Goal: Task Accomplishment & Management: Manage account settings

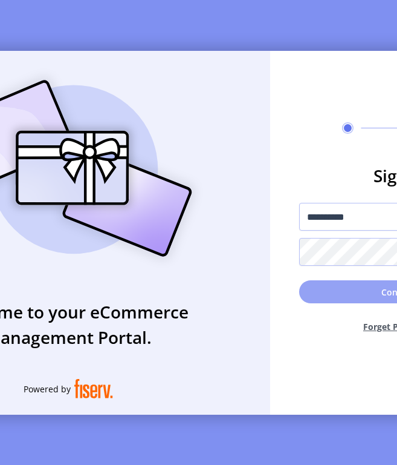
click at [353, 299] on button "Continue" at bounding box center [400, 291] width 203 height 23
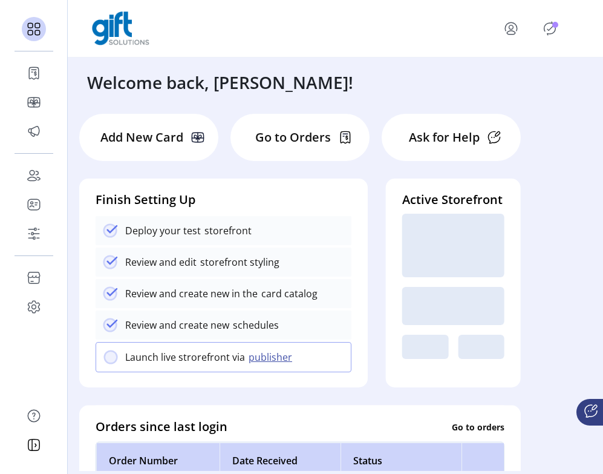
scroll to position [5, 0]
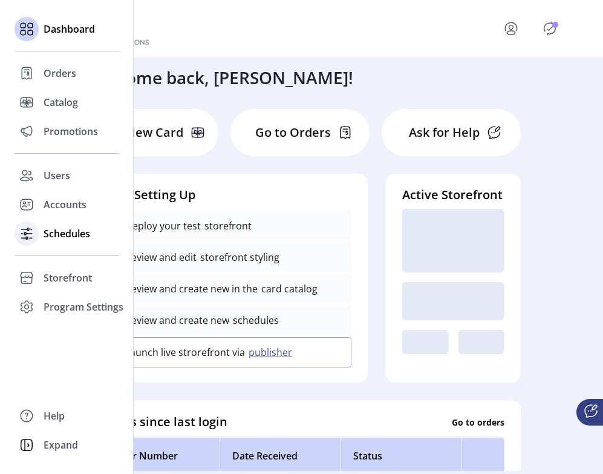
click at [69, 232] on span "Schedules" at bounding box center [67, 233] width 47 height 15
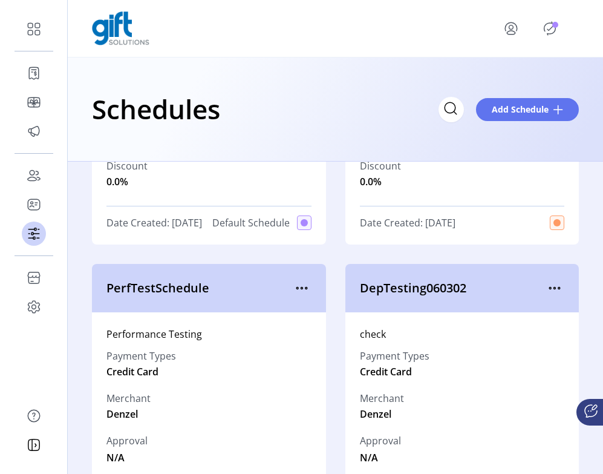
scroll to position [281, 0]
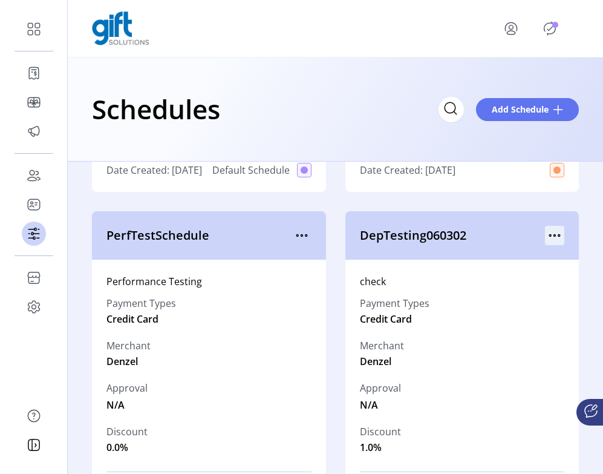
click at [397, 245] on icon "menu" at bounding box center [554, 235] width 19 height 19
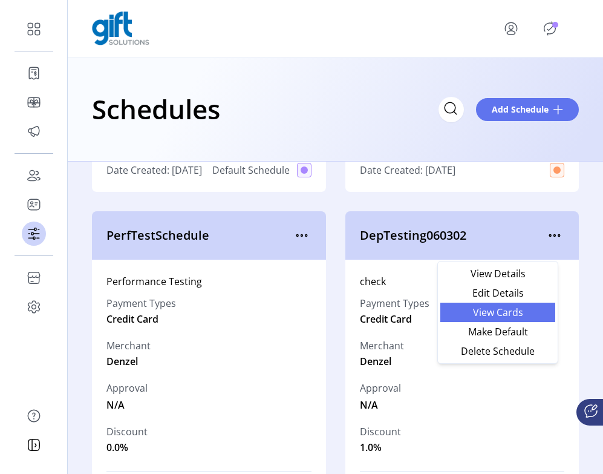
click at [397, 310] on span "View Cards" at bounding box center [498, 312] width 100 height 10
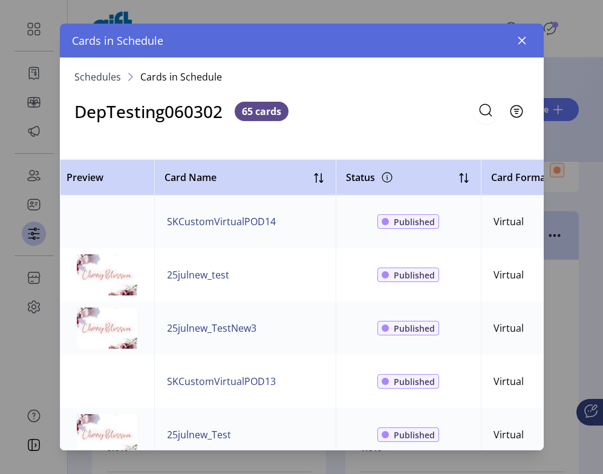
scroll to position [1887, 0]
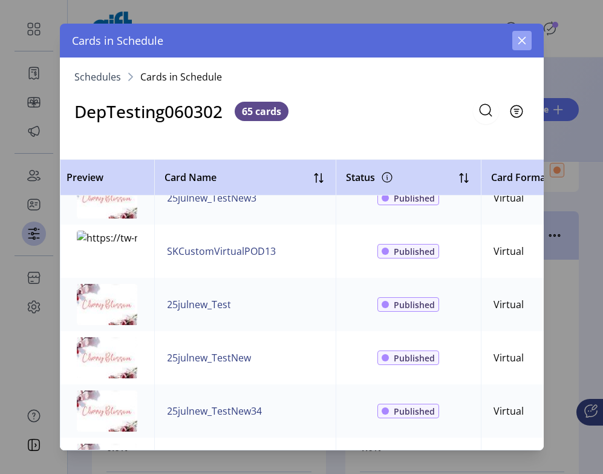
click at [397, 38] on icon "button" at bounding box center [522, 41] width 10 height 10
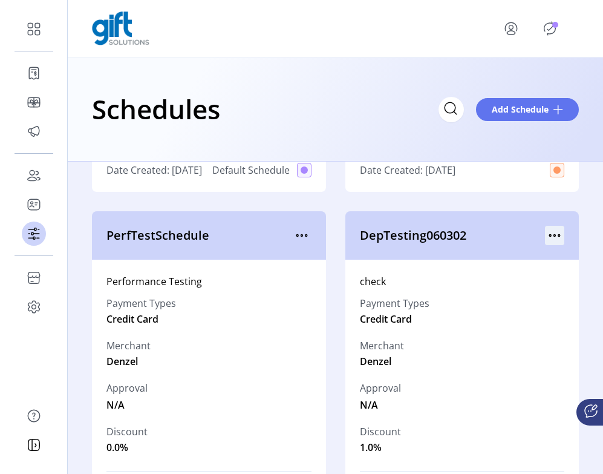
click at [397, 236] on icon "menu" at bounding box center [550, 236] width 2 height 2
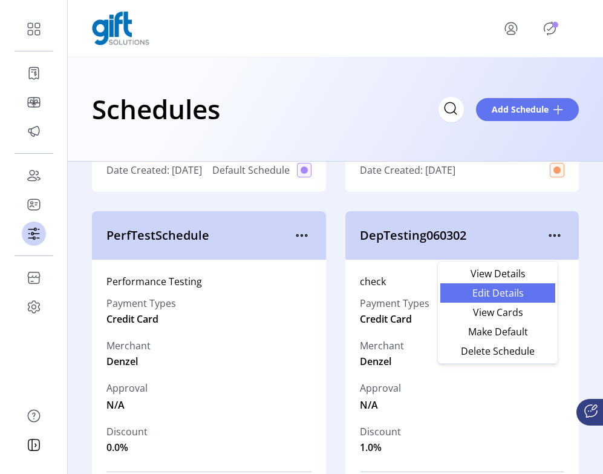
click at [397, 295] on span "Edit Details" at bounding box center [498, 293] width 100 height 10
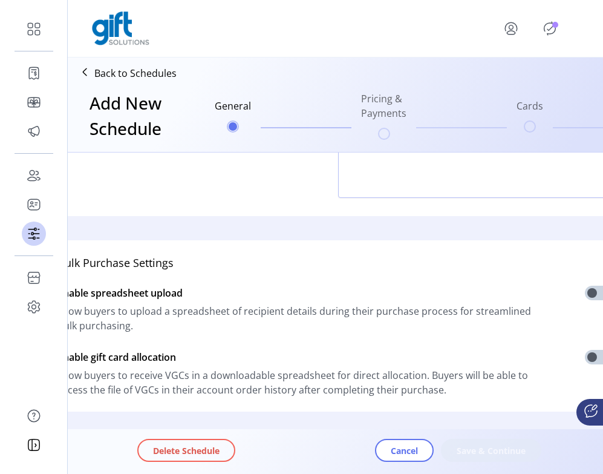
scroll to position [398, 0]
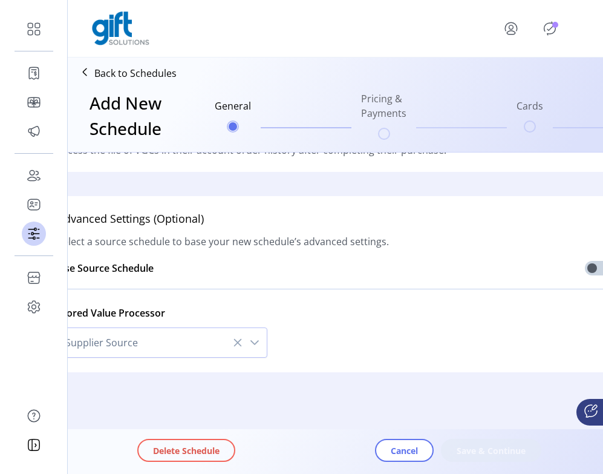
type input "**********"
type textarea "*****"
click at [397, 463] on div "Delete Schedule Cancel Save & Continue" at bounding box center [369, 451] width 465 height 40
click at [397, 457] on button "Save & Continue" at bounding box center [491, 450] width 100 height 23
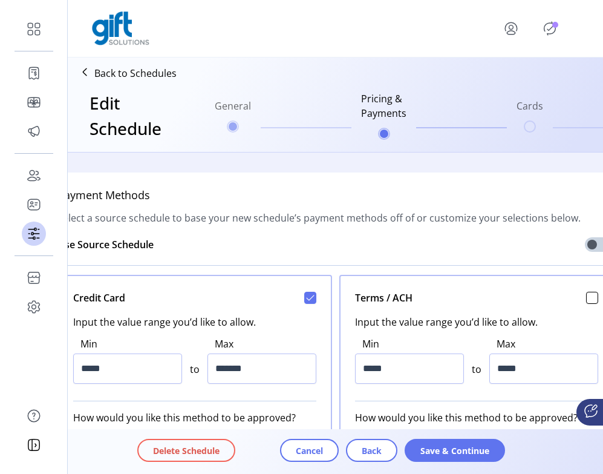
click at [397, 457] on button "Save & Continue" at bounding box center [455, 450] width 100 height 23
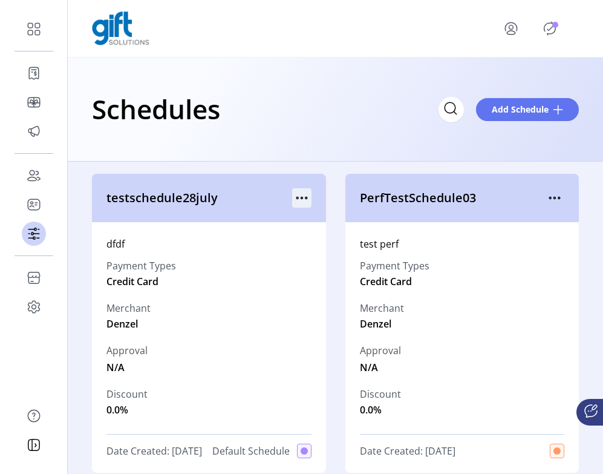
click at [303, 195] on icon "menu" at bounding box center [301, 197] width 19 height 19
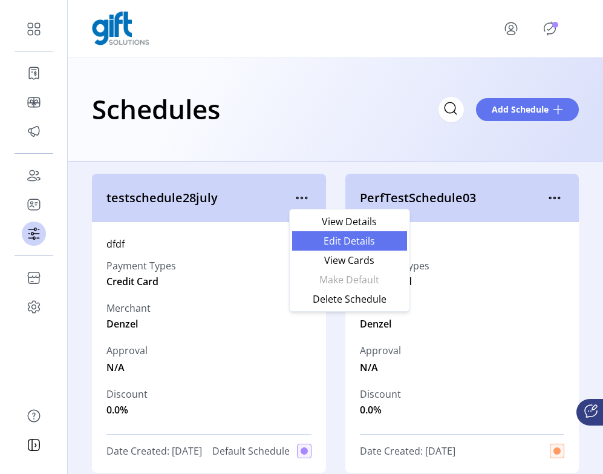
click at [342, 243] on span "Edit Details" at bounding box center [349, 241] width 100 height 10
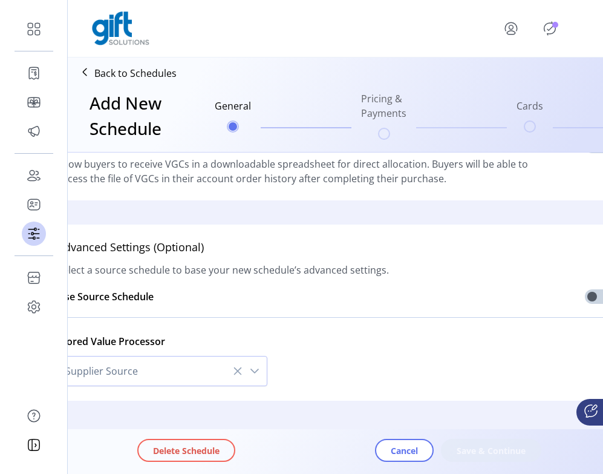
scroll to position [398, 0]
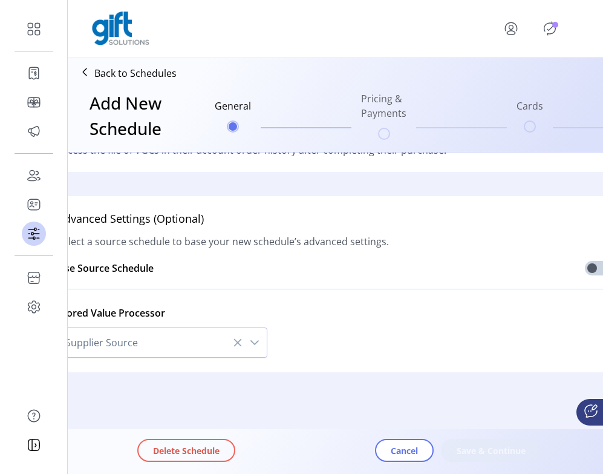
type input "**********"
type textarea "****"
click at [397, 445] on span "Save & Continue" at bounding box center [491, 450] width 69 height 13
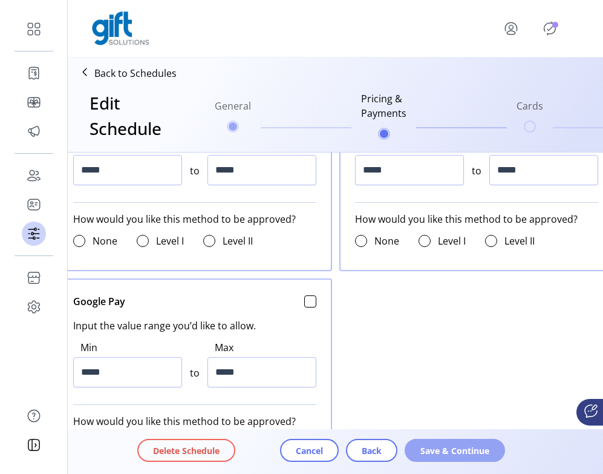
scroll to position [944, 0]
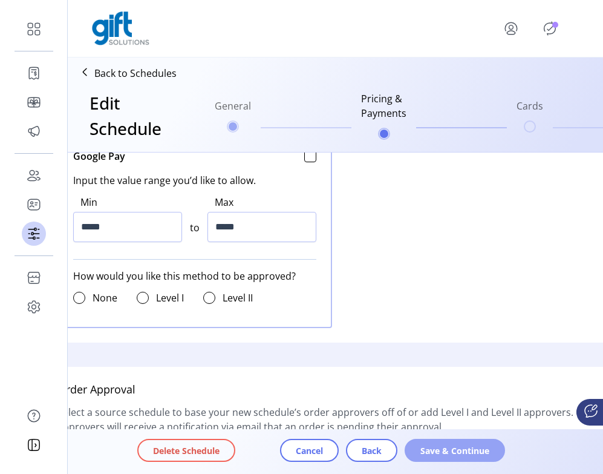
click at [397, 440] on button "Save & Continue" at bounding box center [455, 450] width 100 height 23
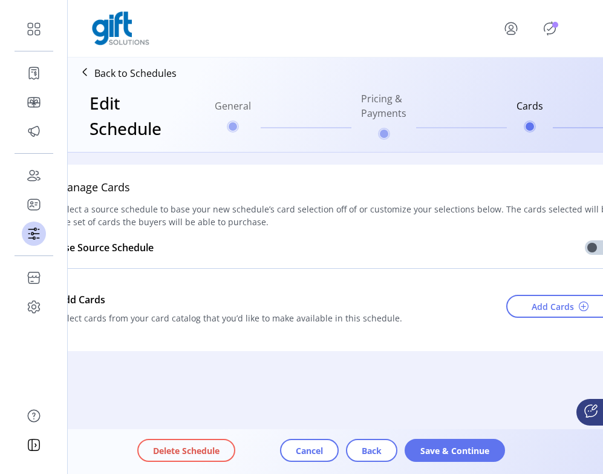
scroll to position [0, 0]
click at [397, 445] on span "Save & Continue" at bounding box center [454, 450] width 69 height 13
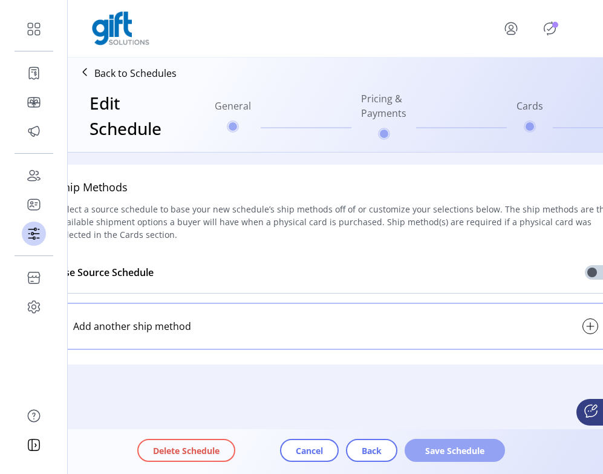
click at [397, 445] on span "Save Schedule" at bounding box center [454, 450] width 69 height 13
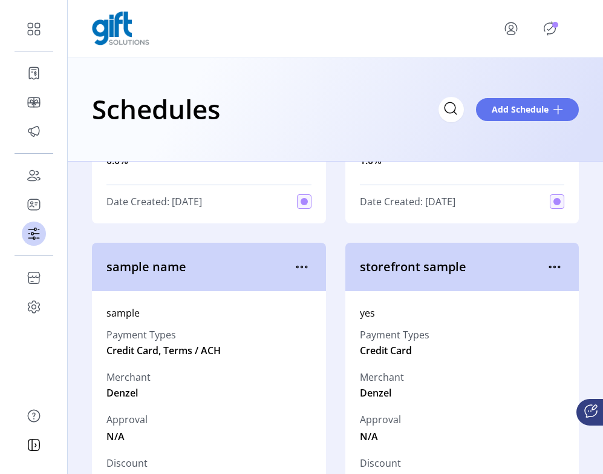
scroll to position [628, 0]
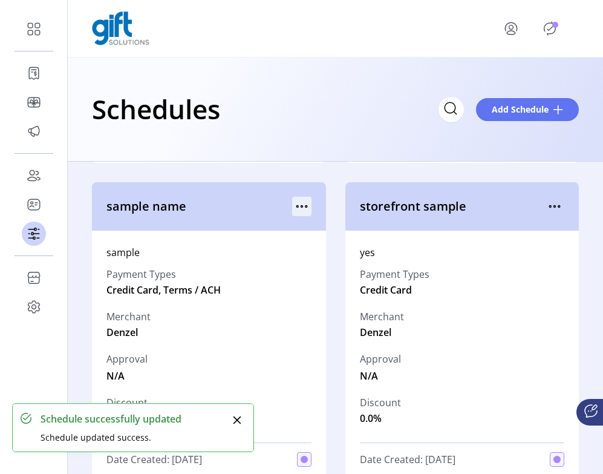
click at [305, 207] on icon "menu" at bounding box center [306, 207] width 2 height 2
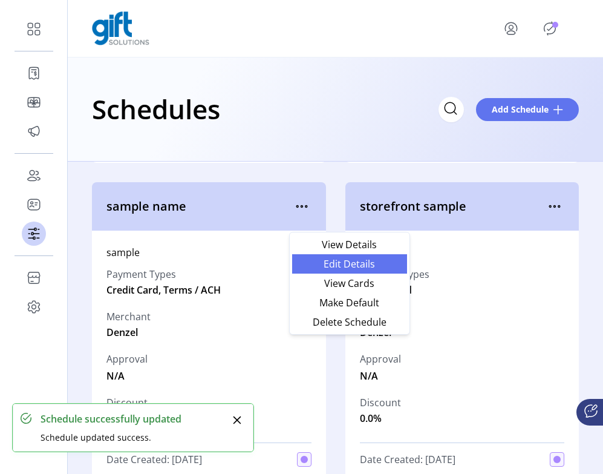
click at [331, 264] on span "Edit Details" at bounding box center [349, 264] width 100 height 10
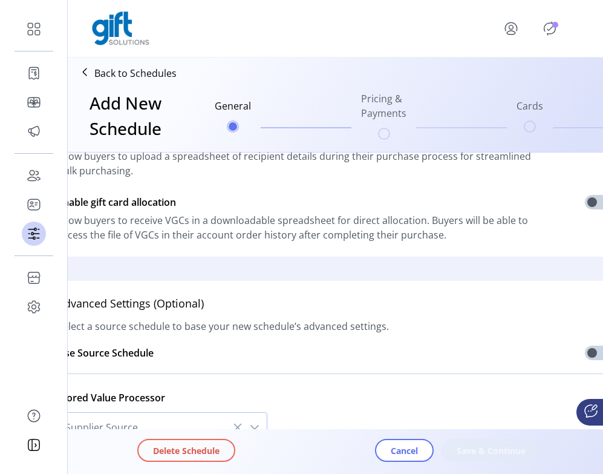
scroll to position [398, 0]
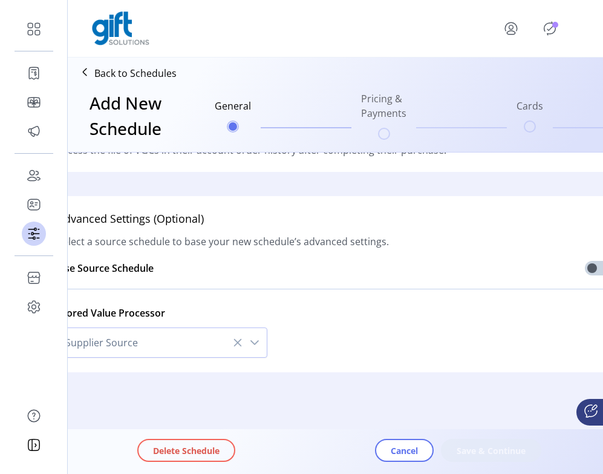
type input "**********"
type textarea "******"
click at [397, 444] on button "Save & Continue" at bounding box center [491, 450] width 100 height 23
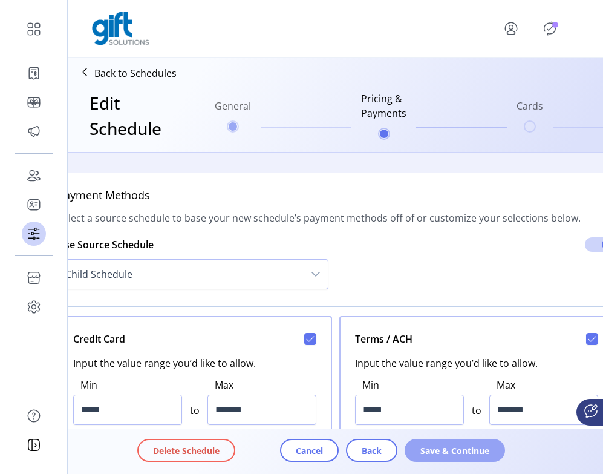
click at [397, 445] on span "Save & Continue" at bounding box center [454, 450] width 69 height 13
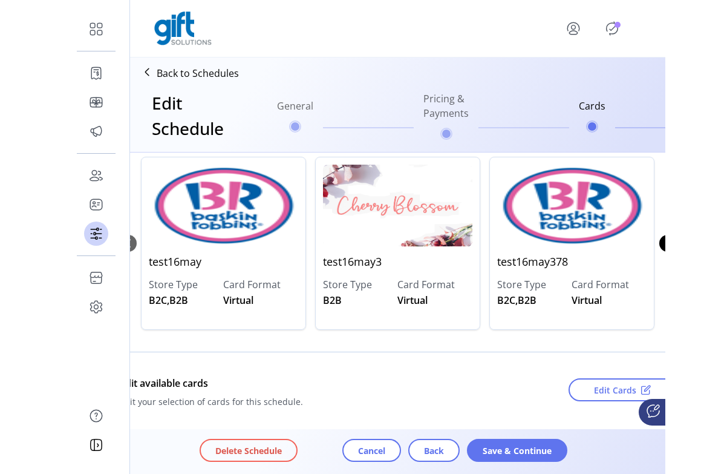
scroll to position [188, 0]
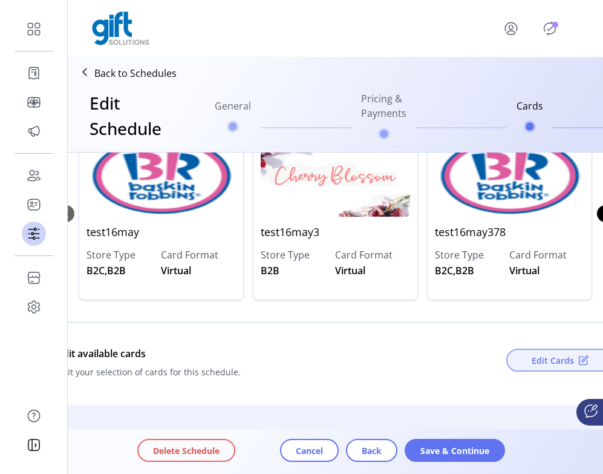
click at [397, 358] on span "Edit Cards" at bounding box center [553, 360] width 42 height 13
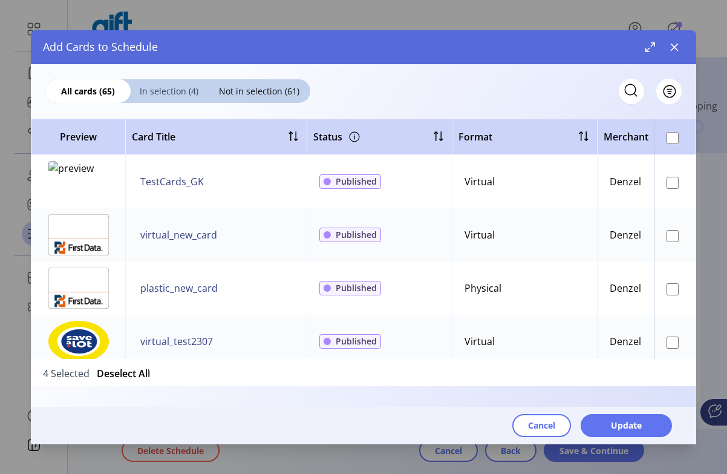
click at [184, 87] on span "In selection (4)" at bounding box center [169, 91] width 77 height 13
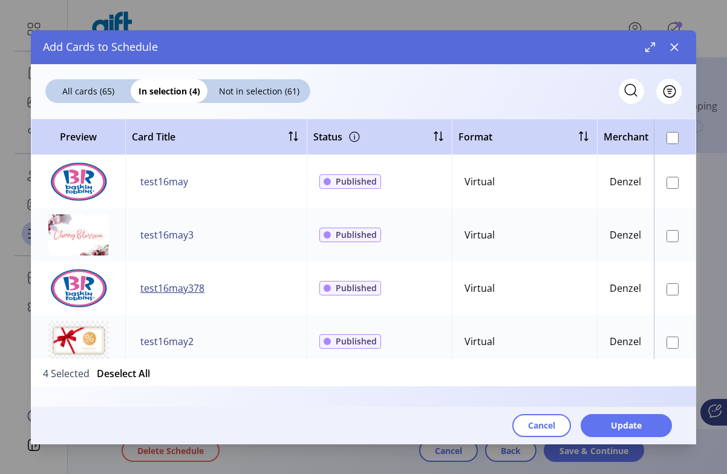
scroll to position [19, 0]
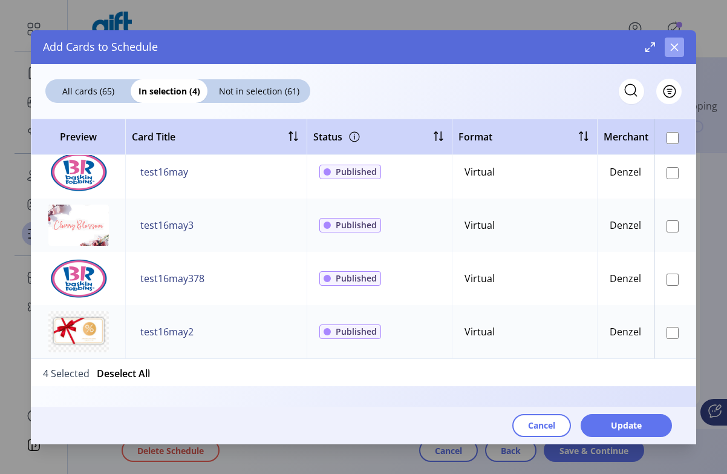
click at [397, 51] on icon "button" at bounding box center [675, 47] width 10 height 10
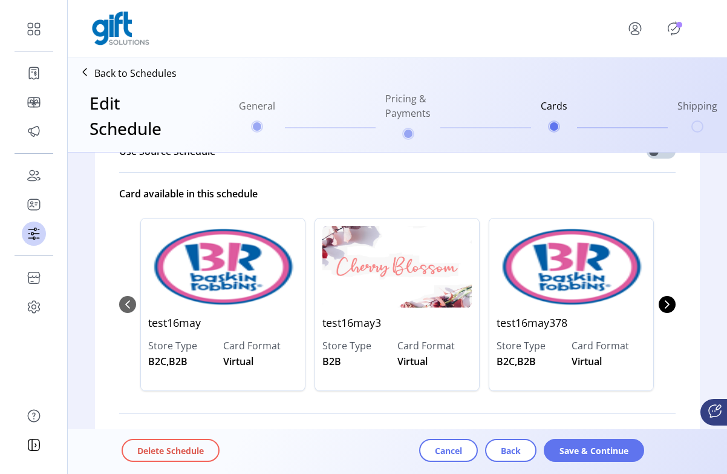
scroll to position [0, 0]
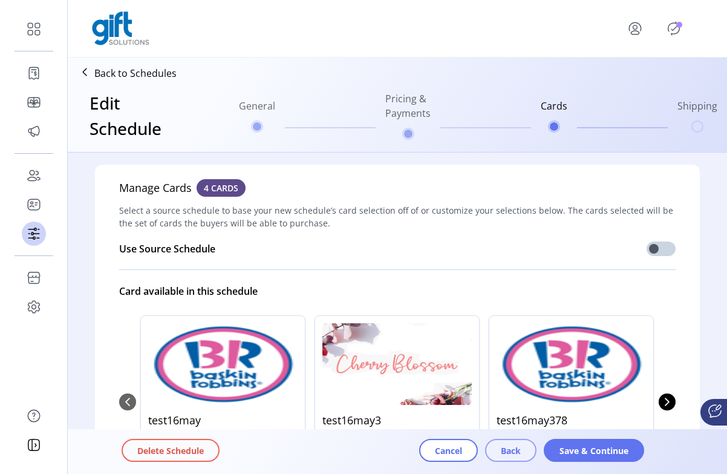
click at [397, 448] on span "Back" at bounding box center [511, 450] width 20 height 13
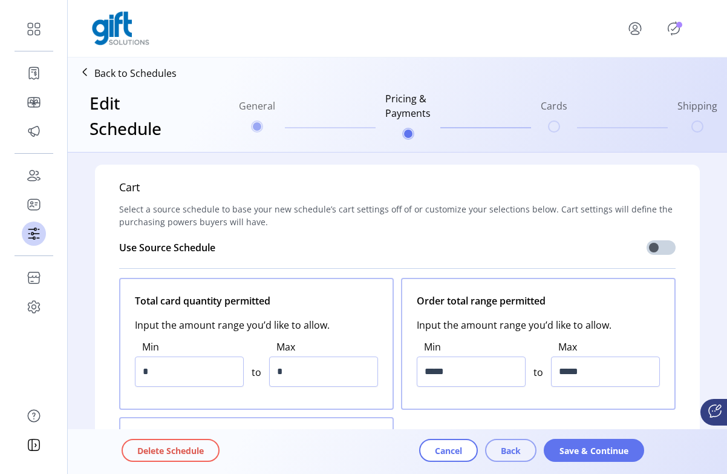
click at [397, 447] on span "Back" at bounding box center [511, 450] width 20 height 13
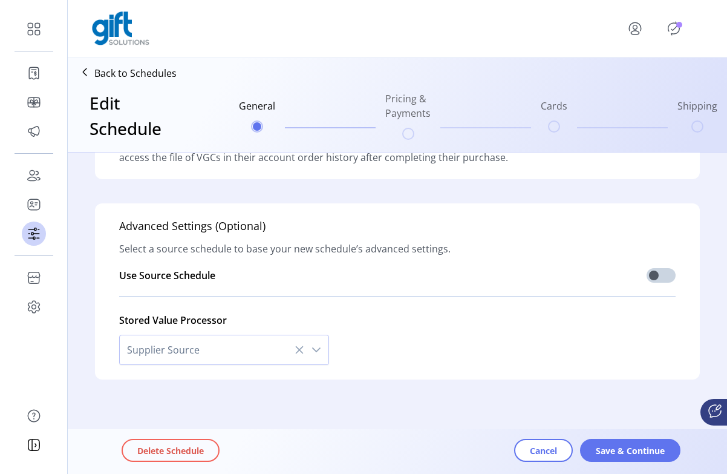
scroll to position [383, 0]
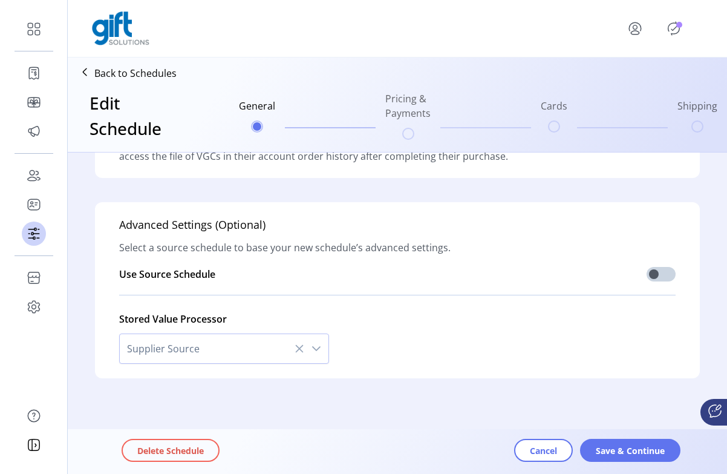
click at [397, 284] on div "Use Source Schedule" at bounding box center [397, 270] width 556 height 30
click at [397, 275] on span at bounding box center [661, 274] width 29 height 15
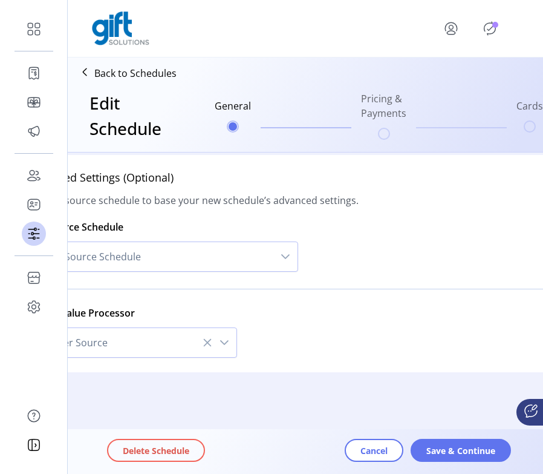
scroll to position [430, 68]
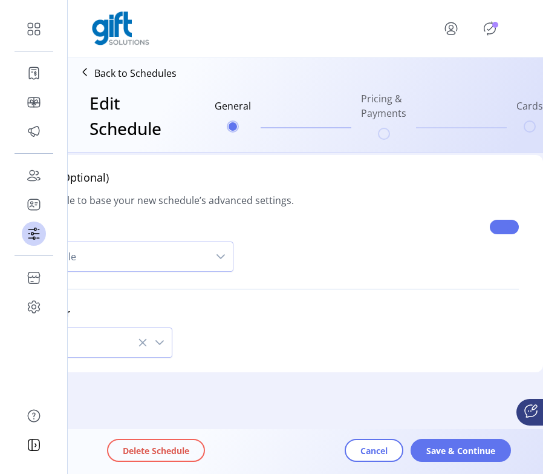
click at [397, 224] on span at bounding box center [504, 227] width 29 height 15
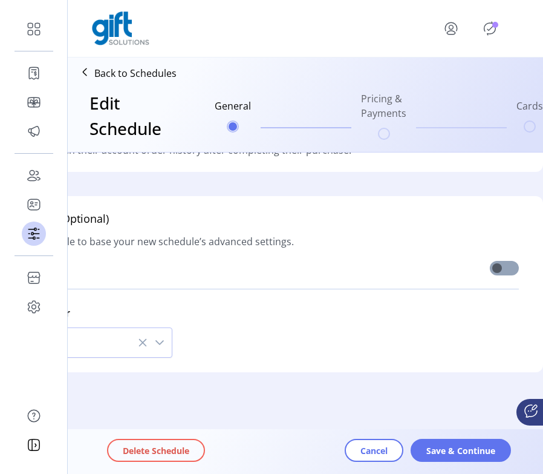
click at [397, 261] on span at bounding box center [504, 268] width 29 height 15
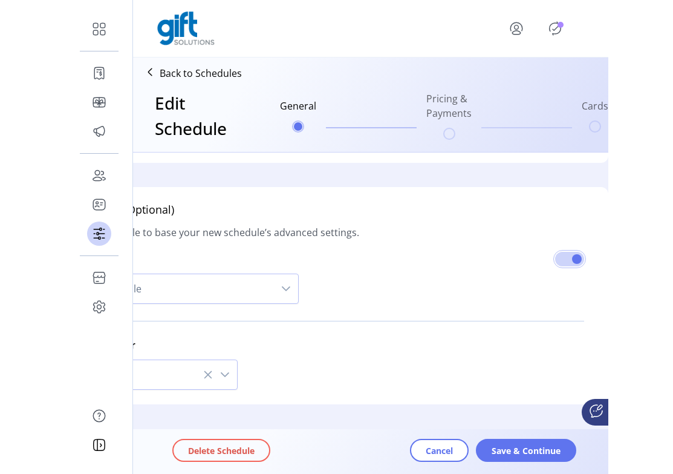
scroll to position [398, 0]
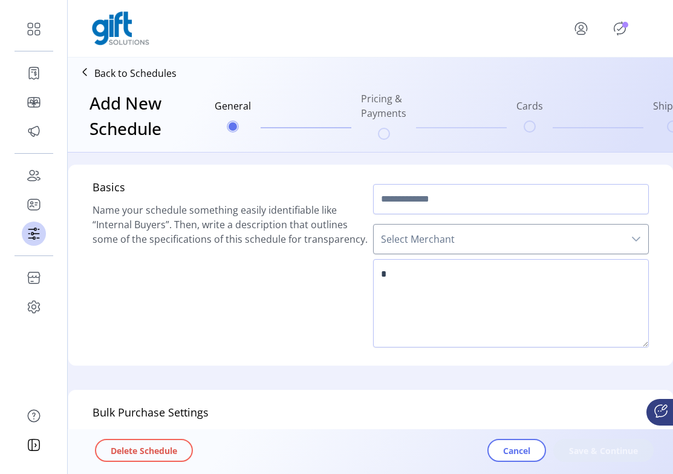
type input "**********"
type textarea "******"
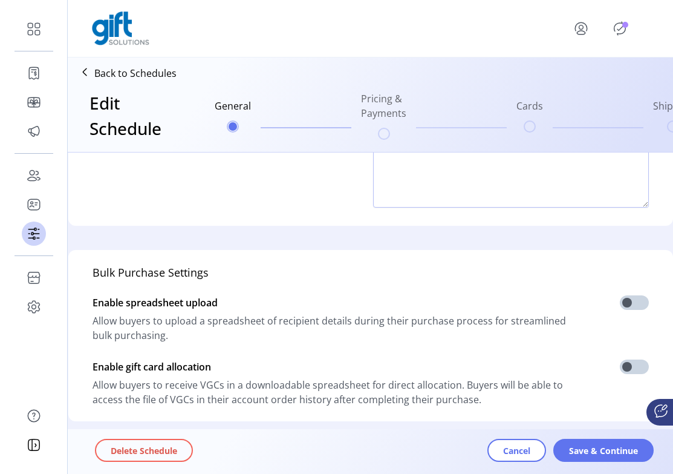
scroll to position [72, 0]
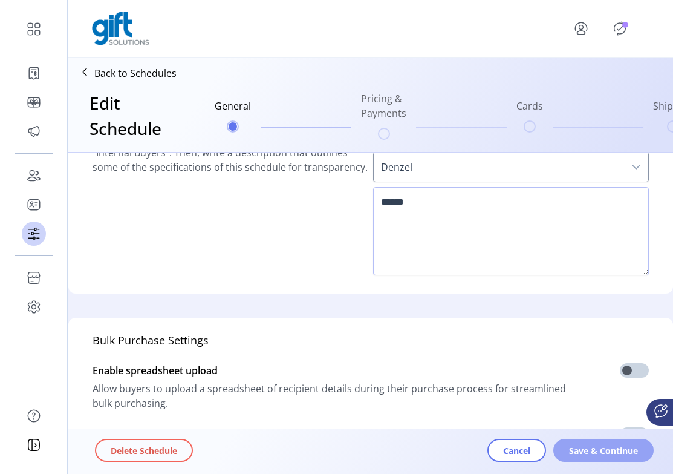
click at [397, 447] on span "Save & Continue" at bounding box center [603, 450] width 69 height 13
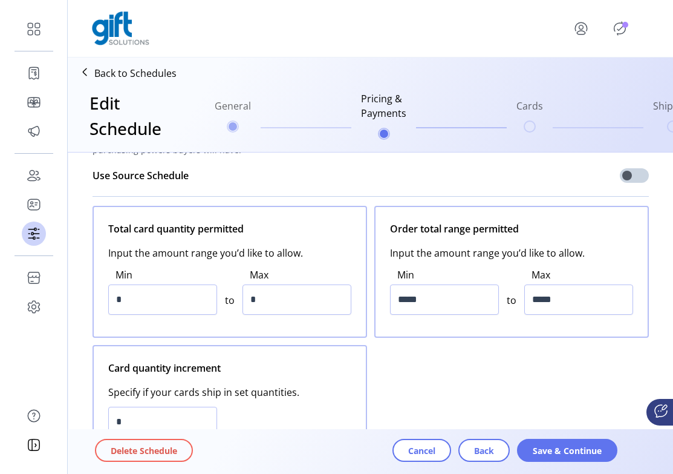
scroll to position [0, 0]
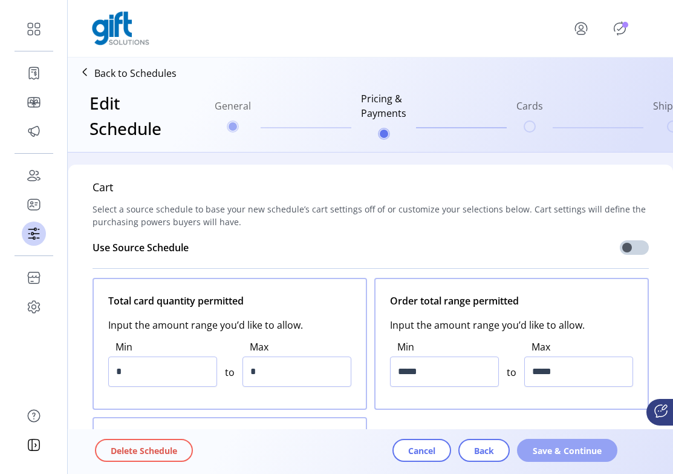
click at [397, 449] on span "Save & Continue" at bounding box center [567, 450] width 69 height 13
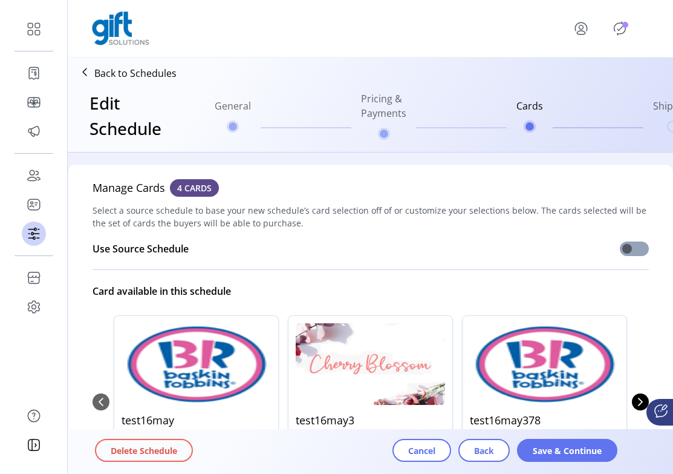
click at [397, 249] on span at bounding box center [634, 248] width 29 height 15
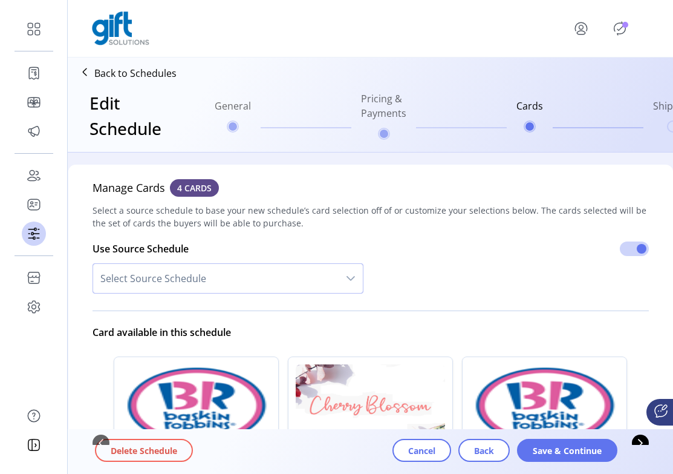
click at [166, 283] on span "Select Source Schedule" at bounding box center [216, 278] width 246 height 29
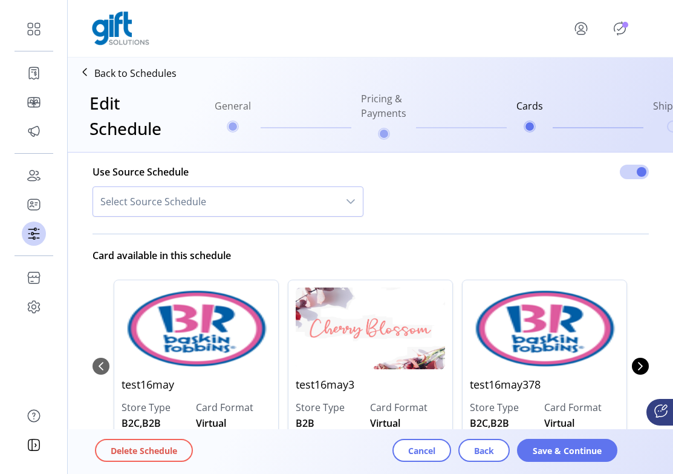
scroll to position [79, 0]
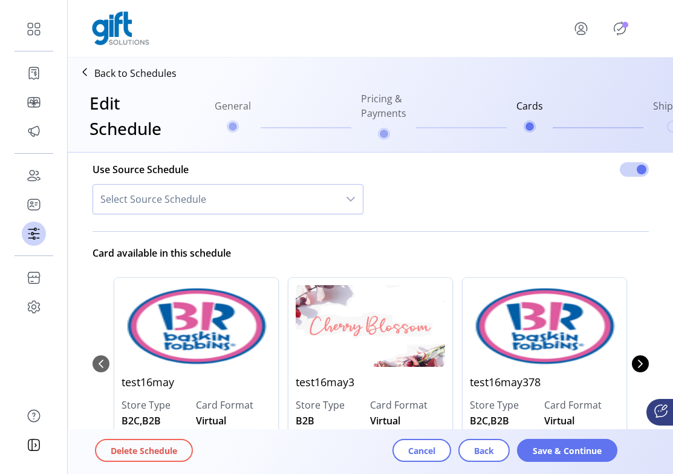
click at [334, 209] on span "Select Source Schedule" at bounding box center [216, 198] width 246 height 29
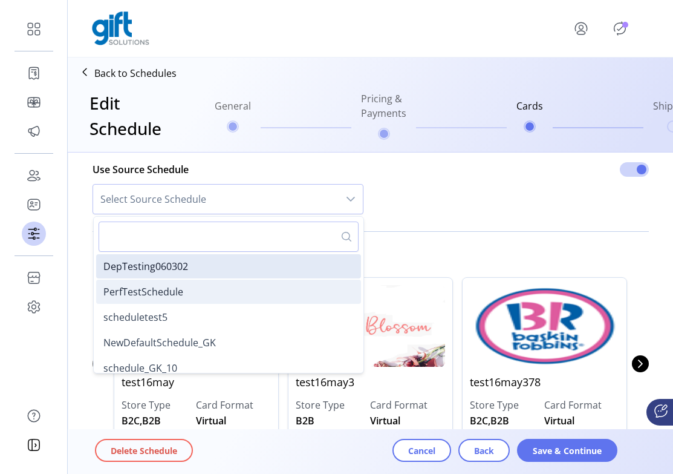
click at [284, 290] on li "PerfTestSchedule" at bounding box center [228, 291] width 265 height 24
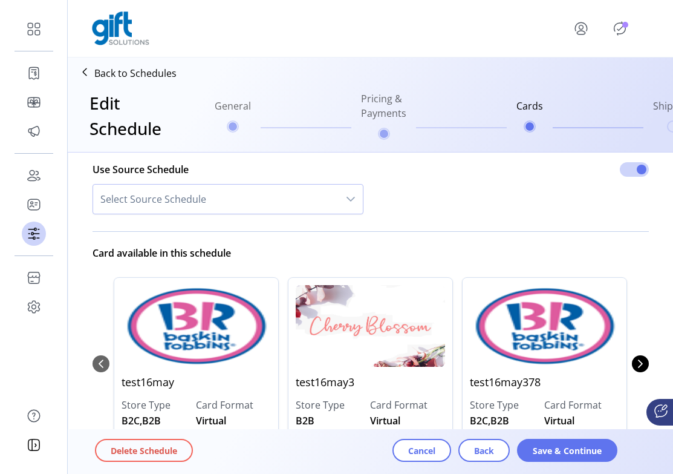
scroll to position [29, 0]
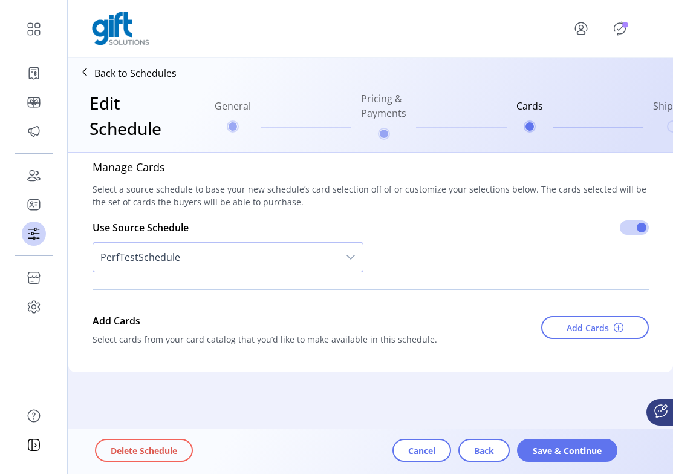
click at [298, 258] on span "PerfTestSchedule" at bounding box center [216, 257] width 246 height 29
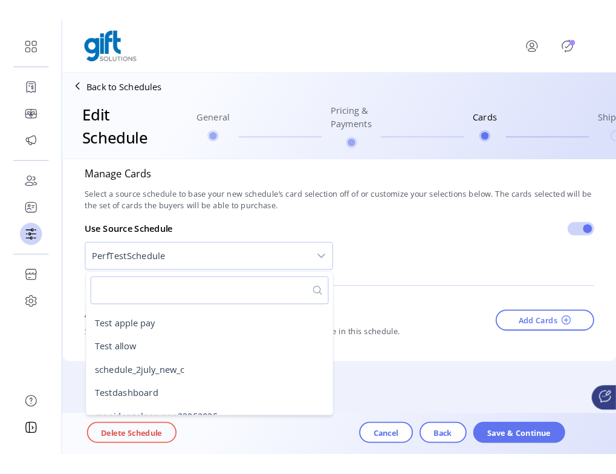
scroll to position [504, 0]
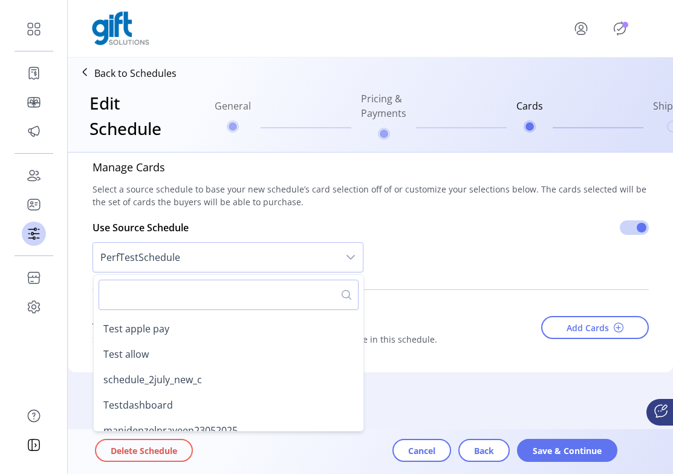
click at [269, 367] on li "schedule_2july_new_c" at bounding box center [228, 379] width 265 height 24
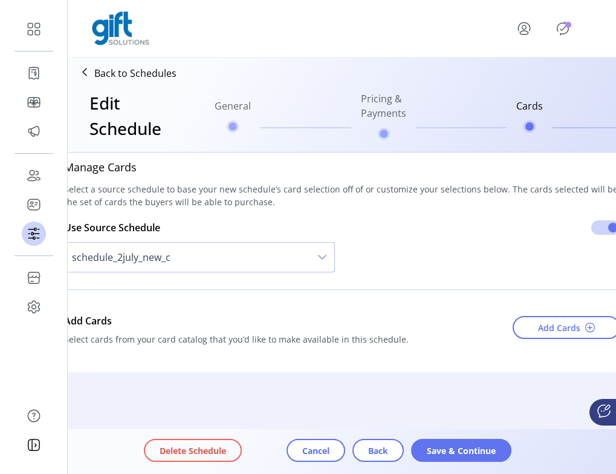
click at [296, 247] on span "schedule_2july_new_c" at bounding box center [188, 257] width 246 height 29
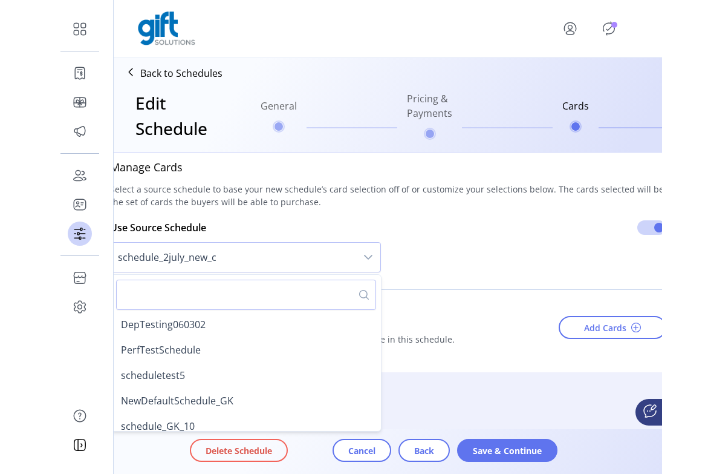
scroll to position [465, 0]
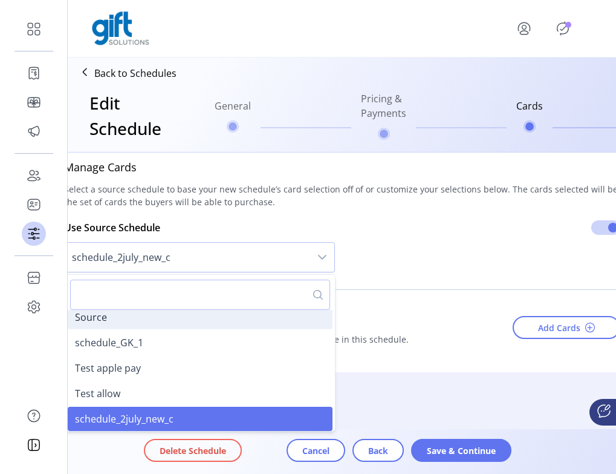
click at [270, 316] on li "Source" at bounding box center [200, 317] width 265 height 24
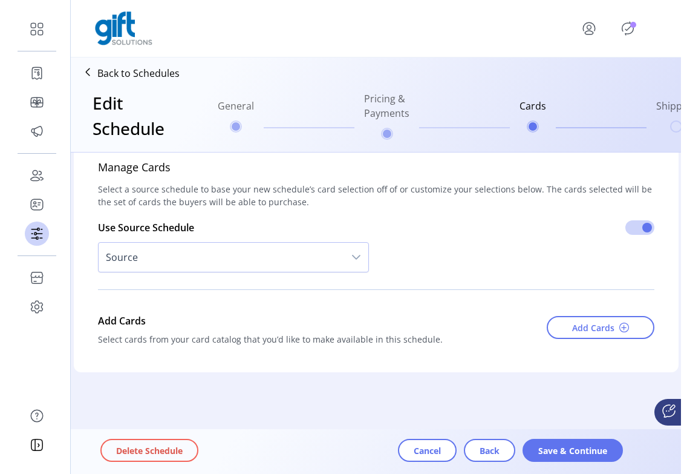
scroll to position [20, 0]
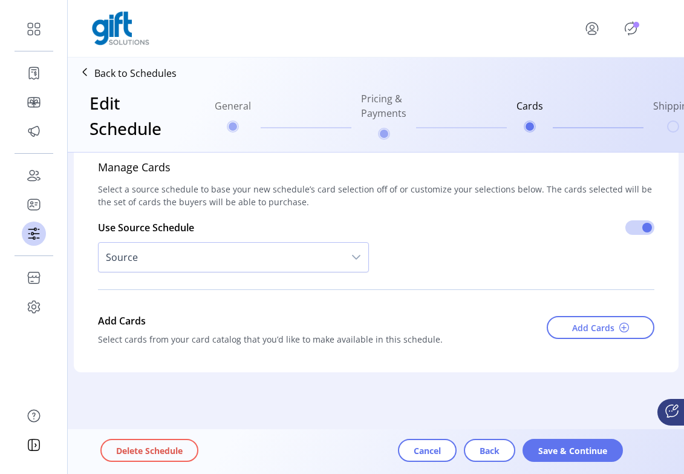
click at [230, 264] on span "Source" at bounding box center [222, 257] width 246 height 29
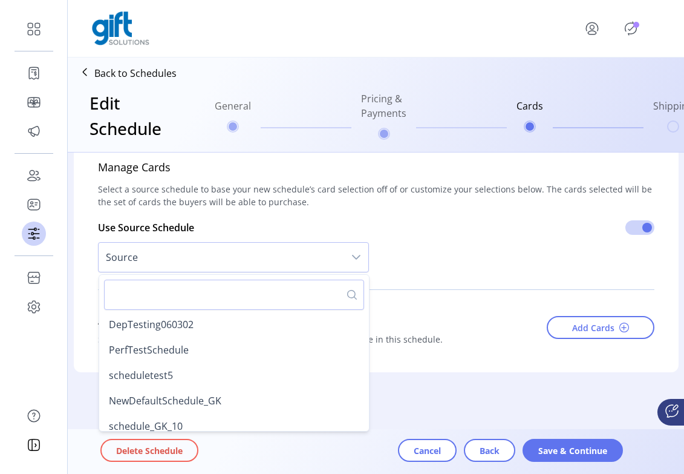
scroll to position [363, 0]
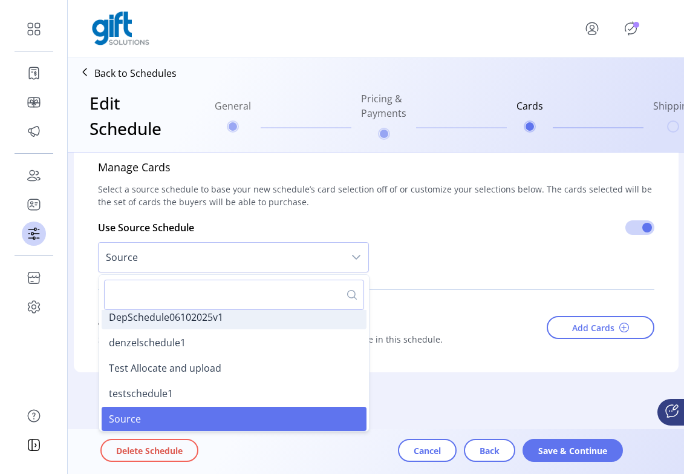
click at [226, 322] on li "DepSchedule06102025v1" at bounding box center [234, 317] width 265 height 24
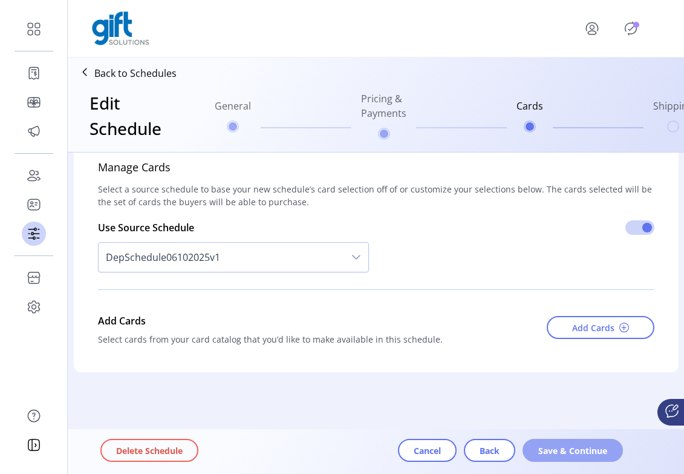
click at [397, 460] on button "Save & Continue" at bounding box center [573, 450] width 100 height 23
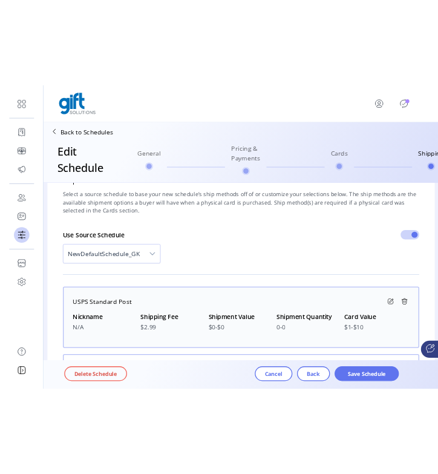
scroll to position [0, 0]
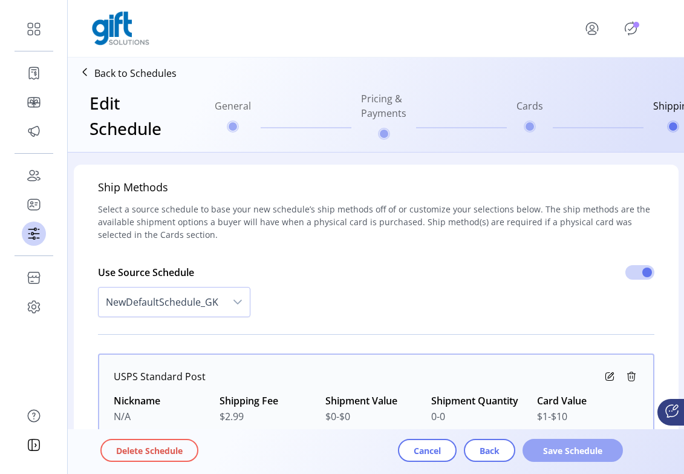
click at [397, 444] on span "Save Schedule" at bounding box center [572, 450] width 69 height 13
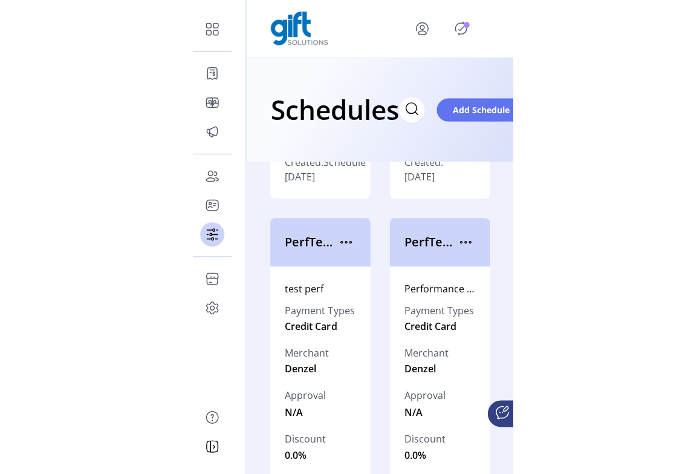
scroll to position [318, 0]
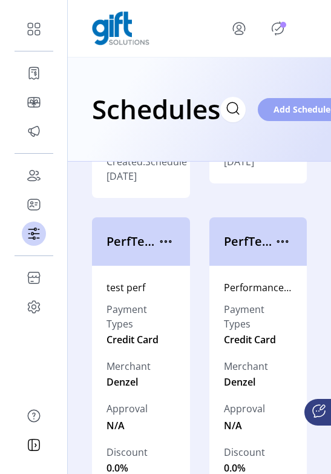
click at [286, 106] on span "Add Schedule" at bounding box center [301, 109] width 57 height 13
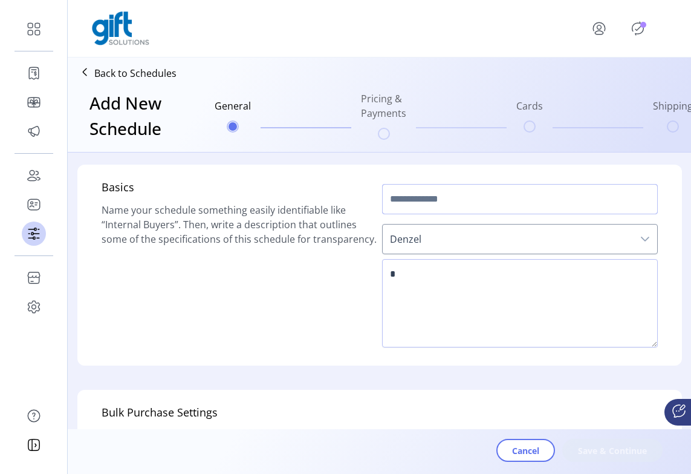
click at [397, 202] on input "text" at bounding box center [520, 199] width 276 height 30
type input "*"
type input "******"
click at [397, 285] on textarea at bounding box center [520, 303] width 276 height 88
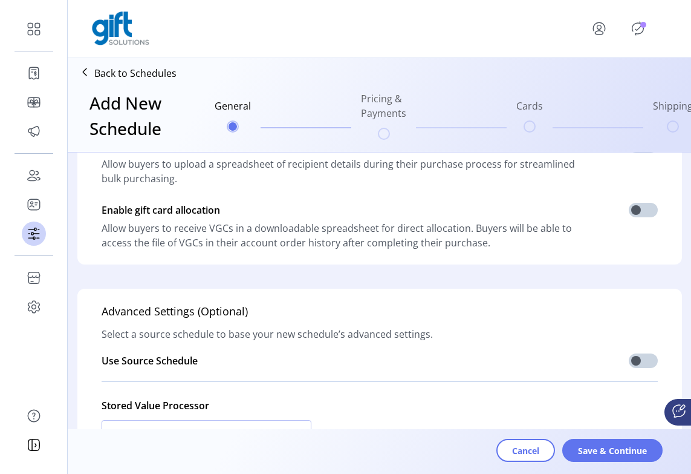
scroll to position [389, 0]
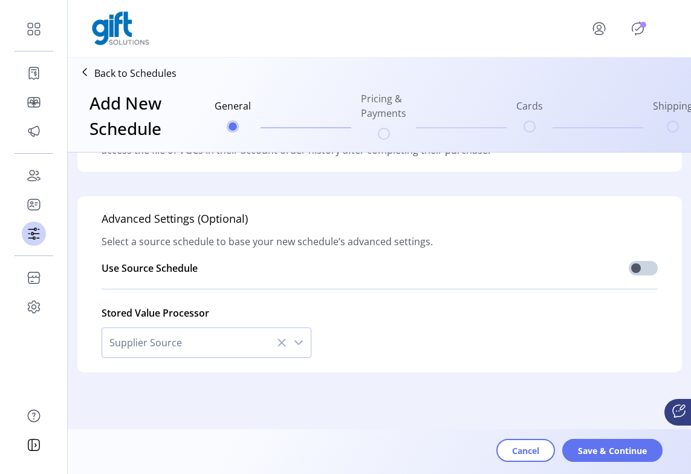
type textarea "****"
click at [250, 345] on span "Supplier Source" at bounding box center [194, 342] width 184 height 29
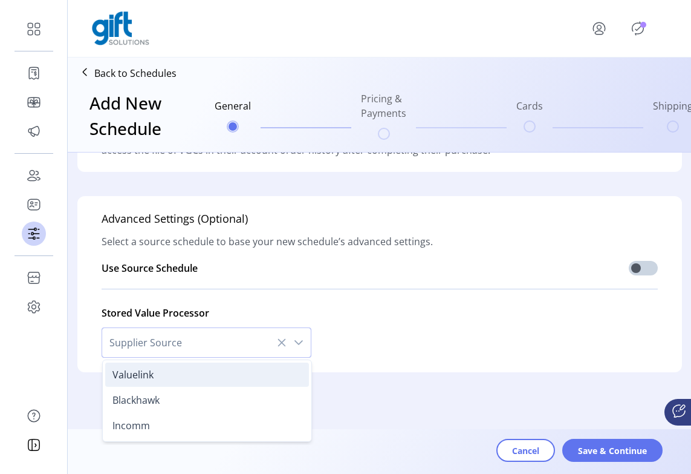
click at [241, 365] on li "Valuelink" at bounding box center [207, 374] width 204 height 24
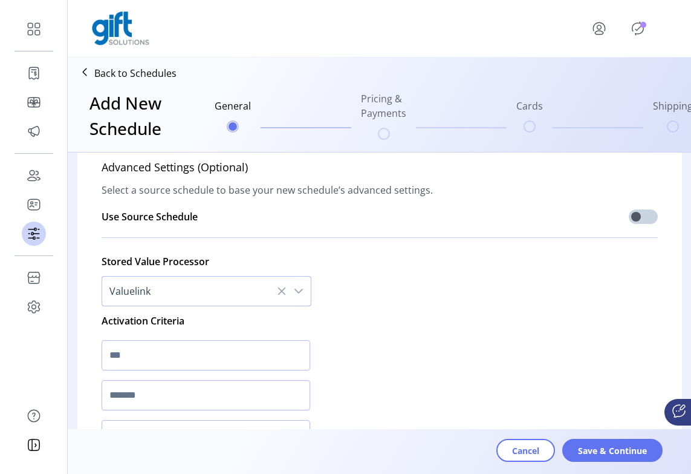
scroll to position [538, 0]
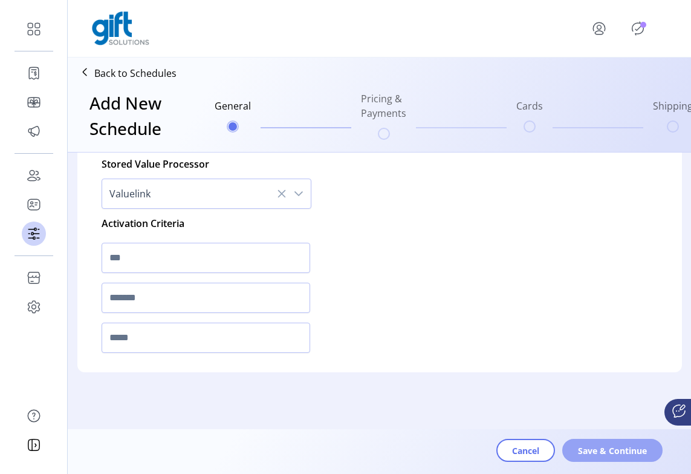
click at [397, 452] on span "Save & Continue" at bounding box center [612, 450] width 69 height 13
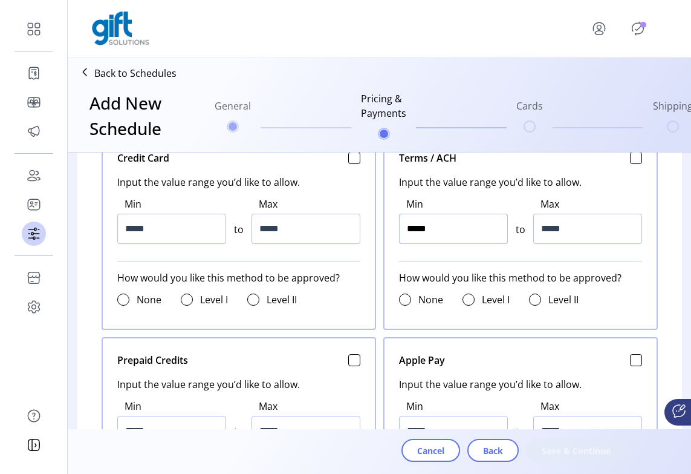
click at [397, 228] on input "*****" at bounding box center [453, 229] width 109 height 30
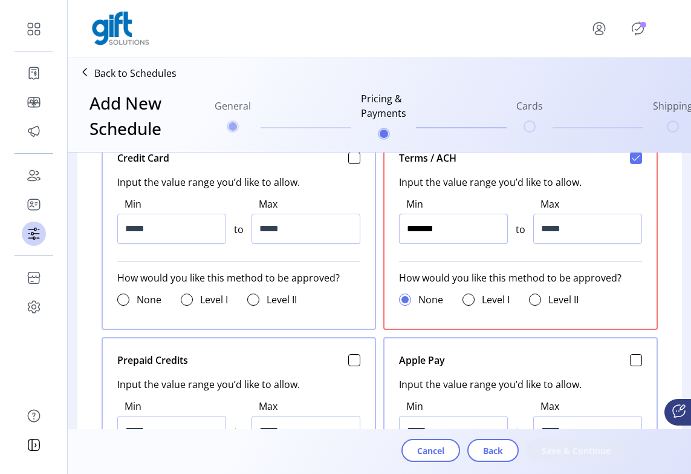
type input "******"
click at [397, 230] on input "*****" at bounding box center [587, 229] width 109 height 30
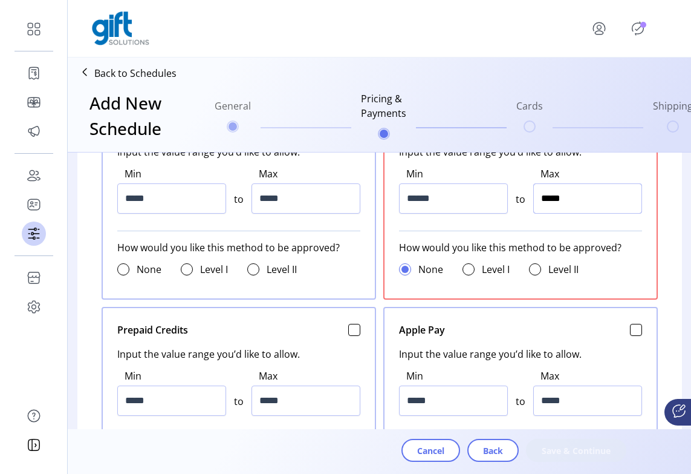
scroll to position [571, 0]
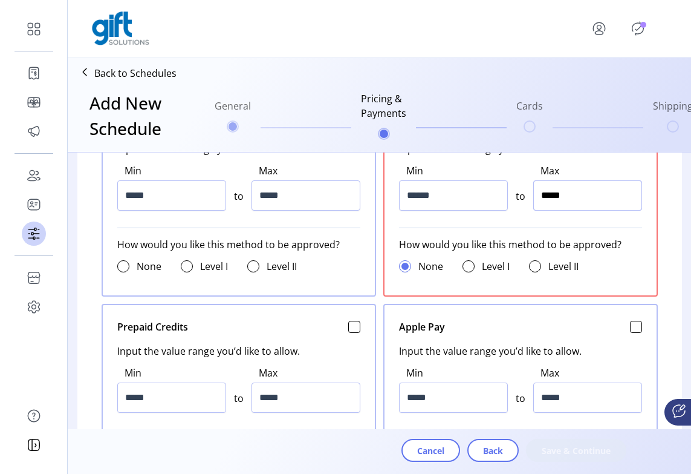
click at [397, 196] on input "*****" at bounding box center [587, 195] width 109 height 30
type input "******"
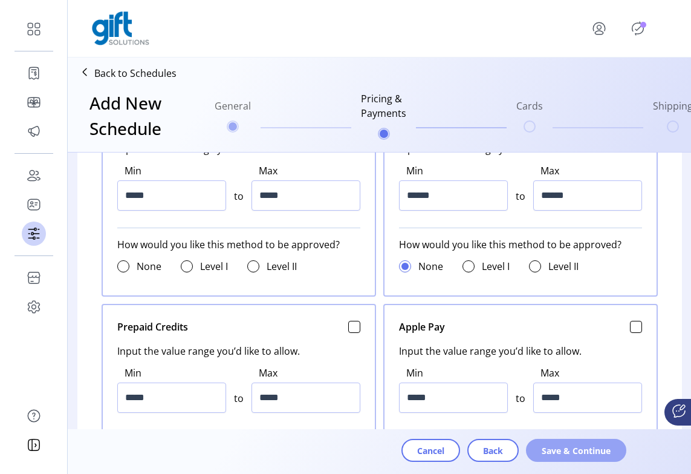
click at [397, 451] on span "Save & Continue" at bounding box center [576, 450] width 69 height 13
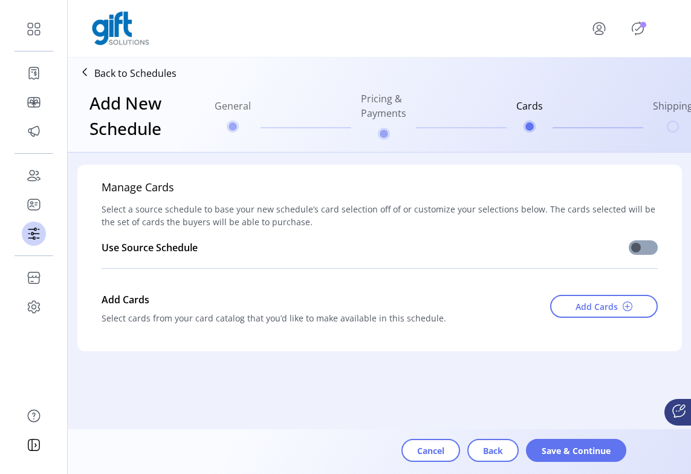
click at [397, 252] on span at bounding box center [643, 247] width 29 height 15
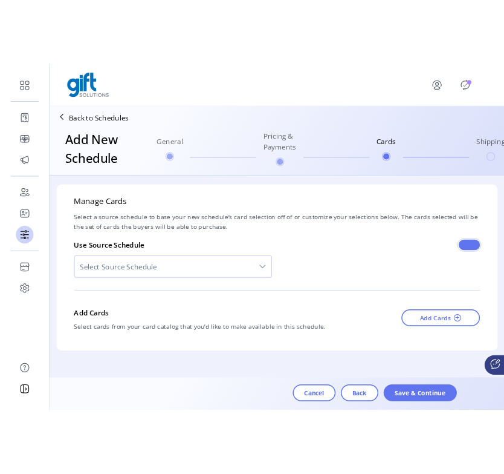
scroll to position [7, 4]
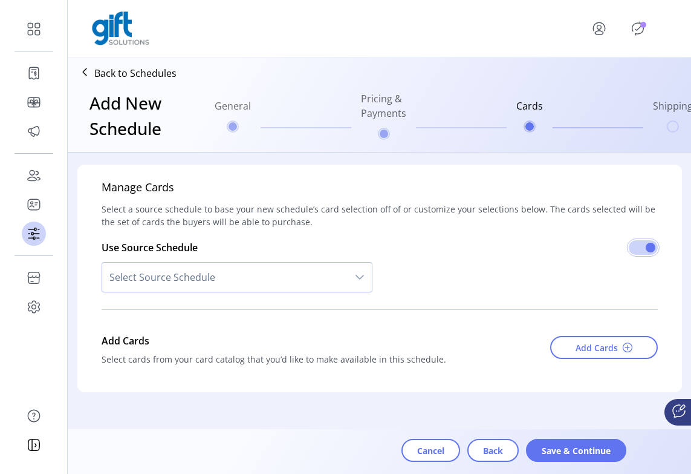
click at [339, 277] on span "Select Source Schedule" at bounding box center [225, 277] width 246 height 29
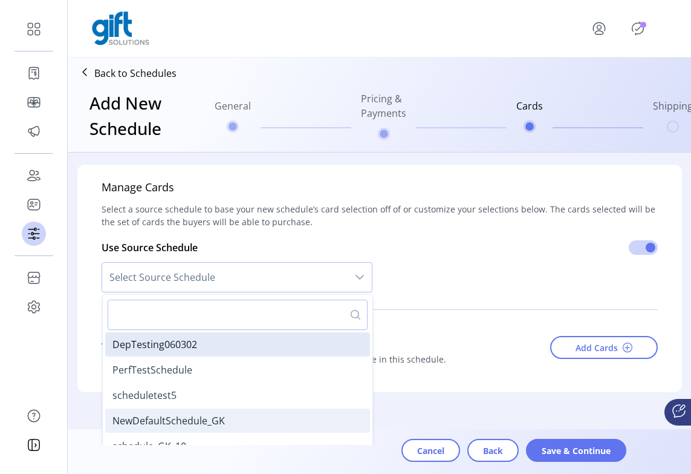
click at [249, 424] on li "NewDefaultSchedule_GK" at bounding box center [237, 420] width 265 height 24
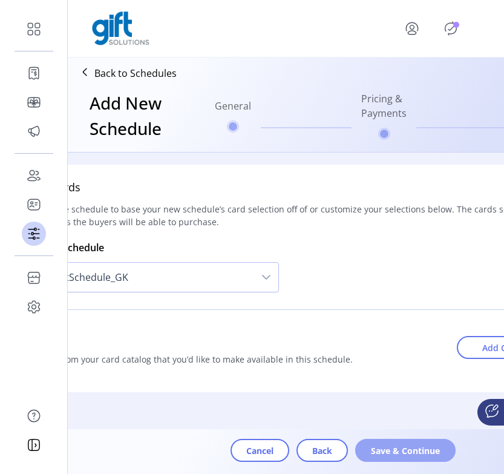
click at [383, 448] on span "Save & Continue" at bounding box center [405, 450] width 69 height 13
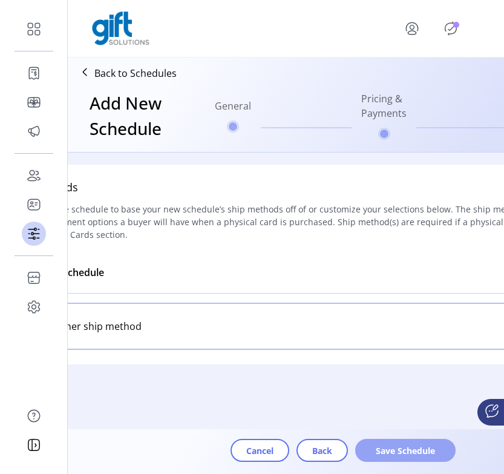
click at [397, 448] on span "Save Schedule" at bounding box center [405, 450] width 69 height 13
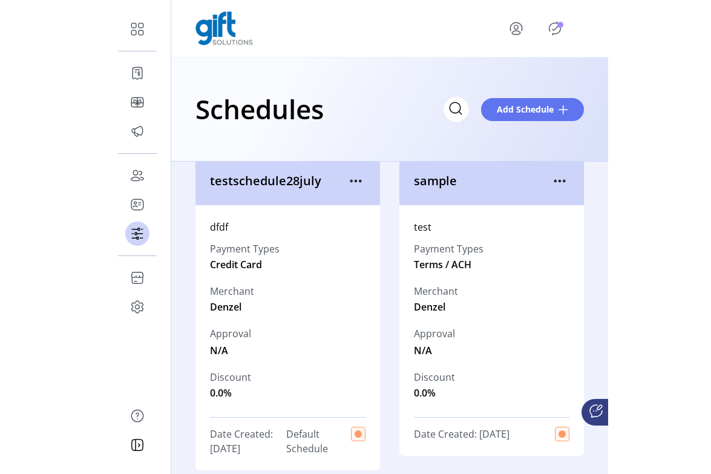
scroll to position [5, 0]
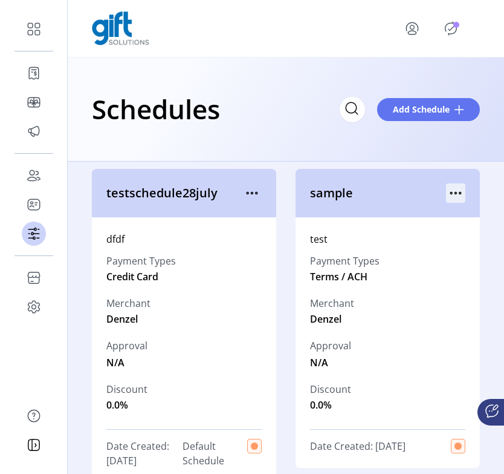
click at [397, 197] on p-button at bounding box center [455, 195] width 19 height 13
click at [244, 198] on icon "menu" at bounding box center [252, 192] width 19 height 19
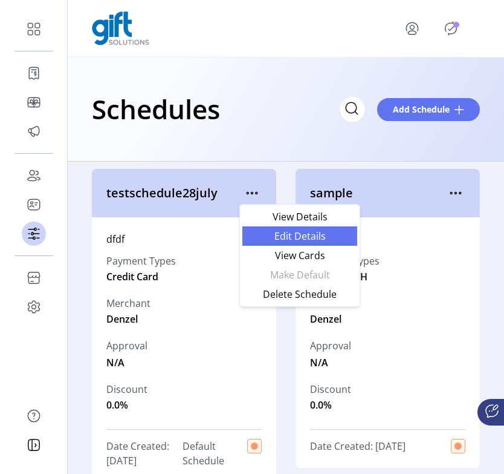
click at [255, 239] on span "Edit Details" at bounding box center [300, 236] width 100 height 10
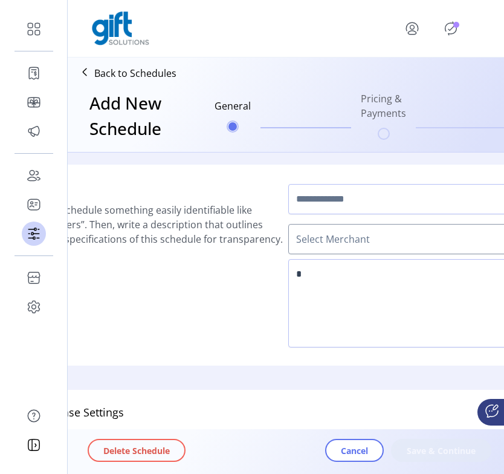
type input "**********"
type textarea "****"
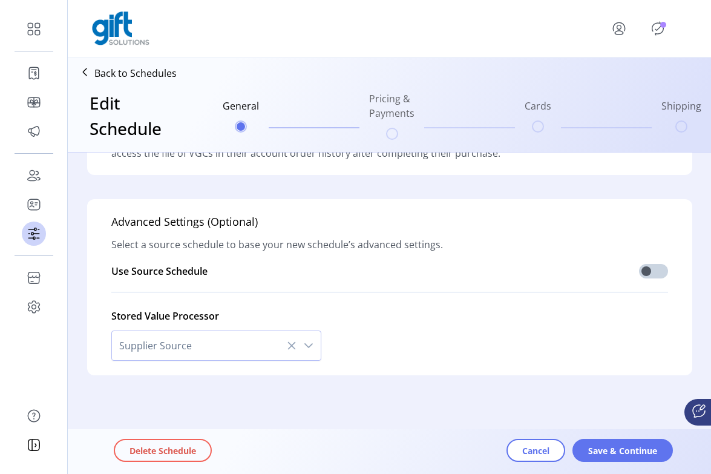
scroll to position [389, 0]
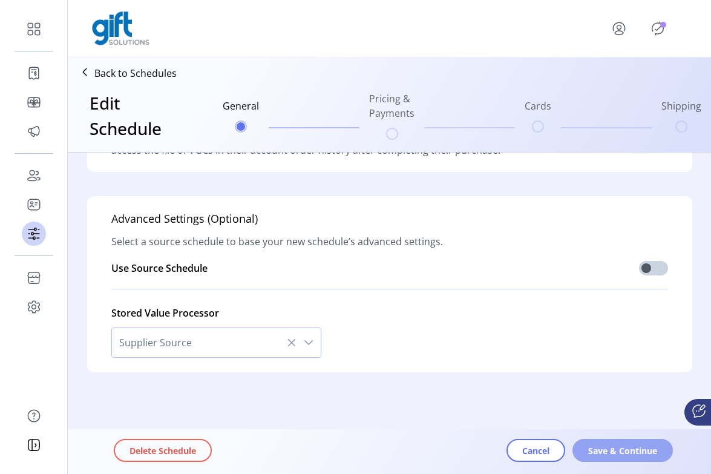
click at [397, 452] on span "Save & Continue" at bounding box center [622, 450] width 69 height 13
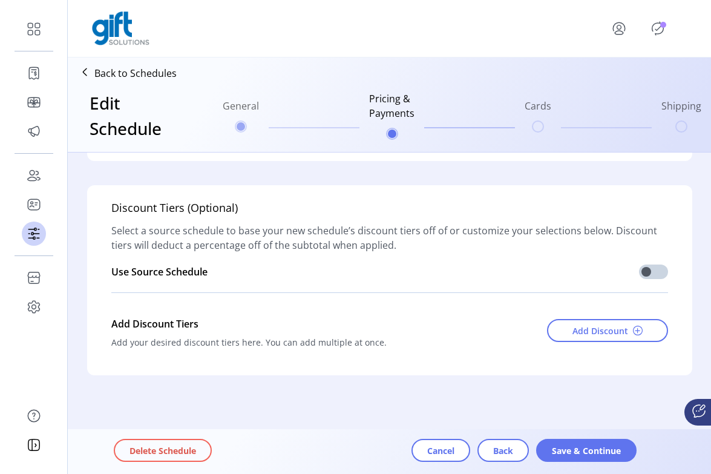
scroll to position [1706, 0]
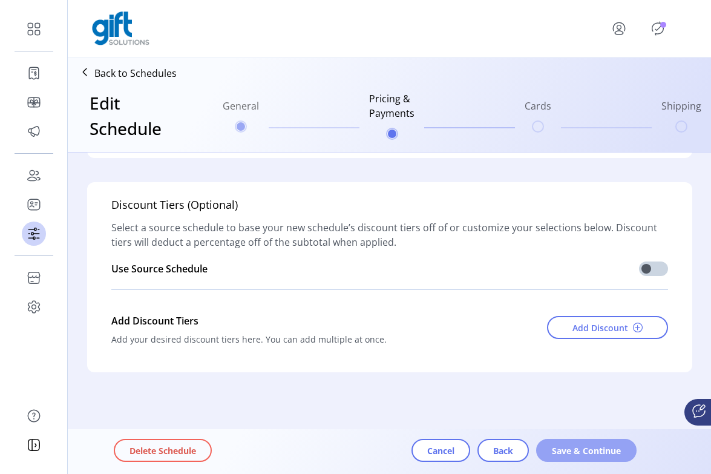
click at [397, 452] on span "Save & Continue" at bounding box center [586, 450] width 69 height 13
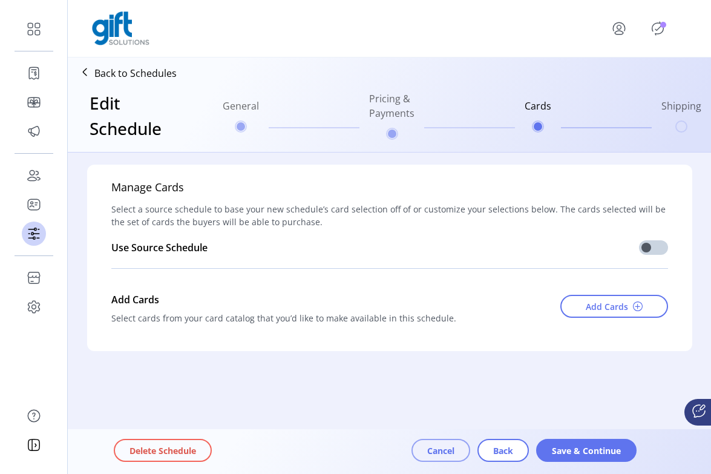
click at [397, 455] on span "Cancel" at bounding box center [440, 450] width 27 height 13
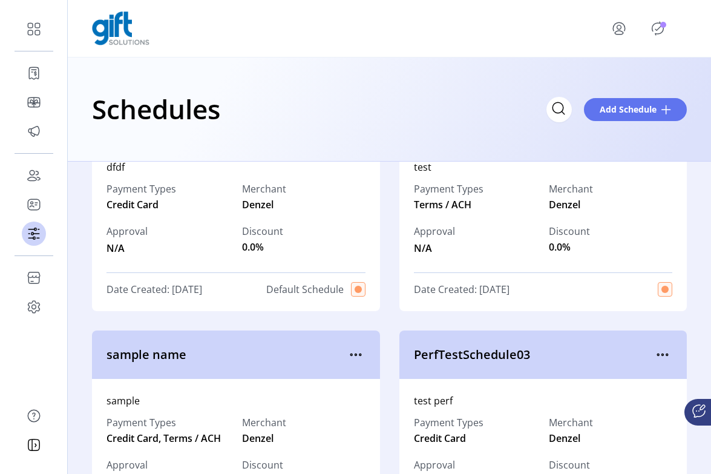
scroll to position [174, 0]
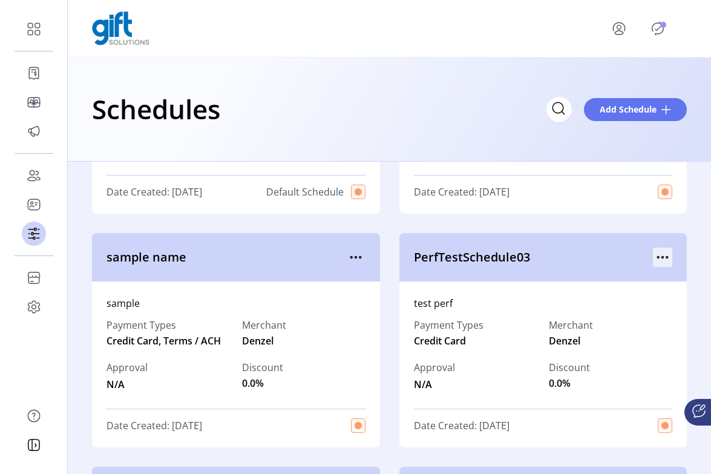
click at [397, 258] on icon "menu" at bounding box center [662, 256] width 19 height 19
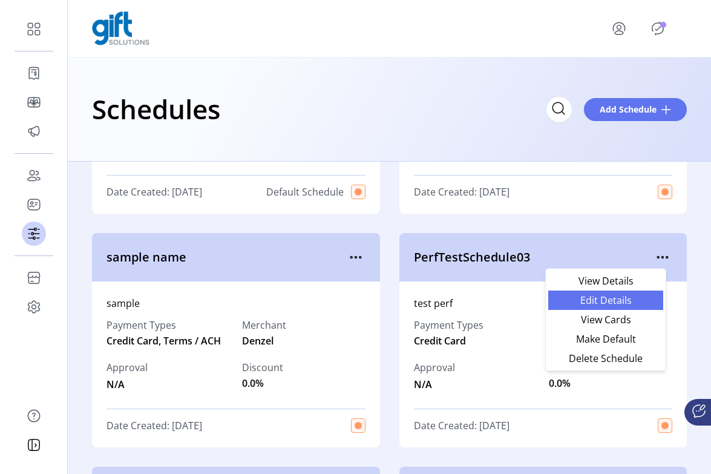
click at [397, 304] on span "Edit Details" at bounding box center [605, 300] width 100 height 10
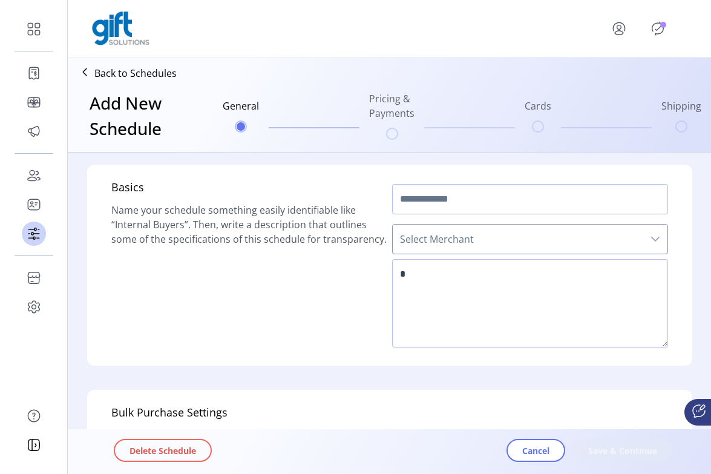
type input "**********"
type textarea "*********"
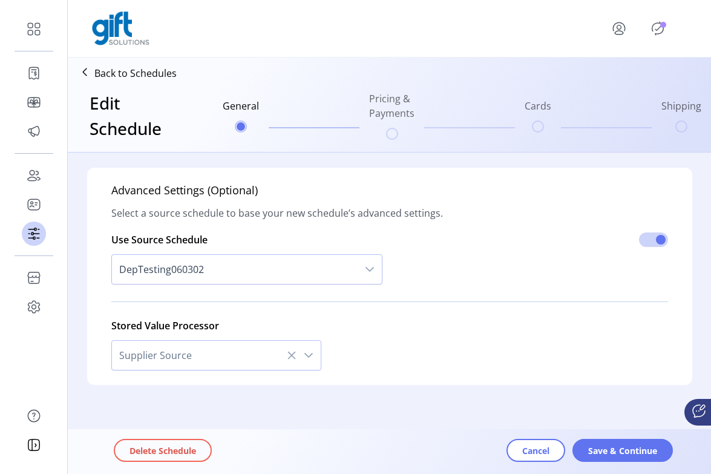
scroll to position [428, 0]
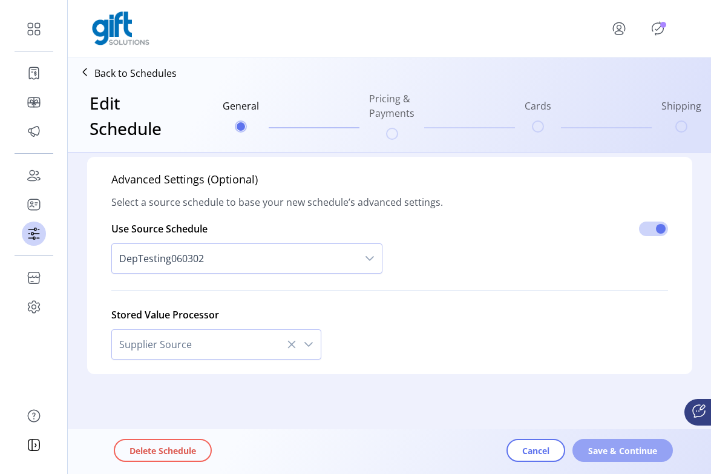
click at [397, 446] on span "Save & Continue" at bounding box center [622, 450] width 69 height 13
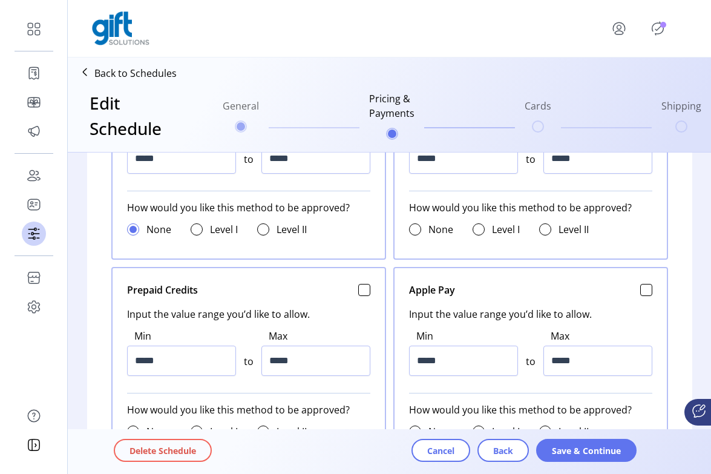
scroll to position [837, 0]
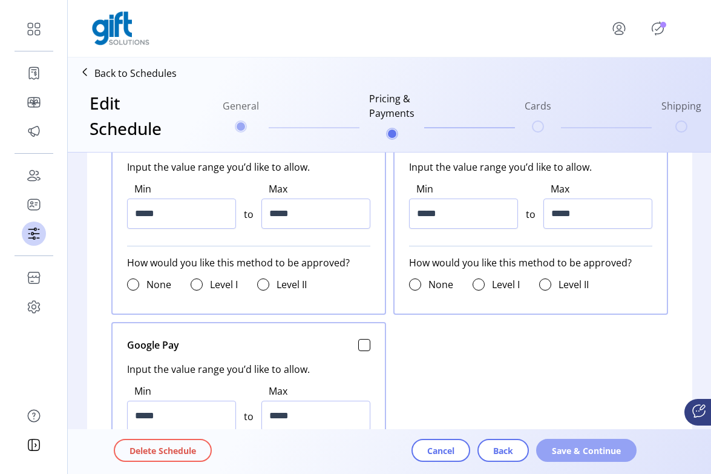
click at [397, 452] on span "Save & Continue" at bounding box center [586, 450] width 69 height 13
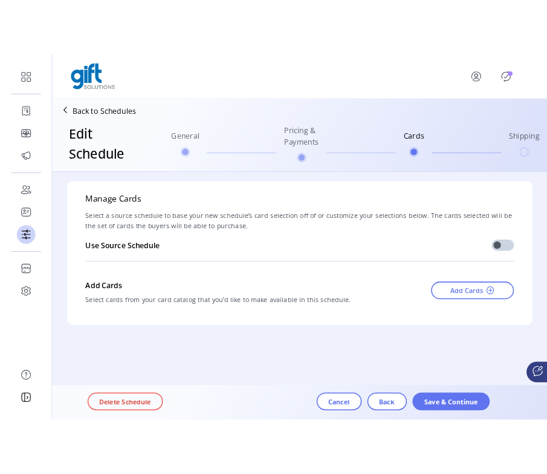
scroll to position [0, 0]
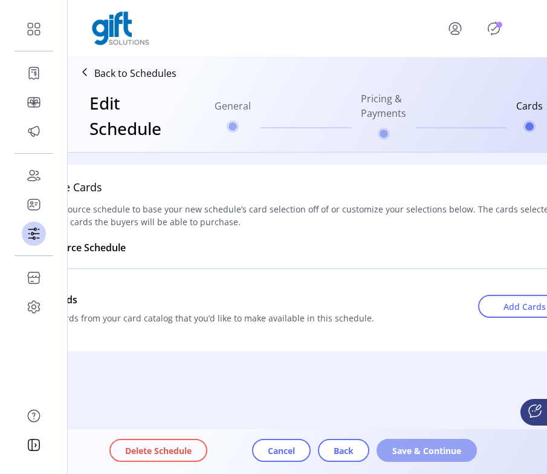
click at [397, 445] on span "Save & Continue" at bounding box center [427, 450] width 69 height 13
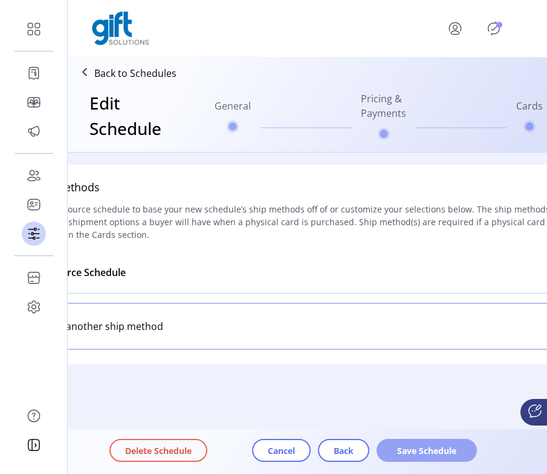
click at [397, 453] on span "Save Schedule" at bounding box center [427, 450] width 69 height 13
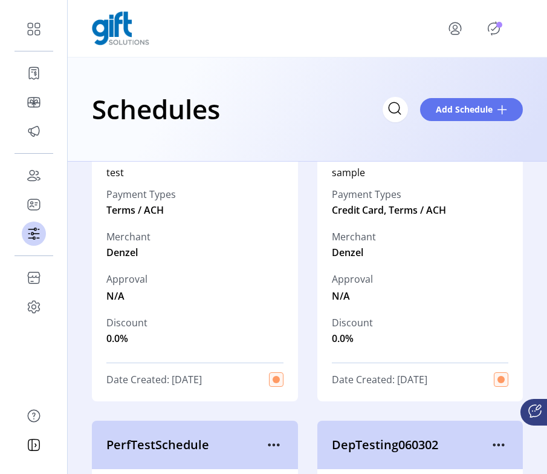
scroll to position [345, 0]
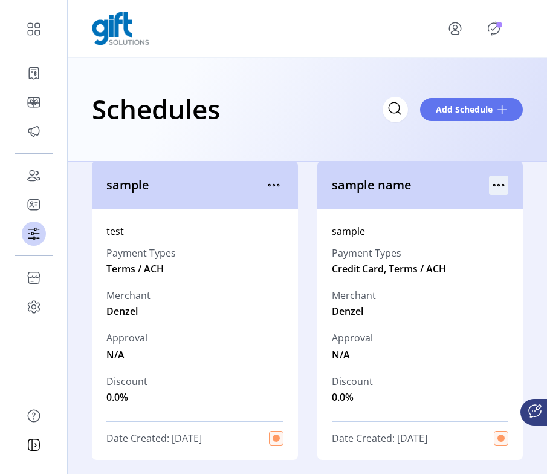
click at [397, 181] on icon "menu" at bounding box center [498, 184] width 19 height 19
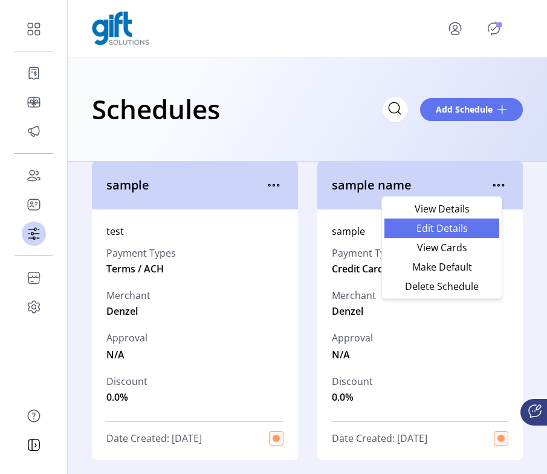
click at [397, 230] on span "Edit Details" at bounding box center [442, 228] width 100 height 10
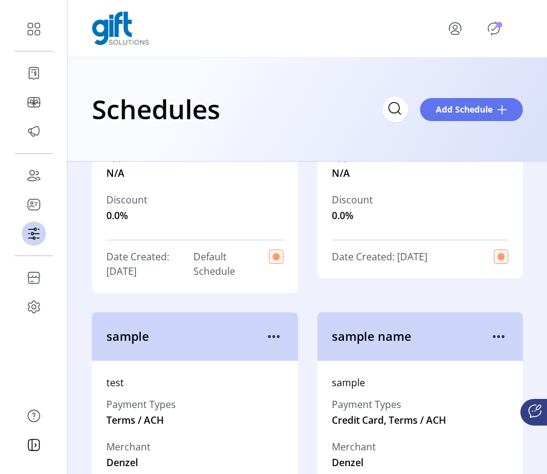
scroll to position [214, 0]
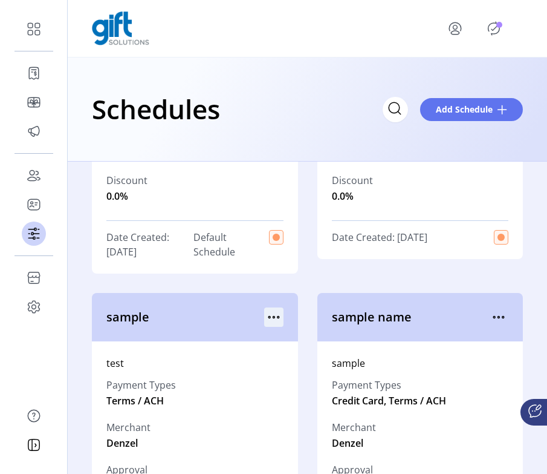
click at [272, 318] on icon "menu" at bounding box center [273, 316] width 19 height 19
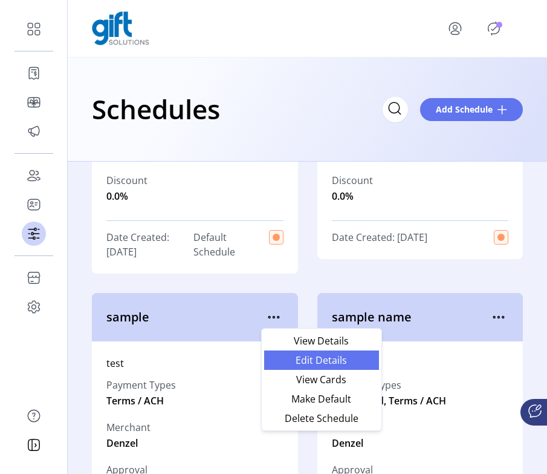
click at [294, 354] on link "Edit Details" at bounding box center [321, 359] width 115 height 19
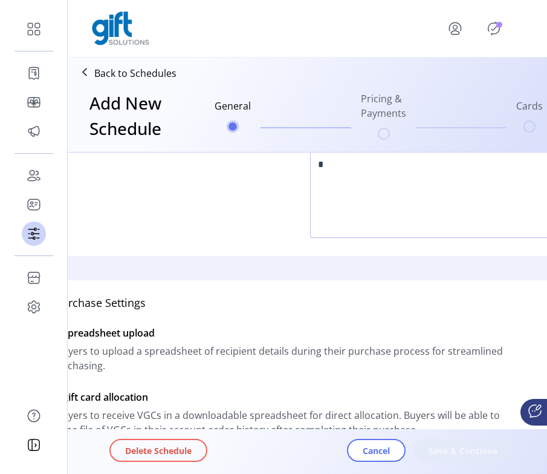
scroll to position [398, 0]
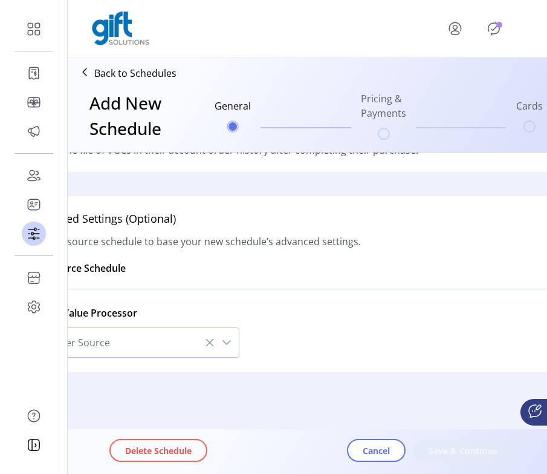
type input "******"
type textarea "****"
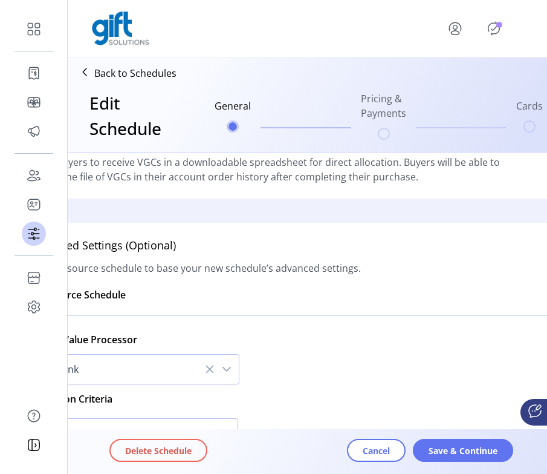
scroll to position [547, 0]
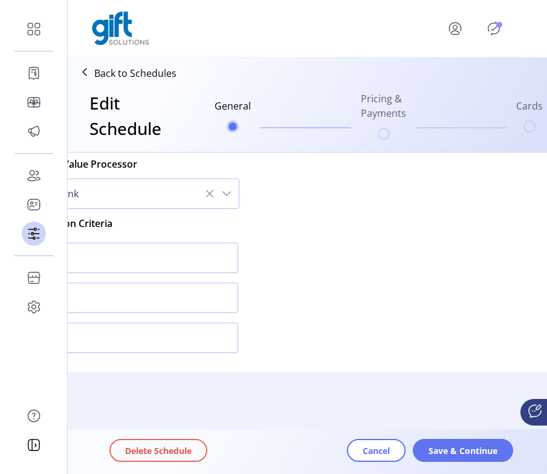
click at [397, 464] on div "Delete Schedule Cancel Save & Continue" at bounding box center [341, 451] width 465 height 40
click at [397, 454] on span "Save & Continue" at bounding box center [463, 450] width 69 height 13
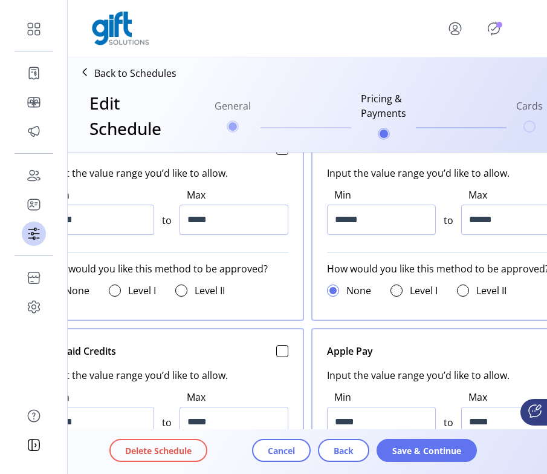
scroll to position [638, 0]
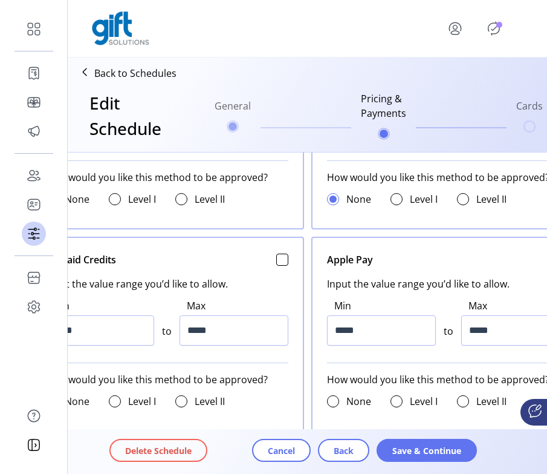
click at [397, 464] on div "Delete Schedule Cancel Back Save & Continue" at bounding box center [341, 451] width 465 height 40
click at [397, 455] on span "Save & Continue" at bounding box center [427, 450] width 69 height 13
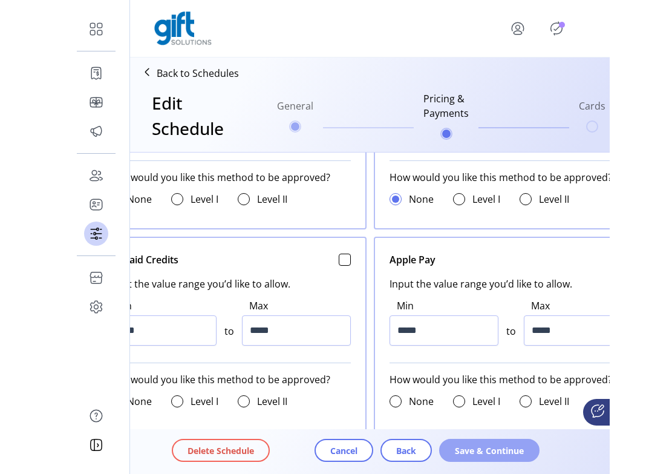
scroll to position [0, 0]
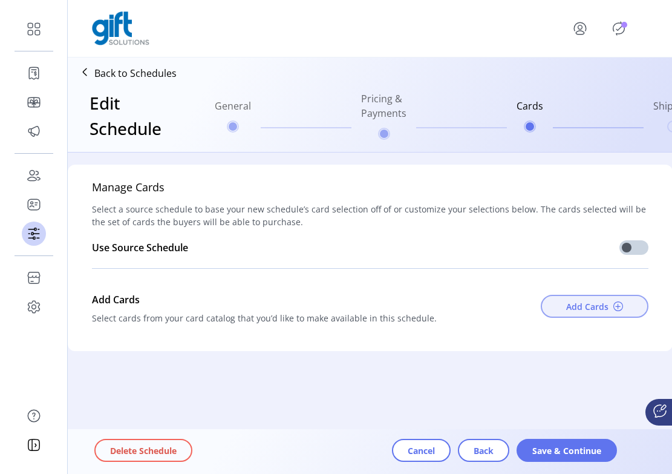
click at [397, 308] on span "Add Cards" at bounding box center [587, 306] width 42 height 13
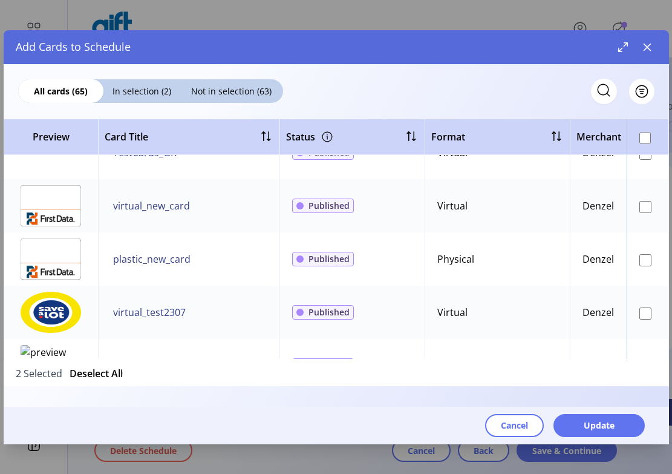
scroll to position [34, 0]
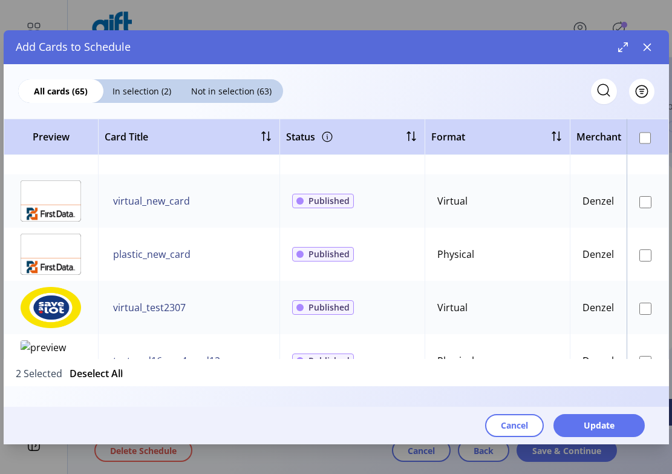
click at [397, 266] on td at bounding box center [648, 253] width 42 height 53
click at [397, 264] on td at bounding box center [648, 253] width 42 height 53
click at [397, 315] on td at bounding box center [648, 307] width 42 height 53
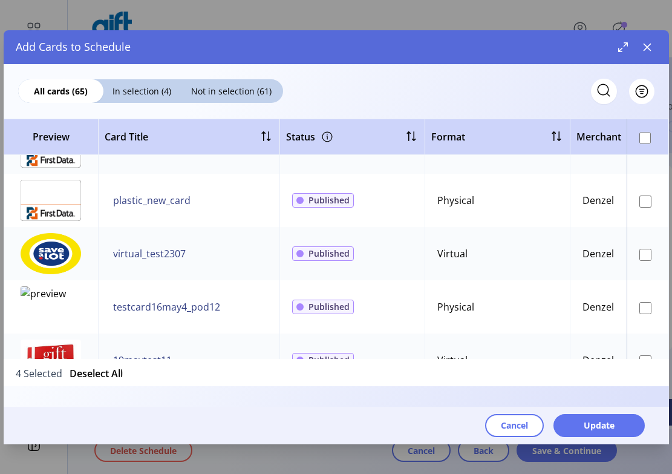
scroll to position [104, 0]
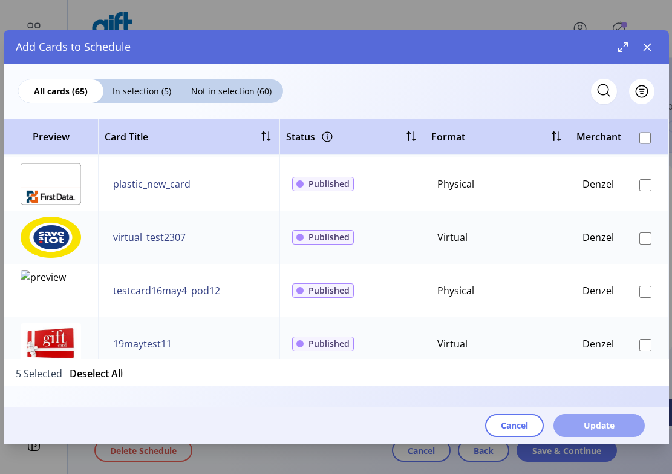
click at [397, 423] on span "Update" at bounding box center [599, 425] width 31 height 13
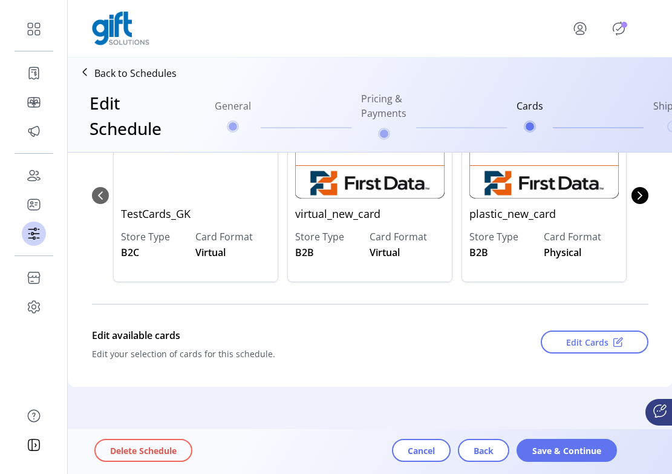
scroll to position [207, 0]
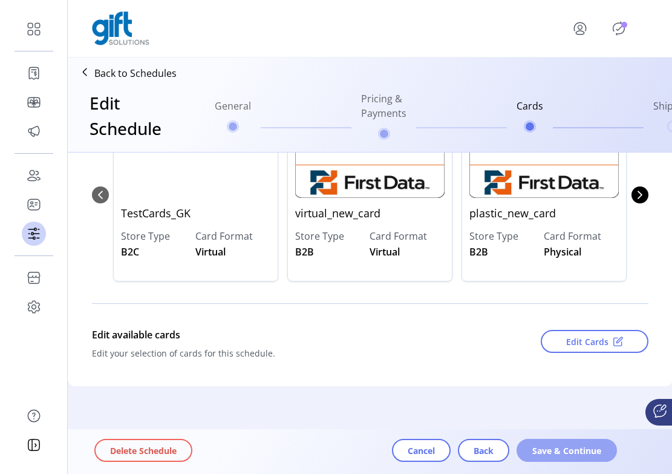
click at [397, 451] on span "Save & Continue" at bounding box center [566, 450] width 69 height 13
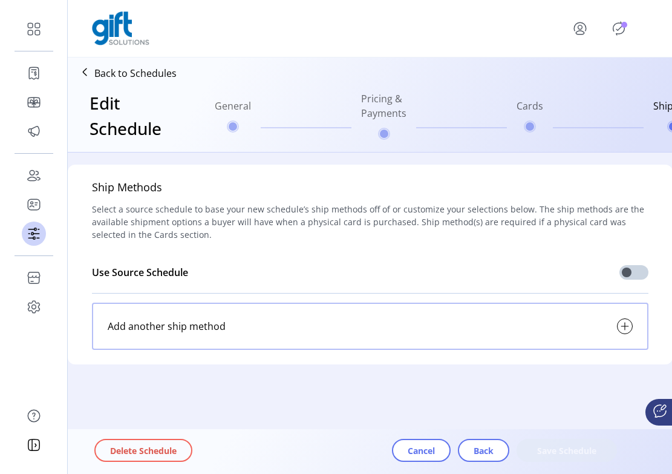
scroll to position [1, 0]
click at [397, 266] on span at bounding box center [633, 272] width 29 height 15
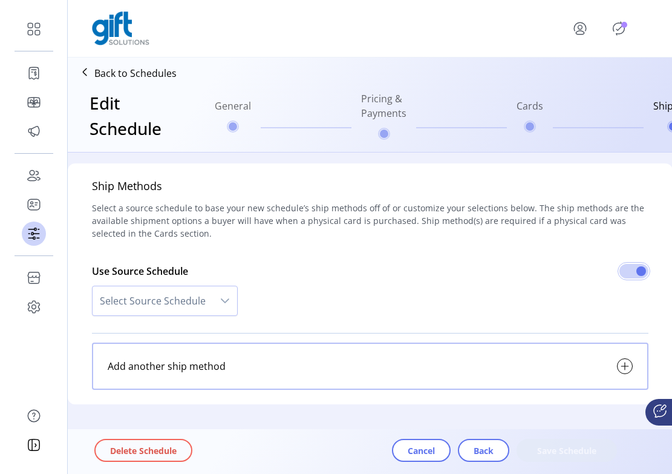
click at [187, 292] on span "Select Source Schedule" at bounding box center [153, 300] width 120 height 29
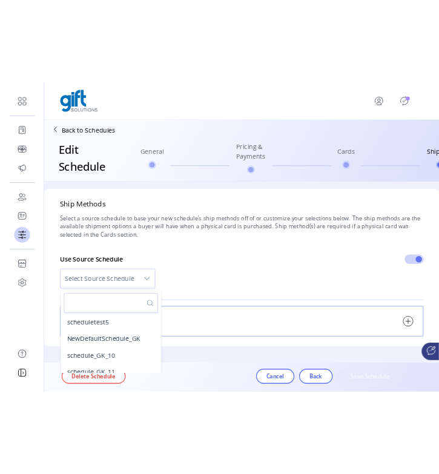
scroll to position [55, 0]
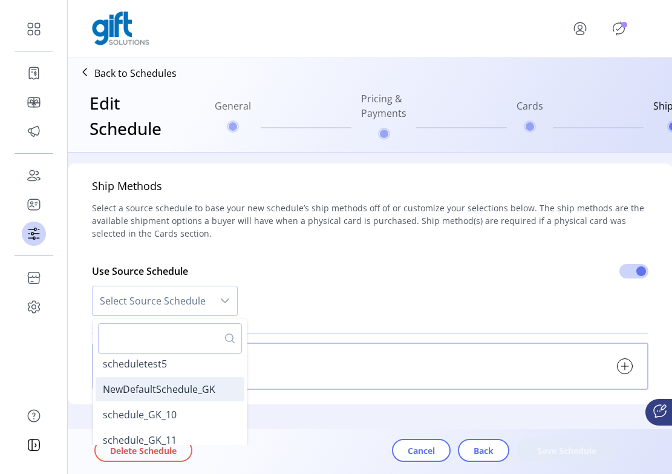
click at [193, 385] on span "NewDefaultSchedule_GK" at bounding box center [159, 388] width 113 height 13
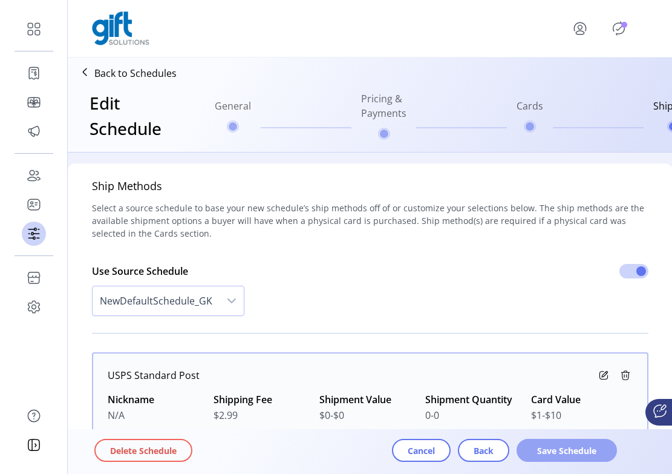
click at [397, 444] on span "Save Schedule" at bounding box center [566, 450] width 69 height 13
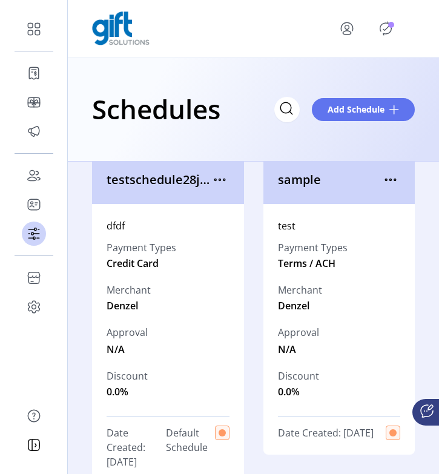
scroll to position [11, 0]
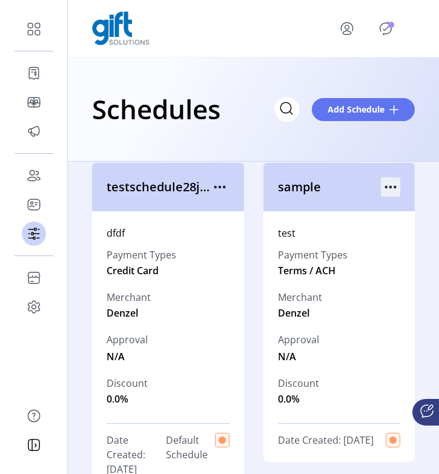
click at [382, 186] on icon "menu" at bounding box center [389, 186] width 19 height 19
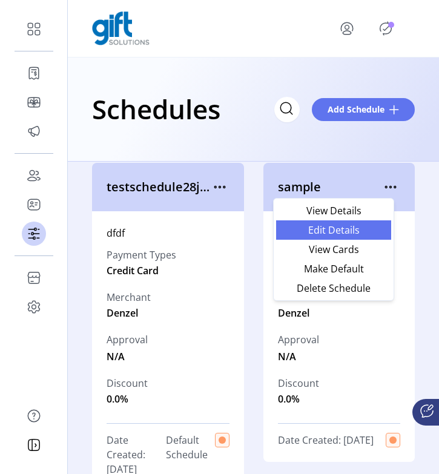
click at [359, 233] on span "Edit Details" at bounding box center [333, 230] width 100 height 10
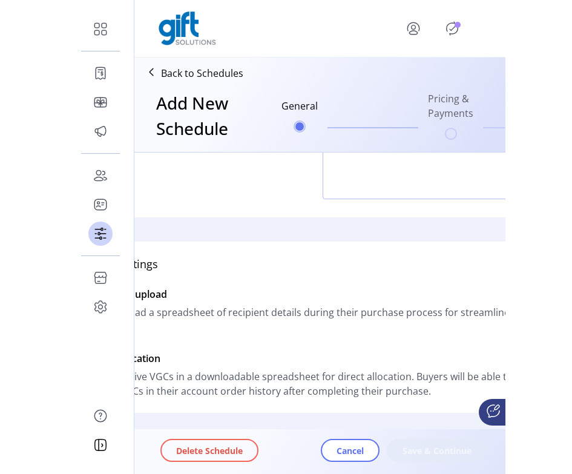
scroll to position [151, 0]
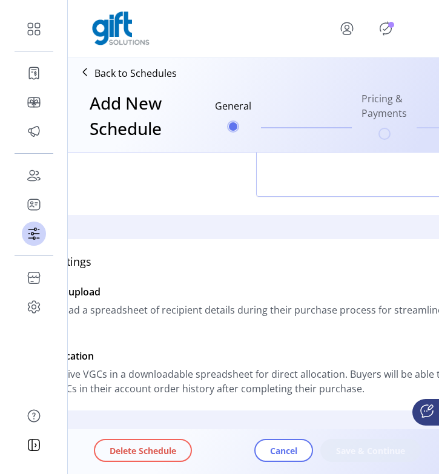
type input "******"
type textarea "****"
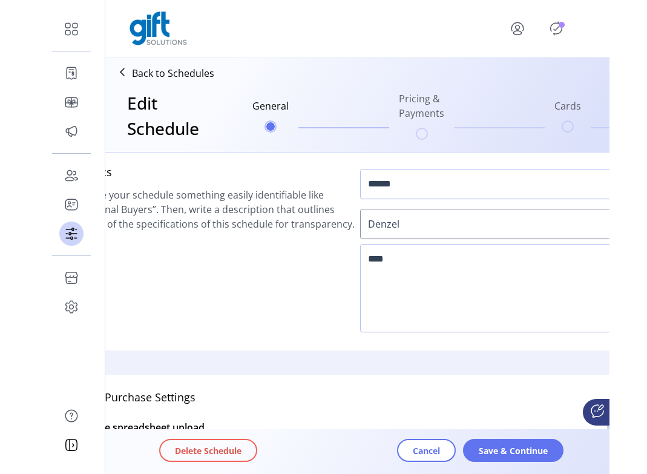
scroll to position [0, 0]
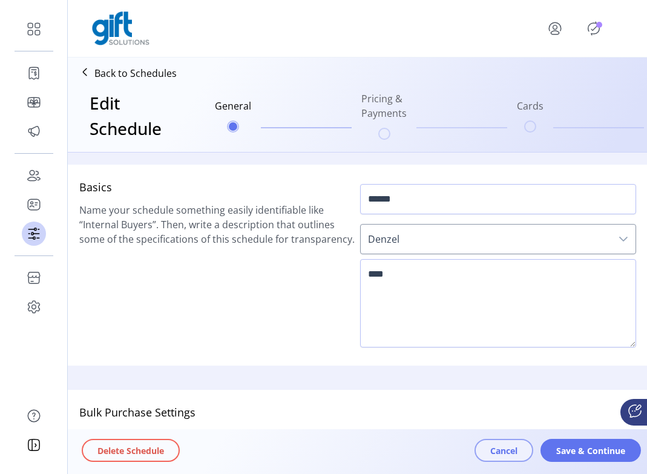
click at [397, 445] on span "Cancel" at bounding box center [503, 450] width 27 height 13
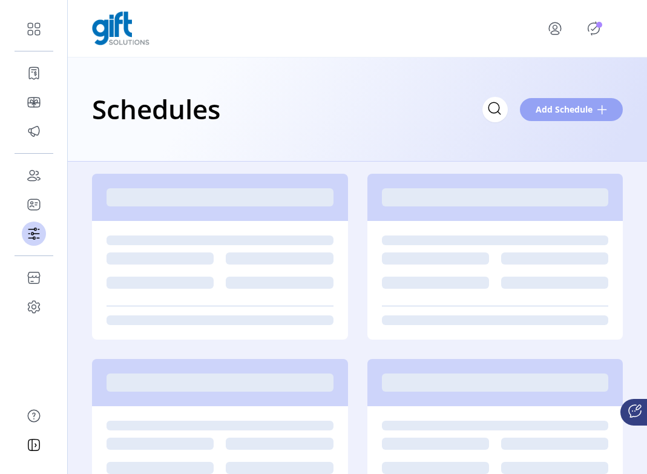
click at [397, 109] on span "Add Schedule" at bounding box center [563, 109] width 57 height 13
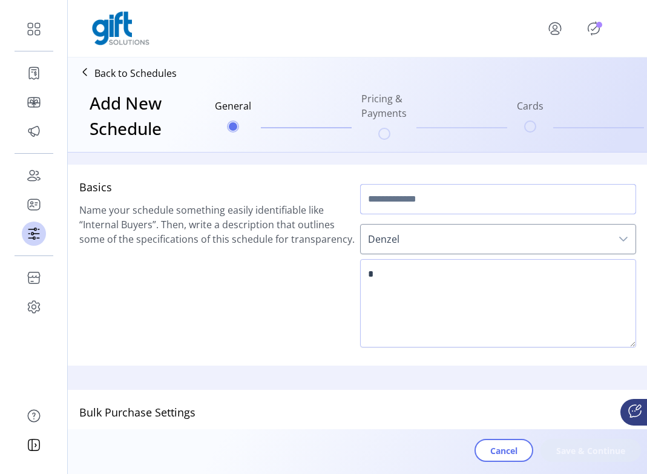
click at [397, 198] on input "text" at bounding box center [498, 199] width 276 height 30
type input "****"
click at [393, 275] on textarea at bounding box center [498, 303] width 276 height 88
type textarea "*"
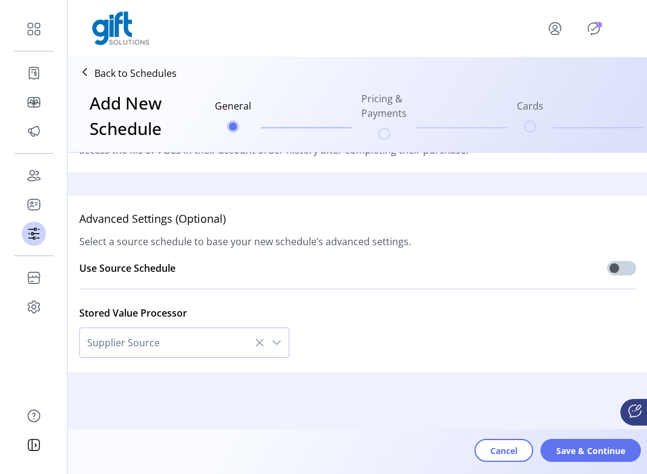
scroll to position [398, 0]
type textarea "**********"
click at [397, 451] on span "Save & Continue" at bounding box center [590, 450] width 69 height 13
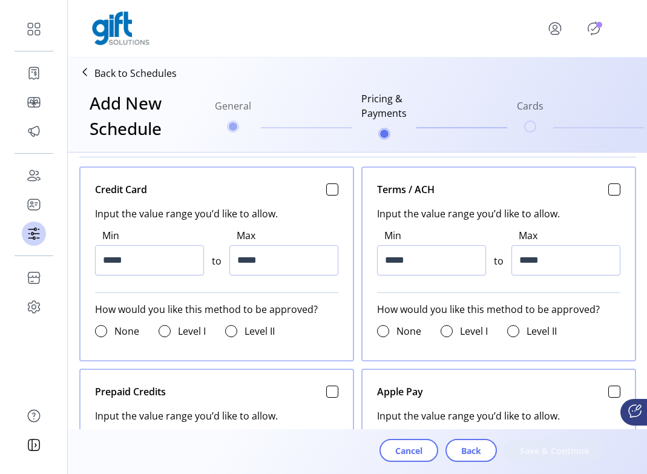
scroll to position [500, 0]
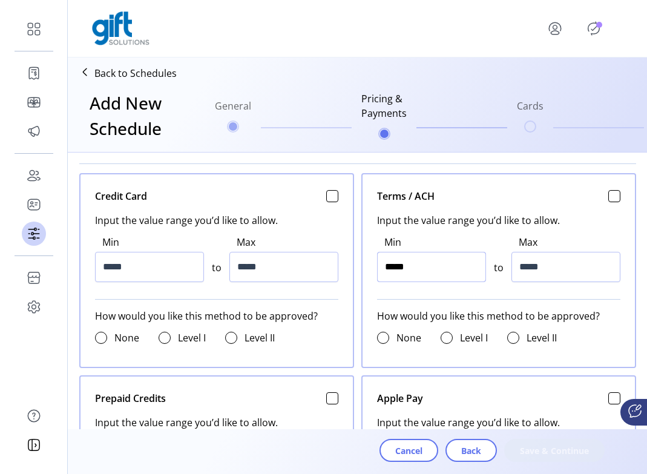
click at [385, 268] on input "*****" at bounding box center [431, 267] width 109 height 30
type input "******"
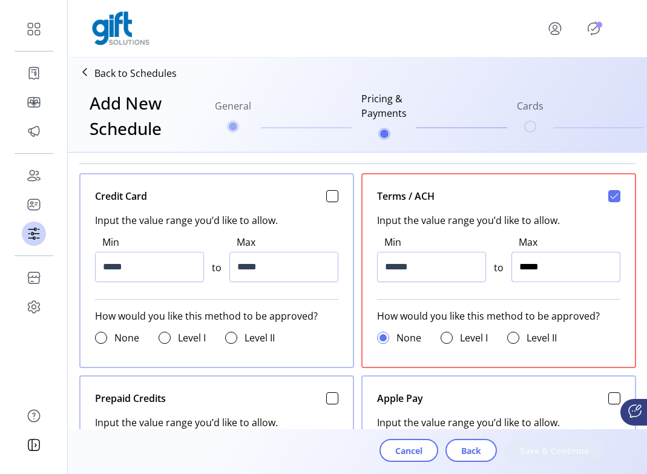
click at [397, 266] on input "*****" at bounding box center [565, 267] width 109 height 30
type input "******"
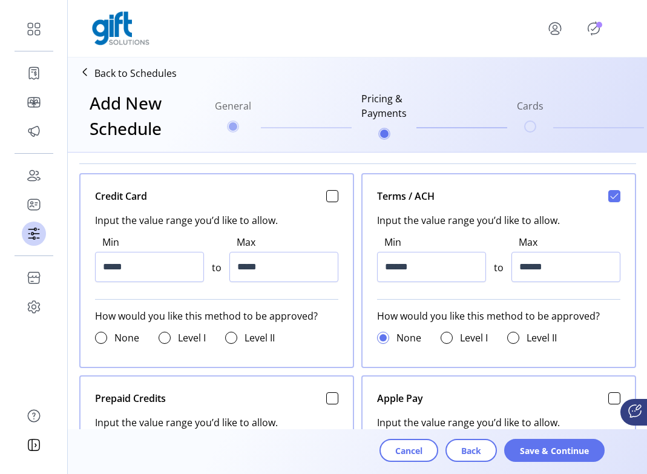
click at [397, 462] on div "Cancel Back Save & Continue" at bounding box center [391, 455] width 619 height 33
click at [397, 450] on span "Save & Continue" at bounding box center [554, 450] width 69 height 13
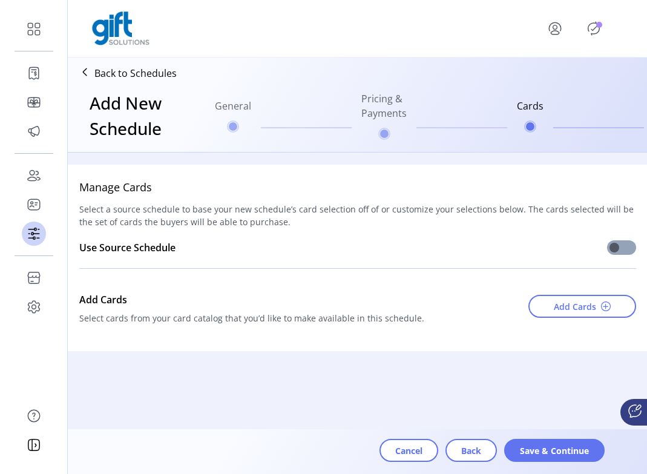
drag, startPoint x: 623, startPoint y: 247, endPoint x: 613, endPoint y: 252, distance: 11.6
click at [397, 247] on span at bounding box center [621, 247] width 29 height 15
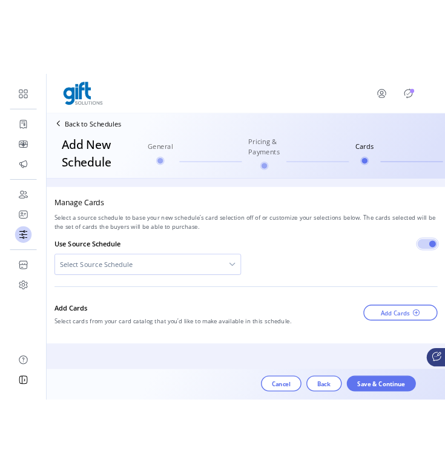
scroll to position [7, 4]
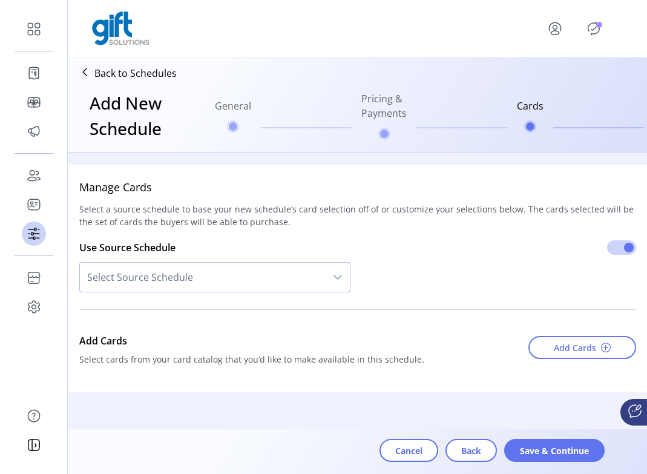
click at [199, 266] on span "Select Source Schedule" at bounding box center [203, 277] width 246 height 29
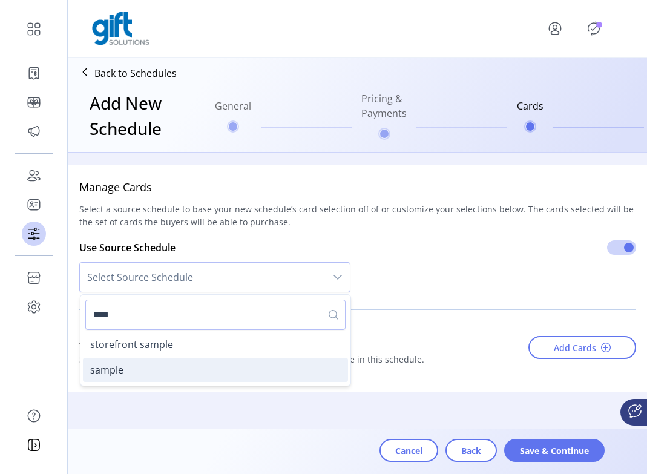
type input "****"
click at [148, 371] on li "sample" at bounding box center [215, 369] width 265 height 24
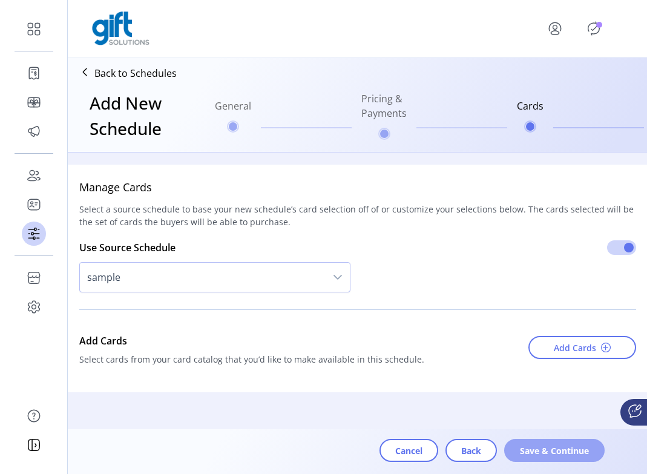
click at [397, 461] on button "Save & Continue" at bounding box center [554, 450] width 100 height 23
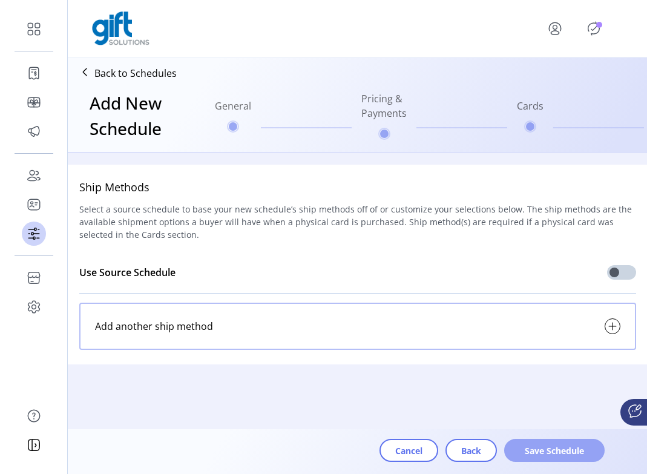
click at [397, 449] on span "Save Schedule" at bounding box center [554, 450] width 69 height 13
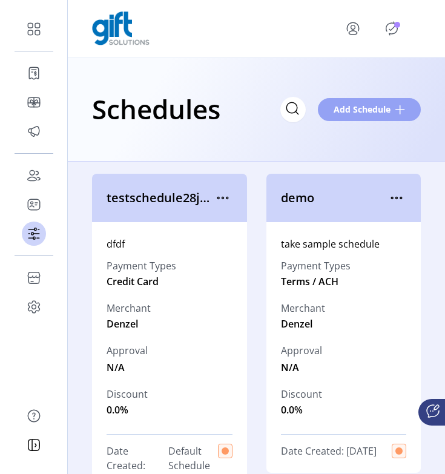
click at [362, 115] on span "Add Schedule" at bounding box center [361, 109] width 57 height 13
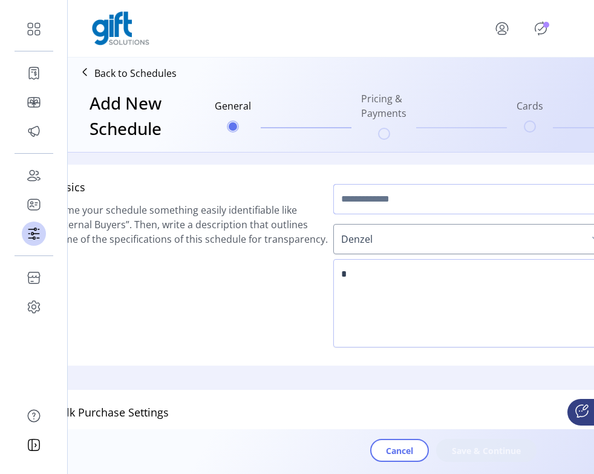
click at [375, 192] on input "text" at bounding box center [471, 199] width 276 height 30
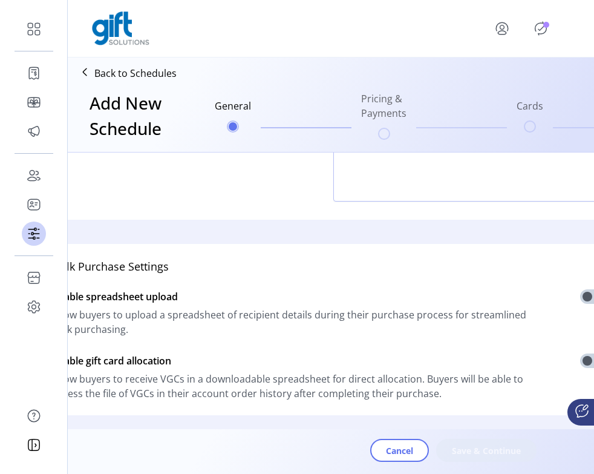
scroll to position [11, 0]
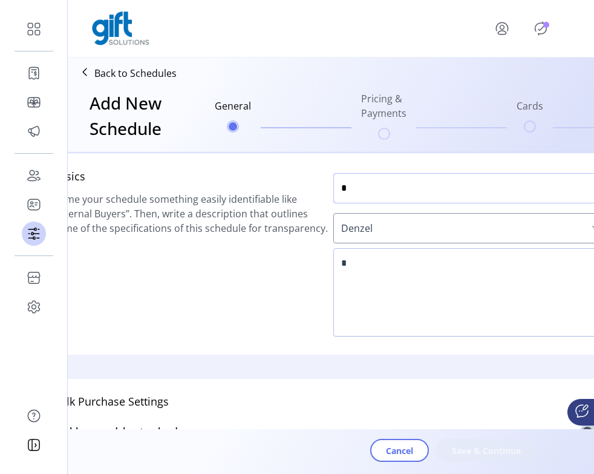
click at [374, 188] on input "*" at bounding box center [471, 188] width 276 height 30
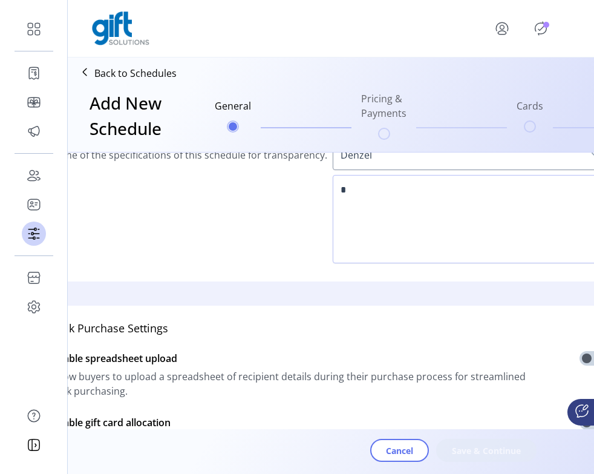
scroll to position [5, 1]
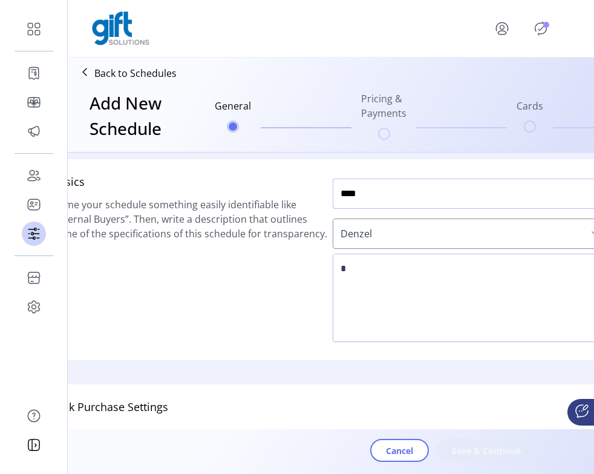
type input "****"
click at [397, 327] on textarea at bounding box center [471, 297] width 276 height 88
type textarea "**"
click at [397, 448] on span "Save & Continue" at bounding box center [486, 450] width 69 height 13
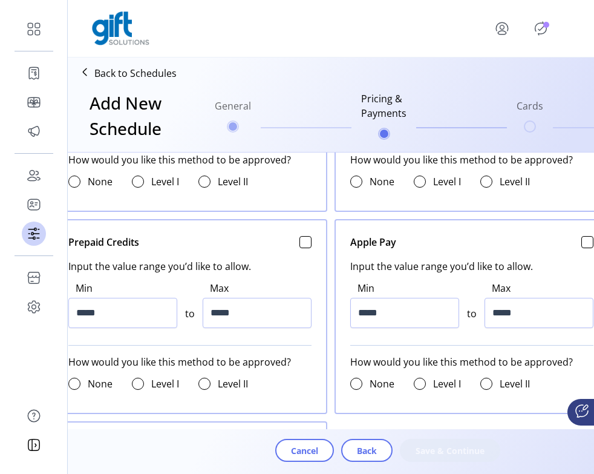
scroll to position [662, 0]
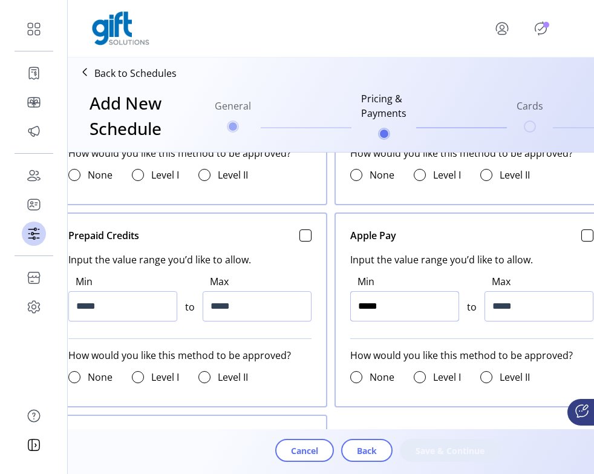
click at [359, 307] on input "*****" at bounding box center [404, 306] width 109 height 30
type input "******"
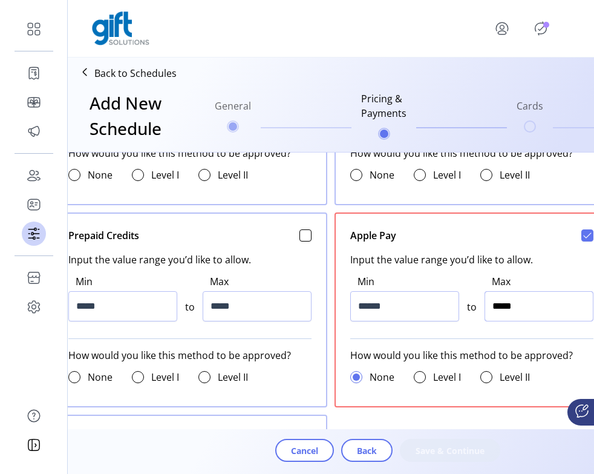
click at [397, 302] on input "*****" at bounding box center [538, 306] width 109 height 30
type input "******"
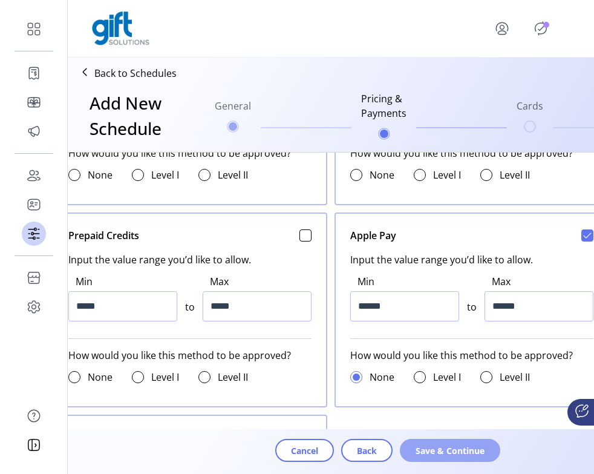
click at [397, 442] on button "Save & Continue" at bounding box center [450, 450] width 100 height 23
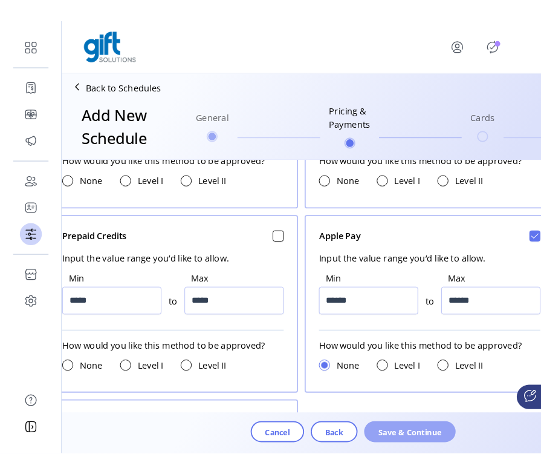
scroll to position [0, 0]
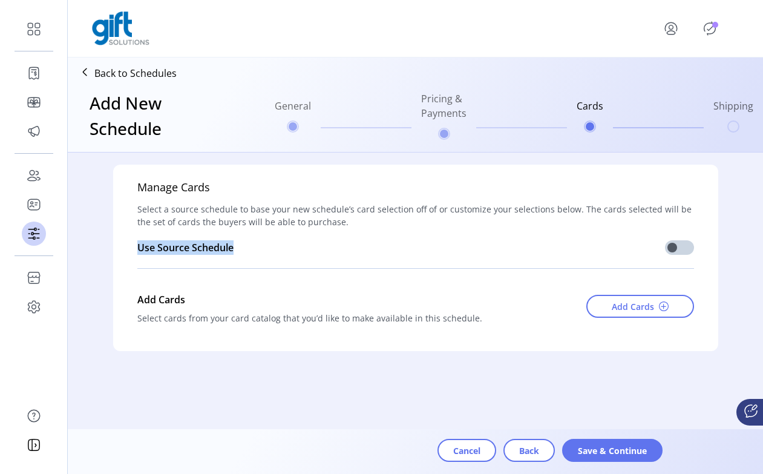
drag, startPoint x: 148, startPoint y: 247, endPoint x: 238, endPoint y: 249, distance: 90.1
click at [238, 249] on div "Manage Cards Select a source schedule to base your new schedule’s card selectio…" at bounding box center [415, 258] width 605 height 186
click at [261, 292] on div "Add Cards" at bounding box center [335, 299] width 397 height 24
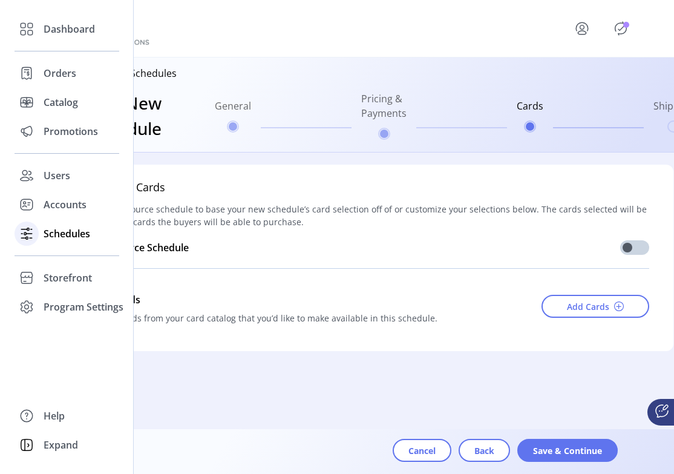
click at [71, 241] on div "Schedules" at bounding box center [67, 233] width 105 height 29
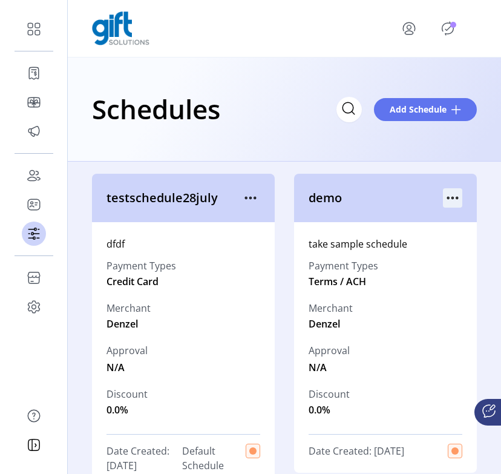
click at [397, 193] on icon "menu" at bounding box center [452, 197] width 19 height 19
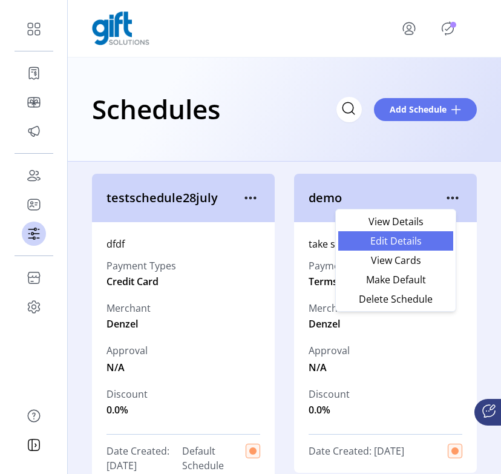
click at [397, 241] on span "Edit Details" at bounding box center [395, 241] width 100 height 10
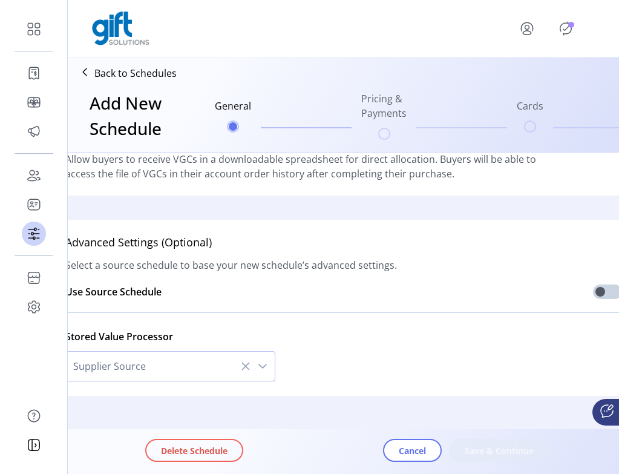
scroll to position [398, 0]
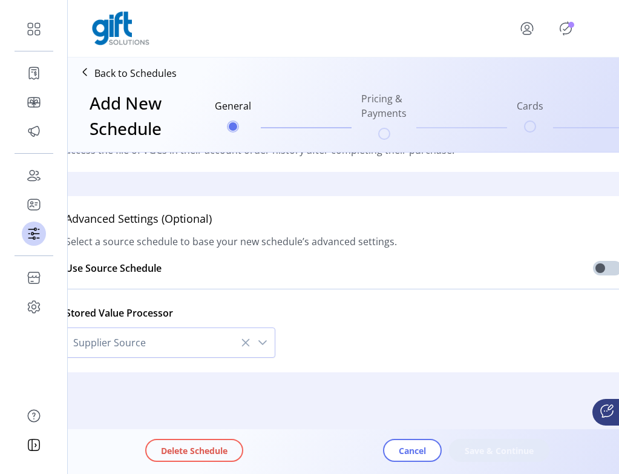
type input "****"
type textarea "**********"
click at [397, 455] on span "Save & Continue" at bounding box center [499, 450] width 69 height 13
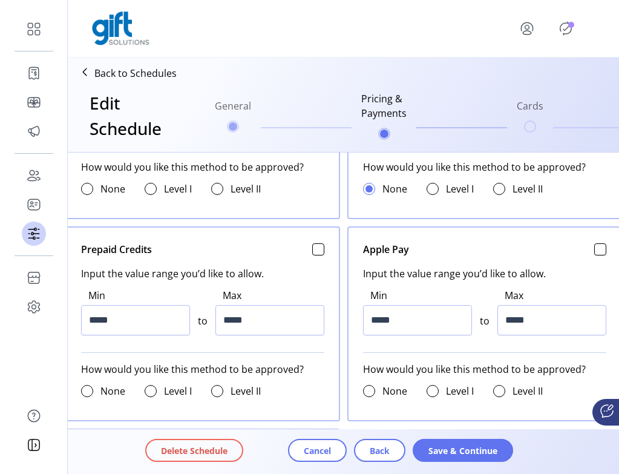
scroll to position [571, 0]
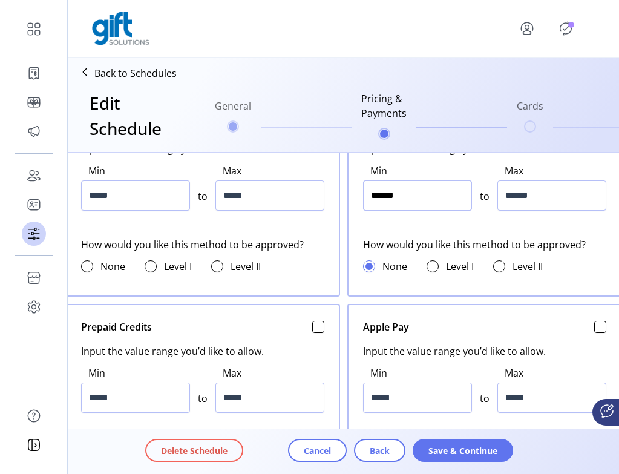
click at [380, 197] on input "******" at bounding box center [417, 195] width 109 height 30
click at [397, 455] on span "Save & Continue" at bounding box center [462, 450] width 69 height 13
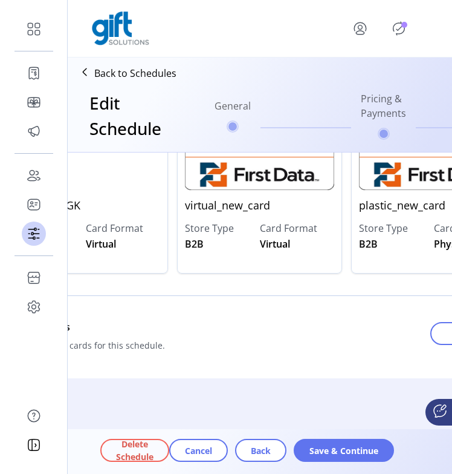
scroll to position [268, 0]
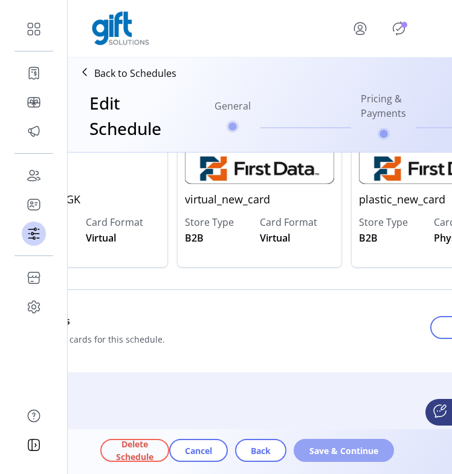
click at [371, 452] on span "Save & Continue" at bounding box center [344, 450] width 69 height 13
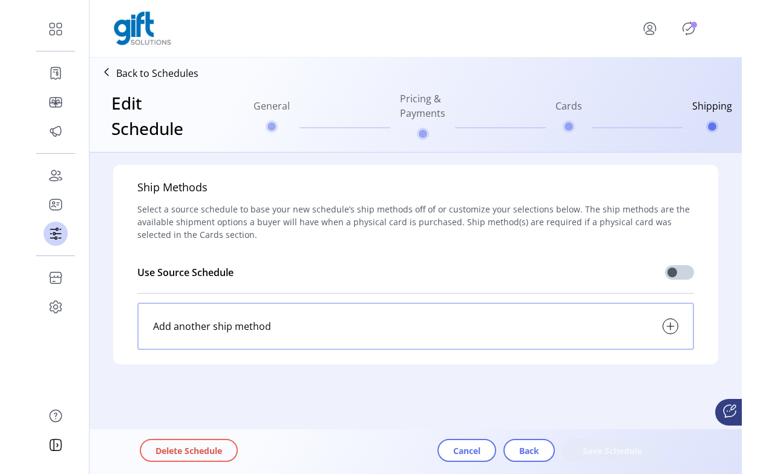
scroll to position [0, 0]
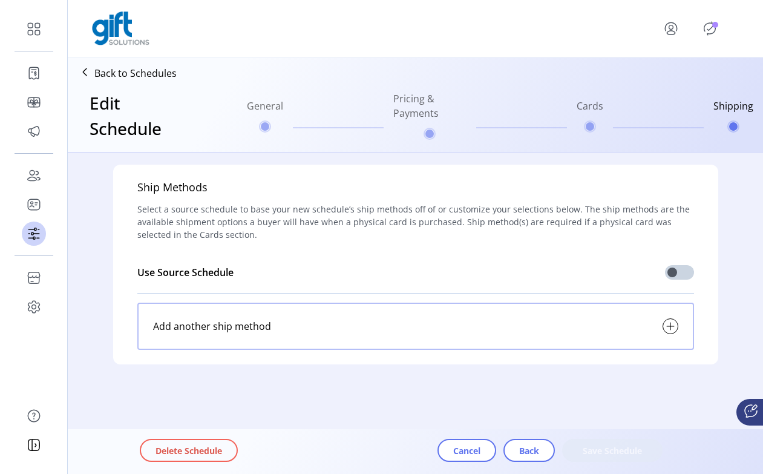
click at [397, 25] on icon "Publisher Panel" at bounding box center [709, 28] width 19 height 19
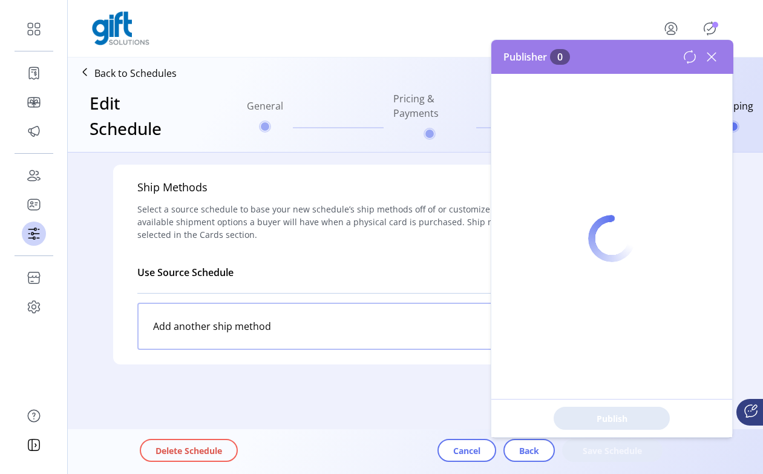
click at [397, 62] on div at bounding box center [611, 238] width 241 height 397
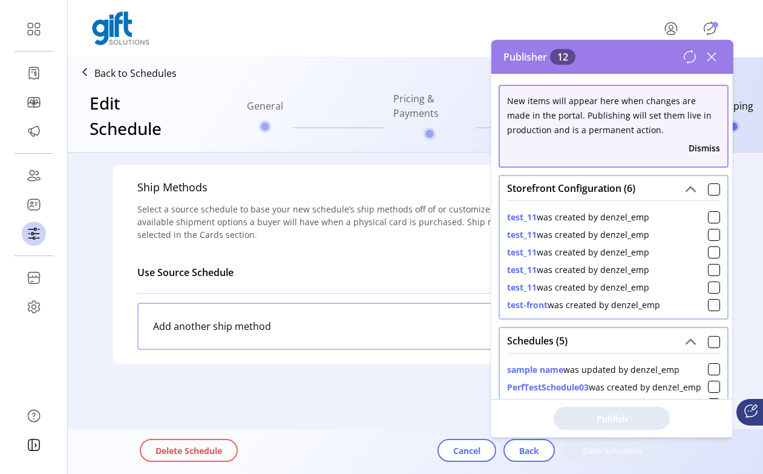
click at [397, 57] on icon at bounding box center [711, 56] width 19 height 19
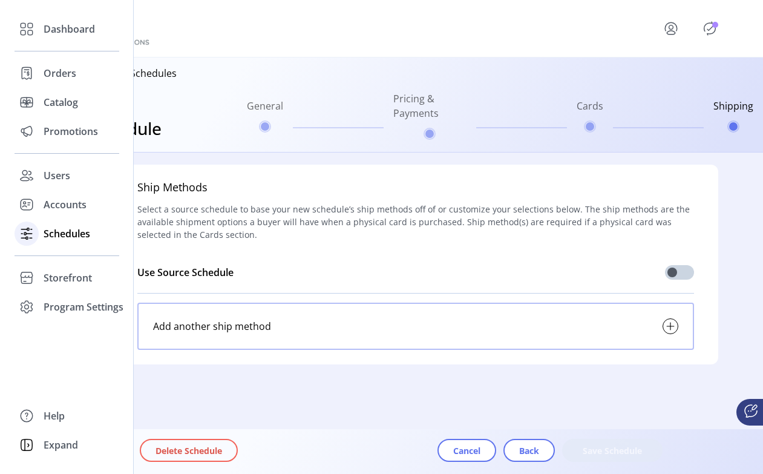
click at [70, 233] on span "Schedules" at bounding box center [67, 233] width 47 height 15
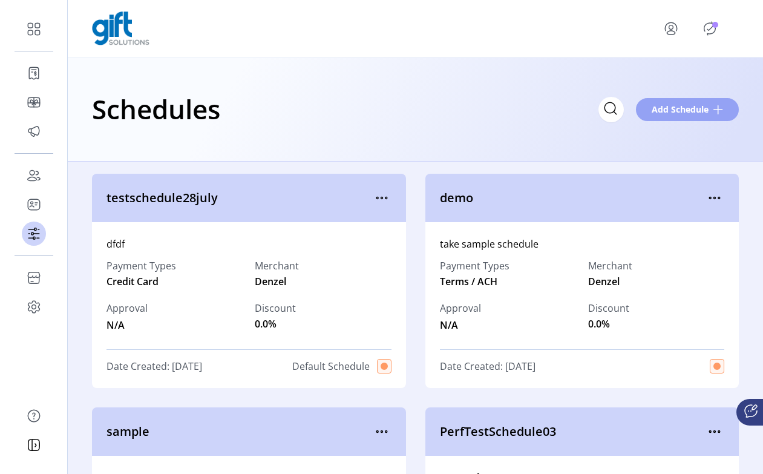
click at [397, 105] on span "Add Schedule" at bounding box center [679, 109] width 57 height 13
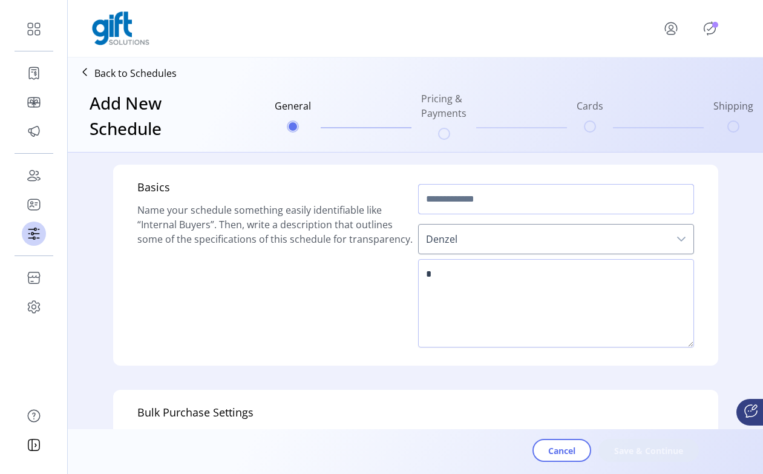
click at [397, 201] on input "text" at bounding box center [556, 199] width 276 height 30
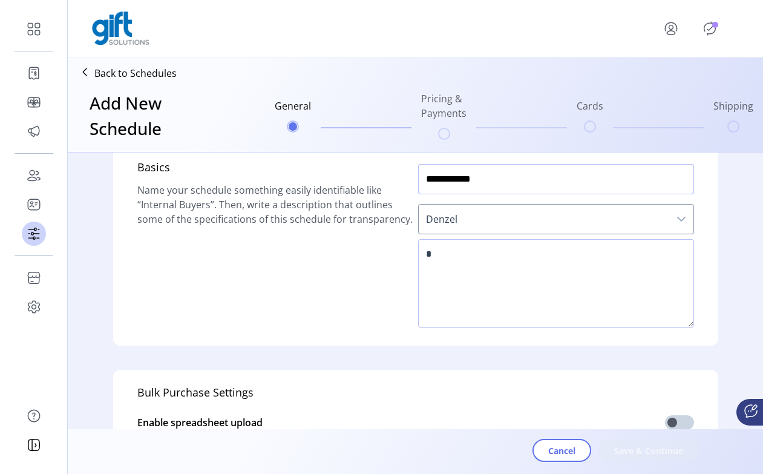
scroll to position [24, 0]
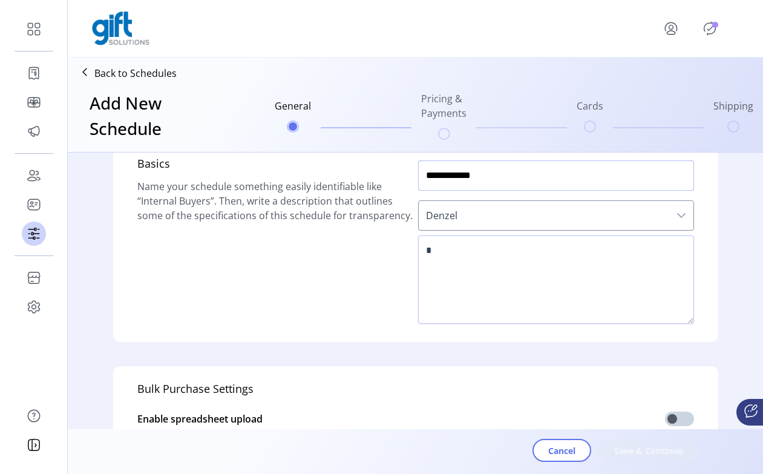
type input "**********"
click at [397, 213] on span "Denzel" at bounding box center [544, 215] width 250 height 29
click at [349, 273] on div "Basics Name your schedule something easily identifiable like “Internal Buyers”.…" at bounding box center [275, 241] width 276 height 172
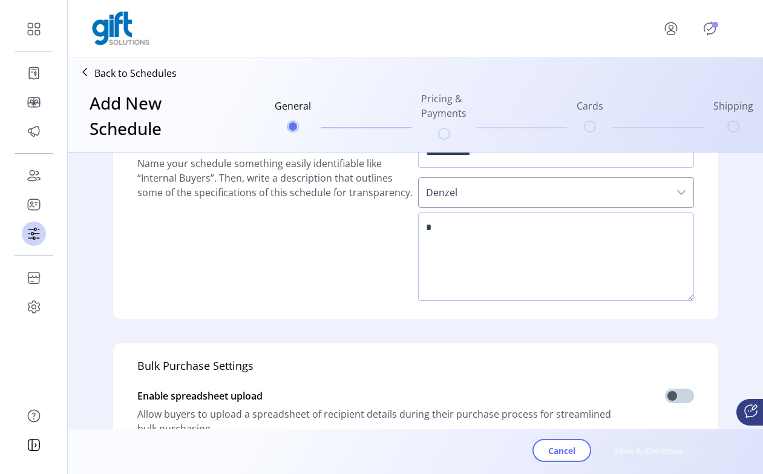
scroll to position [58, 0]
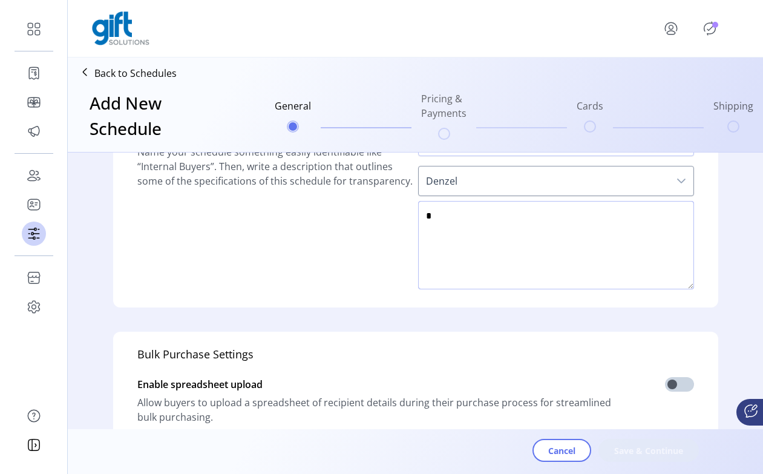
click at [397, 234] on textarea at bounding box center [556, 245] width 276 height 88
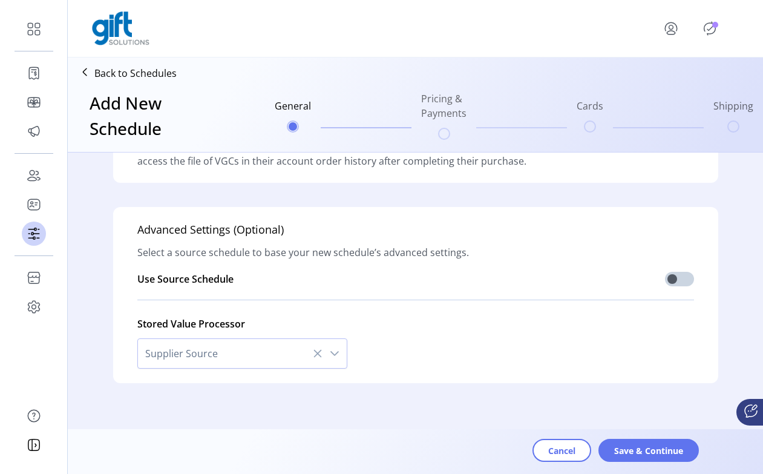
scroll to position [389, 0]
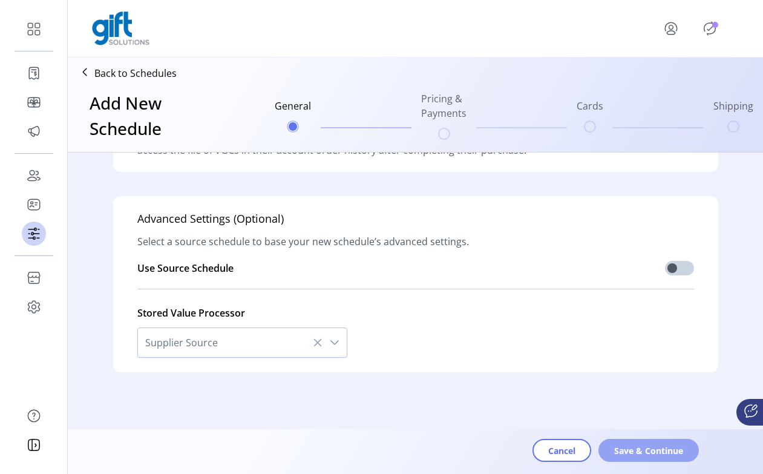
type textarea "******"
click at [397, 452] on span "Save & Continue" at bounding box center [648, 450] width 69 height 13
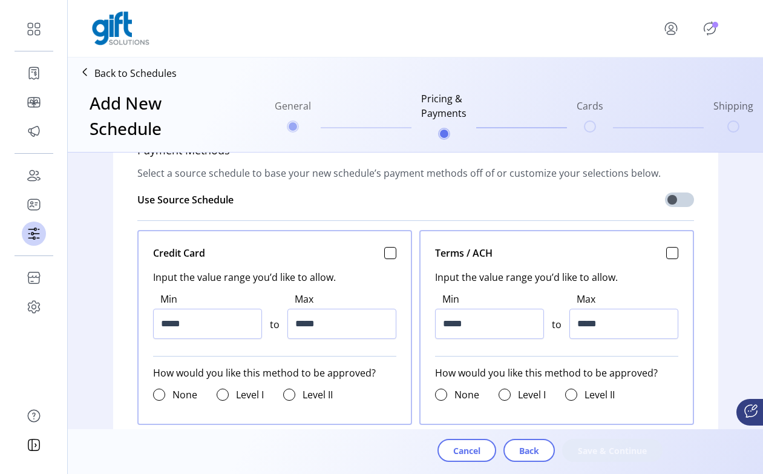
scroll to position [448, 0]
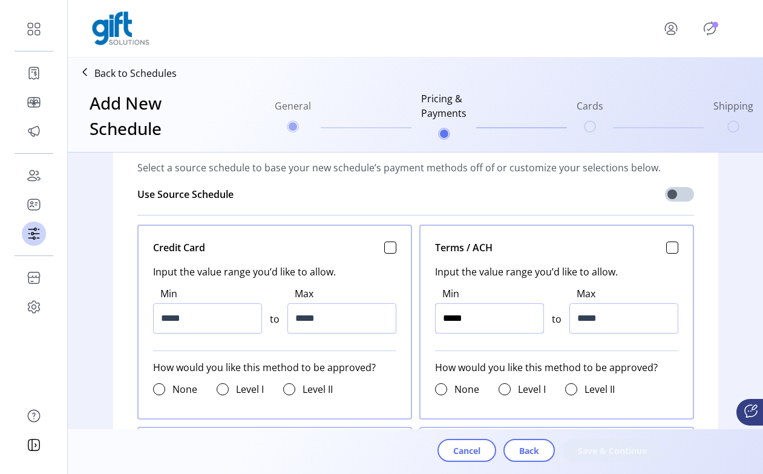
click at [397, 319] on input "*****" at bounding box center [489, 318] width 109 height 30
type input "******"
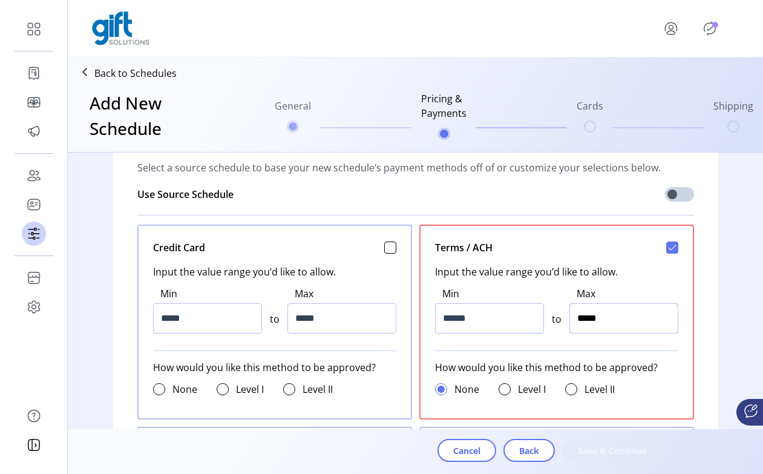
click at [397, 316] on input "*****" at bounding box center [623, 318] width 109 height 30
click at [397, 321] on input "*****" at bounding box center [623, 318] width 109 height 30
type input "******"
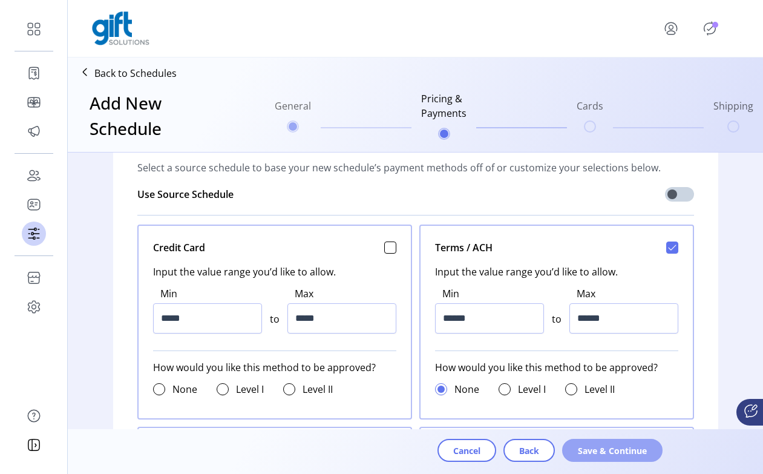
click at [397, 448] on span "Save & Continue" at bounding box center [612, 450] width 69 height 13
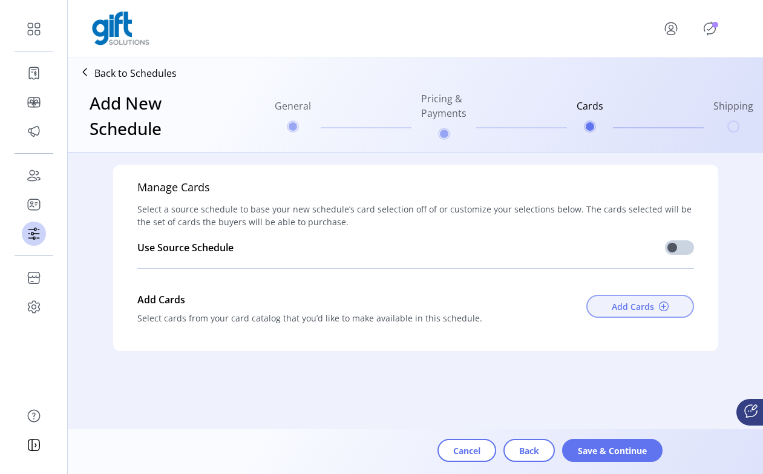
click at [397, 310] on span "Add Cards" at bounding box center [633, 306] width 42 height 13
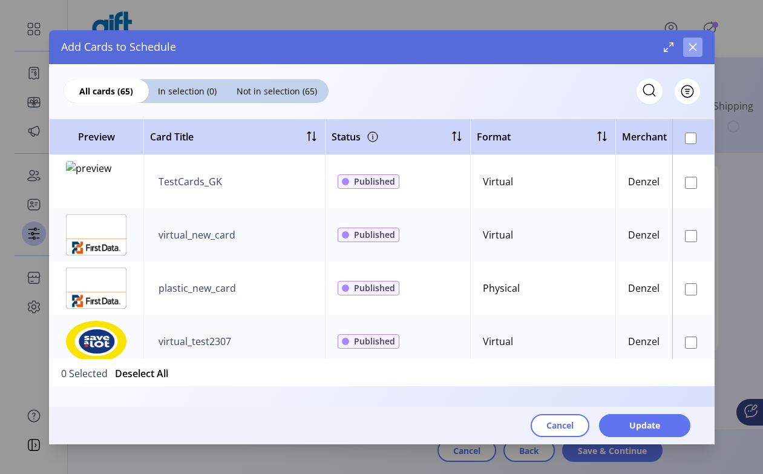
click at [397, 48] on icon "button" at bounding box center [693, 47] width 10 height 10
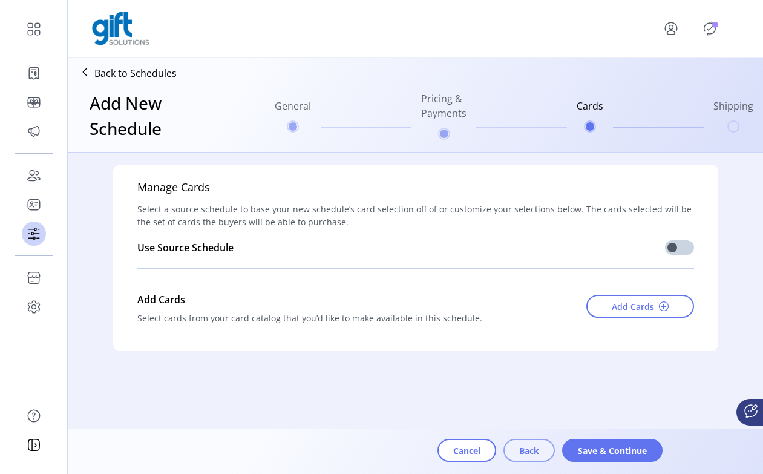
click at [397, 450] on button "Back" at bounding box center [528, 450] width 51 height 23
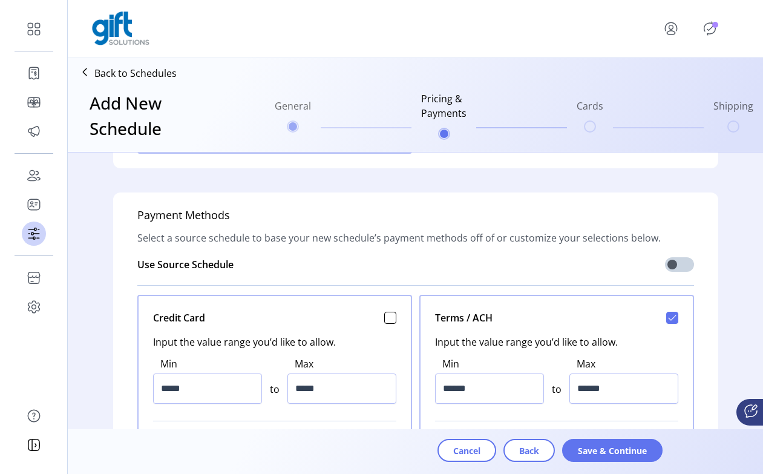
scroll to position [383, 0]
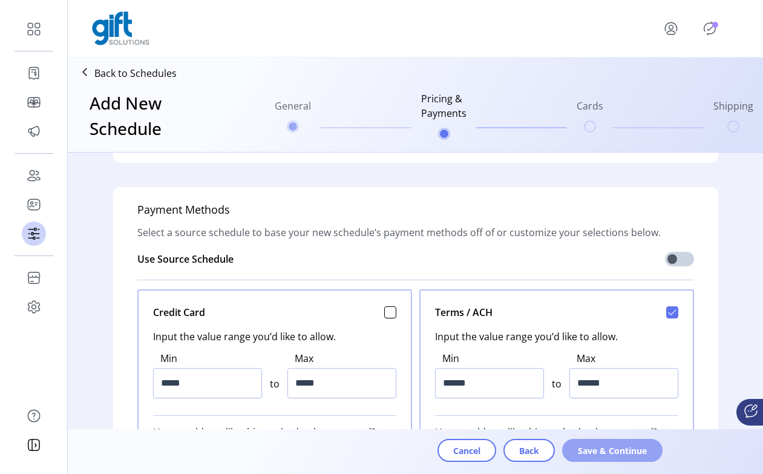
click at [397, 443] on button "Save & Continue" at bounding box center [612, 450] width 100 height 23
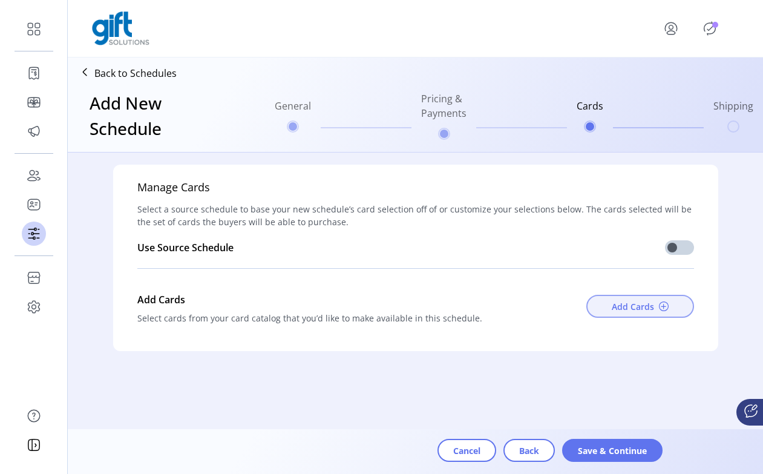
click at [397, 301] on button "Add Cards" at bounding box center [640, 306] width 108 height 23
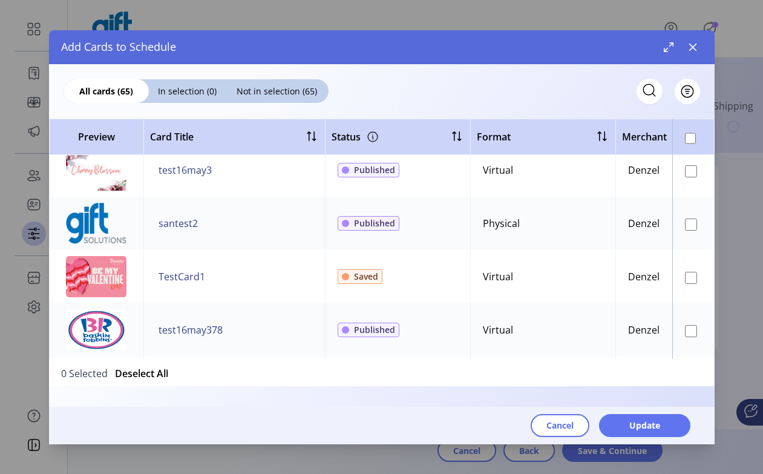
scroll to position [711, 0]
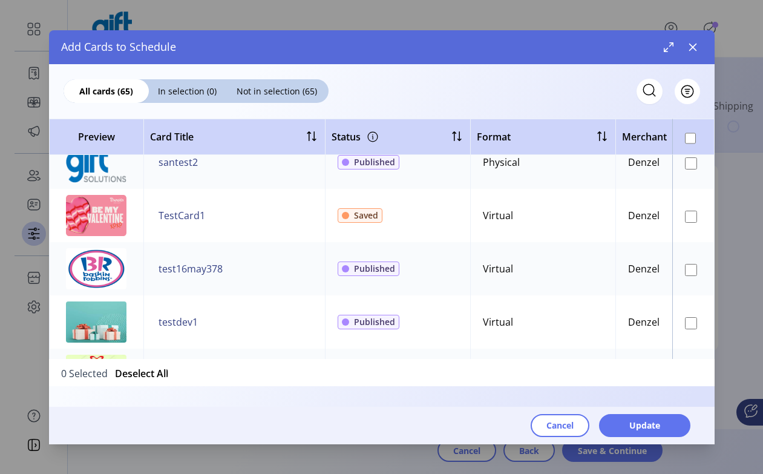
click at [397, 216] on td at bounding box center [693, 215] width 42 height 53
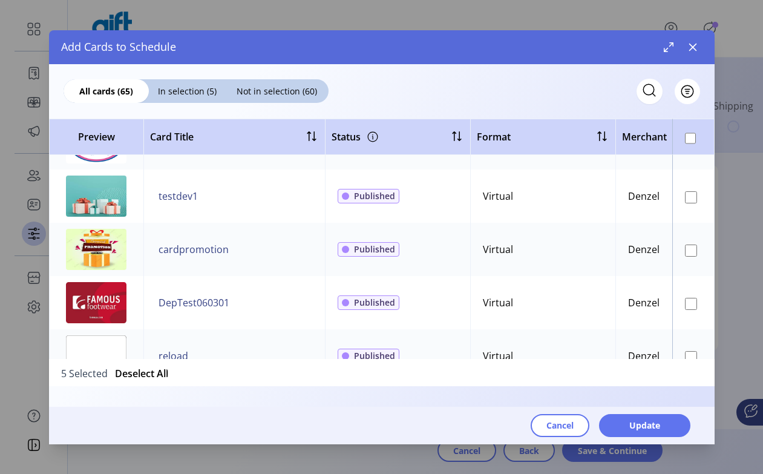
scroll to position [905, 0]
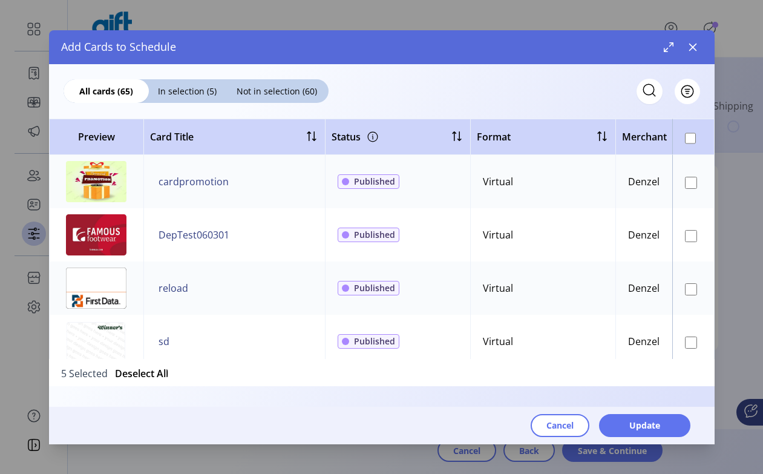
click at [397, 278] on td at bounding box center [693, 287] width 42 height 53
click at [397, 422] on button "Update" at bounding box center [644, 425] width 91 height 23
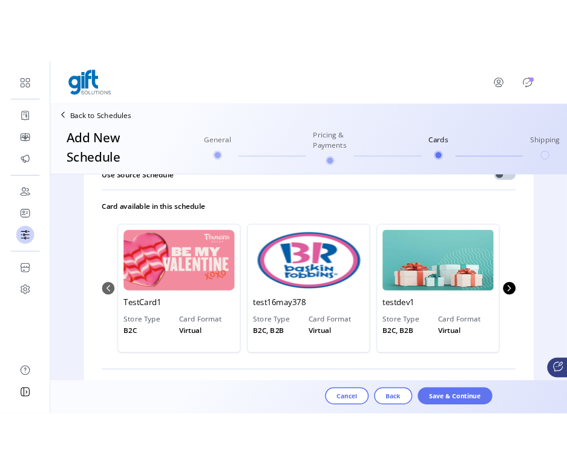
scroll to position [105, 0]
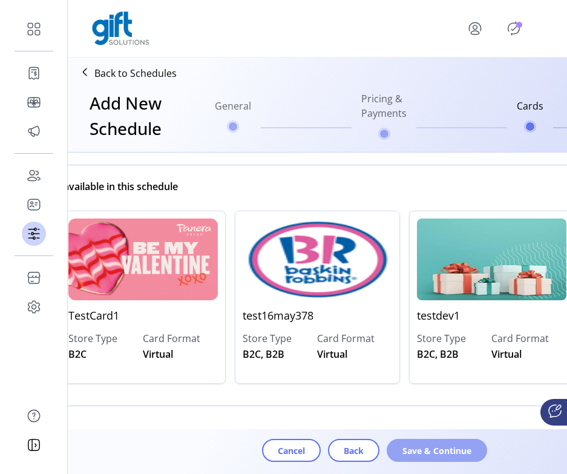
click at [397, 454] on span "Save & Continue" at bounding box center [436, 450] width 69 height 13
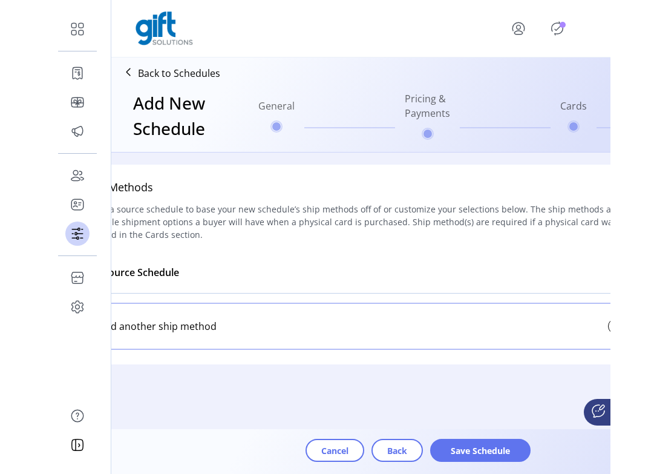
scroll to position [1, 0]
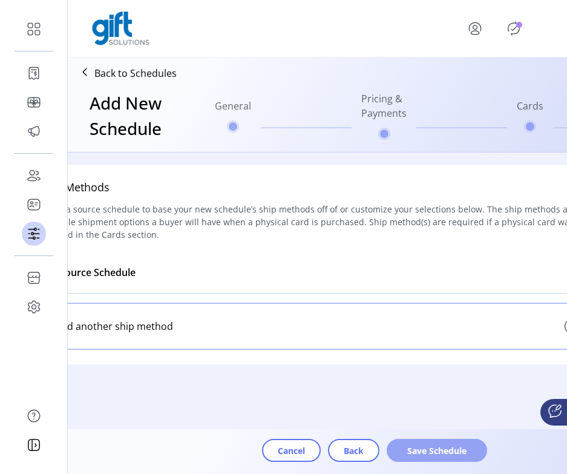
click at [397, 452] on span "Save Schedule" at bounding box center [436, 450] width 69 height 13
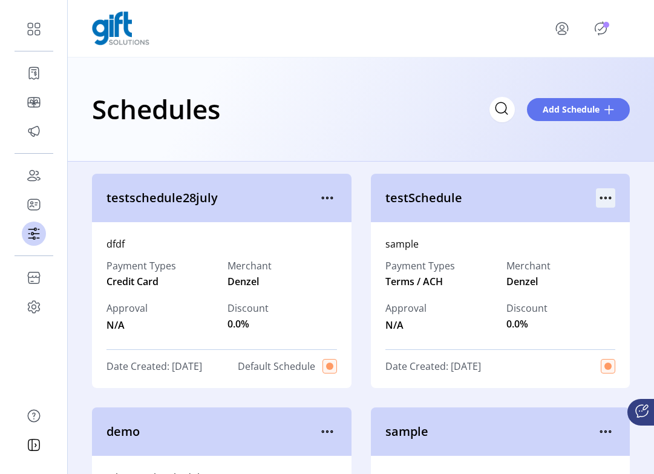
click at [397, 198] on icon "menu" at bounding box center [606, 198] width 2 height 2
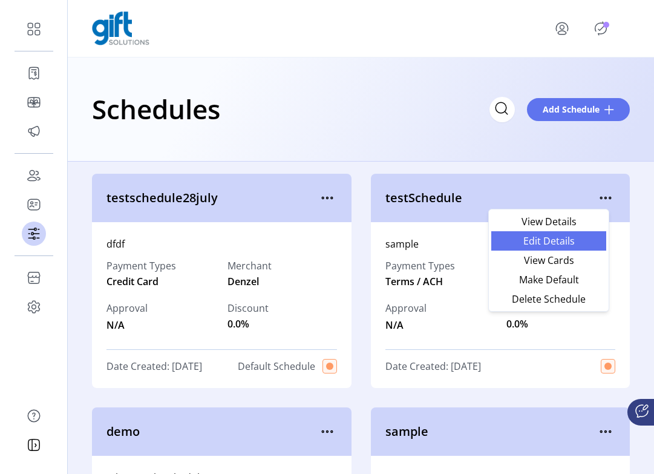
click at [397, 239] on span "Edit Details" at bounding box center [548, 241] width 100 height 10
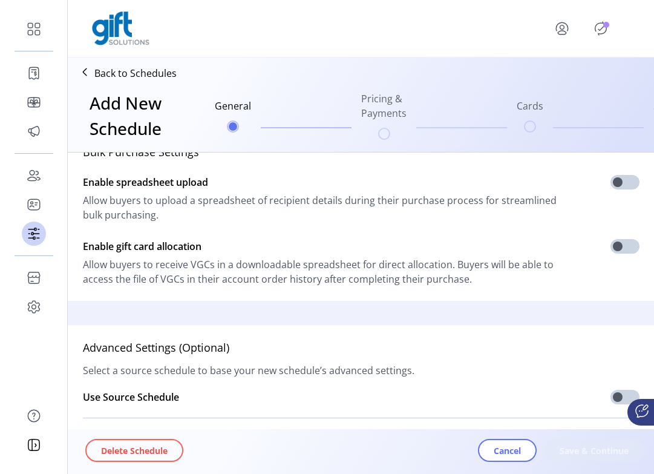
scroll to position [398, 0]
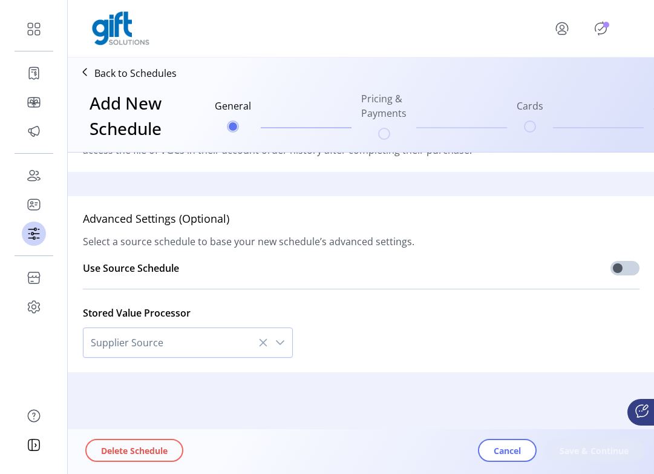
type input "**********"
type textarea "******"
click at [397, 444] on button "Save & Continue" at bounding box center [594, 450] width 100 height 23
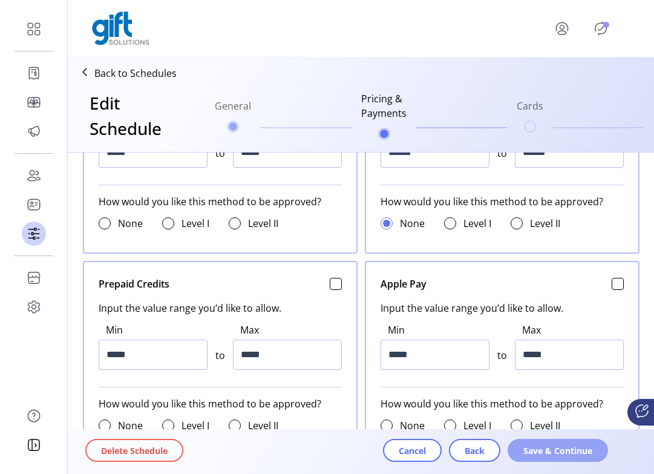
click at [397, 454] on span "Save & Continue" at bounding box center [557, 450] width 69 height 13
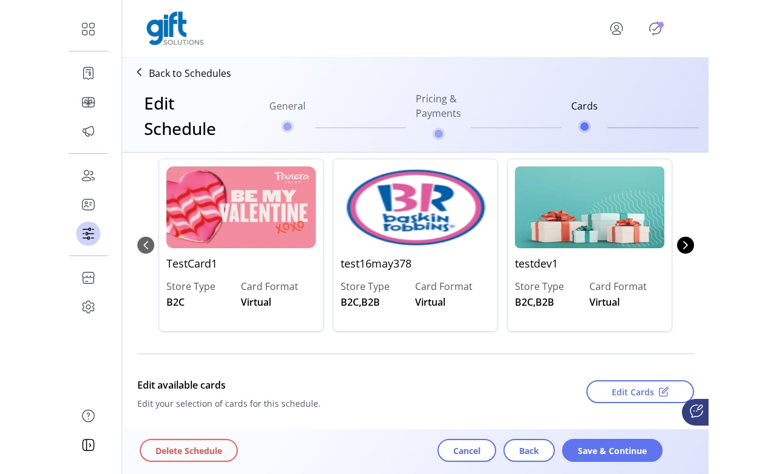
scroll to position [185, 0]
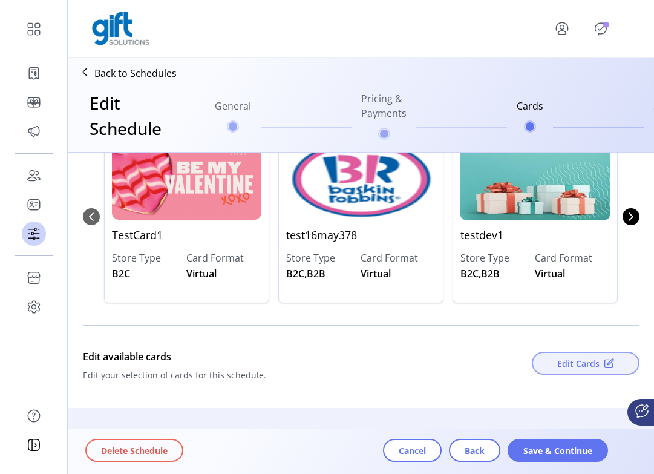
click at [397, 361] on span "Edit Cards" at bounding box center [578, 363] width 42 height 13
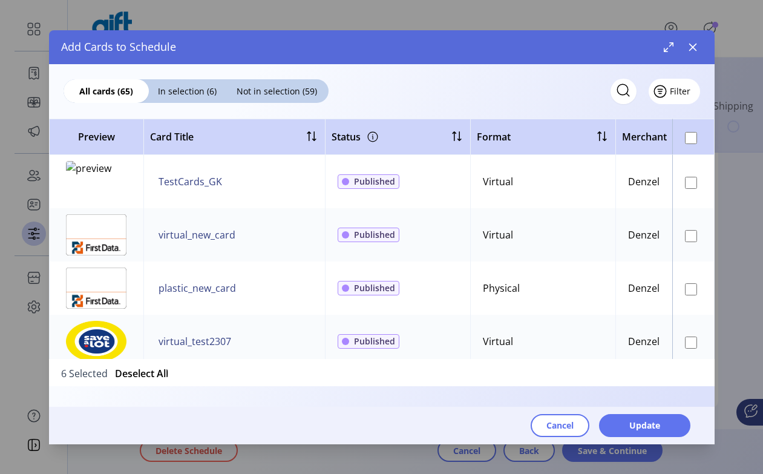
click at [397, 87] on span "Filter" at bounding box center [680, 91] width 21 height 13
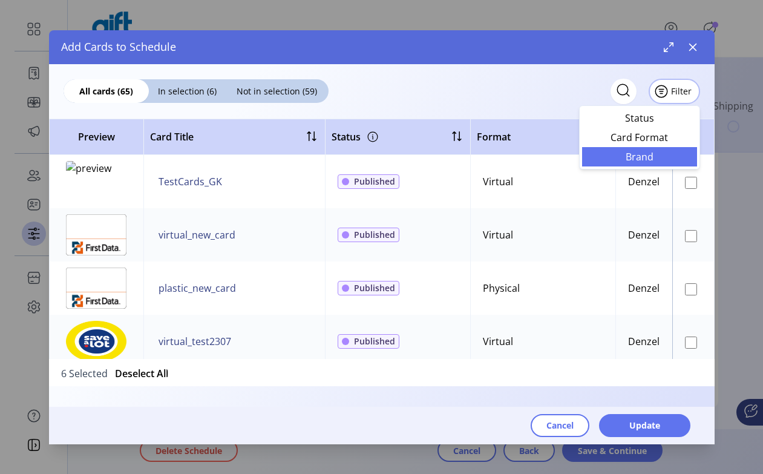
click at [397, 160] on span "Brand" at bounding box center [639, 157] width 100 height 10
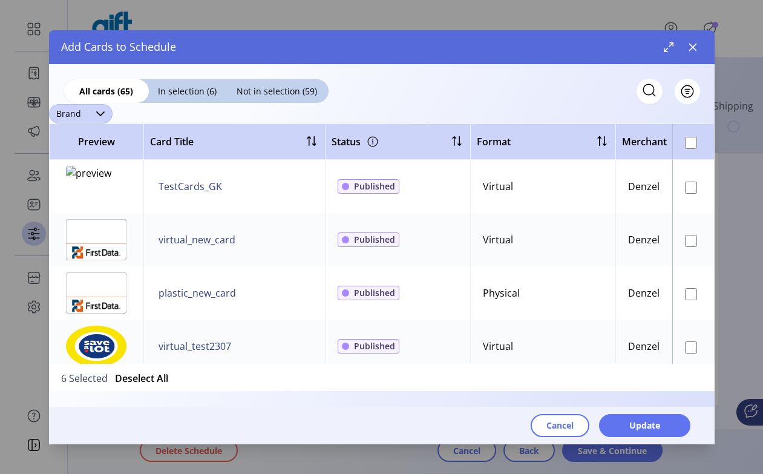
click at [86, 113] on span "Brand" at bounding box center [68, 113] width 39 height 19
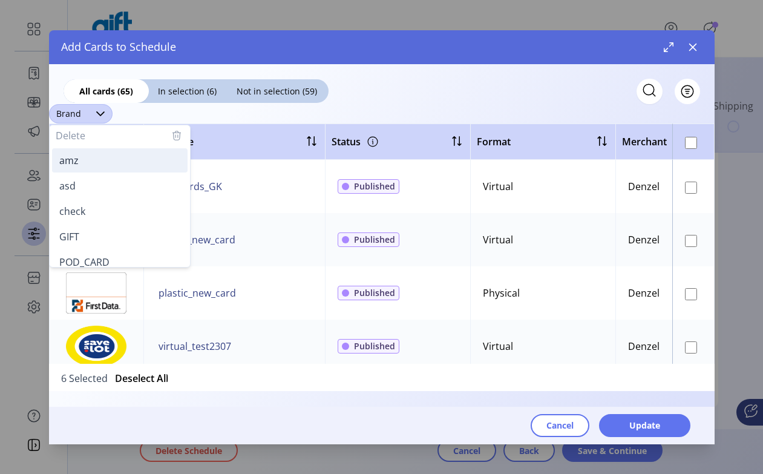
click at [93, 165] on li "amz" at bounding box center [119, 160] width 135 height 24
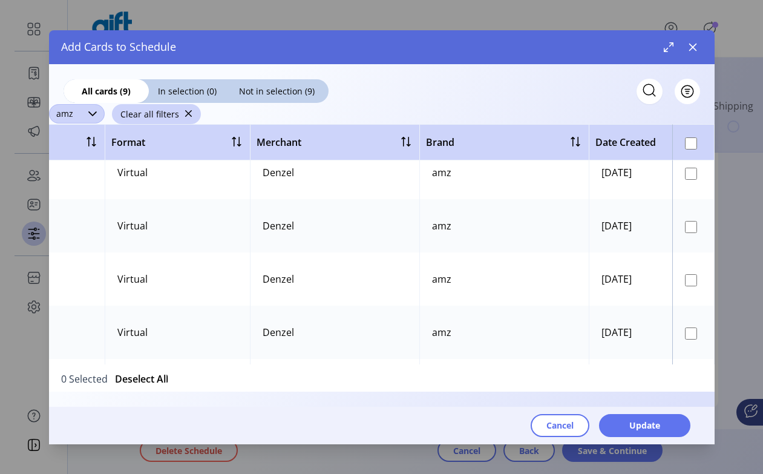
scroll to position [0, 365]
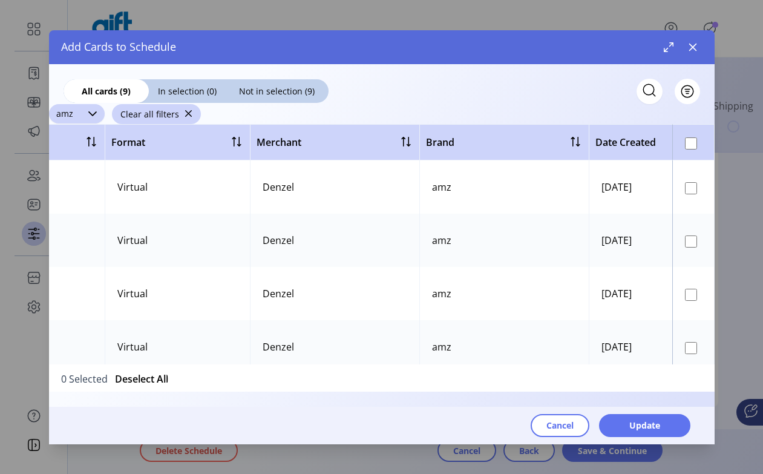
drag, startPoint x: 467, startPoint y: 192, endPoint x: 428, endPoint y: 190, distance: 39.4
click at [397, 190] on td "amz" at bounding box center [503, 186] width 169 height 53
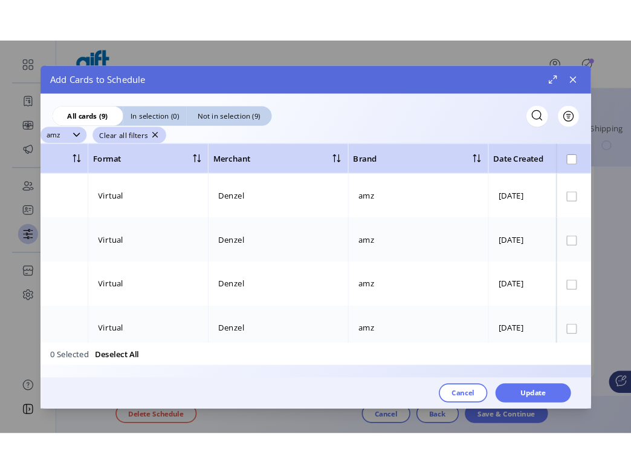
scroll to position [0, 364]
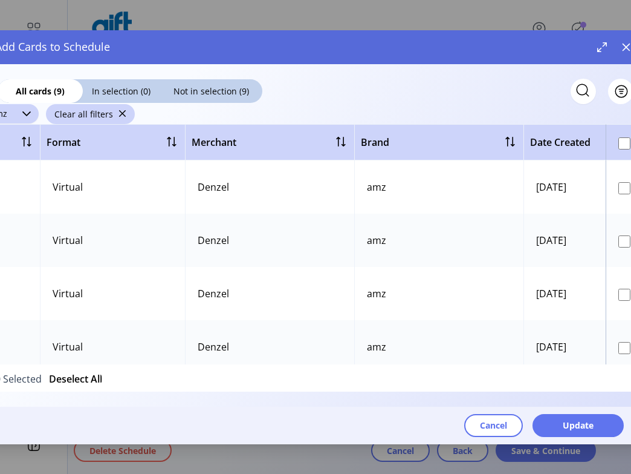
click at [379, 196] on td "amz" at bounding box center [438, 186] width 169 height 53
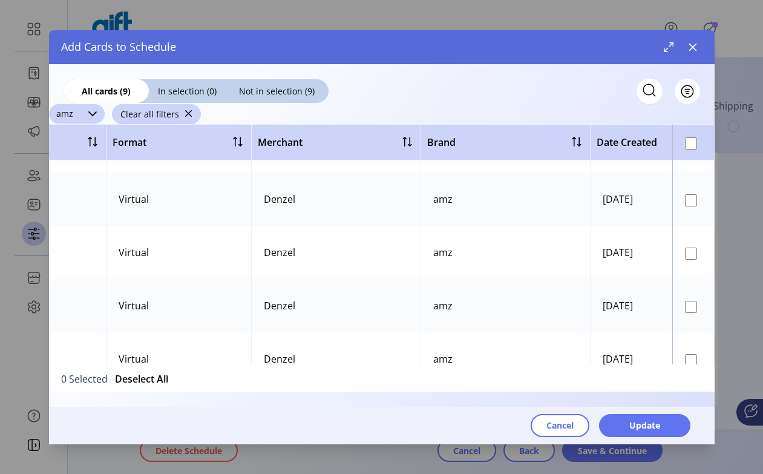
scroll to position [285, 364]
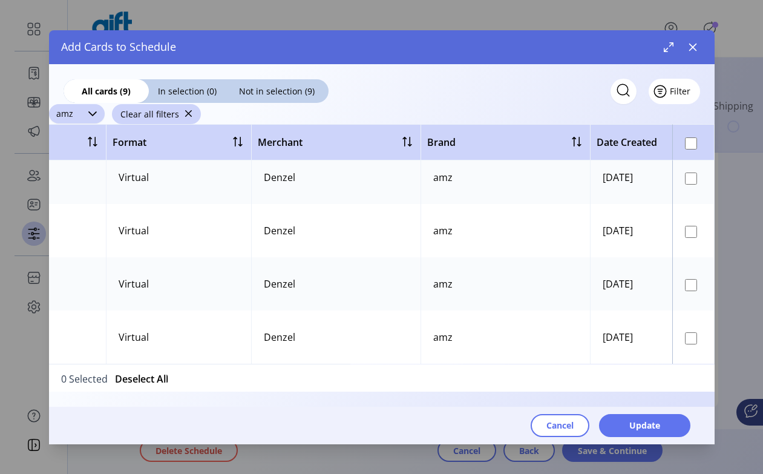
click at [397, 94] on span "Filter" at bounding box center [680, 91] width 21 height 13
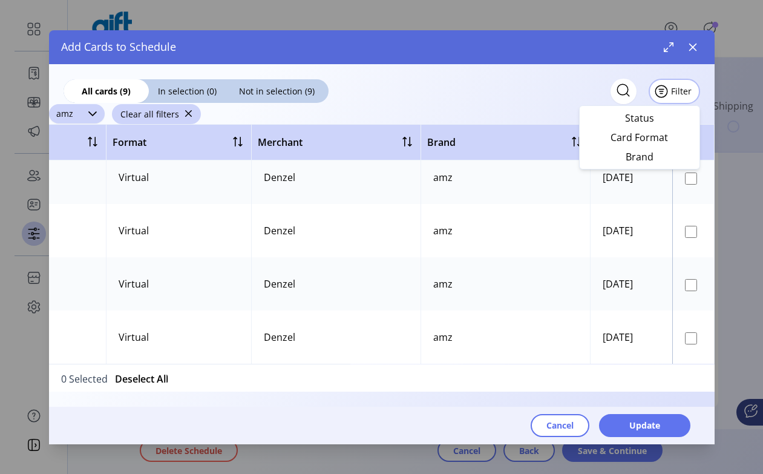
click at [397, 60] on div "Add Cards to Schedule" at bounding box center [381, 47] width 665 height 34
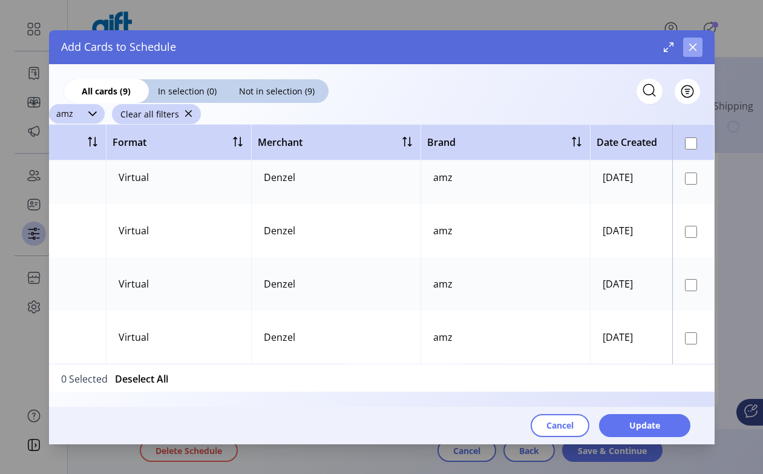
click at [397, 51] on button "button" at bounding box center [692, 47] width 19 height 19
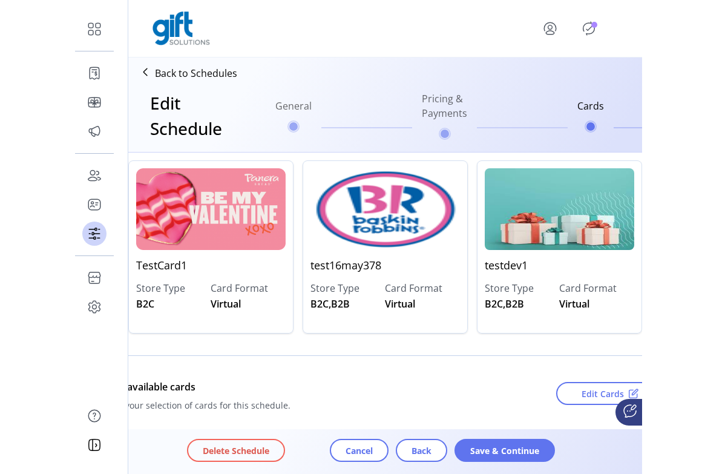
scroll to position [0, 0]
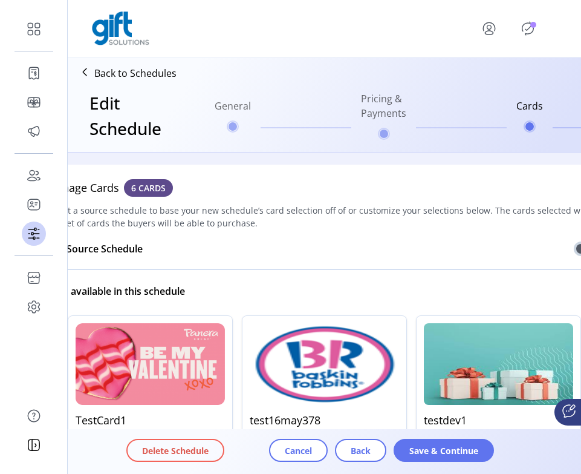
click at [397, 89] on li "Cards" at bounding box center [580, 115] width 137 height 58
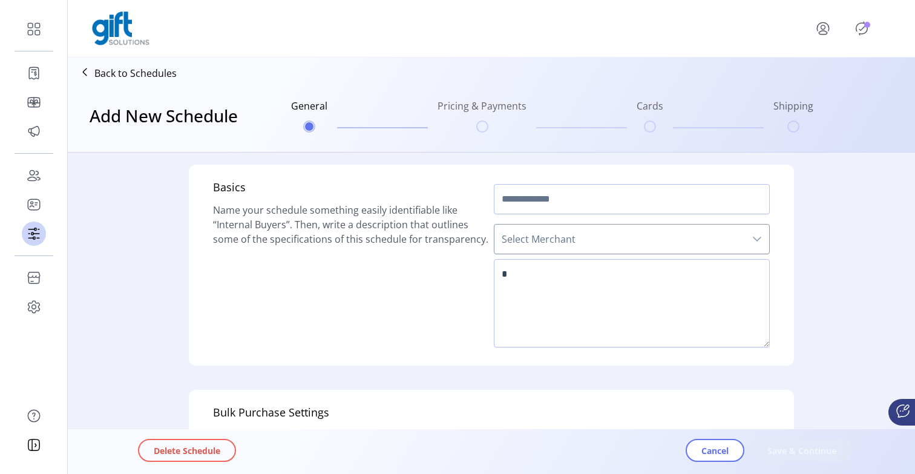
type input "**********"
type textarea "******"
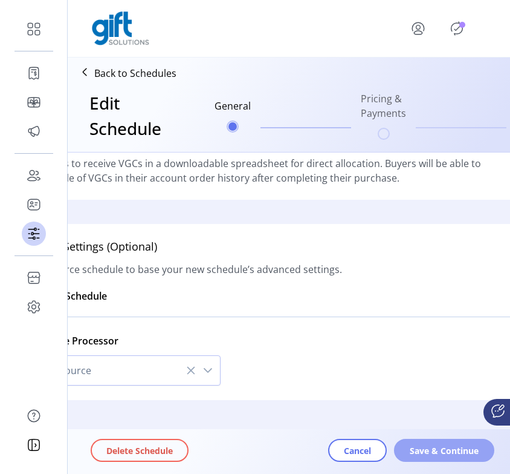
scroll to position [360, 0]
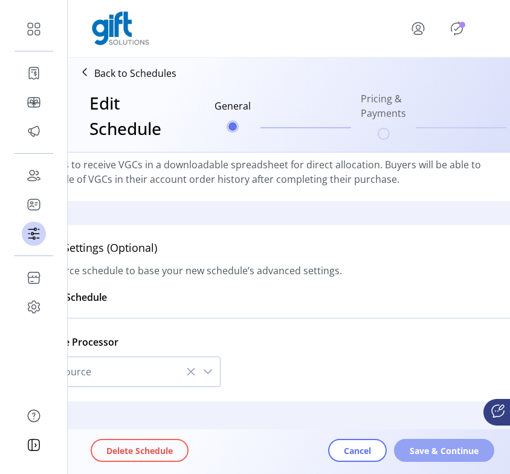
click at [449, 451] on span "Save & Continue" at bounding box center [444, 450] width 69 height 13
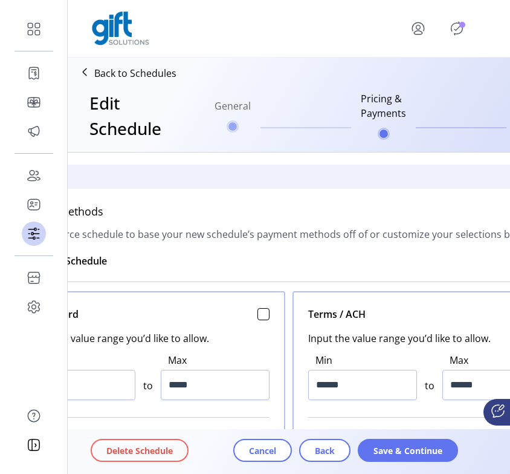
scroll to position [424, 0]
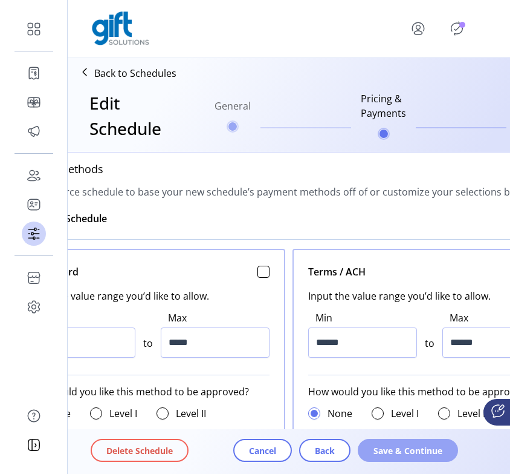
click at [422, 458] on button "Save & Continue" at bounding box center [408, 450] width 100 height 23
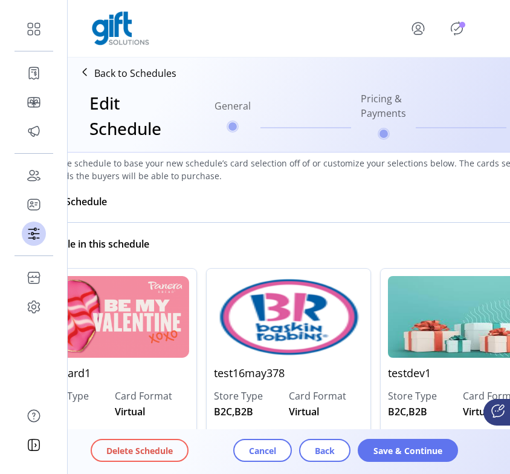
scroll to position [0, 0]
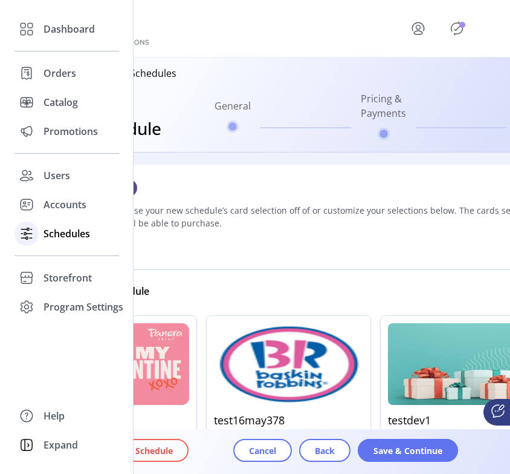
click at [71, 236] on span "Schedules" at bounding box center [67, 233] width 47 height 15
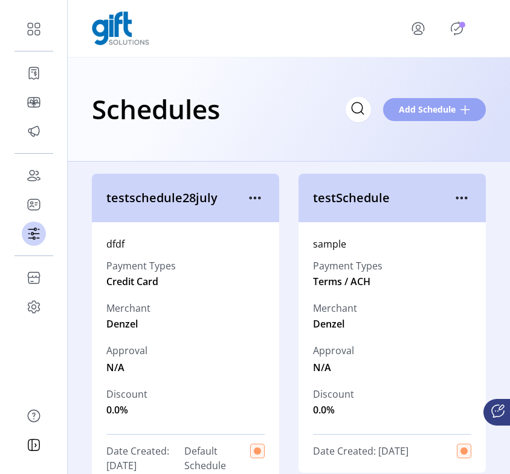
click at [411, 107] on span "Add Schedule" at bounding box center [427, 109] width 57 height 13
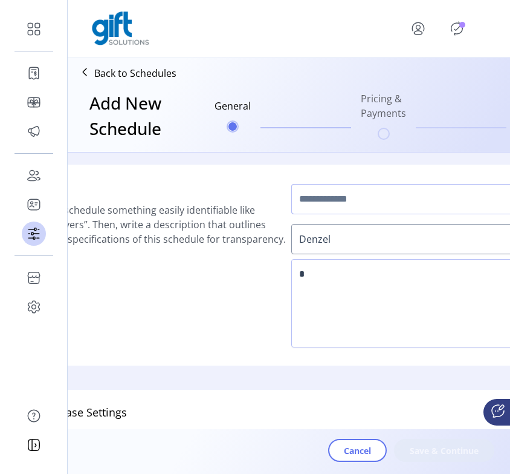
click at [336, 205] on input "text" at bounding box center [430, 199] width 276 height 30
type input "****"
click at [377, 295] on textarea at bounding box center [430, 303] width 276 height 88
click at [328, 202] on input "****" at bounding box center [430, 199] width 276 height 30
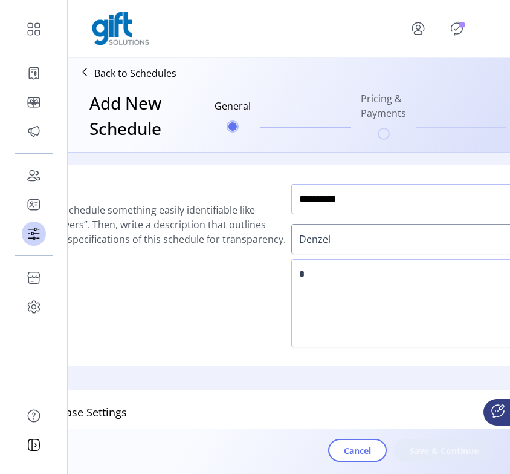
type input "**********"
click at [345, 314] on textarea at bounding box center [430, 303] width 276 height 88
click at [378, 300] on textarea at bounding box center [430, 303] width 276 height 88
type textarea "*"
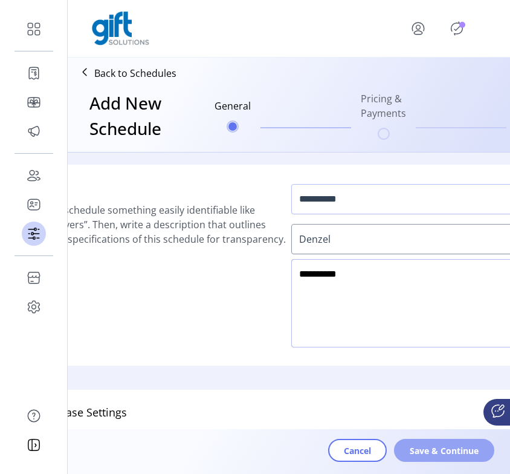
type textarea "**********"
click at [437, 450] on span "Save & Continue" at bounding box center [444, 450] width 69 height 13
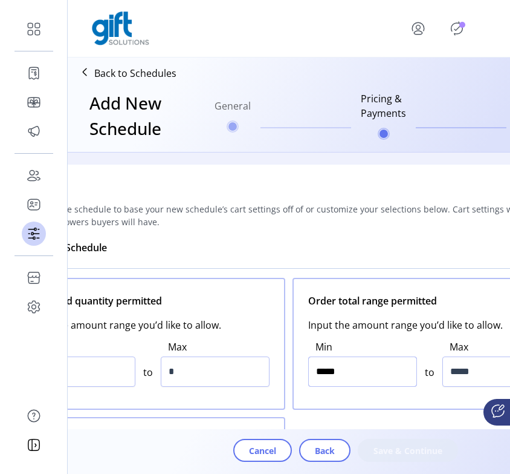
click at [321, 374] on input "*****" at bounding box center [362, 371] width 109 height 30
type input "******"
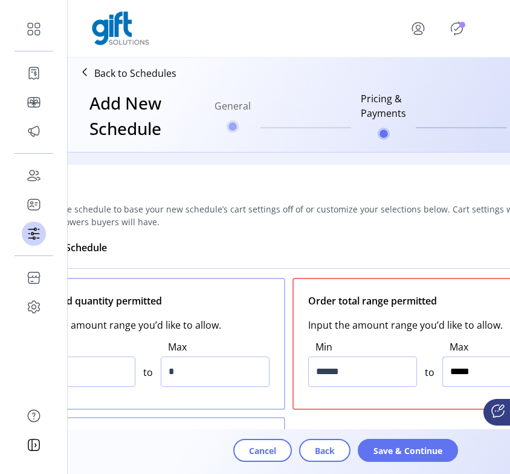
click at [454, 367] on input "*****" at bounding box center [497, 371] width 109 height 30
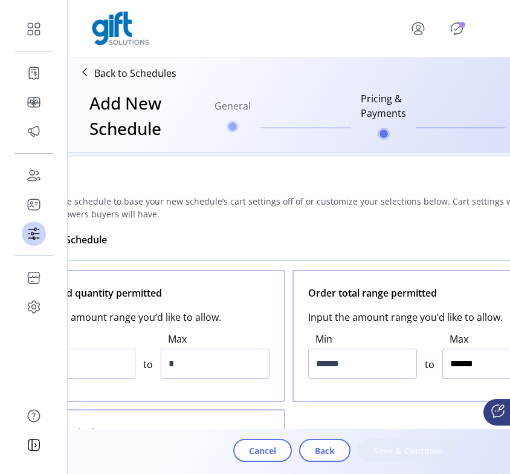
scroll to position [10, 0]
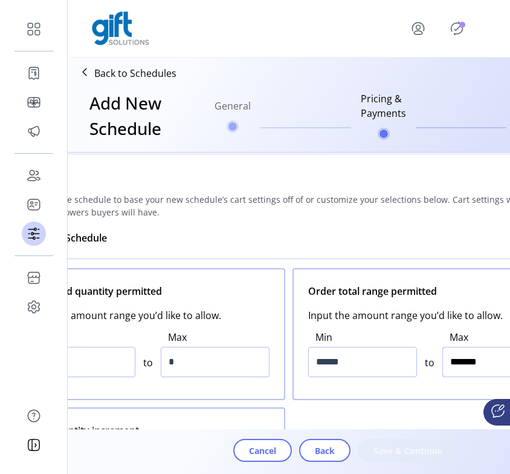
type input "******"
click at [330, 364] on input "*******" at bounding box center [362, 362] width 109 height 30
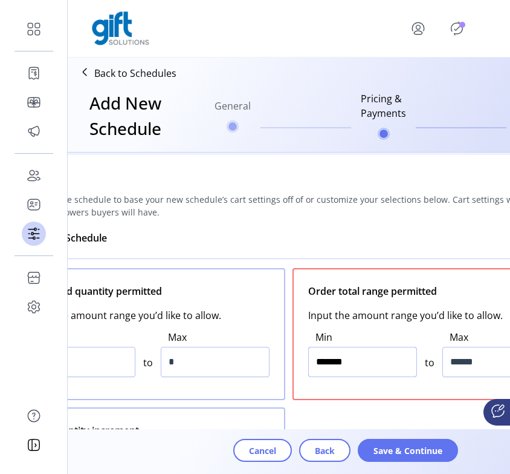
type input "******"
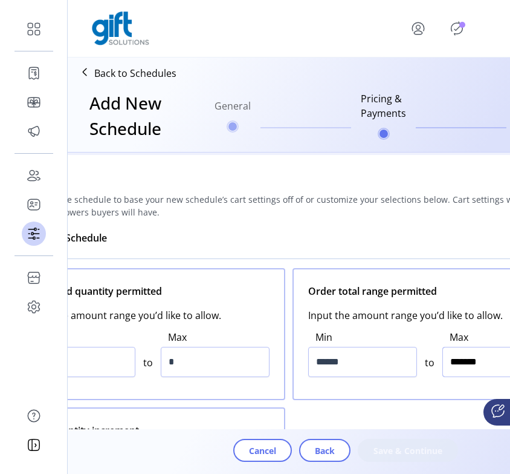
click at [458, 355] on input "*******" at bounding box center [497, 362] width 109 height 30
type input "******"
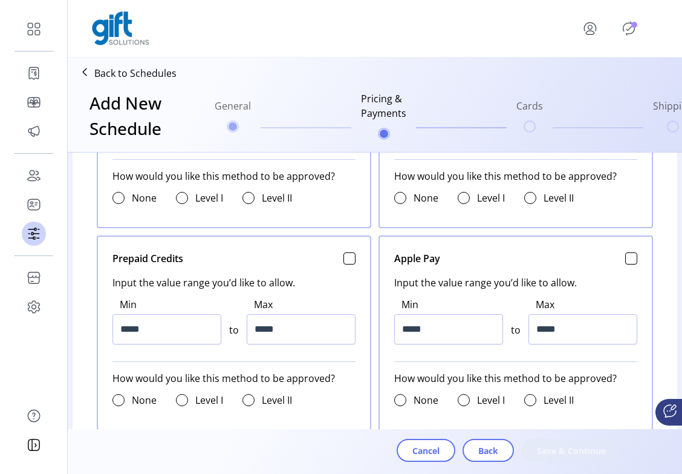
scroll to position [644, 0]
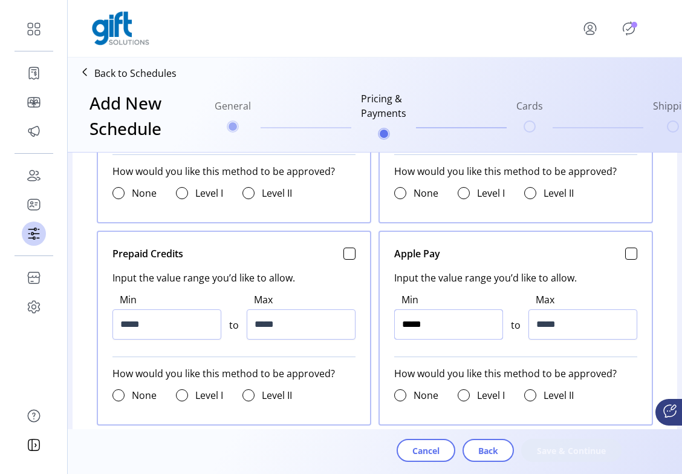
click at [405, 326] on input "*****" at bounding box center [448, 324] width 109 height 30
type input "******"
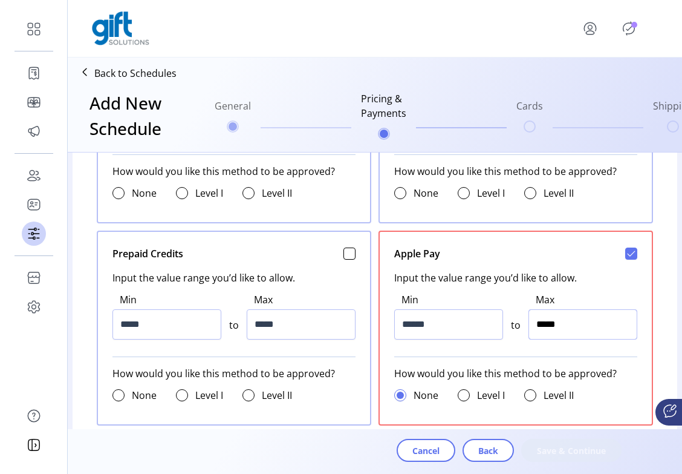
type input "******"
click at [540, 321] on input "******" at bounding box center [583, 324] width 109 height 30
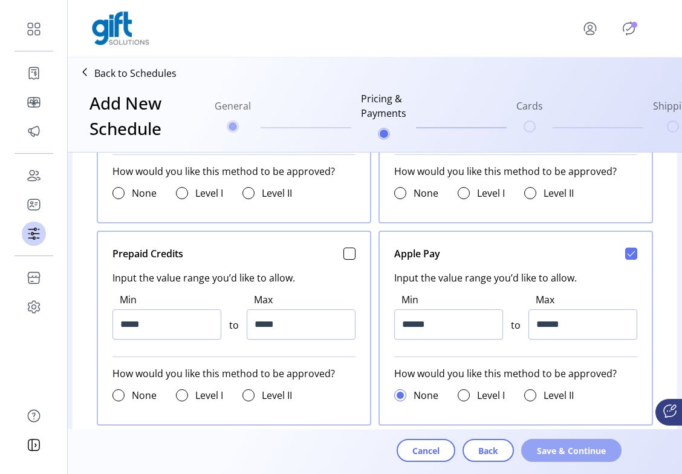
click at [573, 446] on span "Save & Continue" at bounding box center [571, 450] width 69 height 13
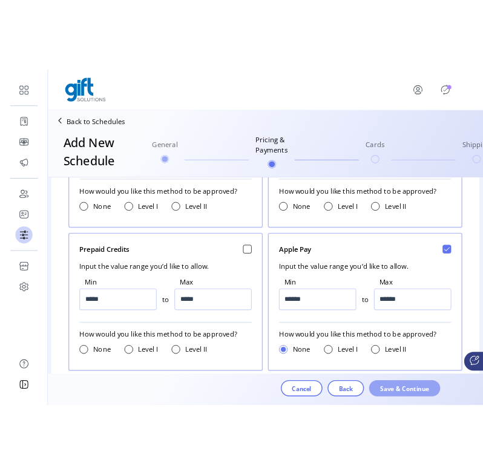
scroll to position [0, 0]
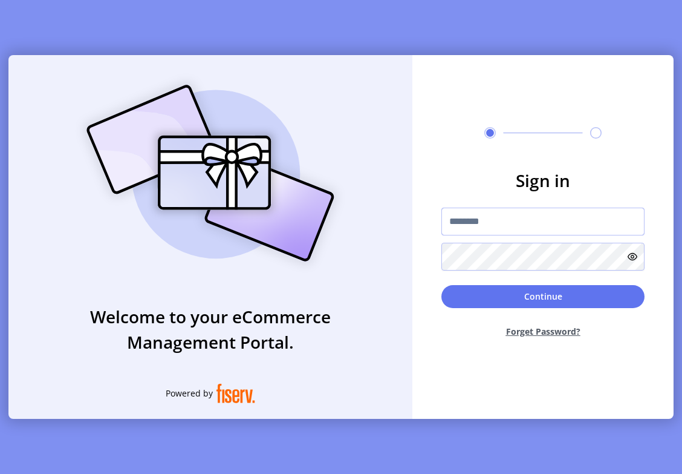
type input "**********"
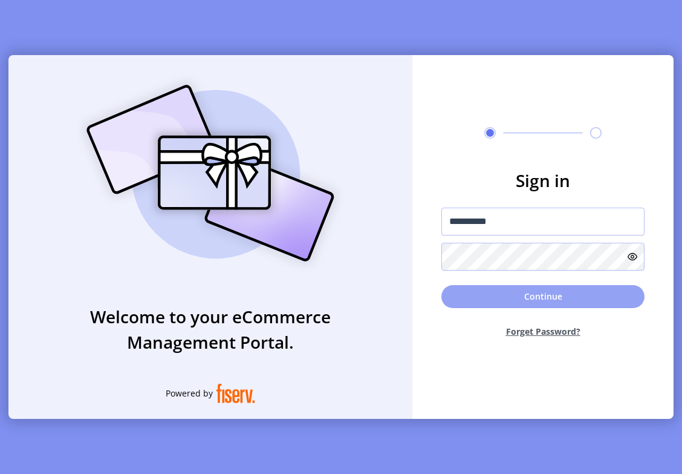
click at [508, 298] on button "Continue" at bounding box center [543, 296] width 203 height 23
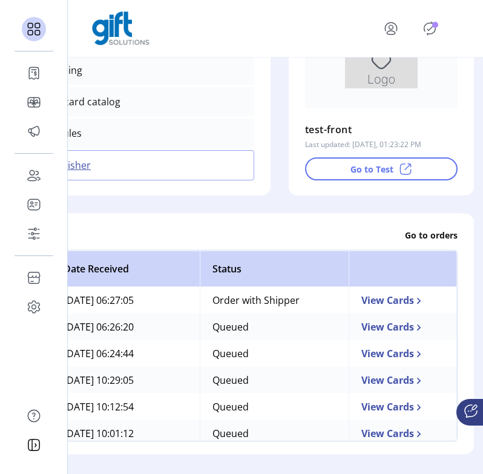
scroll to position [218, 203]
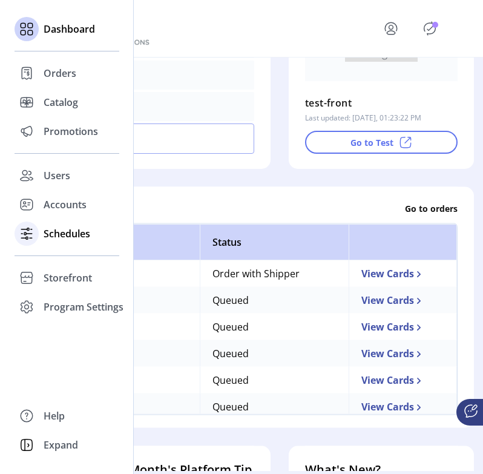
click at [58, 237] on span "Schedules" at bounding box center [67, 233] width 47 height 15
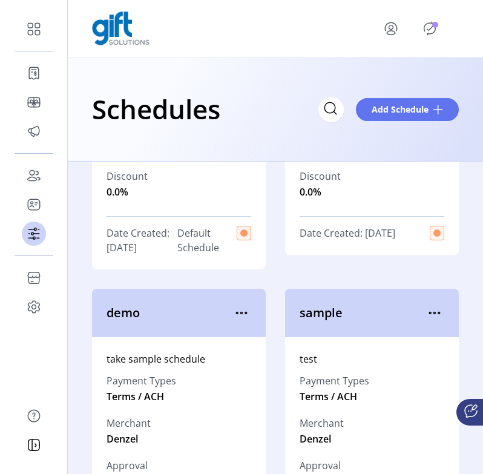
scroll to position [273, 0]
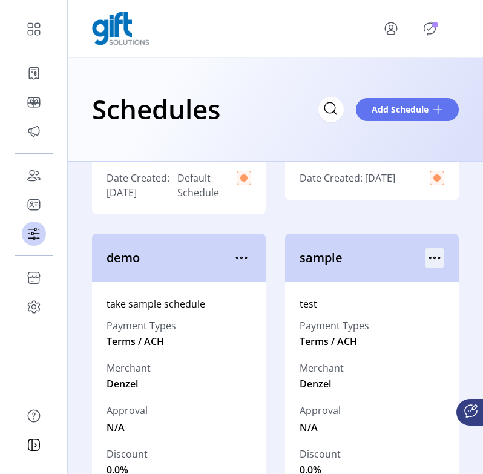
click at [428, 263] on icon "menu" at bounding box center [434, 257] width 19 height 19
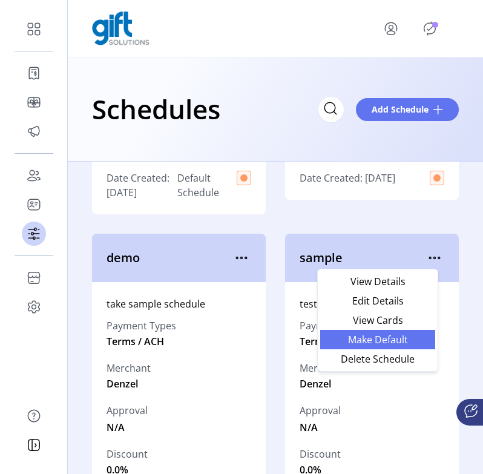
click at [411, 333] on link "Make Default" at bounding box center [377, 339] width 115 height 19
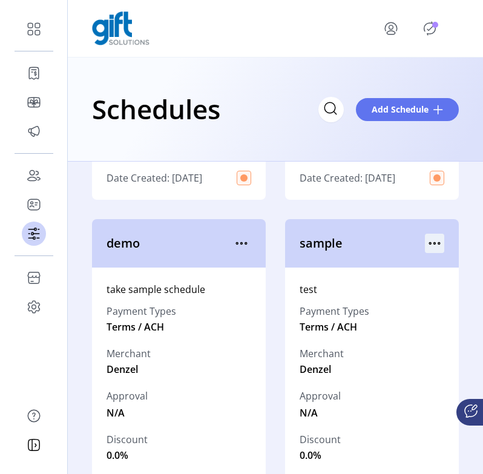
click at [435, 247] on icon "menu" at bounding box center [434, 242] width 19 height 19
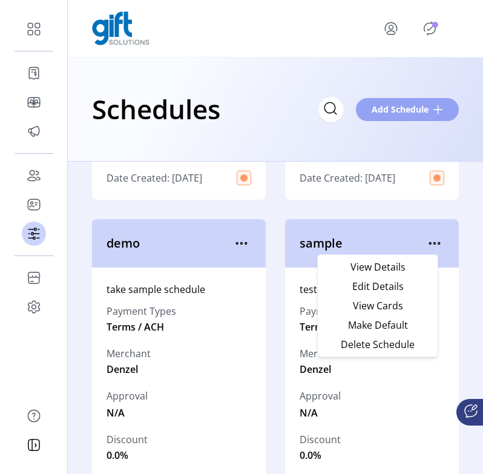
click at [400, 109] on span "Add Schedule" at bounding box center [399, 109] width 57 height 13
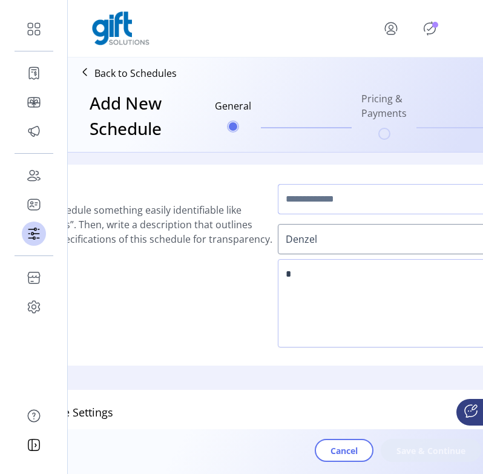
click at [393, 211] on input "text" at bounding box center [416, 199] width 276 height 30
type input "*******"
click at [342, 333] on textarea at bounding box center [416, 303] width 276 height 88
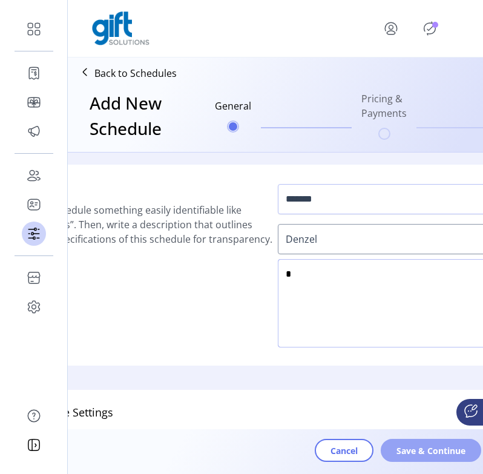
type textarea "*"
click at [399, 444] on span "Save & Continue" at bounding box center [430, 450] width 69 height 13
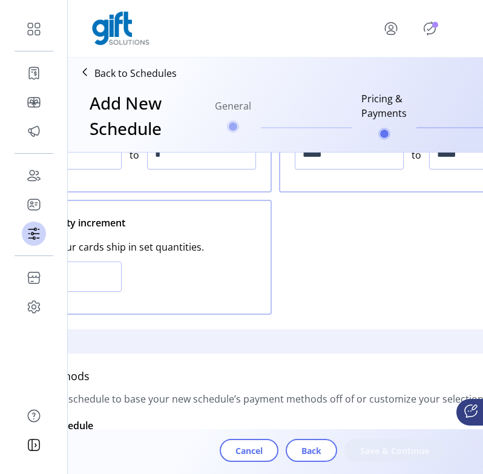
scroll to position [180, 0]
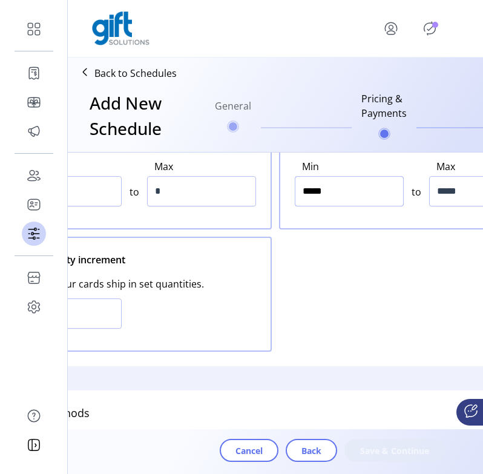
click at [305, 189] on input "*****" at bounding box center [349, 191] width 109 height 30
type input "******"
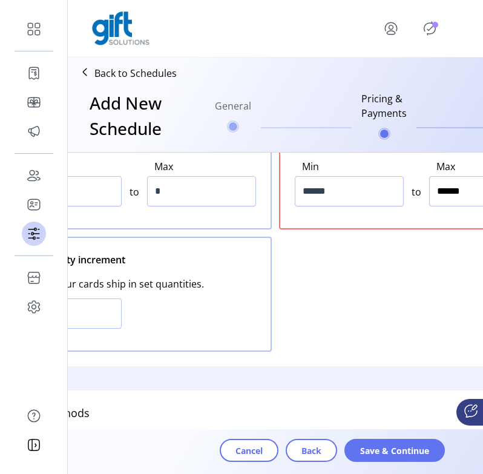
click at [437, 189] on input "******" at bounding box center [483, 191] width 109 height 30
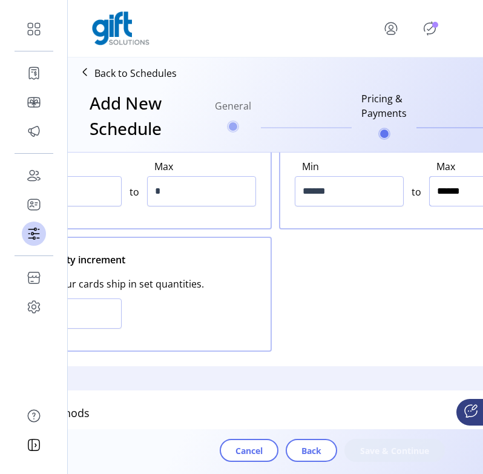
type input "*******"
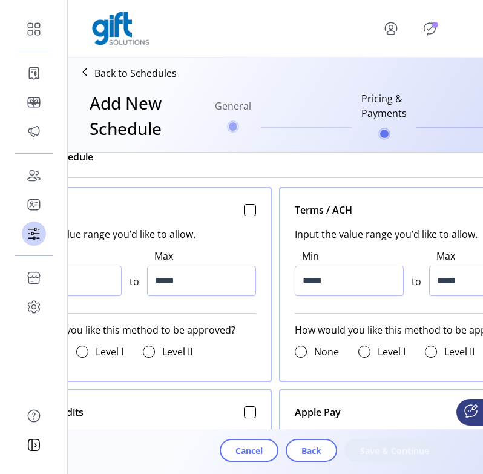
scroll to position [488, 0]
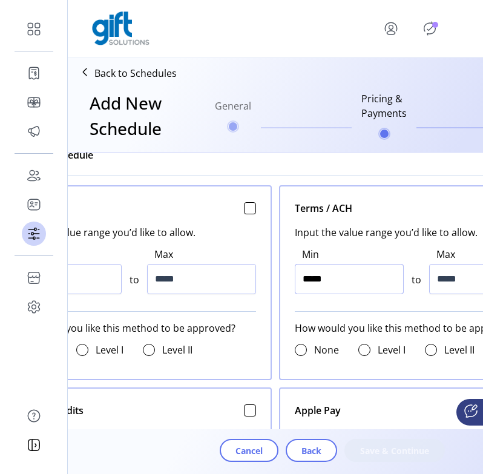
click at [305, 279] on input "*****" at bounding box center [349, 279] width 109 height 30
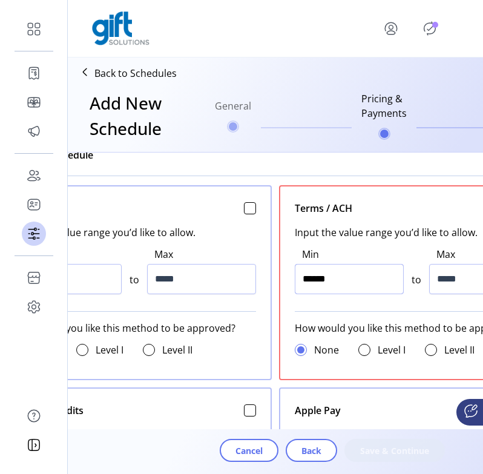
type input "*******"
click at [443, 278] on input "*****" at bounding box center [483, 279] width 109 height 30
type input "*********"
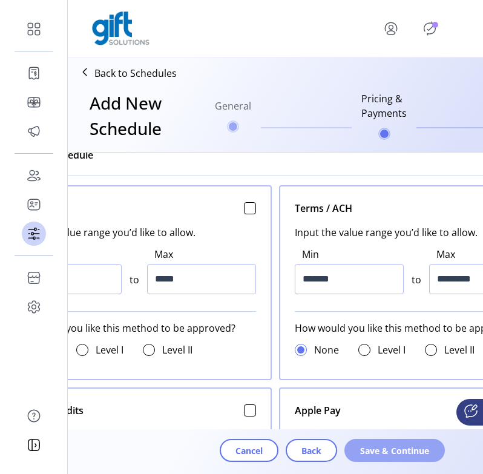
click at [429, 449] on button "Save & Continue" at bounding box center [394, 450] width 100 height 23
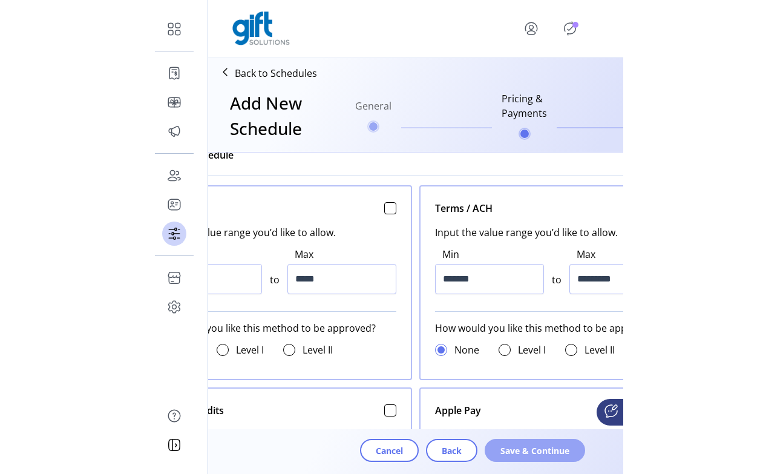
scroll to position [0, 0]
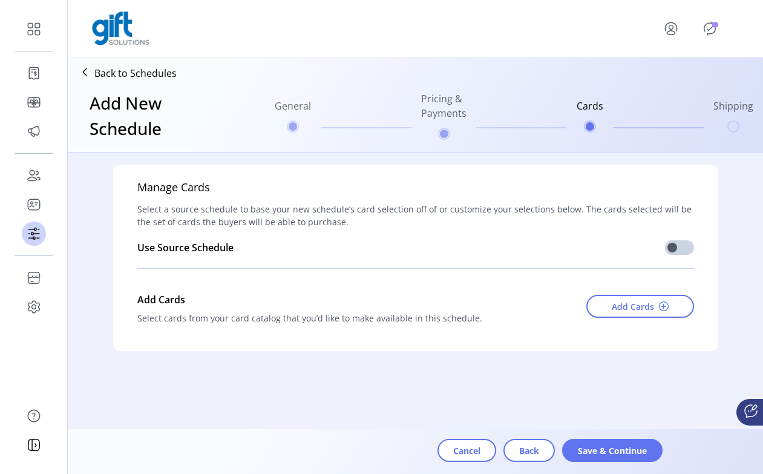
click at [92, 76] on icon at bounding box center [84, 71] width 19 height 19
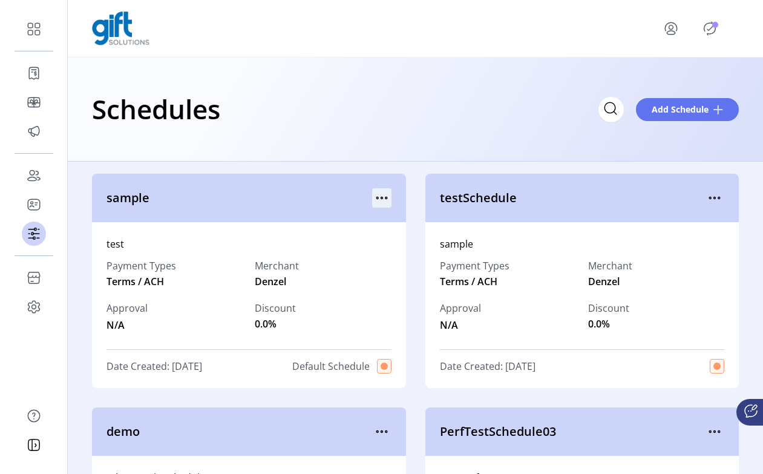
click at [376, 197] on icon "menu" at bounding box center [377, 198] width 2 height 2
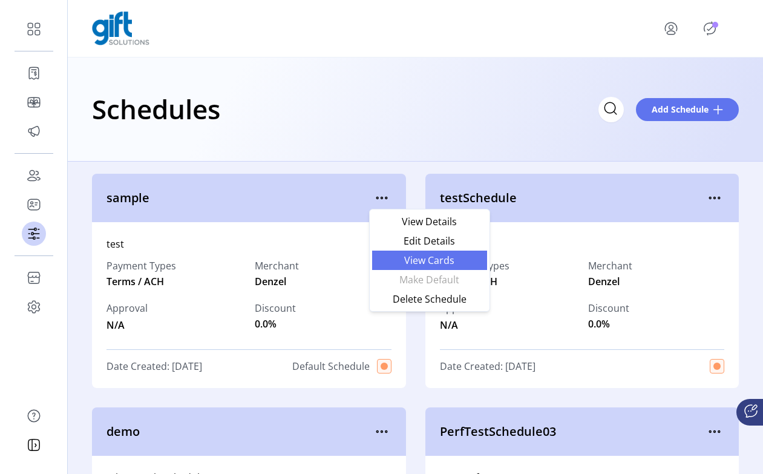
click at [394, 267] on link "View Cards" at bounding box center [429, 259] width 115 height 19
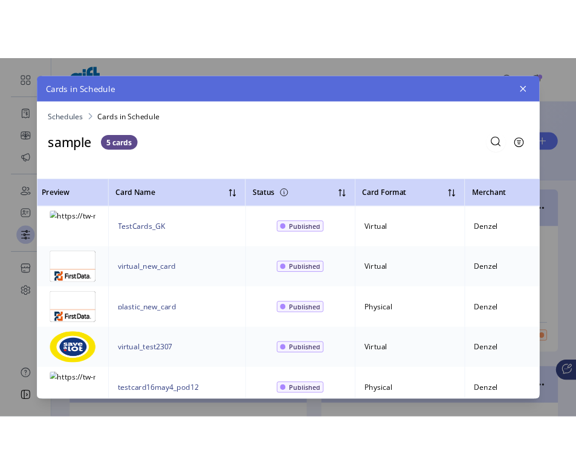
scroll to position [21, 0]
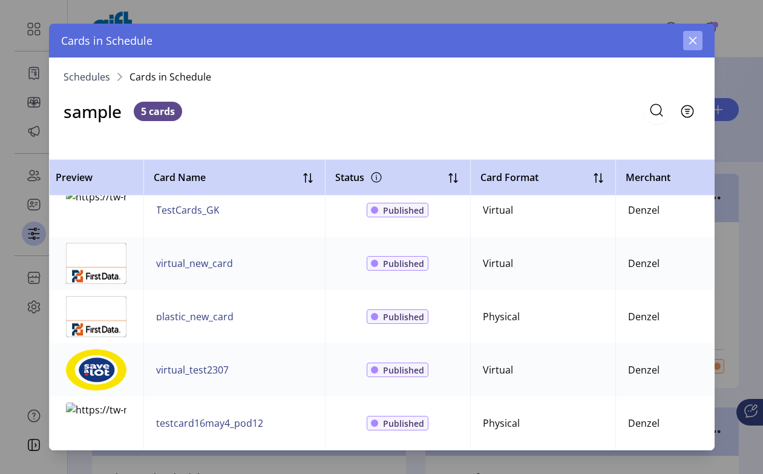
click at [690, 39] on icon "button" at bounding box center [693, 41] width 10 height 10
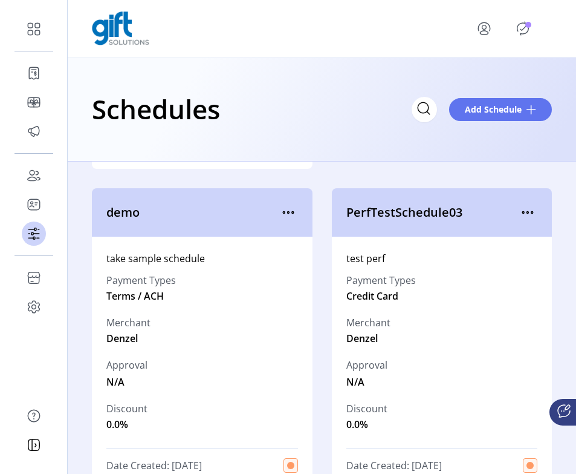
scroll to position [314, 0]
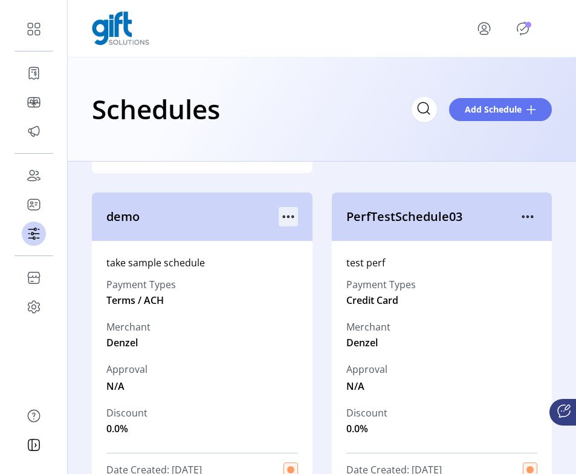
click at [280, 221] on icon "menu" at bounding box center [288, 216] width 19 height 19
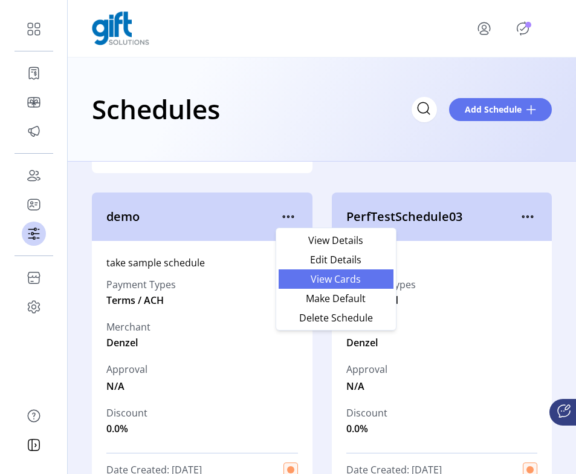
click at [307, 284] on link "View Cards" at bounding box center [336, 278] width 115 height 19
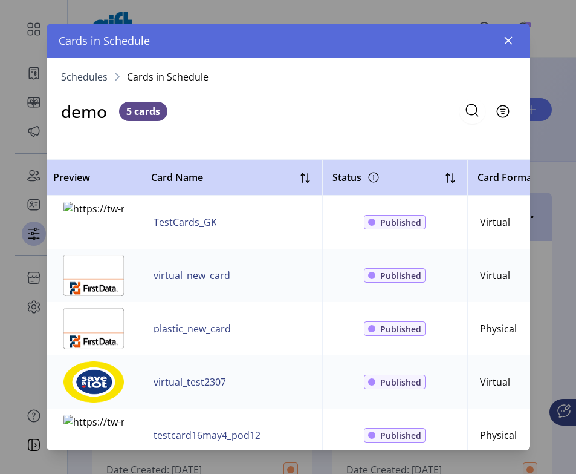
scroll to position [21, 0]
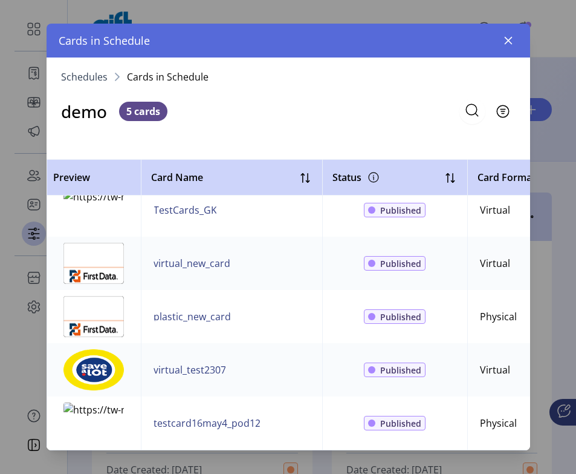
click at [509, 31] on button "button" at bounding box center [508, 40] width 19 height 19
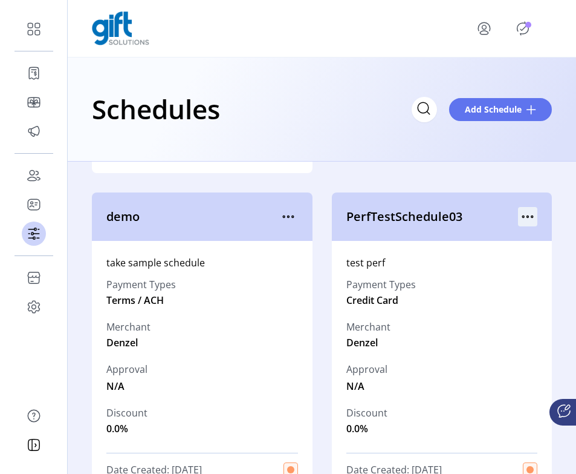
click at [529, 217] on icon "menu" at bounding box center [527, 216] width 19 height 19
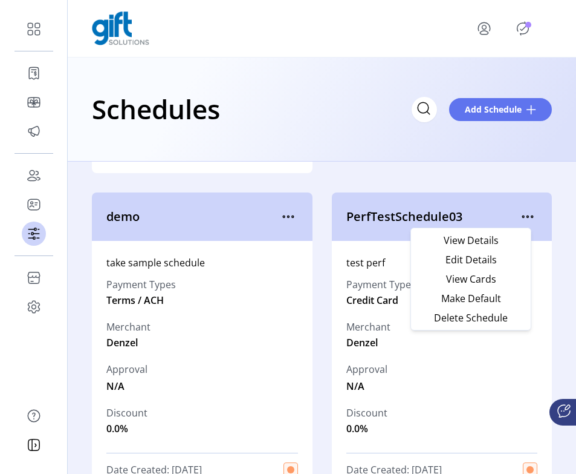
click at [299, 282] on div "take sample schedule Payment Types Terms / ACH Merchant Denzel Approval N/A Dis…" at bounding box center [202, 366] width 221 height 250
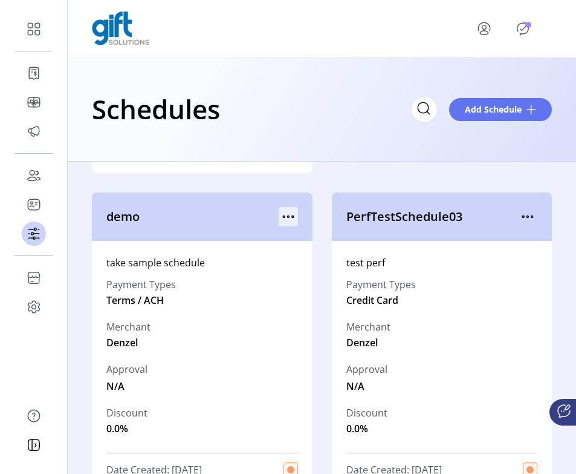
click at [285, 222] on icon "menu" at bounding box center [288, 216] width 19 height 19
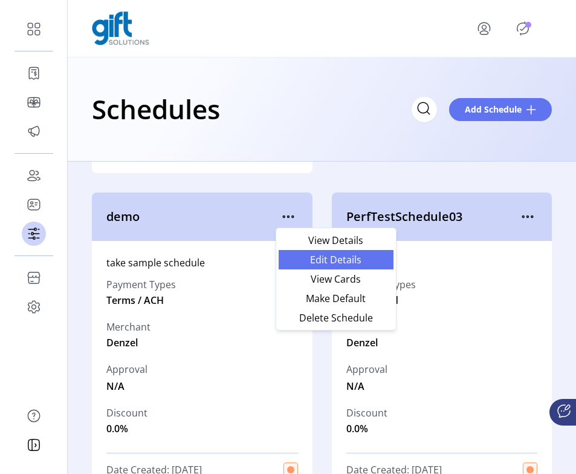
click at [299, 252] on link "Edit Details" at bounding box center [336, 259] width 115 height 19
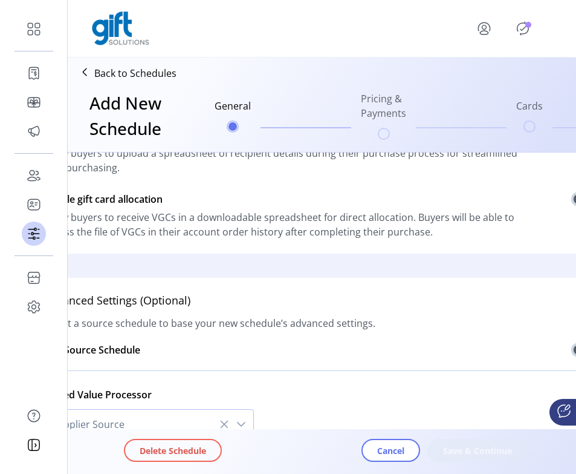
scroll to position [398, 0]
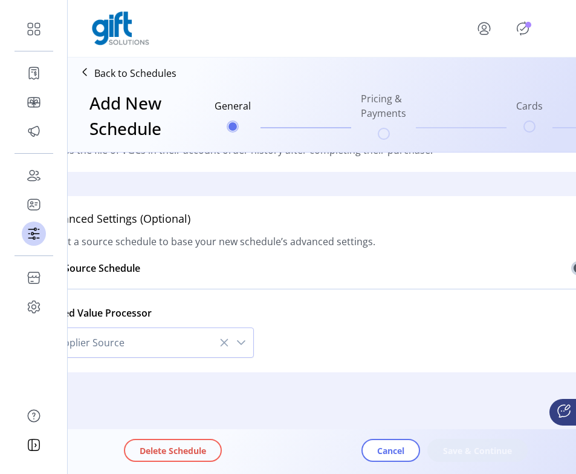
type input "****"
type textarea "**********"
click at [471, 457] on button "Save & Continue" at bounding box center [478, 450] width 100 height 23
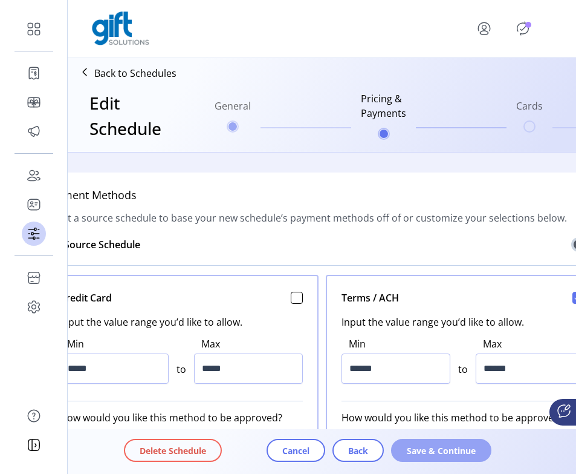
click at [440, 455] on span "Save & Continue" at bounding box center [441, 450] width 69 height 13
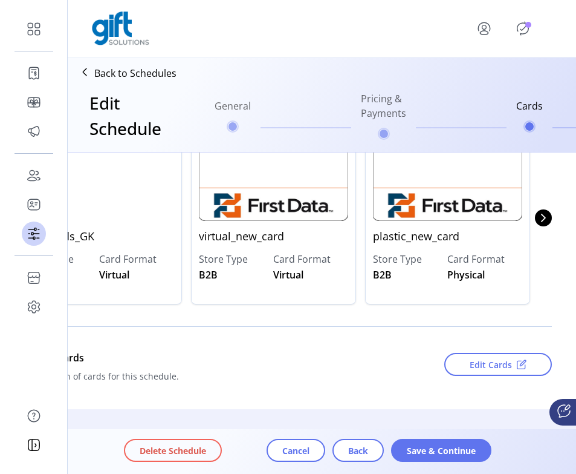
scroll to position [219, 0]
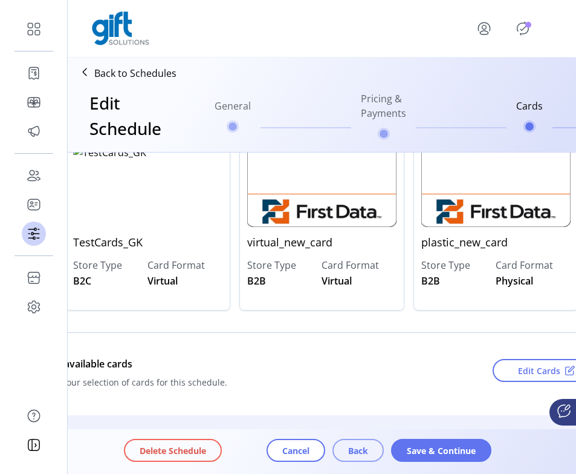
click at [348, 451] on span "Back" at bounding box center [358, 450] width 20 height 13
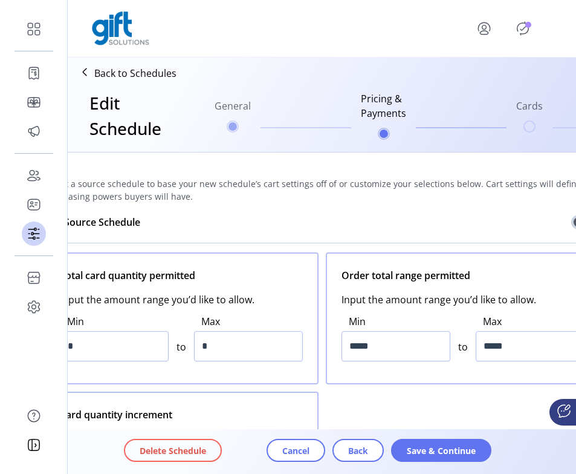
scroll to position [0, 0]
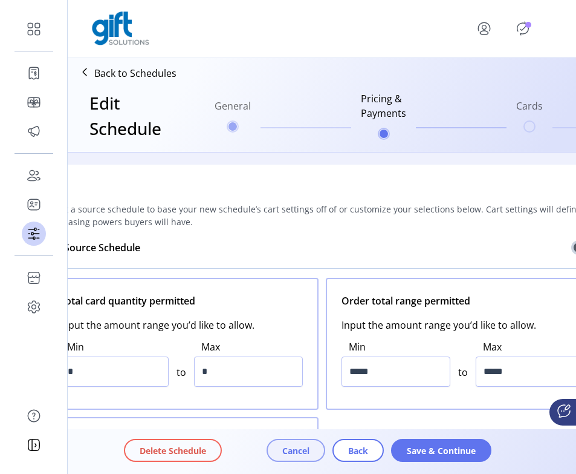
click at [315, 452] on button "Cancel" at bounding box center [296, 450] width 59 height 23
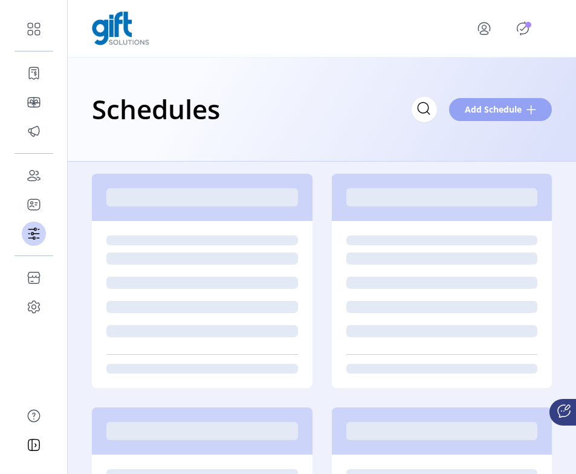
click at [502, 108] on span "Add Schedule" at bounding box center [493, 109] width 57 height 13
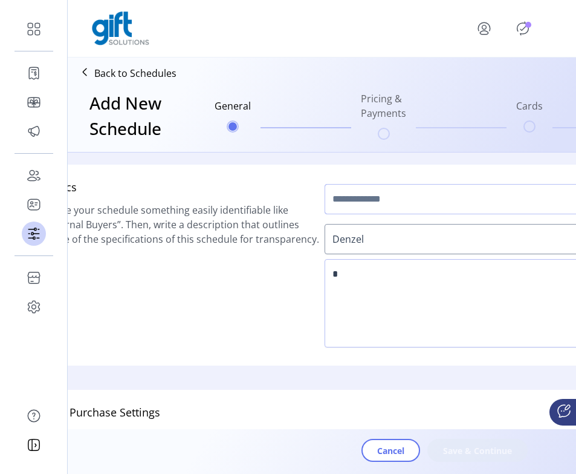
click at [363, 204] on input "text" at bounding box center [463, 199] width 276 height 30
type input "*******"
click at [359, 302] on textarea at bounding box center [463, 303] width 276 height 88
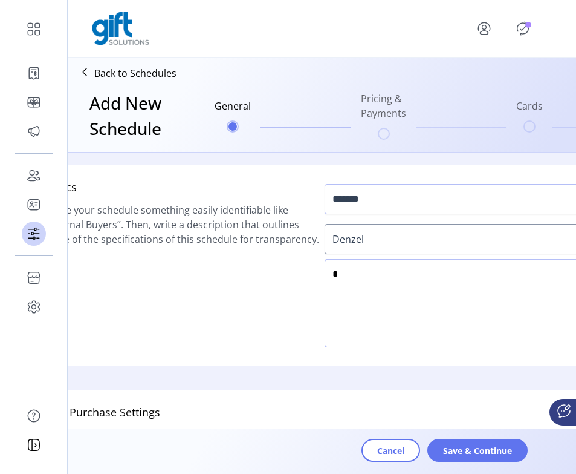
scroll to position [398, 0]
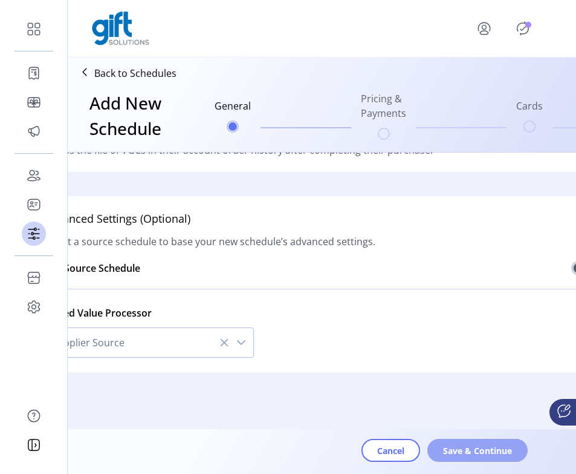
type textarea "*"
click at [470, 441] on button "Save & Continue" at bounding box center [478, 450] width 100 height 23
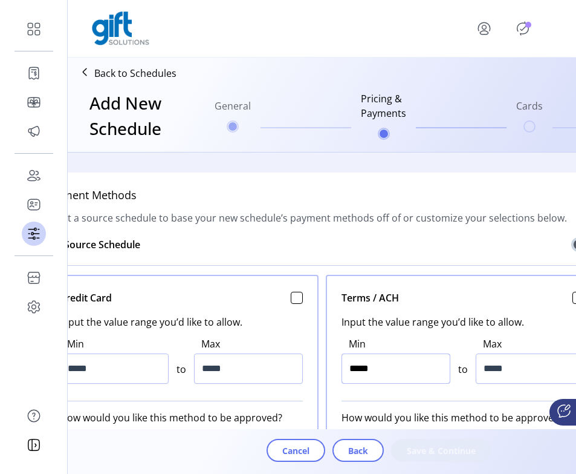
click at [358, 368] on input "*****" at bounding box center [396, 368] width 109 height 30
type input "******"
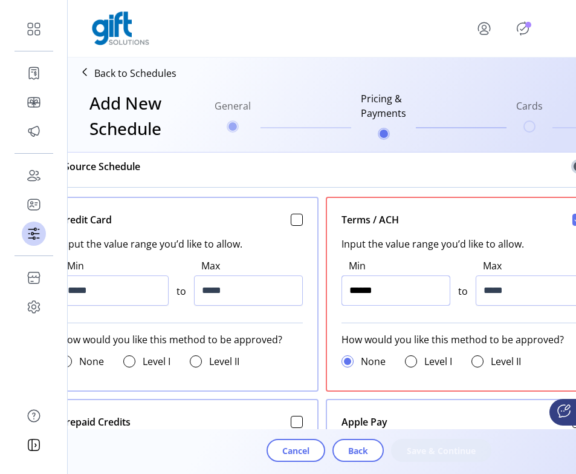
scroll to position [477, 0]
click at [486, 292] on input "*****" at bounding box center [530, 290] width 109 height 30
type input "*******"
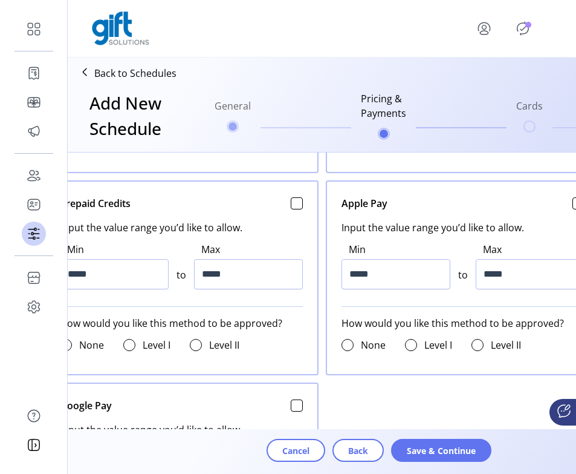
scroll to position [706, 0]
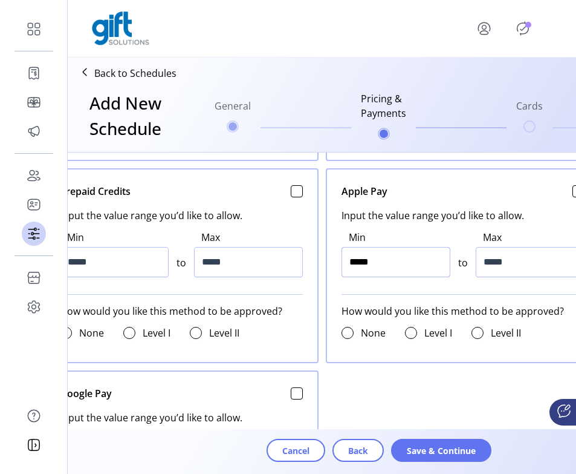
click at [354, 263] on input "*****" at bounding box center [396, 262] width 109 height 30
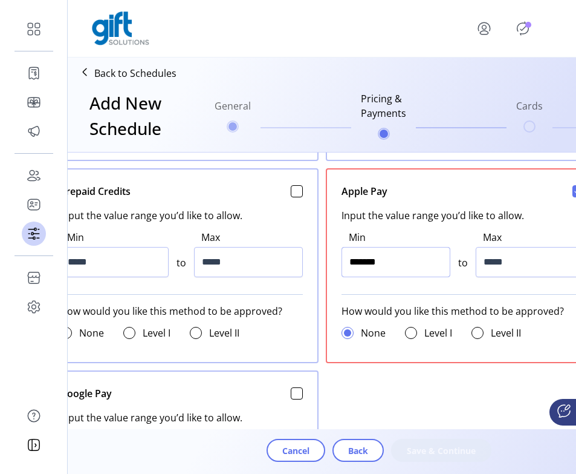
type input "******"
click at [485, 261] on input "*****" at bounding box center [530, 262] width 109 height 30
type input "******"
click at [359, 263] on input "******" at bounding box center [396, 262] width 109 height 30
type input "*****"
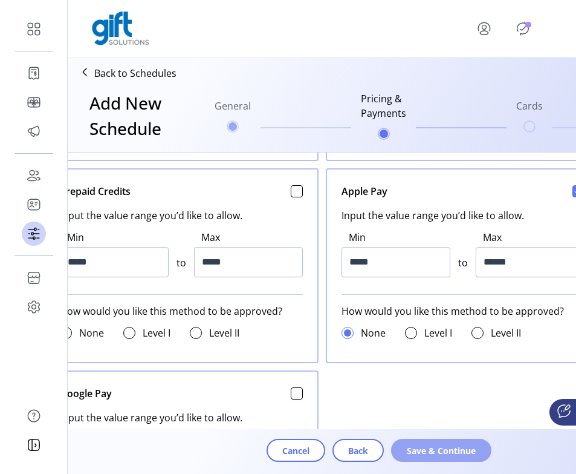
click at [429, 450] on span "Save & Continue" at bounding box center [441, 450] width 69 height 13
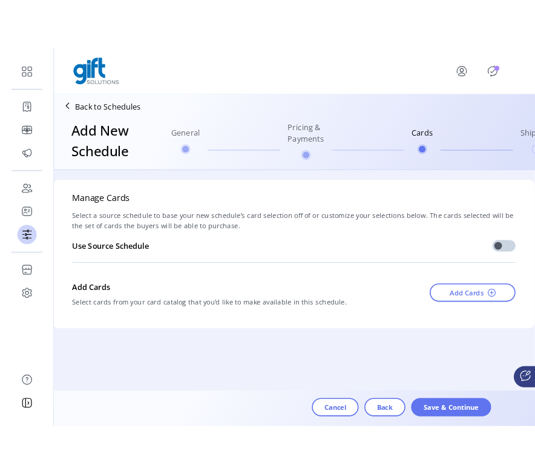
scroll to position [0, 0]
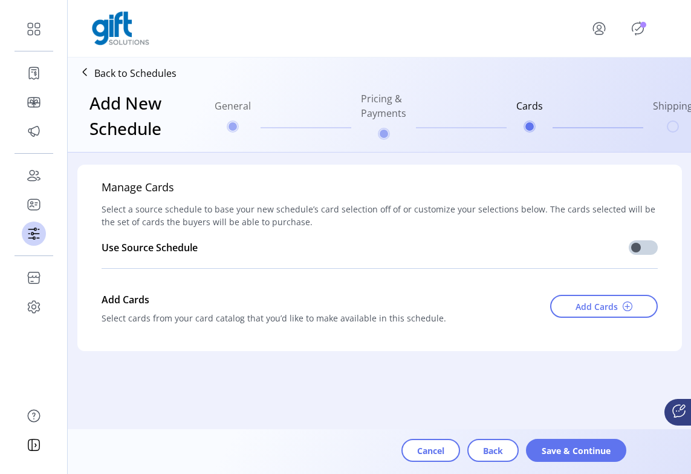
click at [600, 214] on span "Select a source schedule to base your new schedule’s card selection off of or c…" at bounding box center [380, 215] width 556 height 25
click at [564, 446] on span "Save & Continue" at bounding box center [576, 450] width 69 height 13
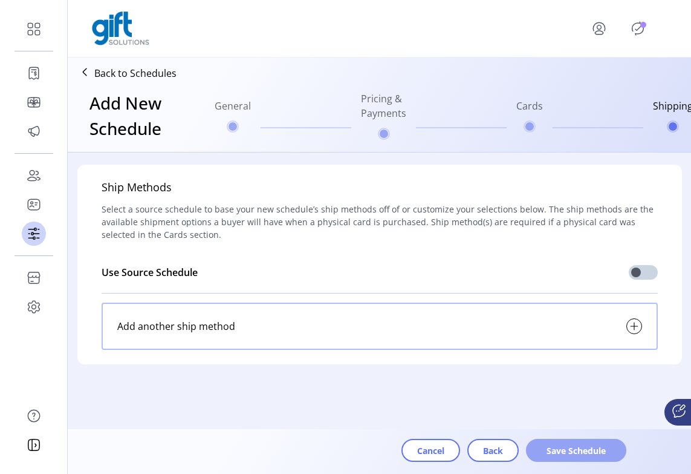
click at [575, 444] on span "Save Schedule" at bounding box center [576, 450] width 69 height 13
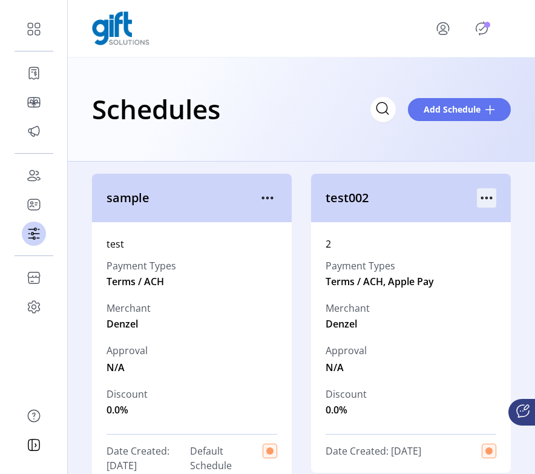
click at [480, 194] on icon "menu" at bounding box center [486, 197] width 19 height 19
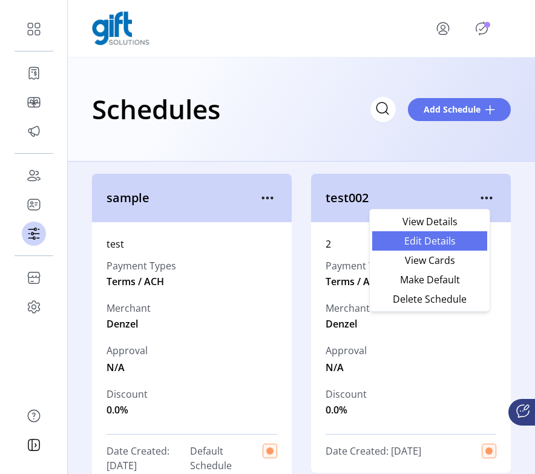
click at [442, 241] on span "Edit Details" at bounding box center [429, 241] width 100 height 10
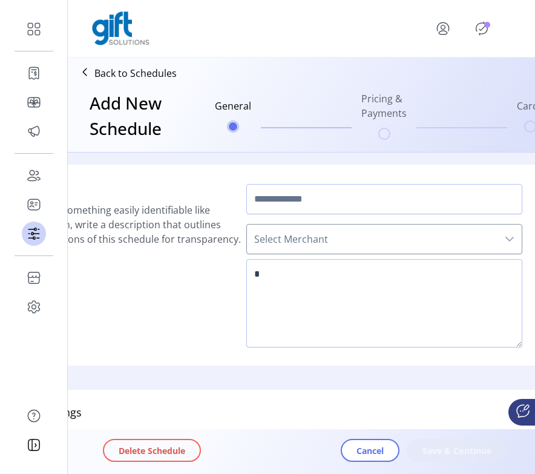
scroll to position [0, 72]
type input "*******"
type textarea "*"
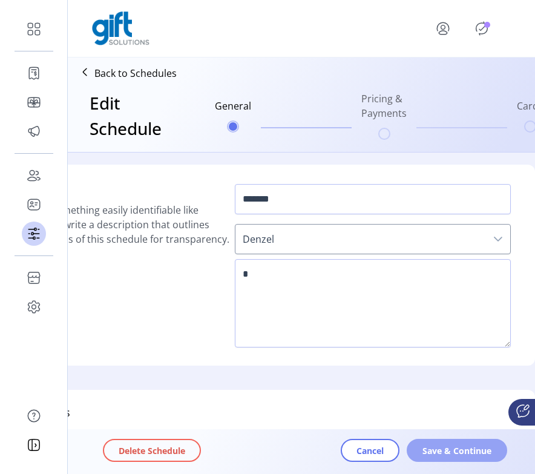
click at [448, 445] on span "Save & Continue" at bounding box center [456, 450] width 69 height 13
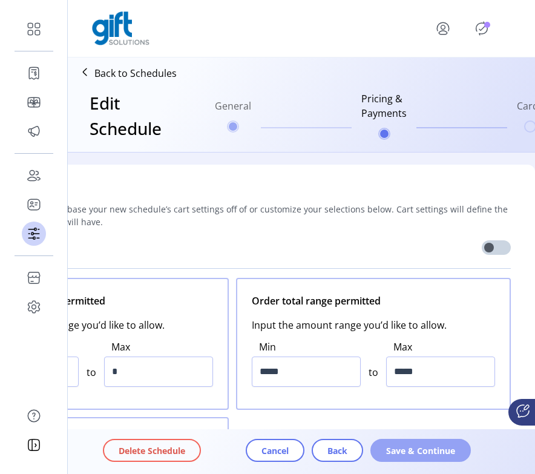
click at [437, 446] on span "Save & Continue" at bounding box center [420, 450] width 69 height 13
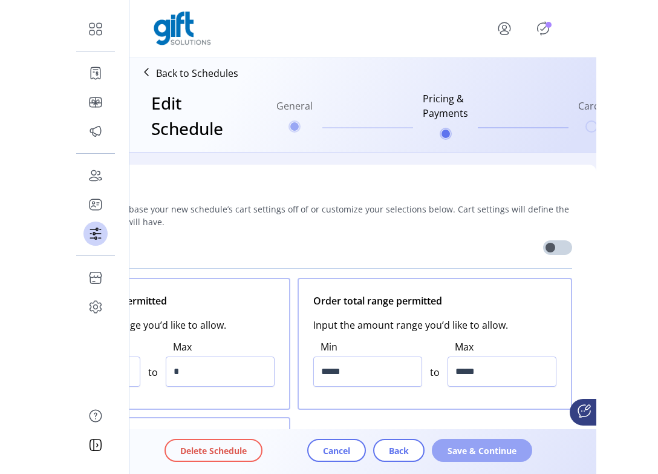
scroll to position [0, 69]
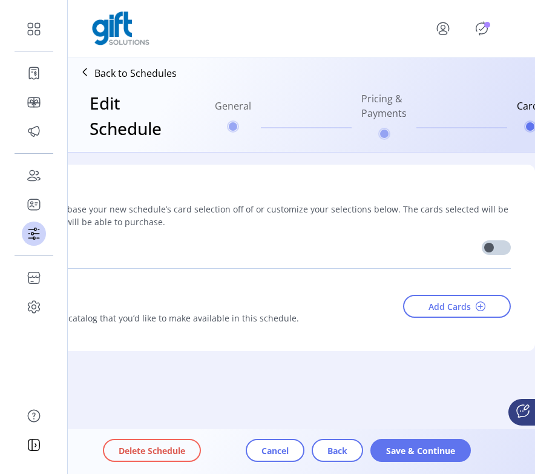
click at [437, 446] on span "Save & Continue" at bounding box center [420, 450] width 69 height 13
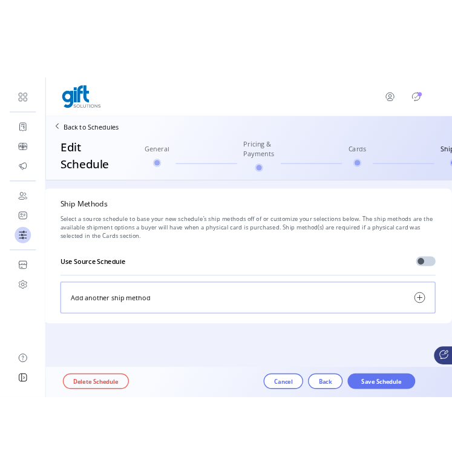
scroll to position [0, 0]
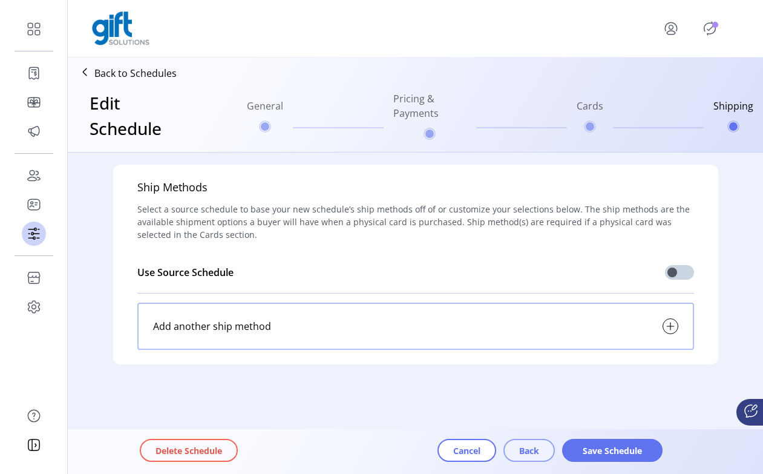
click at [518, 443] on button "Back" at bounding box center [528, 450] width 51 height 23
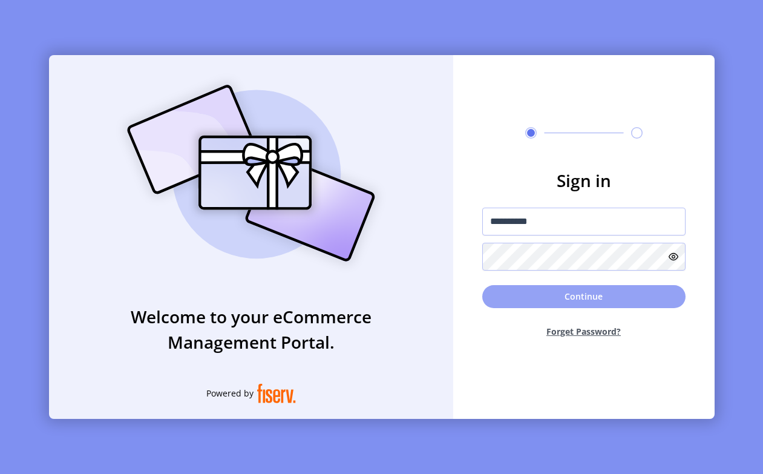
click at [529, 298] on button "Continue" at bounding box center [583, 296] width 203 height 23
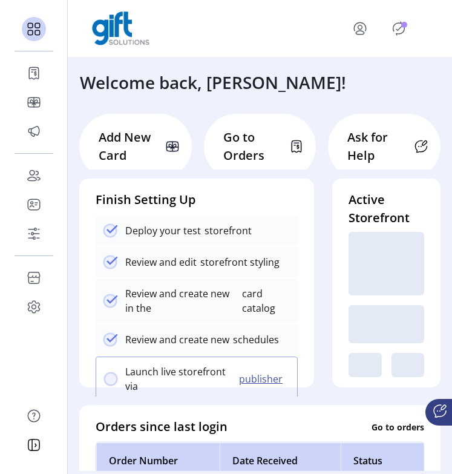
click at [402, 31] on icon "Publisher Panel" at bounding box center [398, 28] width 19 height 19
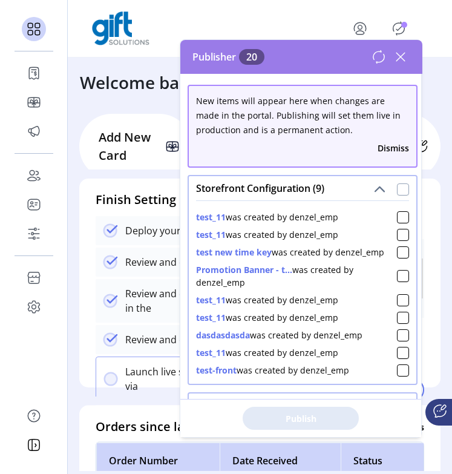
click at [397, 193] on div at bounding box center [403, 189] width 12 height 12
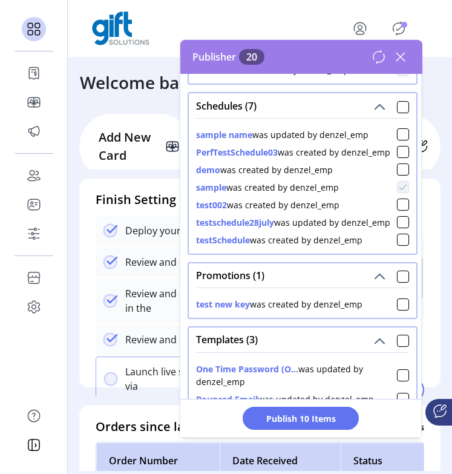
scroll to position [299, 0]
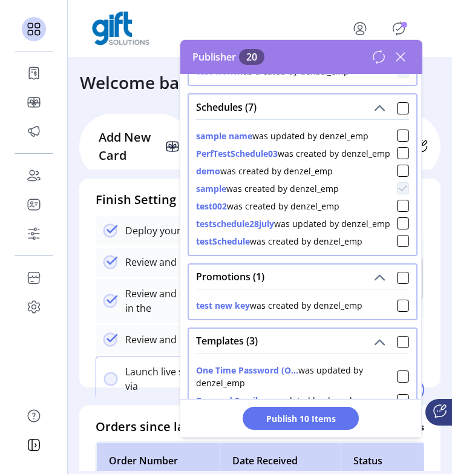
click at [396, 115] on div "Schedules (7)" at bounding box center [302, 106] width 227 height 24
click at [396, 119] on div "sample name was updated by denzel_emp PerfTestSchedule03 was created by denzel_…" at bounding box center [302, 183] width 213 height 128
click at [397, 109] on div at bounding box center [403, 108] width 12 height 12
click at [397, 275] on div at bounding box center [403, 278] width 12 height 12
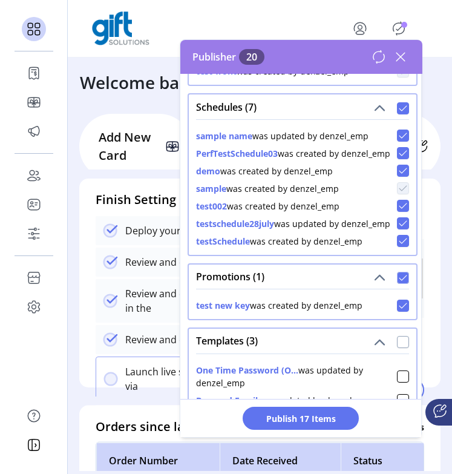
click at [397, 341] on div at bounding box center [403, 342] width 12 height 12
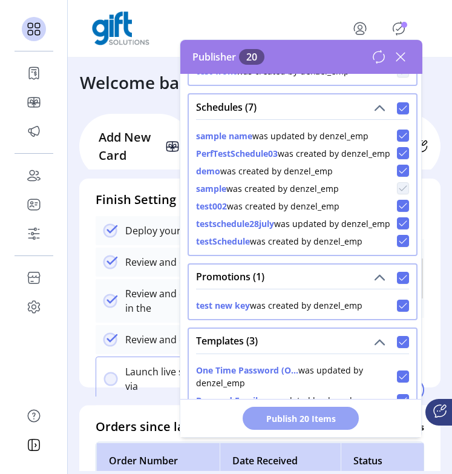
click at [318, 415] on span "Publish 20 Items" at bounding box center [300, 418] width 85 height 13
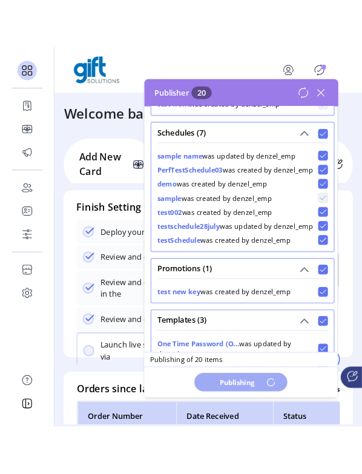
scroll to position [0, 0]
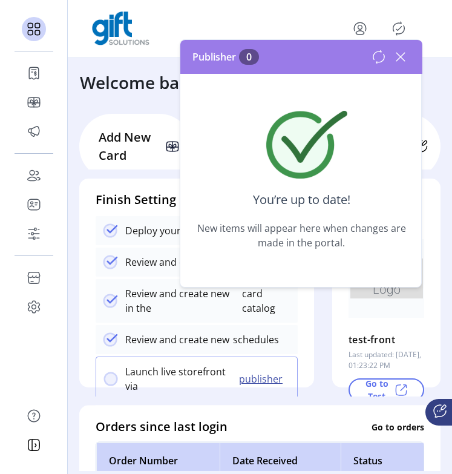
click at [405, 63] on icon at bounding box center [400, 56] width 19 height 19
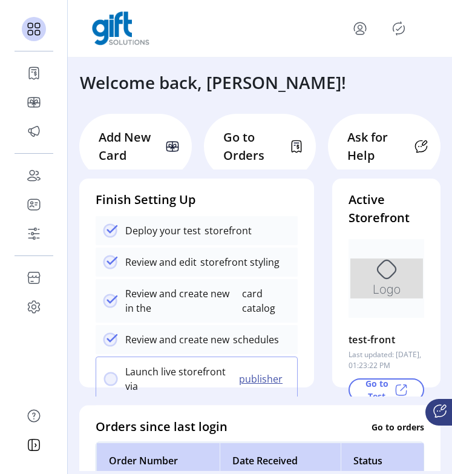
click at [123, 38] on img at bounding box center [120, 28] width 57 height 34
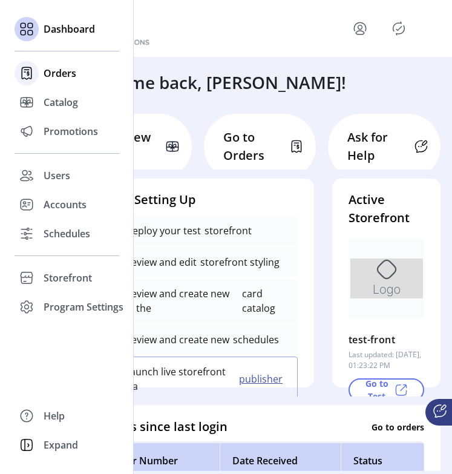
click at [53, 72] on span "Orders" at bounding box center [60, 73] width 33 height 15
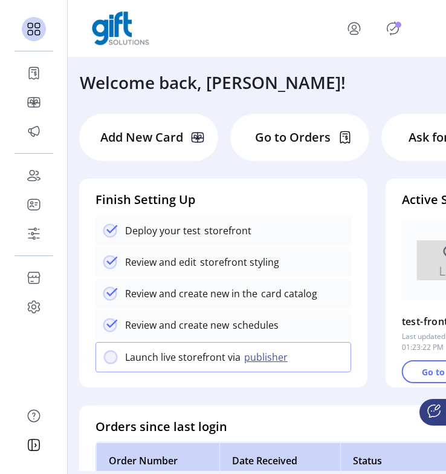
click at [390, 34] on icon "Publisher Panel" at bounding box center [393, 28] width 11 height 13
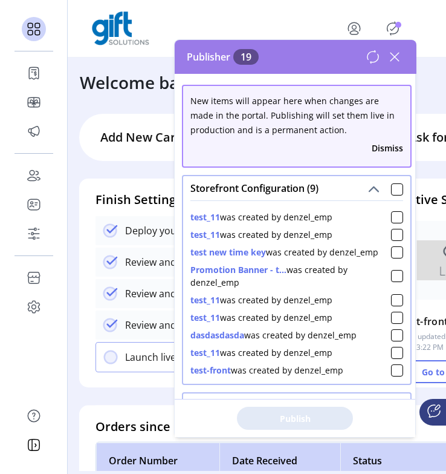
click at [397, 57] on icon at bounding box center [394, 56] width 19 height 19
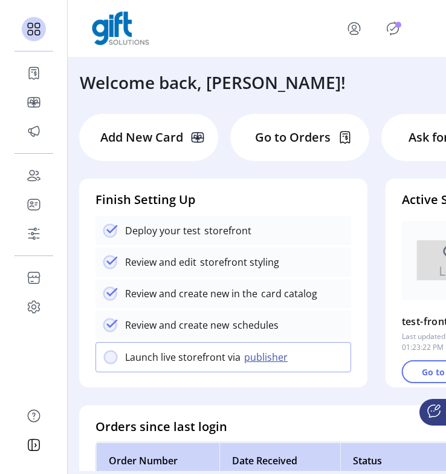
click at [395, 46] on div at bounding box center [257, 28] width 379 height 57
click at [395, 42] on div at bounding box center [376, 28] width 92 height 29
click at [395, 34] on icon "Publisher Panel" at bounding box center [392, 28] width 19 height 19
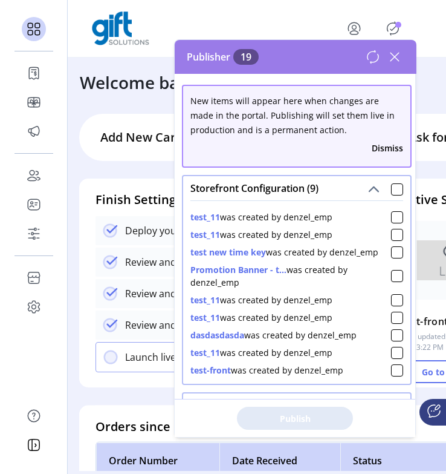
click at [392, 70] on div "Publisher 19" at bounding box center [296, 57] width 242 height 34
click at [392, 61] on icon at bounding box center [394, 56] width 19 height 19
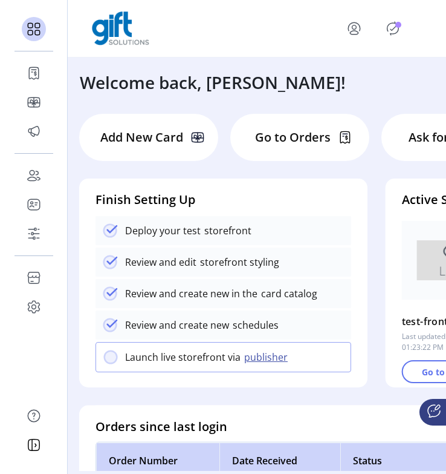
click at [365, 24] on button "menu" at bounding box center [356, 28] width 53 height 29
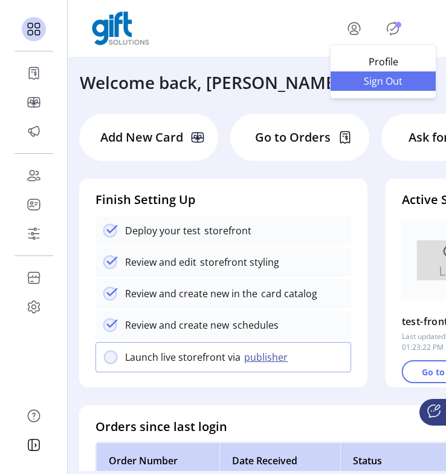
click at [388, 82] on span "Sign Out" at bounding box center [383, 81] width 91 height 10
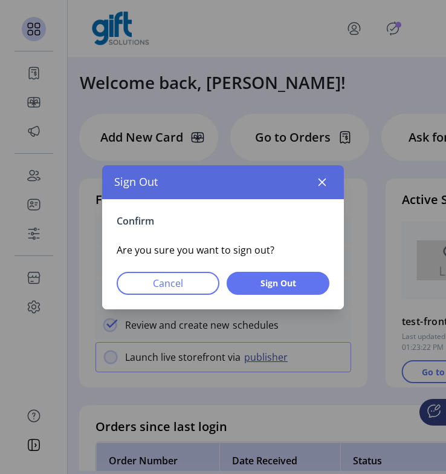
click at [311, 268] on div "Confirm Are you sure you want to sign out? Cancel Sign Out" at bounding box center [223, 254] width 242 height 110
click at [302, 284] on span "Sign Out" at bounding box center [278, 282] width 71 height 13
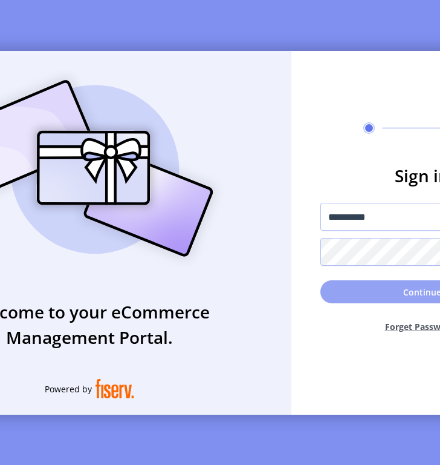
click at [362, 284] on button "Continue" at bounding box center [422, 291] width 203 height 23
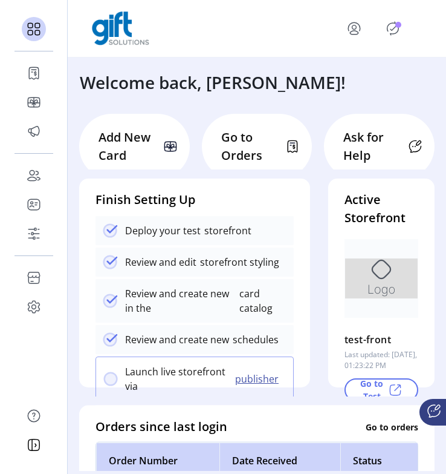
click at [355, 31] on icon "menu" at bounding box center [354, 33] width 8 height 4
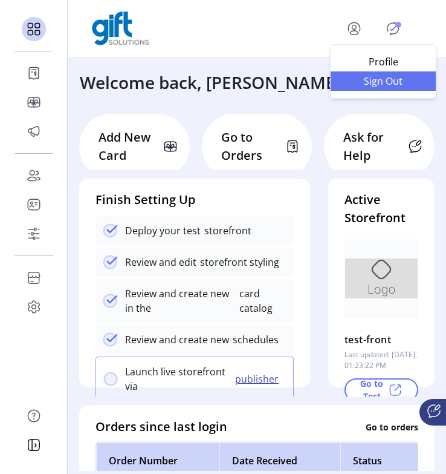
click at [367, 76] on span "Sign Out" at bounding box center [383, 81] width 91 height 10
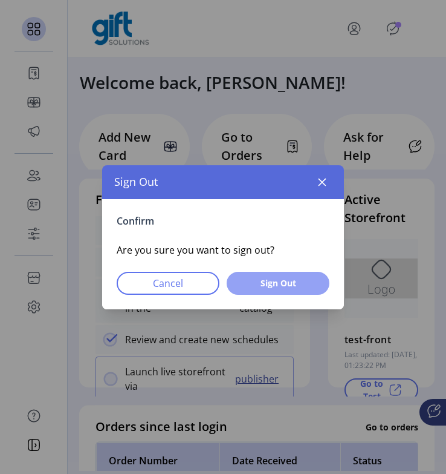
click at [310, 272] on button "Sign Out" at bounding box center [278, 283] width 103 height 23
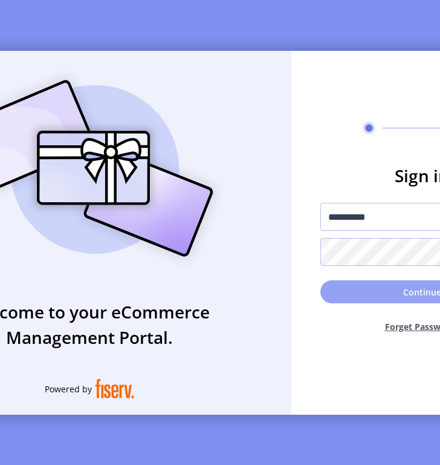
click at [395, 294] on button "Continue" at bounding box center [422, 291] width 203 height 23
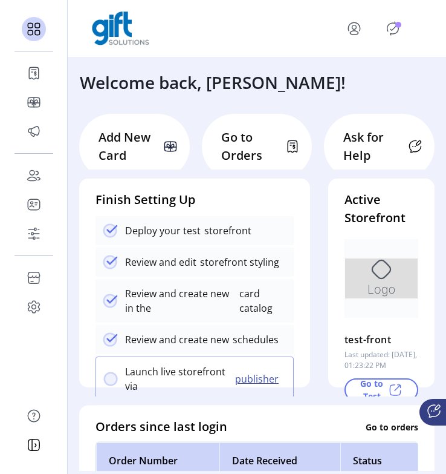
click at [393, 33] on icon "Publisher Panel" at bounding box center [393, 28] width 11 height 13
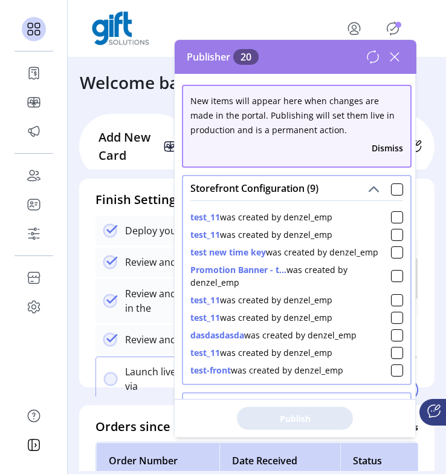
click at [390, 65] on icon at bounding box center [394, 56] width 19 height 19
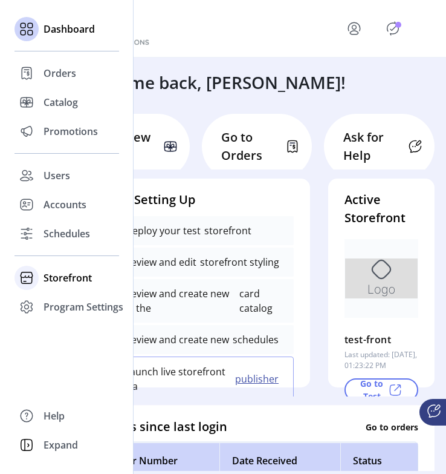
click at [48, 279] on span "Storefront" at bounding box center [68, 277] width 48 height 15
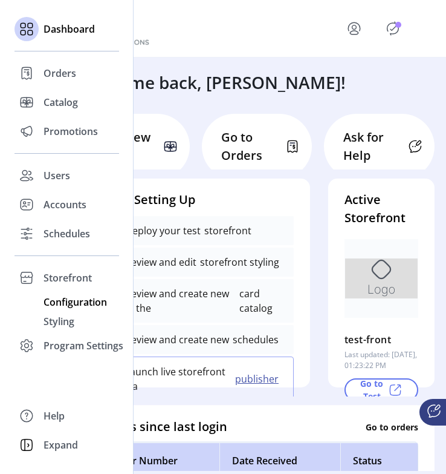
click at [68, 305] on span "Configuration" at bounding box center [76, 302] width 64 height 15
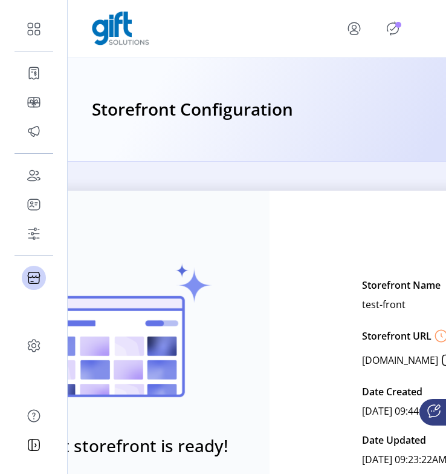
scroll to position [118, 0]
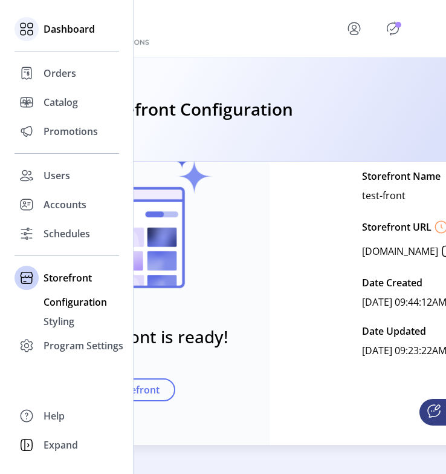
click at [48, 40] on div "Dashboard" at bounding box center [67, 29] width 105 height 29
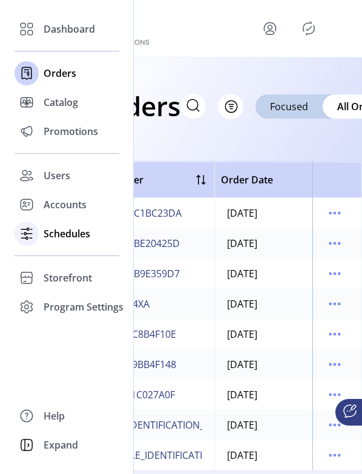
click at [39, 235] on div "Schedules" at bounding box center [67, 233] width 105 height 29
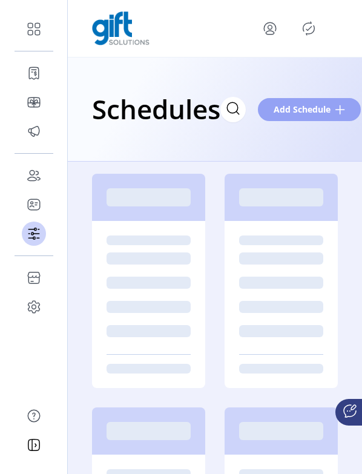
click at [308, 103] on span "Add Schedule" at bounding box center [301, 109] width 57 height 13
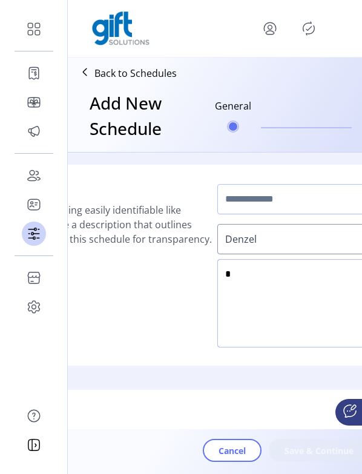
click at [296, 305] on textarea at bounding box center [355, 303] width 276 height 88
click at [97, 76] on p "Back to Schedules" at bounding box center [135, 73] width 82 height 15
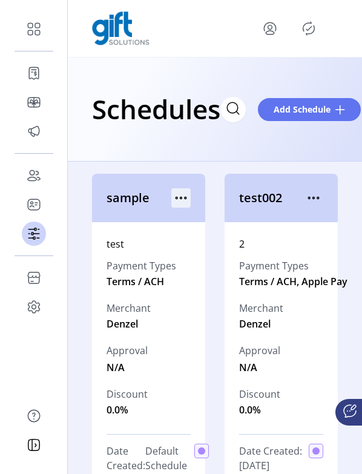
click at [185, 198] on icon "menu" at bounding box center [180, 197] width 19 height 19
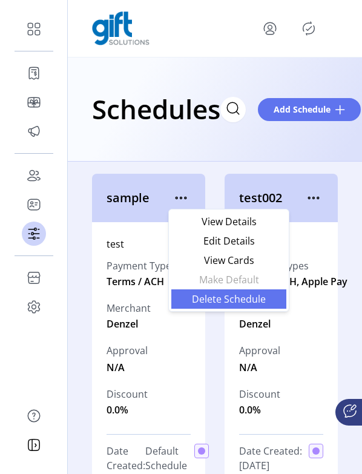
click at [214, 301] on span "Delete Schedule" at bounding box center [228, 299] width 100 height 10
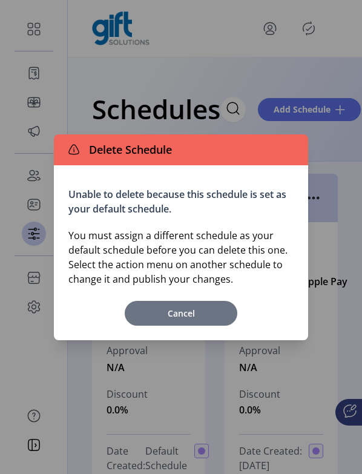
click at [182, 307] on span "Cancel" at bounding box center [181, 313] width 100 height 13
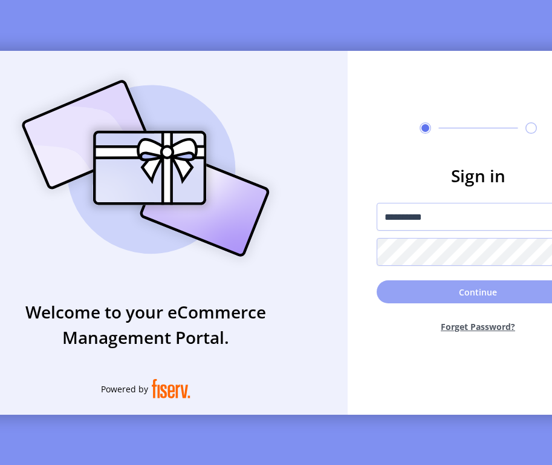
click at [361, 295] on button "Continue" at bounding box center [478, 291] width 203 height 23
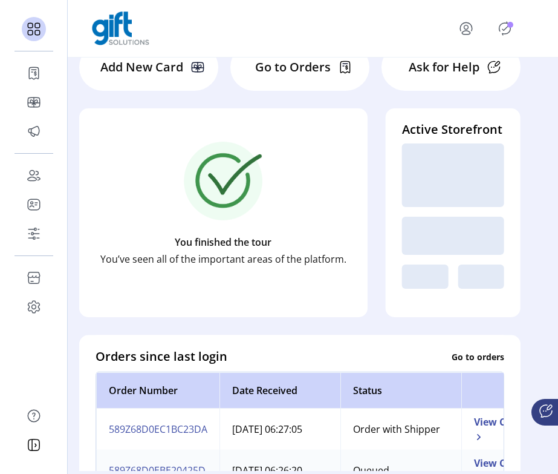
scroll to position [79, 0]
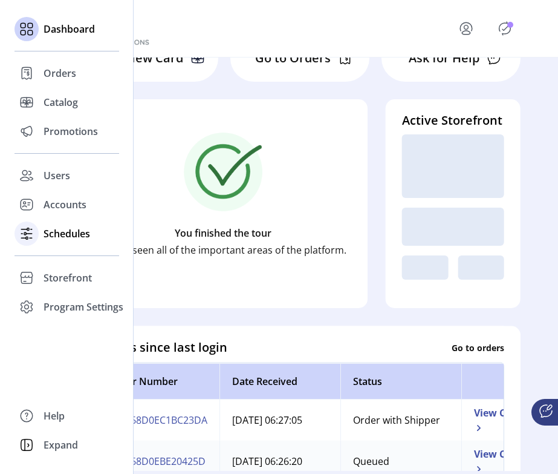
click at [73, 233] on span "Schedules" at bounding box center [67, 233] width 47 height 15
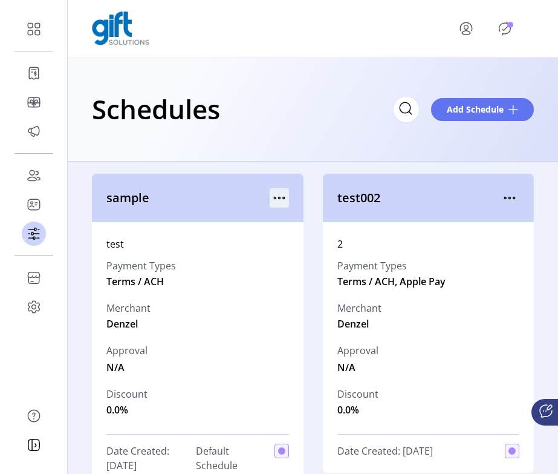
click at [279, 193] on icon "menu" at bounding box center [279, 197] width 19 height 19
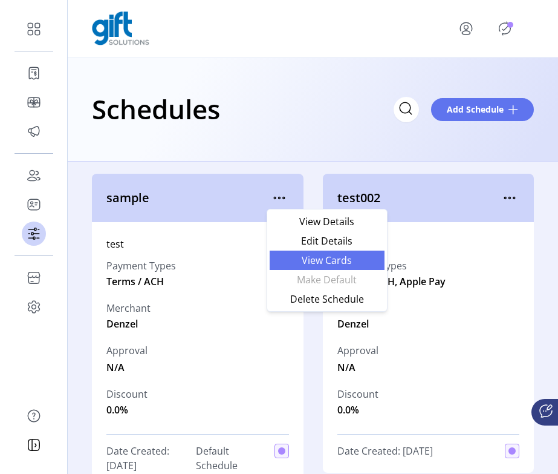
click at [300, 254] on link "View Cards" at bounding box center [327, 259] width 115 height 19
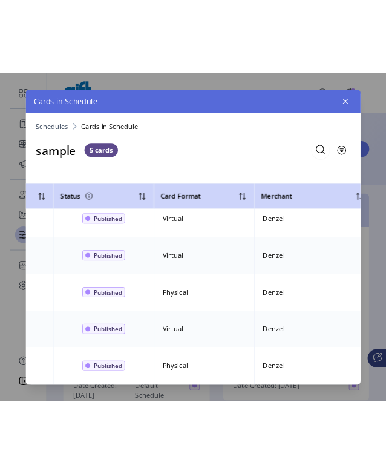
scroll to position [21, 157]
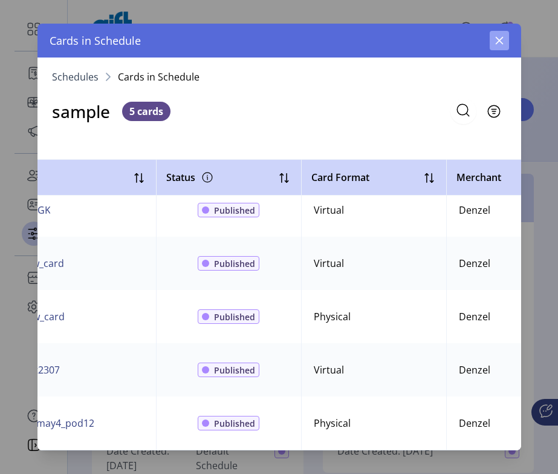
click at [361, 44] on icon "button" at bounding box center [500, 41] width 10 height 10
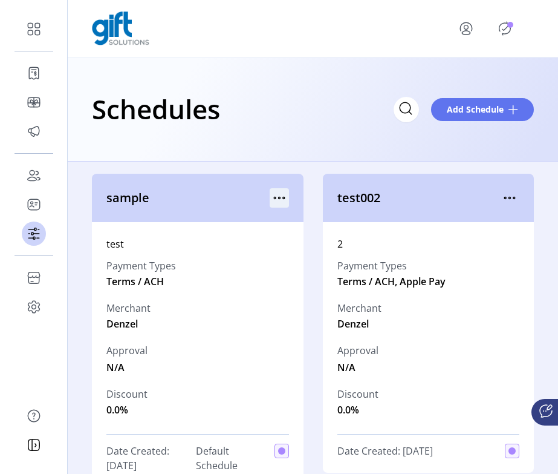
click at [279, 195] on icon "menu" at bounding box center [279, 197] width 19 height 19
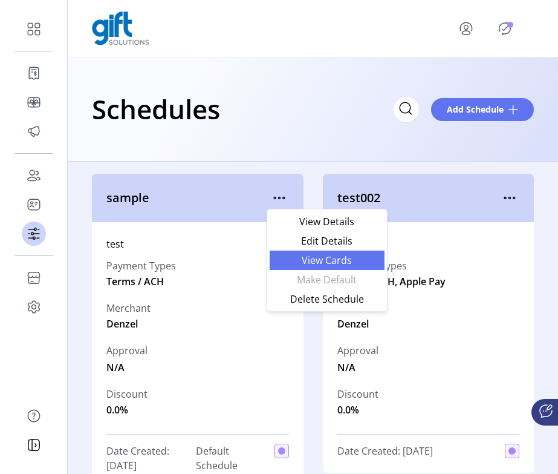
click at [296, 259] on span "View Cards" at bounding box center [327, 260] width 100 height 10
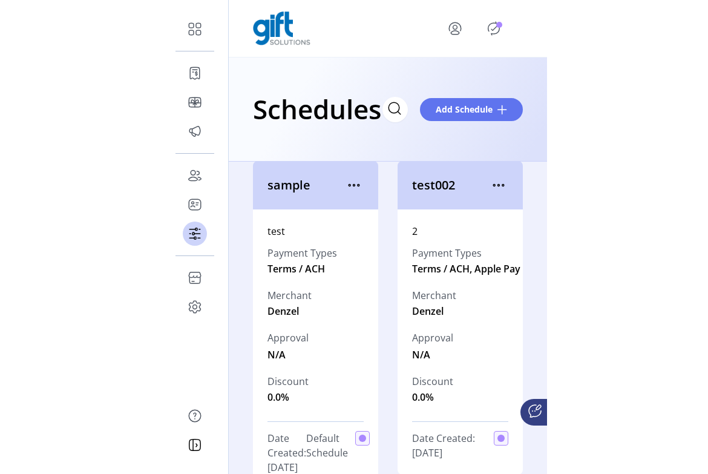
scroll to position [5, 0]
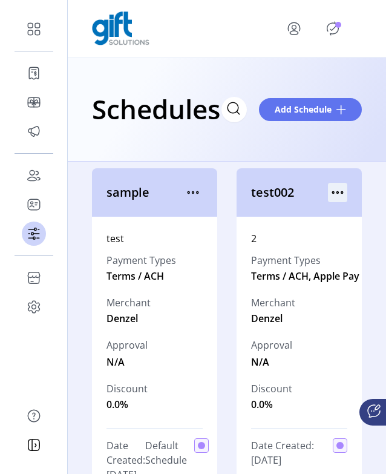
click at [333, 195] on icon "menu" at bounding box center [337, 192] width 19 height 19
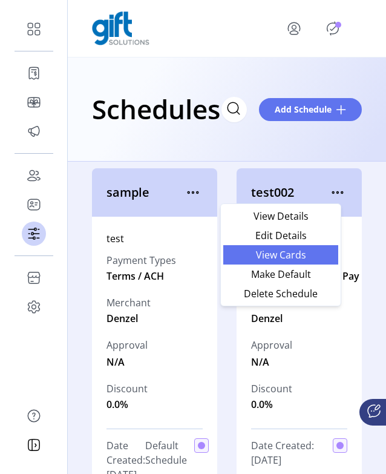
click at [305, 252] on span "View Cards" at bounding box center [280, 255] width 100 height 10
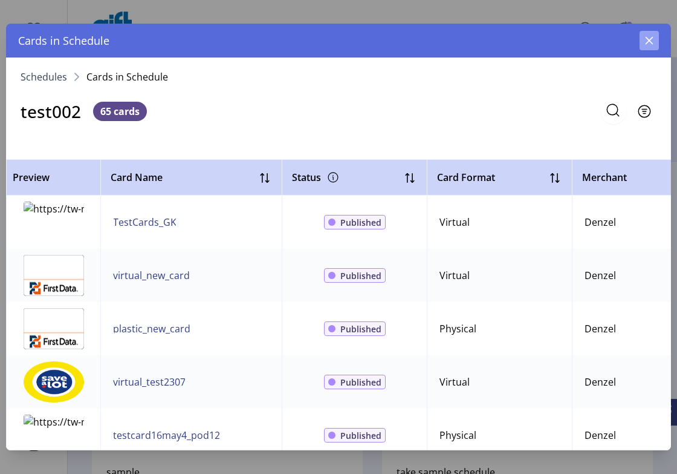
click at [361, 40] on icon "button" at bounding box center [650, 41] width 8 height 8
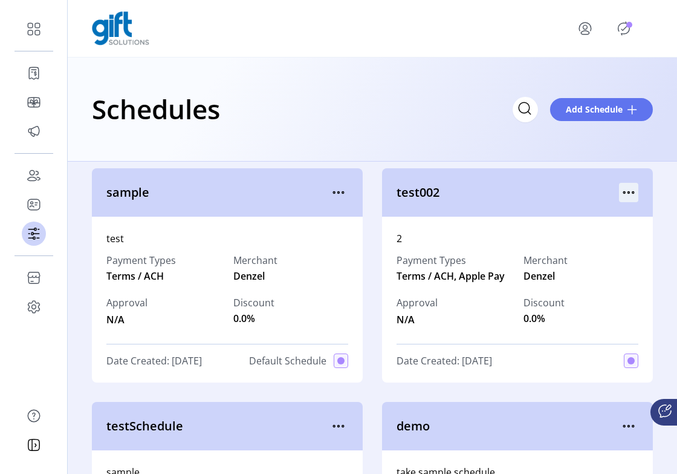
click at [361, 188] on icon "menu" at bounding box center [628, 192] width 19 height 19
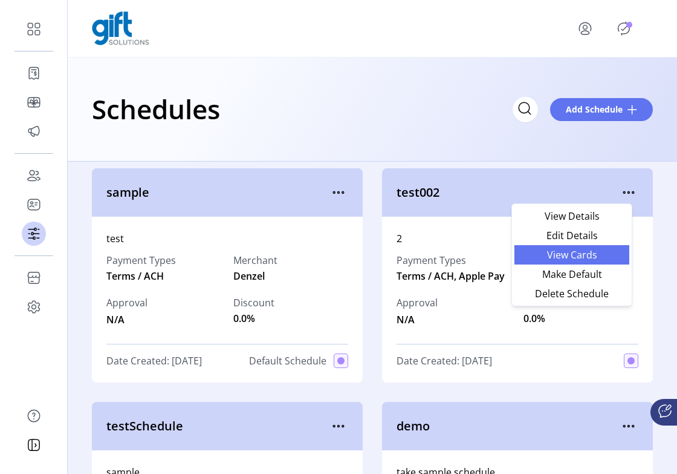
click at [361, 250] on span "View Cards" at bounding box center [572, 255] width 100 height 10
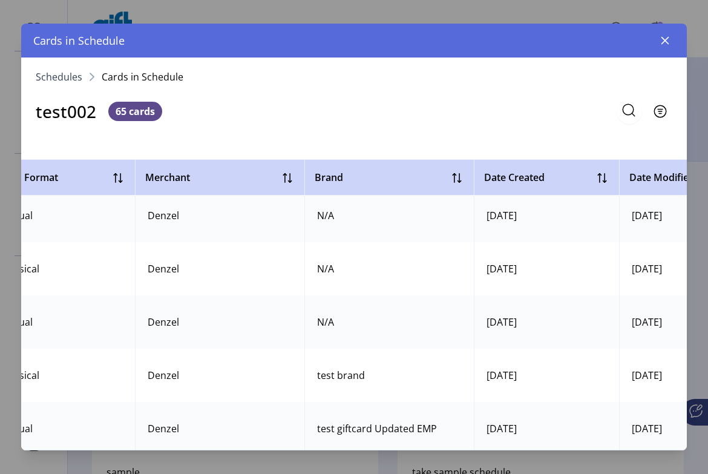
scroll to position [61, 452]
click at [361, 109] on button "Filter" at bounding box center [646, 111] width 51 height 25
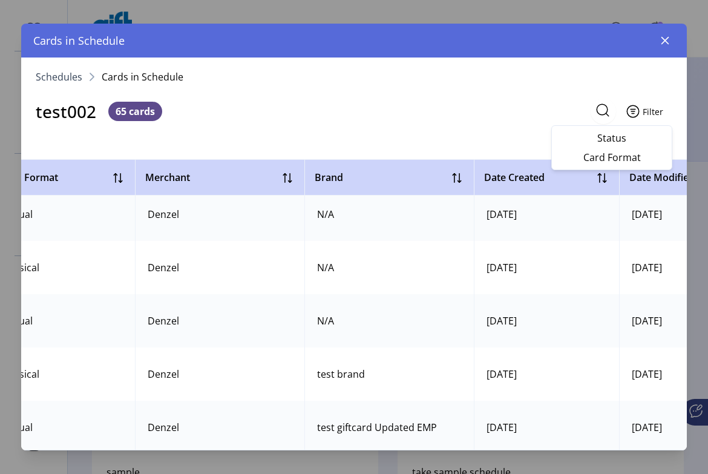
click at [361, 107] on icon "Filter Button" at bounding box center [632, 111] width 19 height 19
click at [361, 126] on div "Schedules Cards in Schedule test002 65 cards Filter Preview Card Name Status Ca…" at bounding box center [353, 253] width 665 height 393
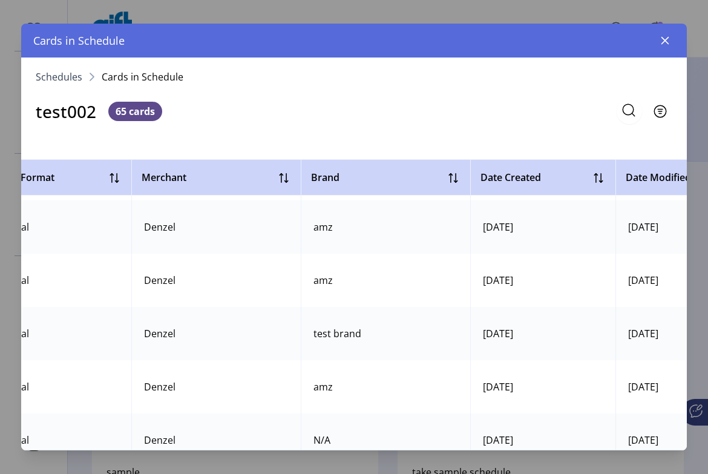
scroll to position [2178, 456]
click at [361, 34] on button "button" at bounding box center [664, 40] width 19 height 19
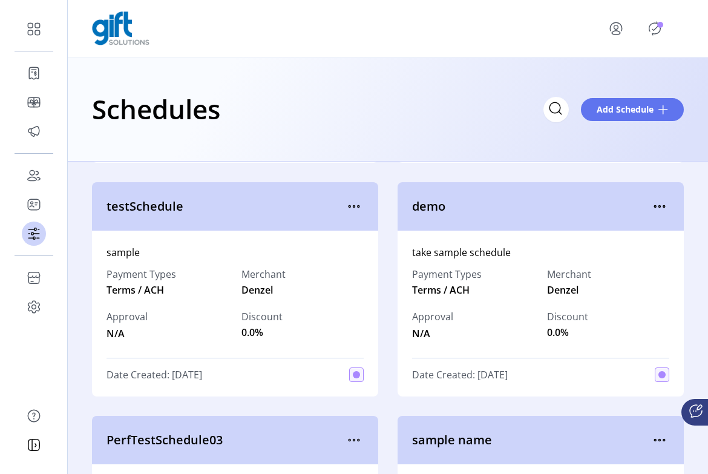
scroll to position [224, 0]
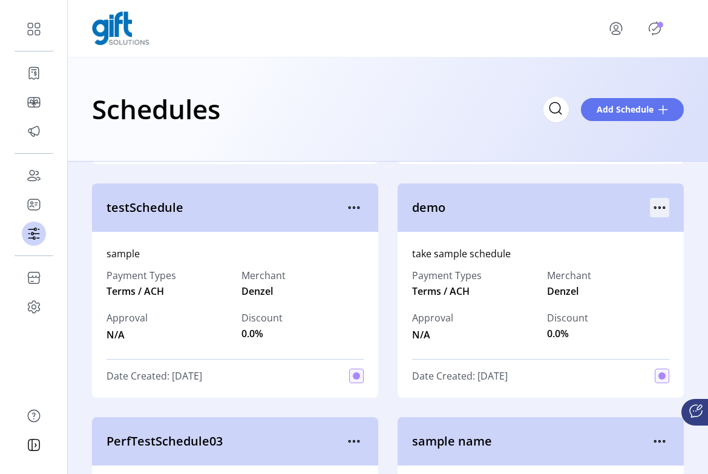
click at [361, 215] on icon "menu" at bounding box center [659, 207] width 19 height 19
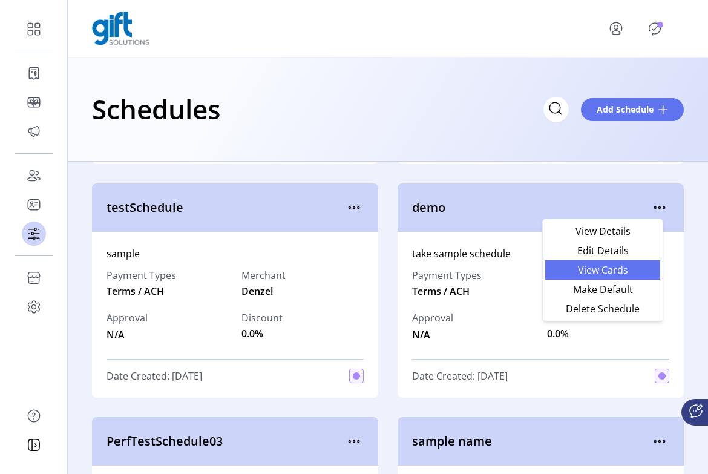
click at [361, 266] on span "View Cards" at bounding box center [602, 270] width 100 height 10
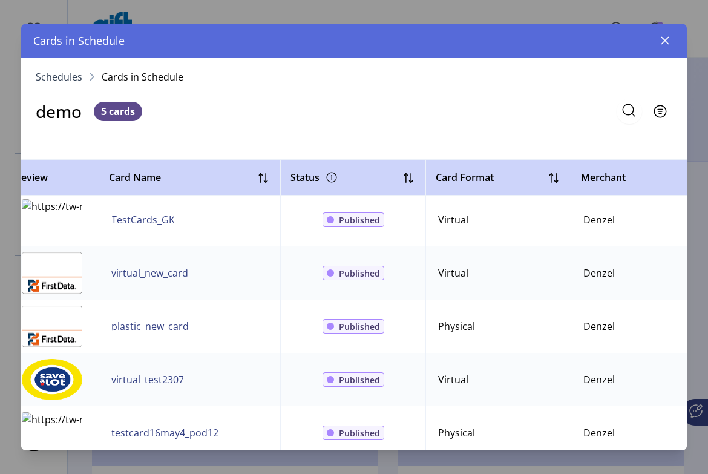
scroll to position [21, 13]
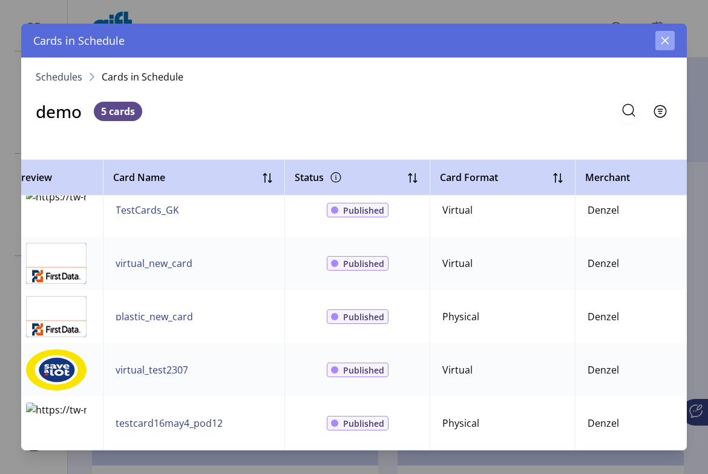
click at [361, 36] on icon "button" at bounding box center [665, 41] width 10 height 10
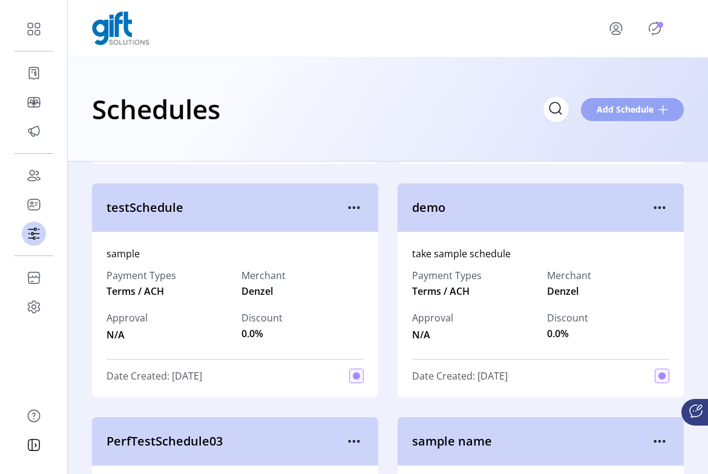
click at [361, 111] on span "Add Schedule" at bounding box center [624, 109] width 57 height 13
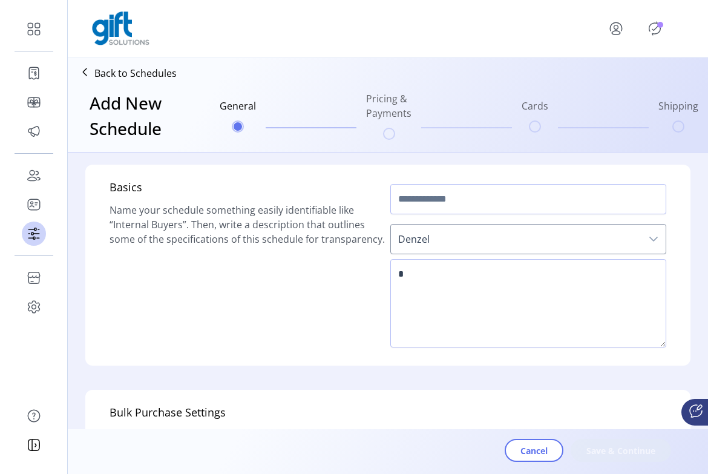
scroll to position [2, 0]
click at [361, 195] on input "text" at bounding box center [528, 197] width 276 height 30
click at [361, 189] on input "******" at bounding box center [528, 197] width 276 height 30
paste input "**********"
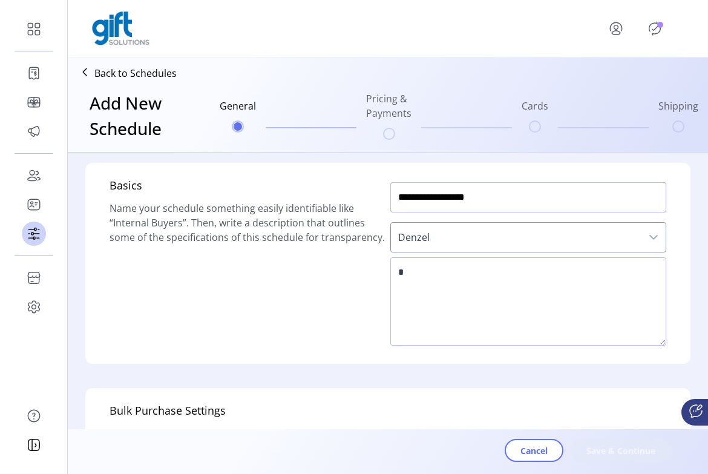
click at [361, 197] on input "**********" at bounding box center [528, 197] width 276 height 30
type input "**********"
click at [361, 288] on textarea at bounding box center [528, 301] width 276 height 88
type textarea "*"
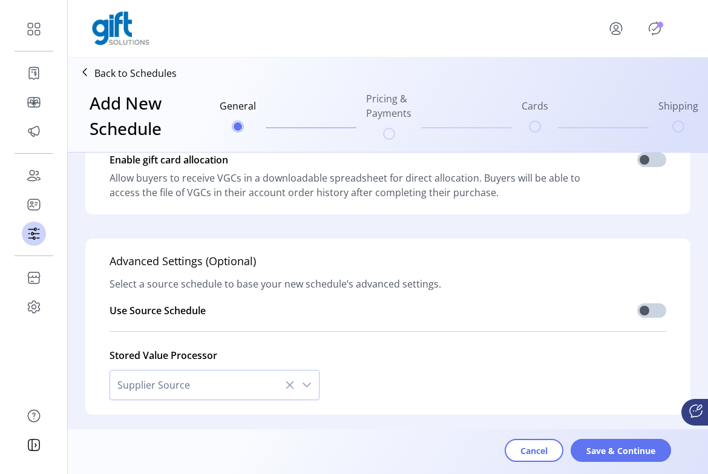
scroll to position [389, 0]
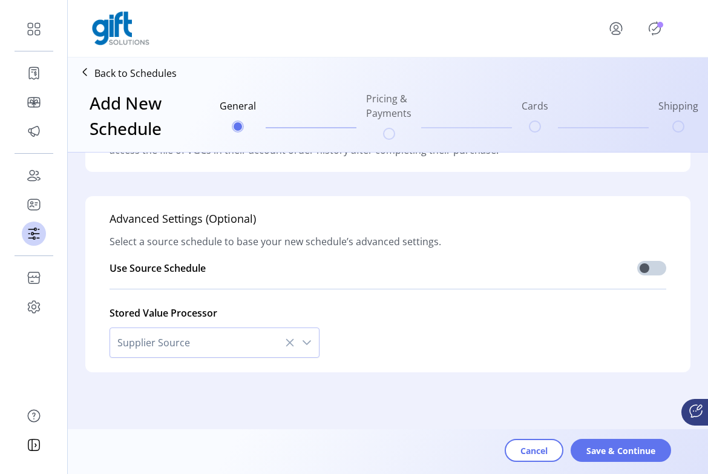
type textarea "****"
click at [361, 446] on span "Save & Continue" at bounding box center [620, 450] width 69 height 13
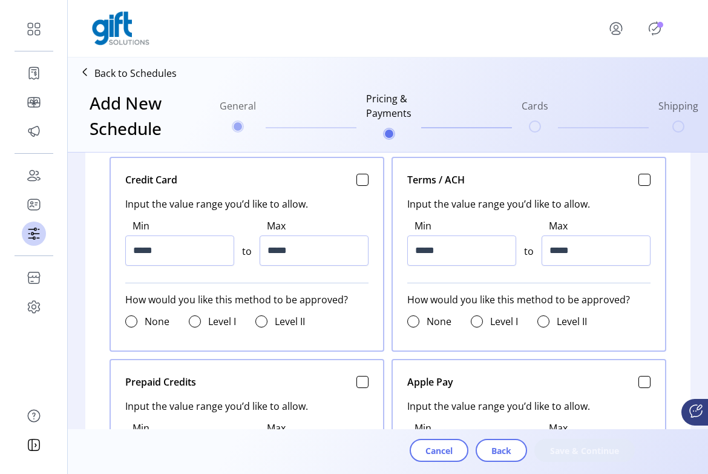
scroll to position [579, 0]
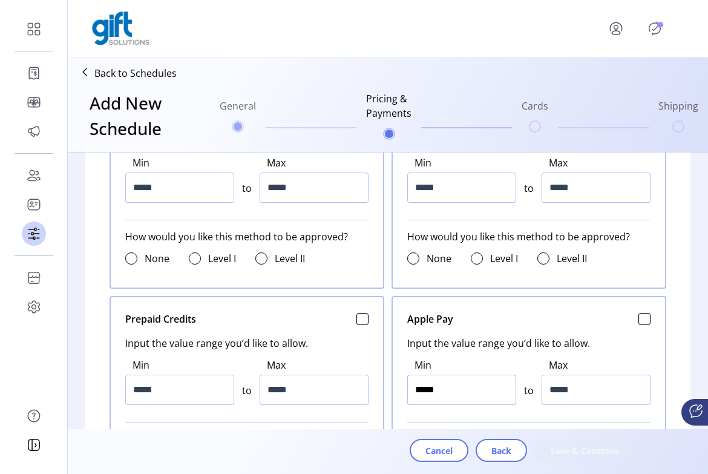
click at [361, 390] on input "*****" at bounding box center [461, 389] width 109 height 30
type input "******"
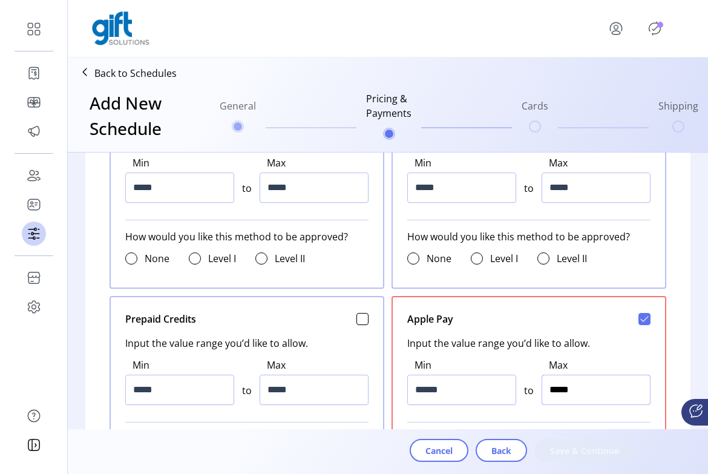
type input "******"
click at [361, 390] on input "******" at bounding box center [595, 389] width 109 height 30
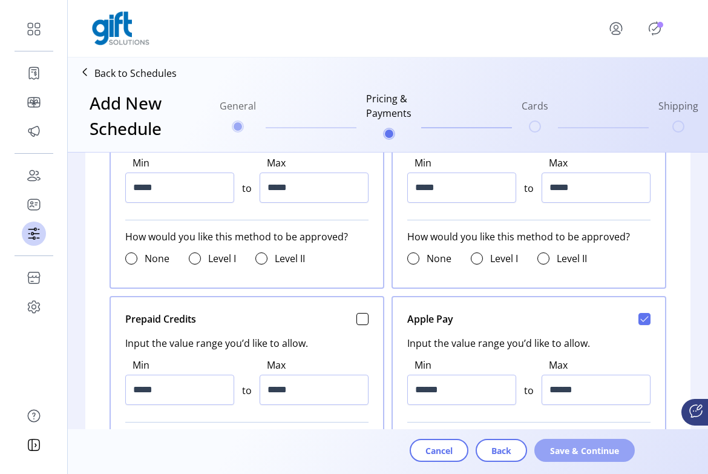
click at [361, 446] on span "Save & Continue" at bounding box center [584, 450] width 69 height 13
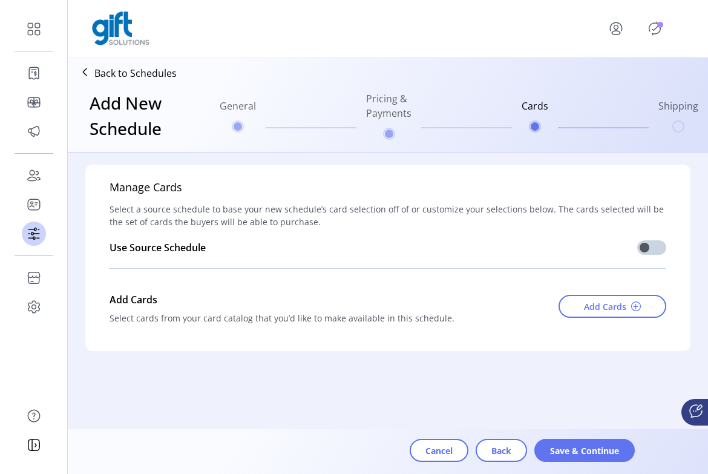
scroll to position [0, 0]
click at [361, 308] on span "Add Cards" at bounding box center [605, 306] width 42 height 13
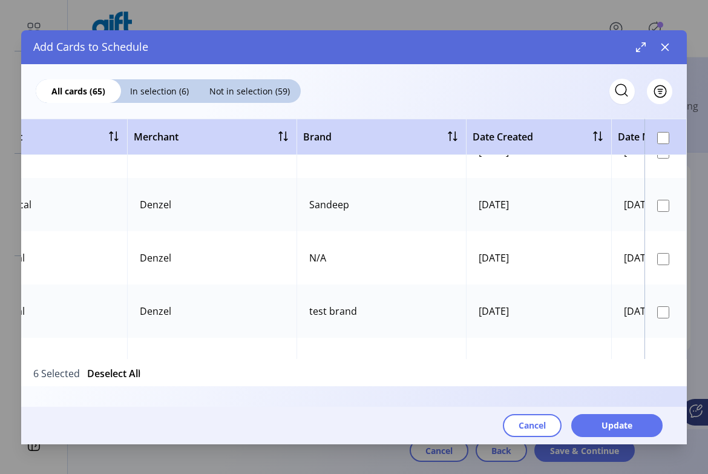
scroll to position [670, 460]
click at [361, 420] on span "Update" at bounding box center [616, 425] width 31 height 13
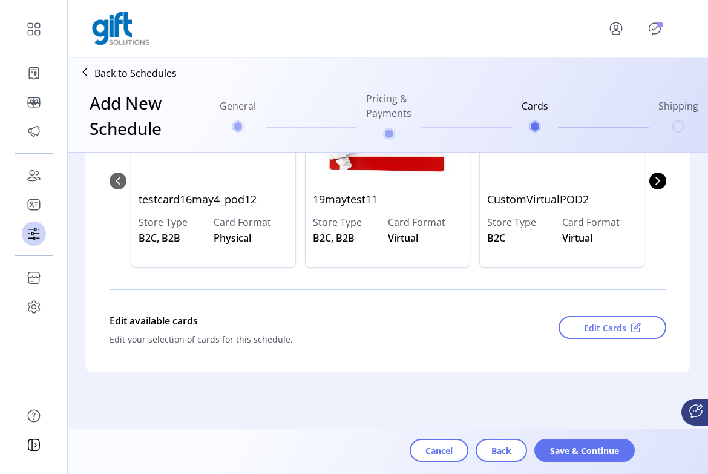
scroll to position [0, 0]
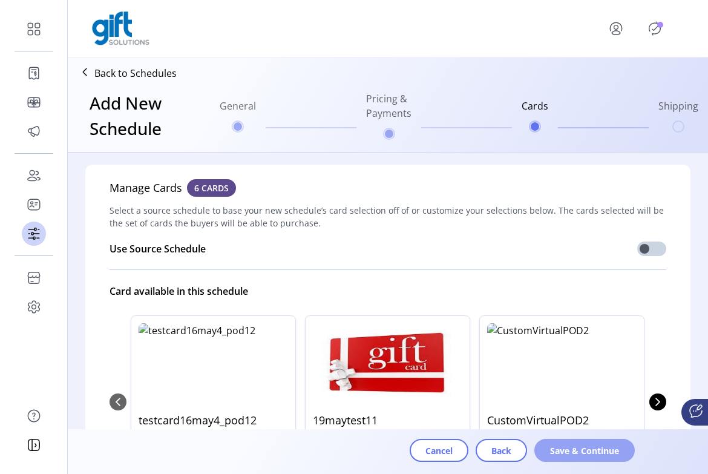
click at [361, 449] on span "Save & Continue" at bounding box center [584, 450] width 69 height 13
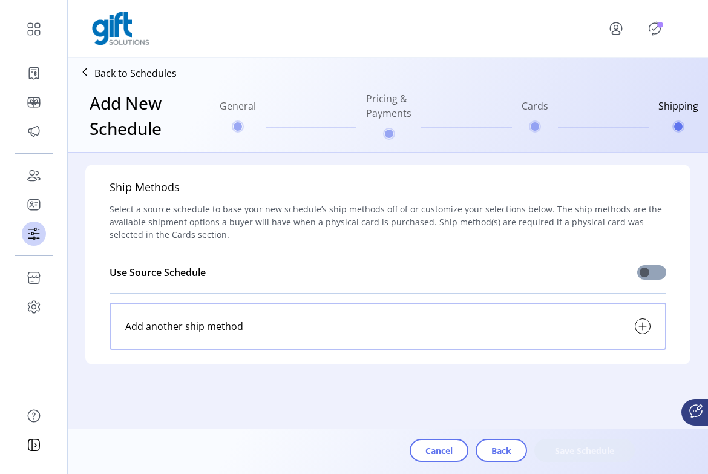
click at [361, 278] on span at bounding box center [651, 272] width 29 height 15
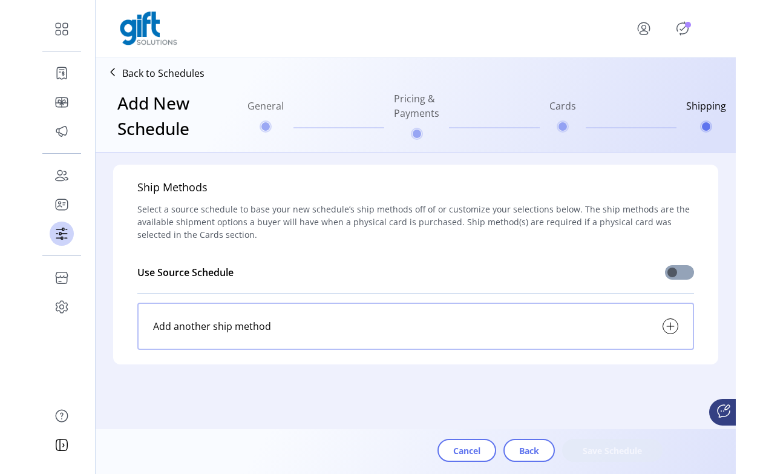
scroll to position [7, 4]
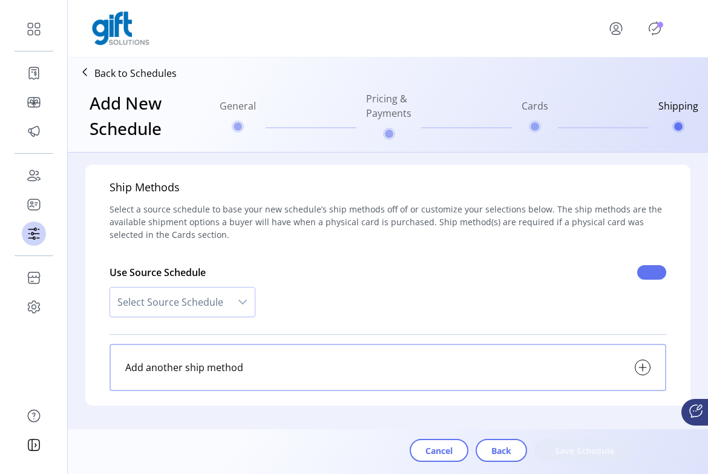
click at [361, 278] on span at bounding box center [651, 272] width 29 height 15
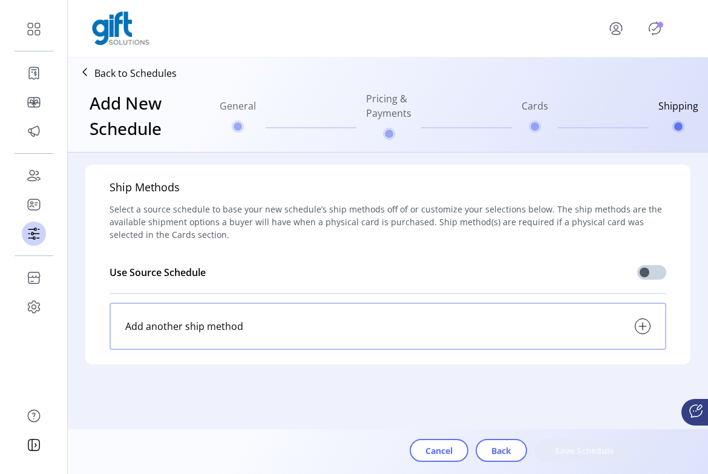
click at [361, 445] on div "Cancel Back Save Schedule" at bounding box center [397, 450] width 571 height 23
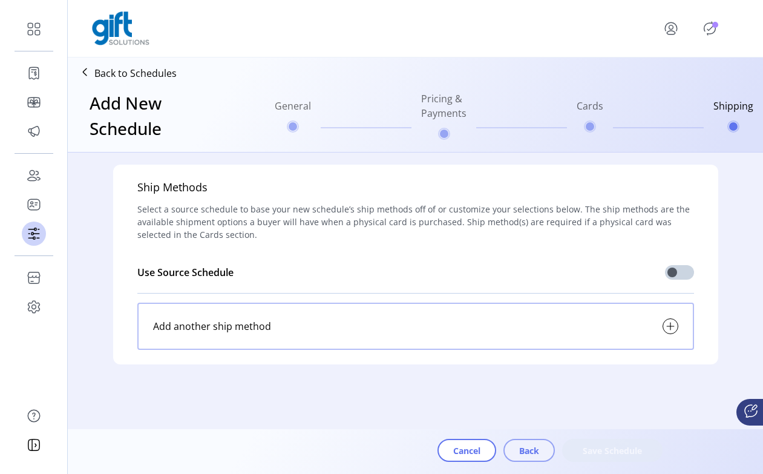
click at [361, 451] on span "Back" at bounding box center [529, 450] width 20 height 13
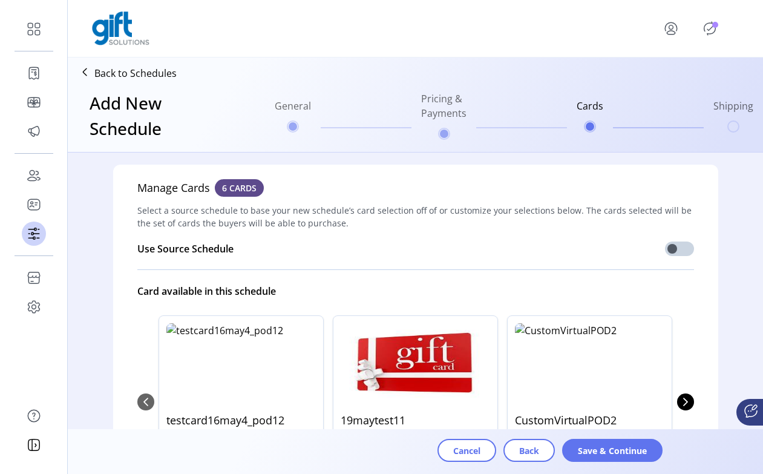
scroll to position [221, 0]
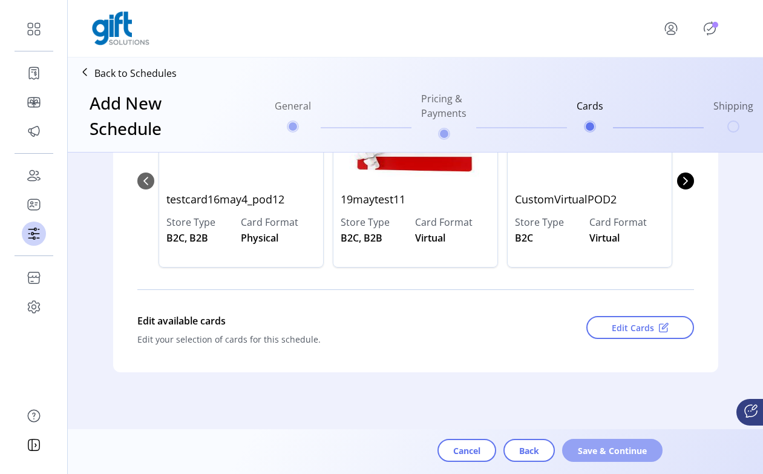
click at [361, 451] on button "Save & Continue" at bounding box center [612, 450] width 100 height 23
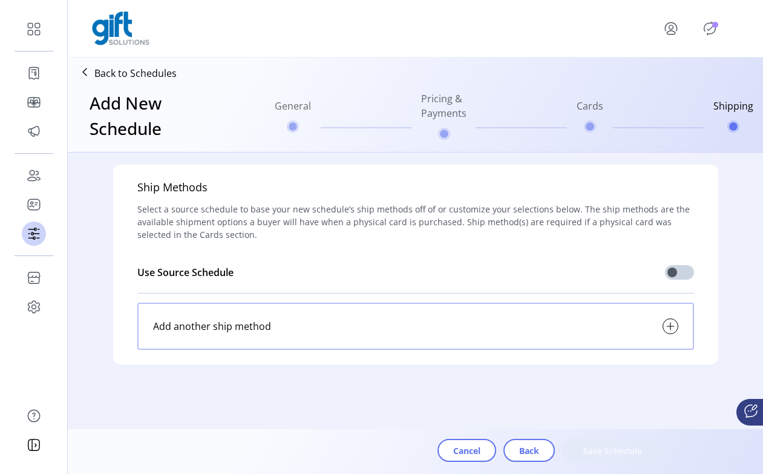
scroll to position [0, 0]
click at [361, 328] on icon at bounding box center [670, 326] width 15 height 15
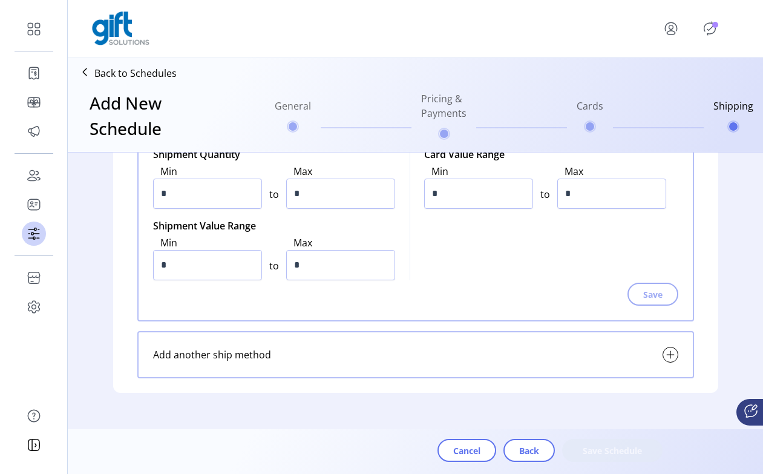
scroll to position [295, 0]
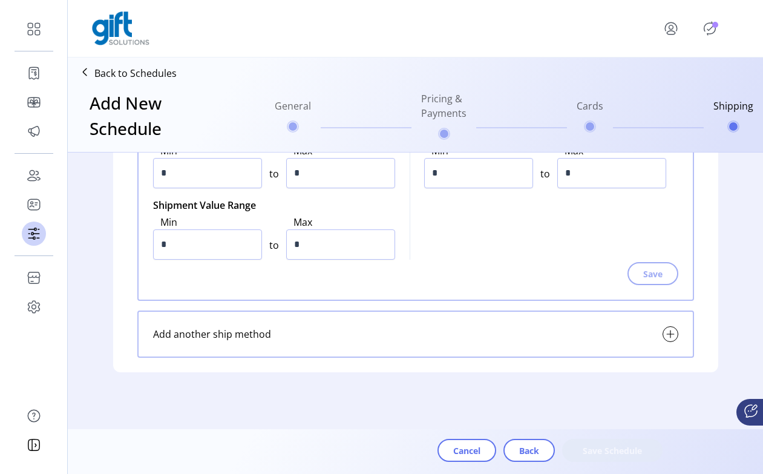
click at [361, 347] on div "Add another ship method" at bounding box center [415, 333] width 556 height 47
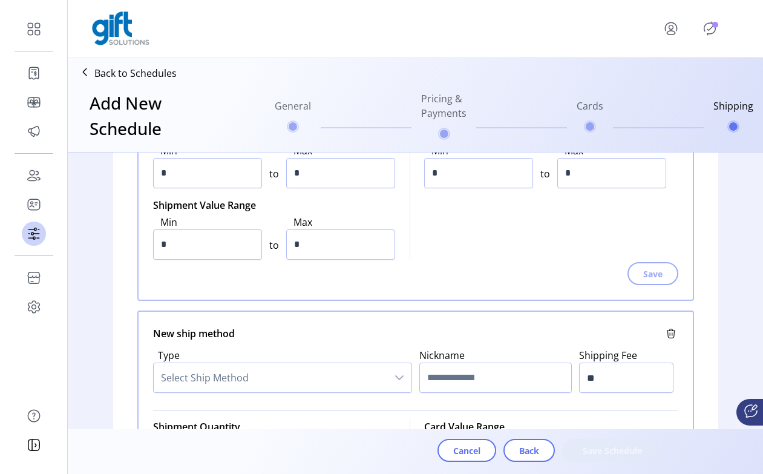
click at [361, 377] on icon "dropdown trigger" at bounding box center [399, 378] width 10 height 10
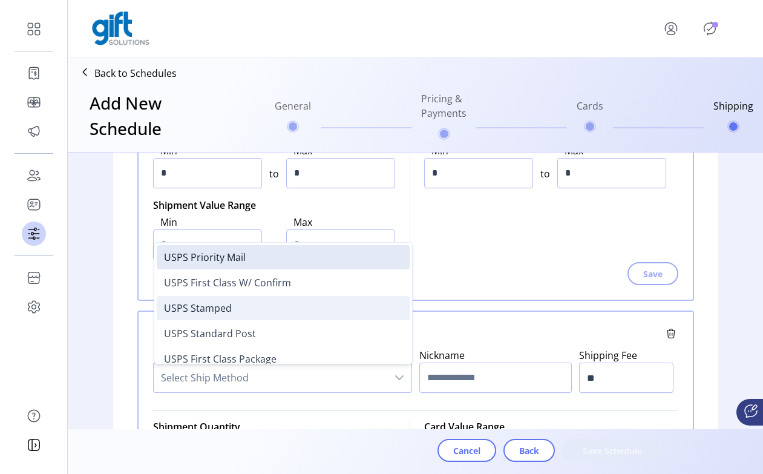
click at [347, 318] on li "USPS Stamped" at bounding box center [283, 308] width 253 height 24
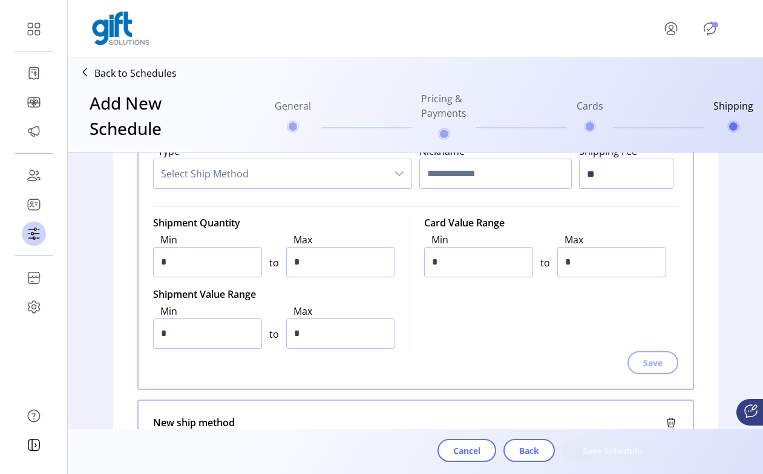
scroll to position [65, 0]
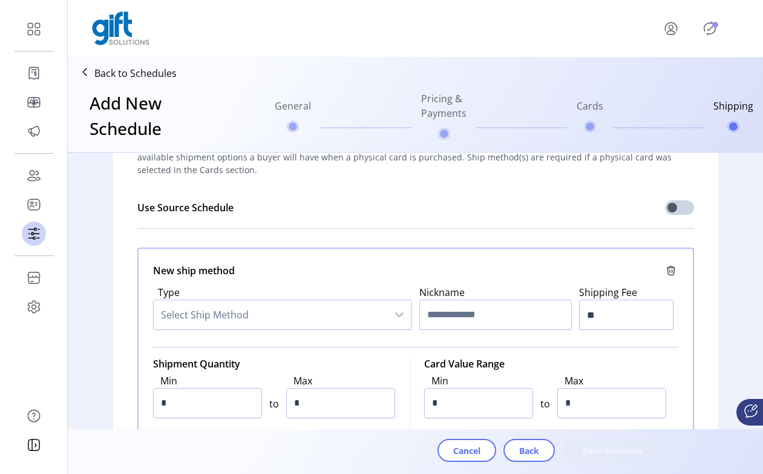
click at [334, 305] on span "Select Ship Method" at bounding box center [270, 314] width 233 height 29
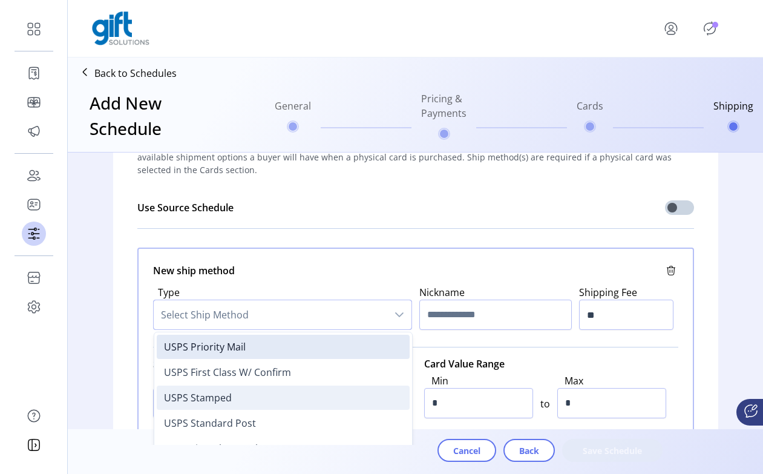
click at [297, 385] on li "USPS Stamped" at bounding box center [283, 397] width 253 height 24
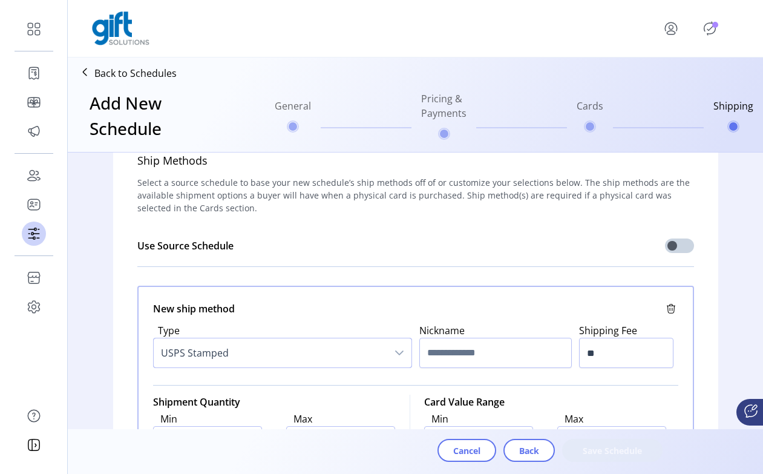
scroll to position [16, 0]
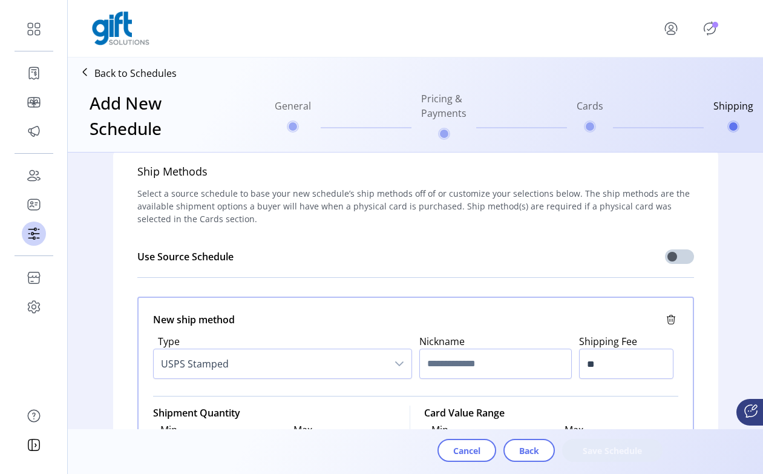
click at [361, 318] on icon at bounding box center [671, 319] width 15 height 15
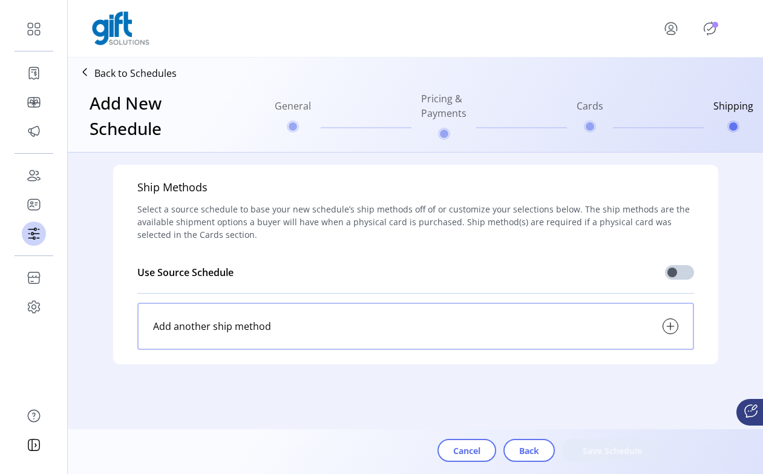
scroll to position [0, 0]
click at [361, 450] on div "Cancel Back Save Schedule" at bounding box center [425, 450] width 571 height 23
click at [361, 297] on p-divider at bounding box center [415, 292] width 556 height 19
click at [361, 343] on div "Add another ship method" at bounding box center [415, 325] width 556 height 47
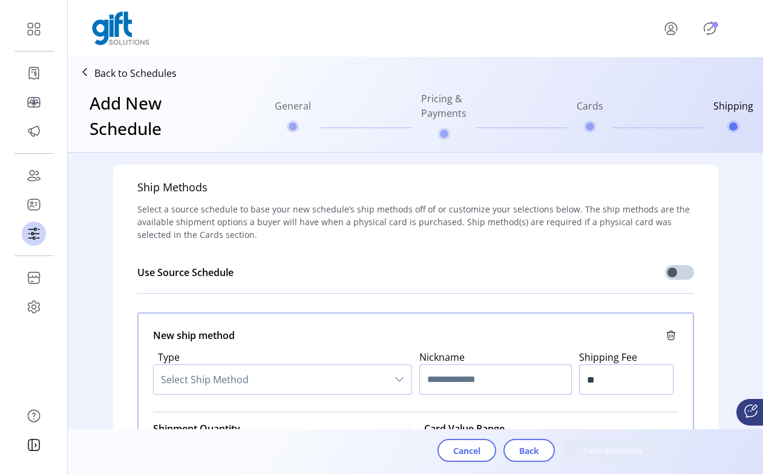
click at [361, 374] on input "text" at bounding box center [495, 379] width 152 height 30
click at [361, 376] on icon "dropdown trigger" at bounding box center [399, 379] width 10 height 10
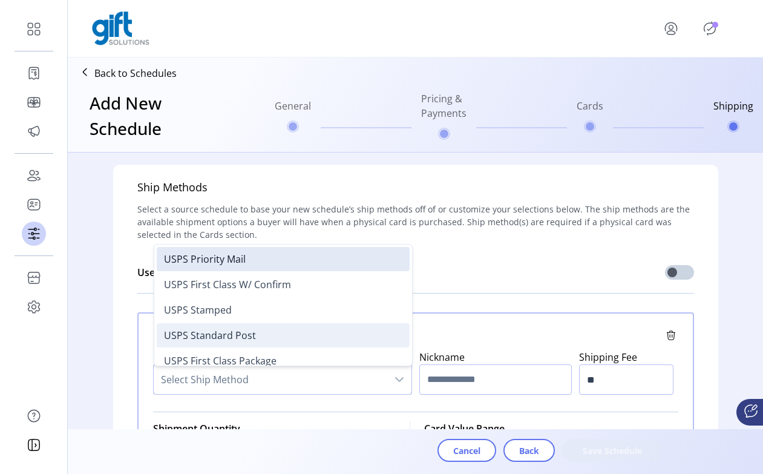
click at [319, 333] on li "USPS Standard Post" at bounding box center [283, 335] width 253 height 24
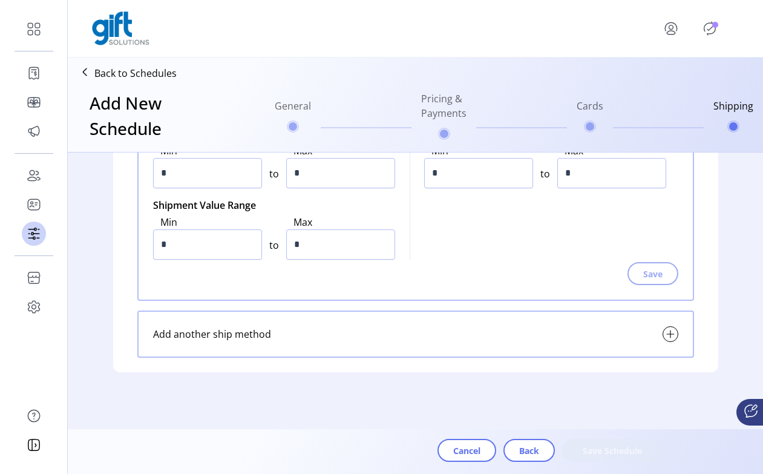
scroll to position [142, 0]
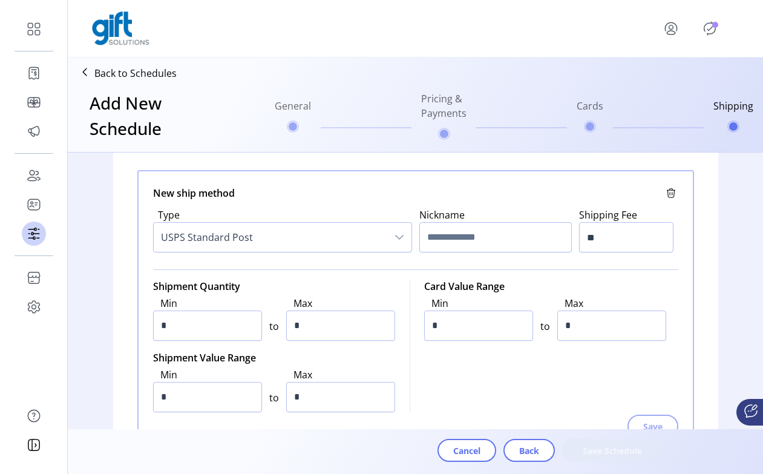
click at [361, 191] on icon at bounding box center [671, 193] width 15 height 15
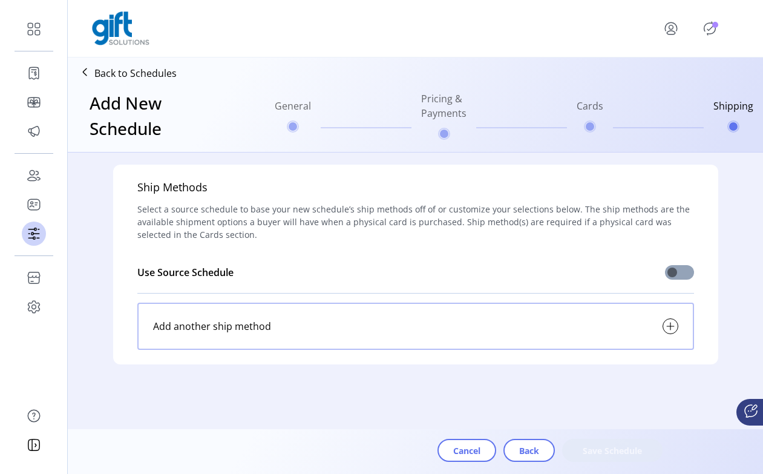
click at [361, 277] on span at bounding box center [679, 272] width 29 height 15
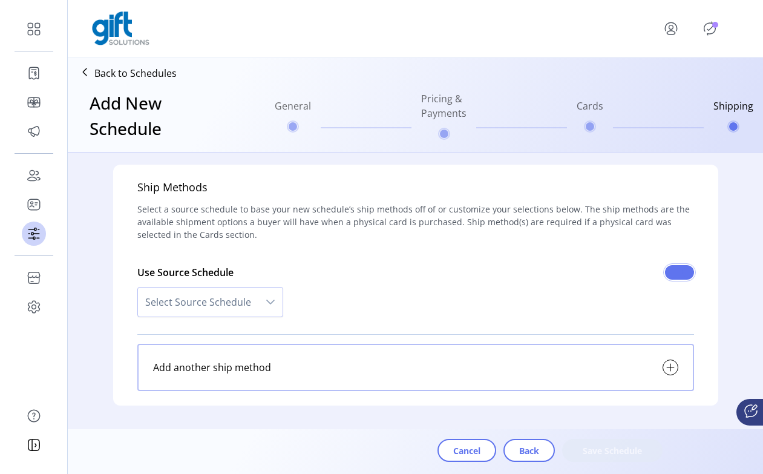
scroll to position [7, 4]
click at [361, 275] on span at bounding box center [679, 272] width 29 height 15
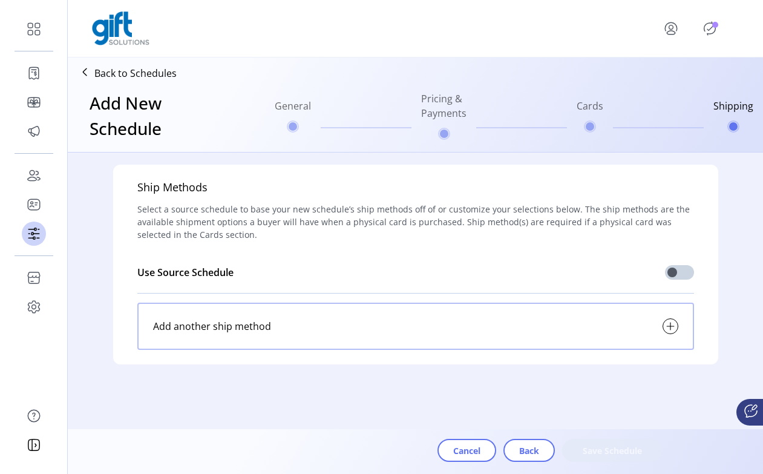
click at [361, 449] on div "Cancel Back Save Schedule" at bounding box center [425, 450] width 571 height 23
click at [361, 321] on icon at bounding box center [670, 326] width 15 height 15
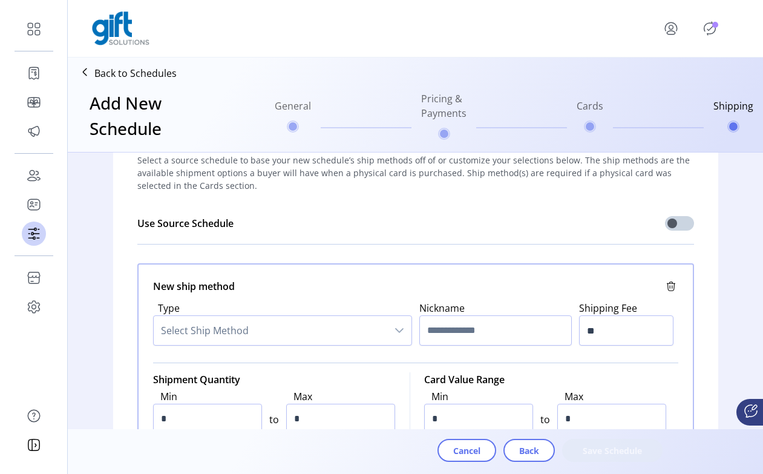
scroll to position [57, 0]
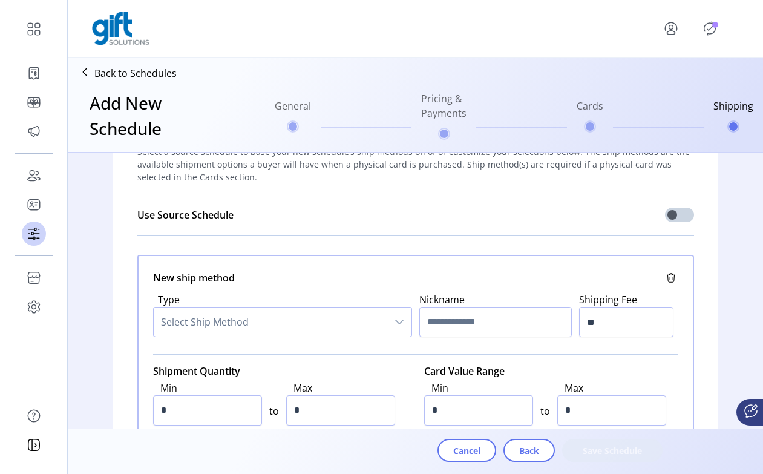
click at [352, 325] on span "Select Ship Method" at bounding box center [270, 321] width 233 height 29
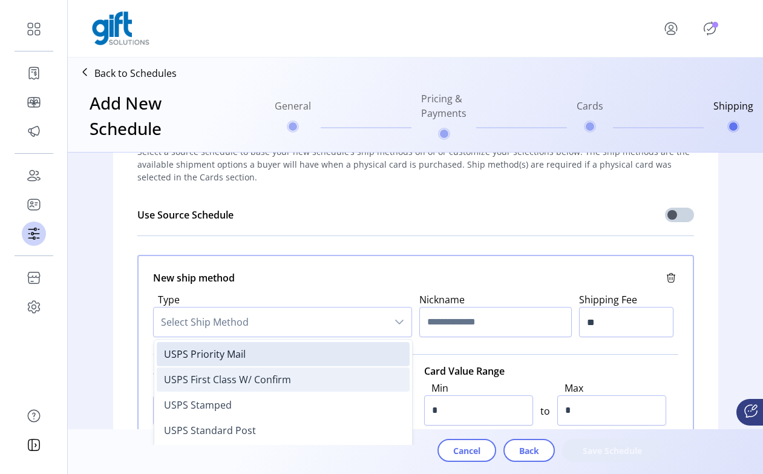
click at [322, 379] on li "USPS First Class W/ Confirm" at bounding box center [283, 379] width 253 height 24
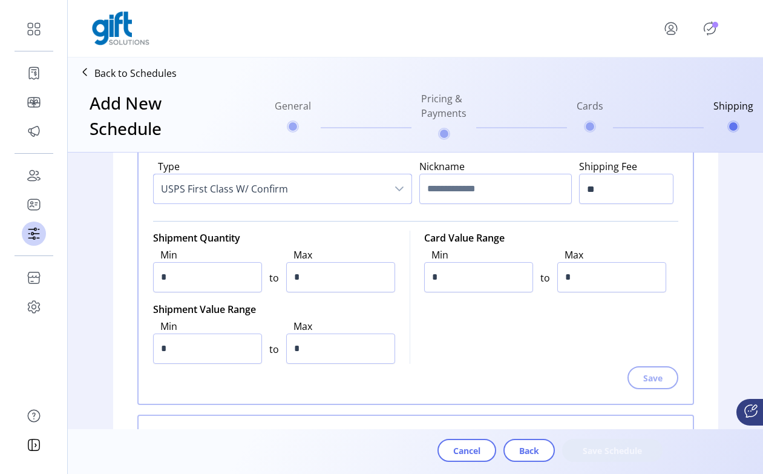
scroll to position [295, 0]
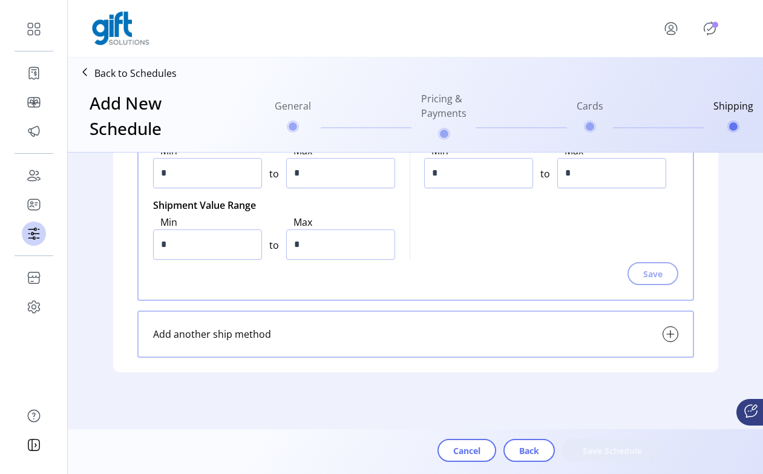
click at [284, 343] on div "Add another ship method" at bounding box center [415, 333] width 556 height 47
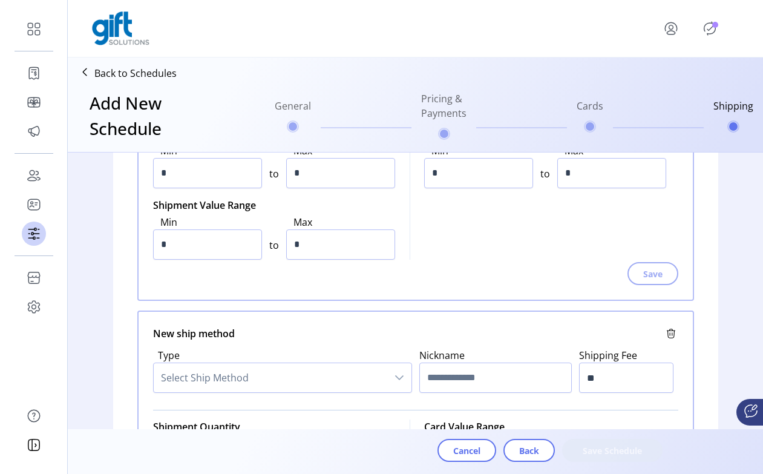
click at [274, 374] on span "Select Ship Method" at bounding box center [270, 377] width 233 height 29
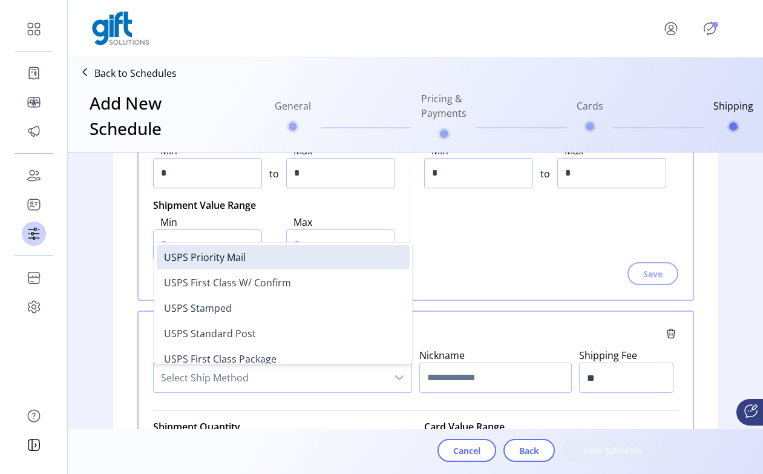
click at [361, 295] on div "New ship method Type USPS First Class W/ Confirm Nickname Shipping Fee ** Shipm…" at bounding box center [415, 159] width 556 height 283
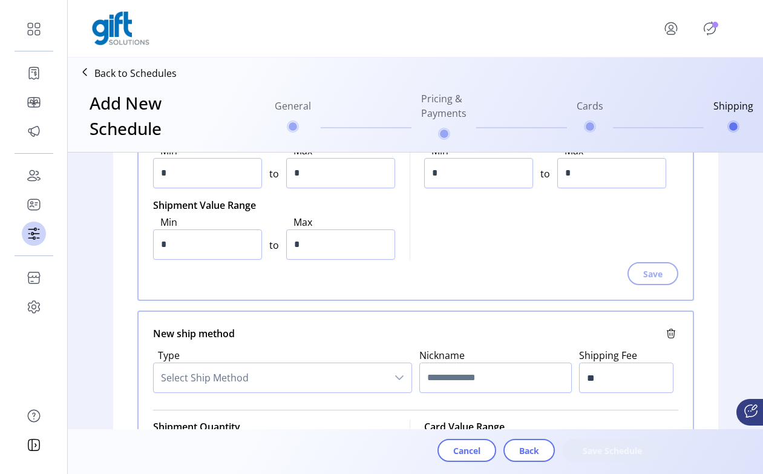
click at [361, 331] on icon at bounding box center [671, 333] width 15 height 15
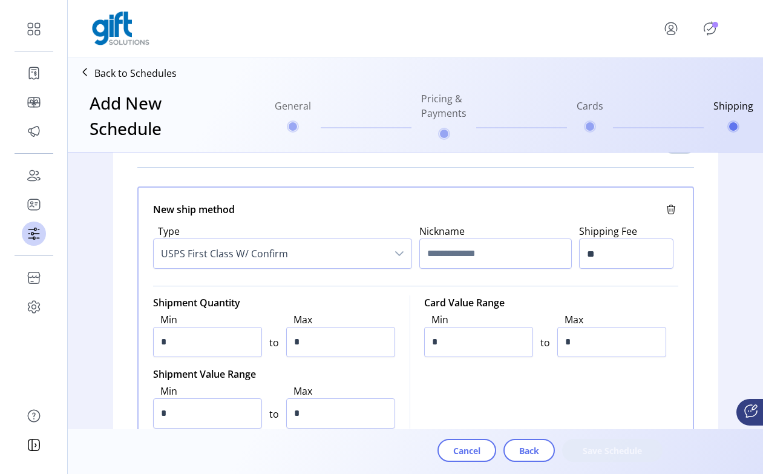
scroll to position [0, 0]
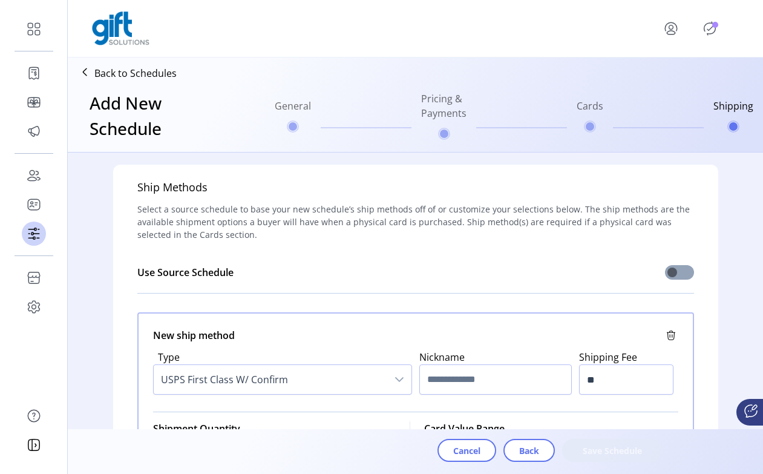
click at [361, 275] on span at bounding box center [679, 272] width 29 height 15
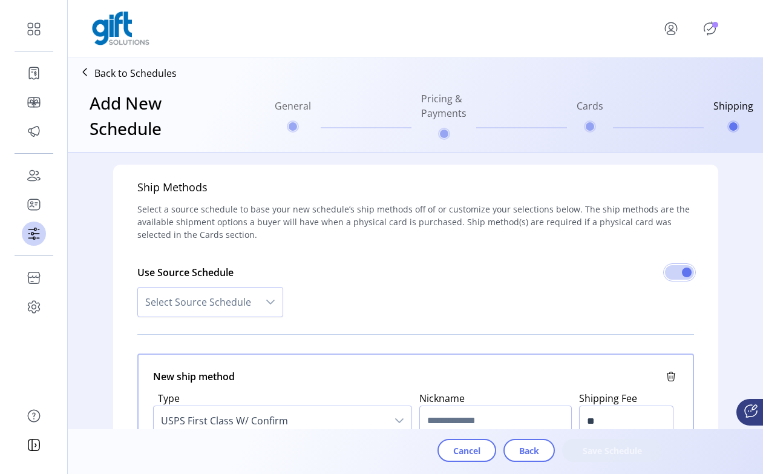
click at [231, 310] on span "Select Source Schedule" at bounding box center [198, 301] width 120 height 29
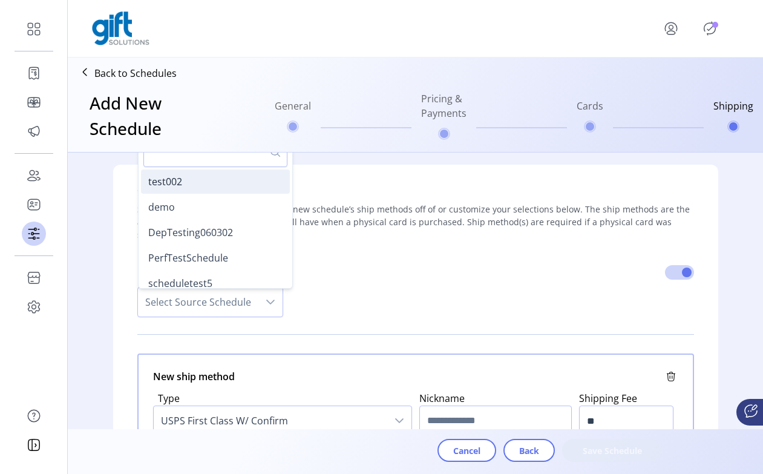
click at [239, 180] on li "test002" at bounding box center [215, 181] width 149 height 24
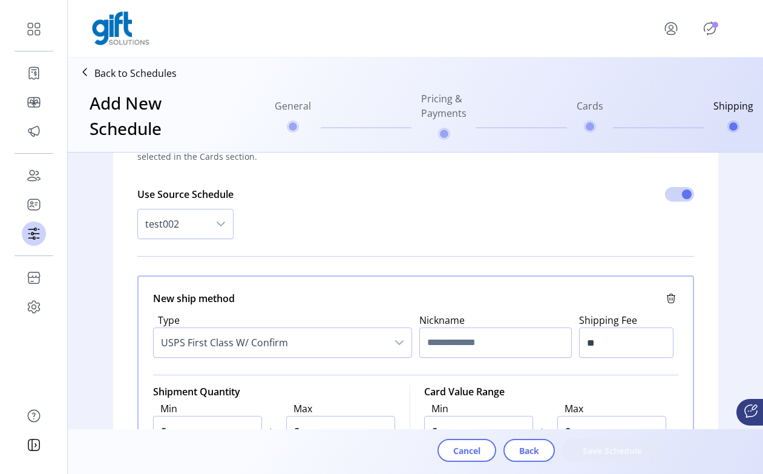
click at [361, 295] on icon at bounding box center [671, 298] width 15 height 15
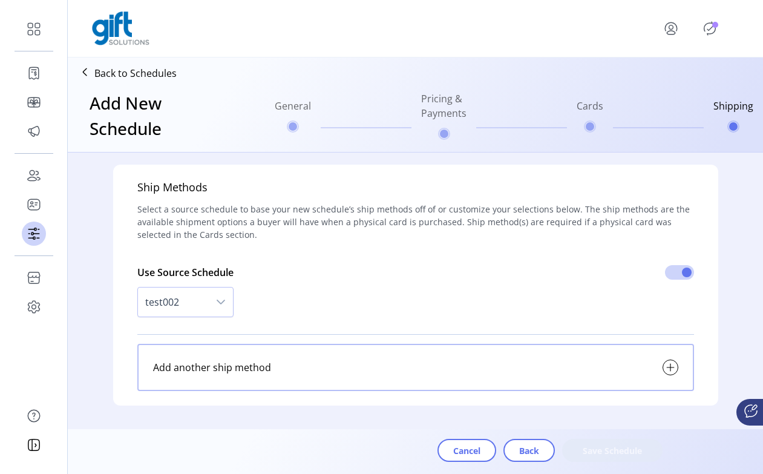
scroll to position [33, 0]
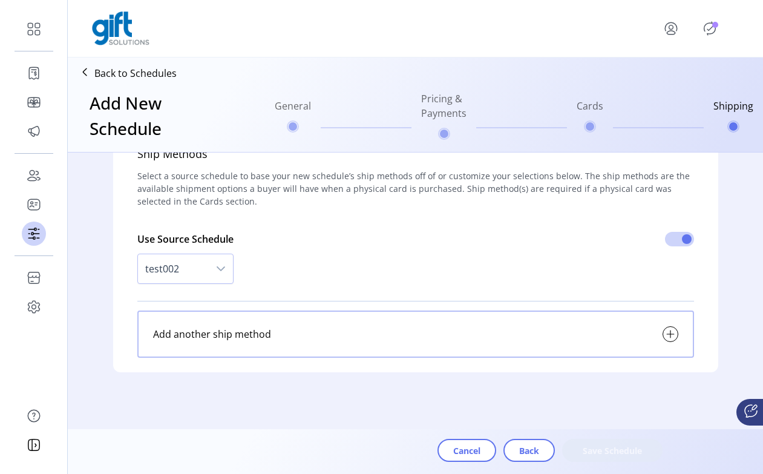
click at [361, 111] on ul "General Pricing & Payments Cards Shipping" at bounding box center [514, 115] width 488 height 58
click at [361, 449] on span "Back" at bounding box center [529, 450] width 20 height 13
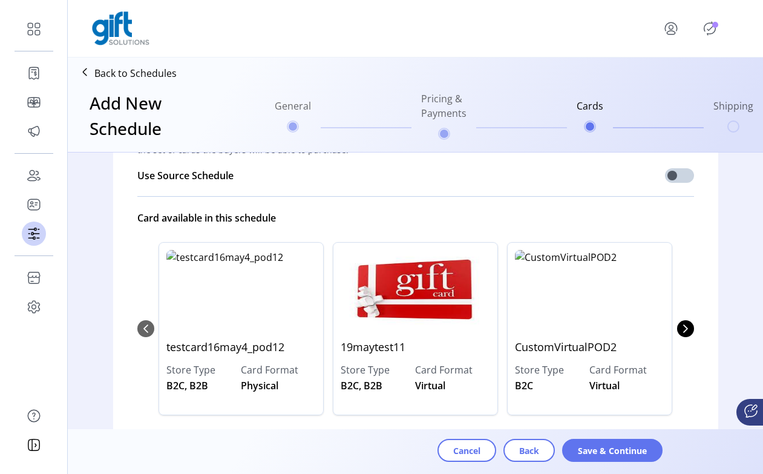
scroll to position [0, 0]
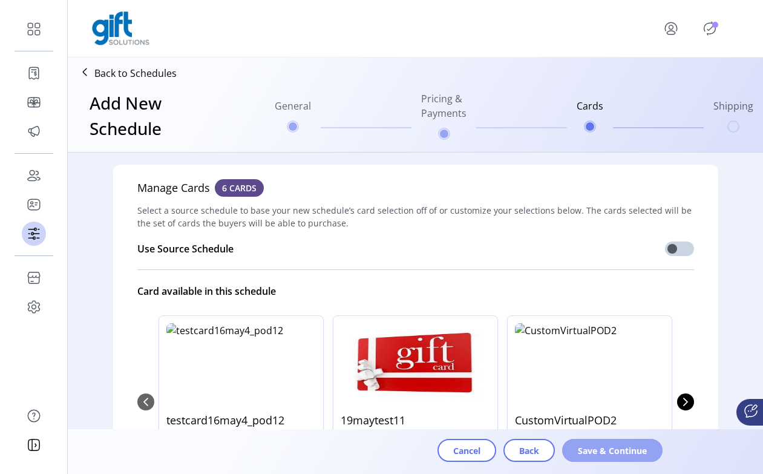
click at [361, 450] on span "Save & Continue" at bounding box center [612, 450] width 69 height 13
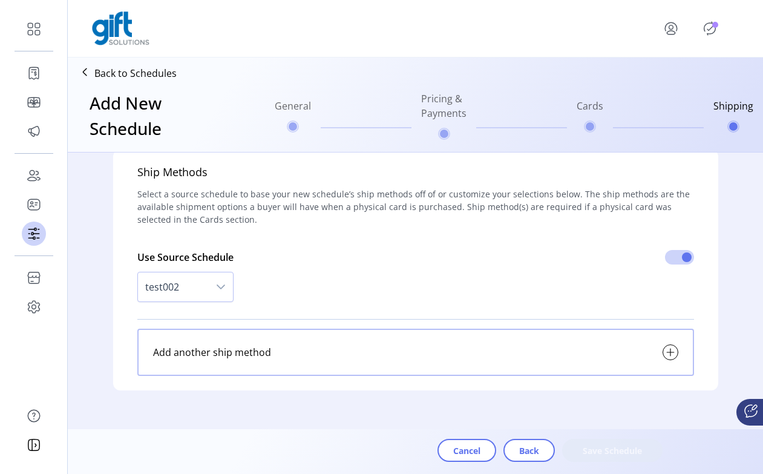
scroll to position [33, 0]
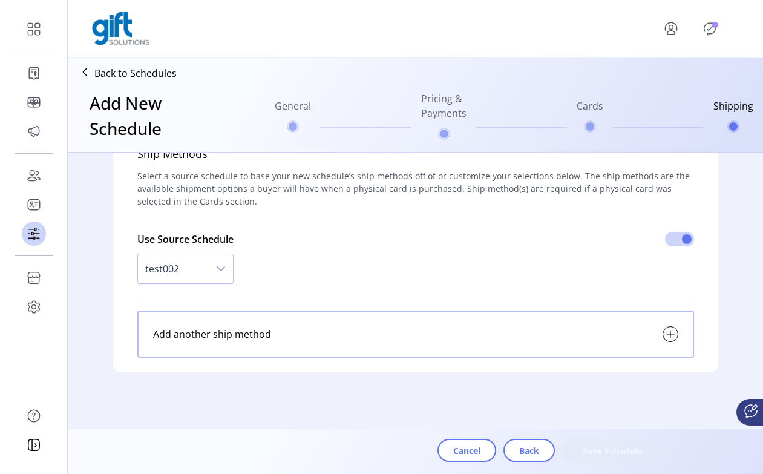
click at [361, 332] on icon at bounding box center [670, 334] width 15 height 15
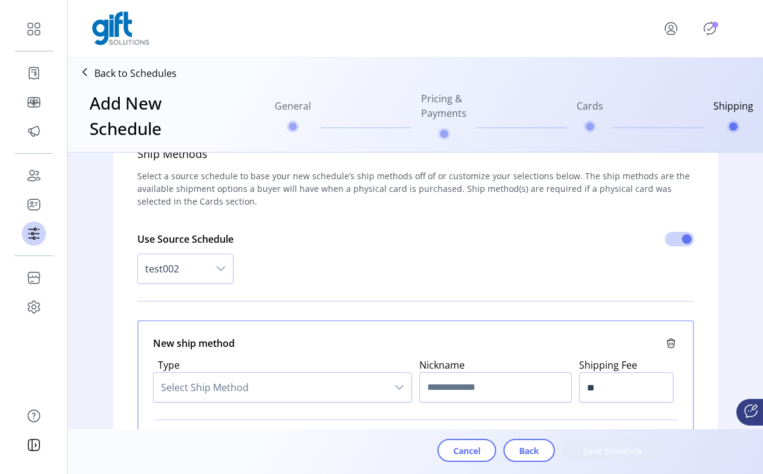
click at [361, 259] on div "Use Source Schedule test002" at bounding box center [415, 255] width 556 height 71
click at [361, 342] on icon at bounding box center [670, 343] width 7 height 7
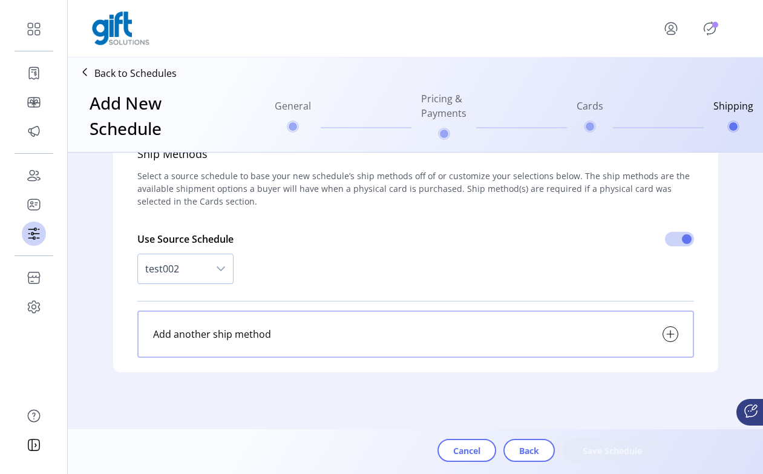
click at [183, 282] on span "test002" at bounding box center [173, 268] width 71 height 29
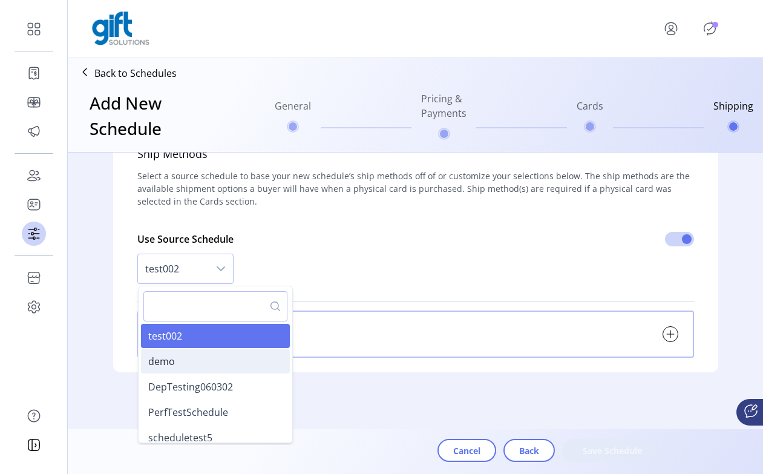
click at [205, 367] on li "demo" at bounding box center [215, 361] width 149 height 24
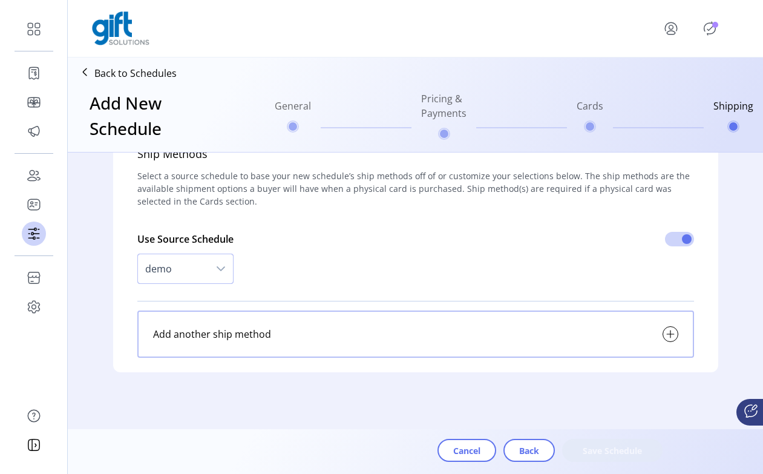
click at [192, 278] on span "demo" at bounding box center [173, 268] width 71 height 29
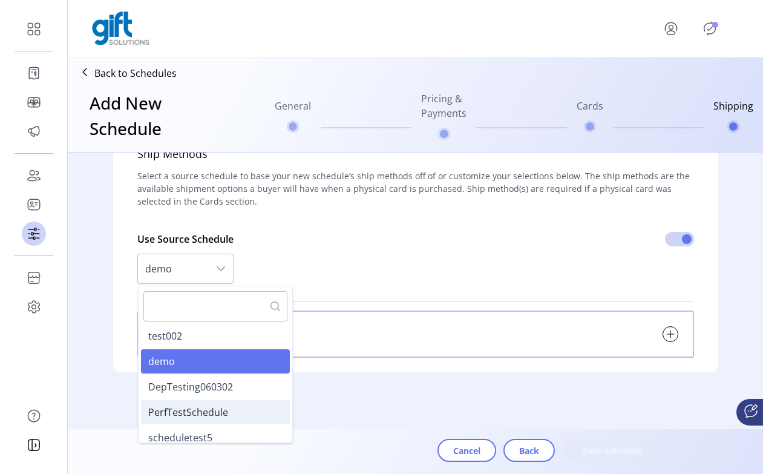
click at [206, 401] on li "PerfTestSchedule" at bounding box center [215, 412] width 149 height 24
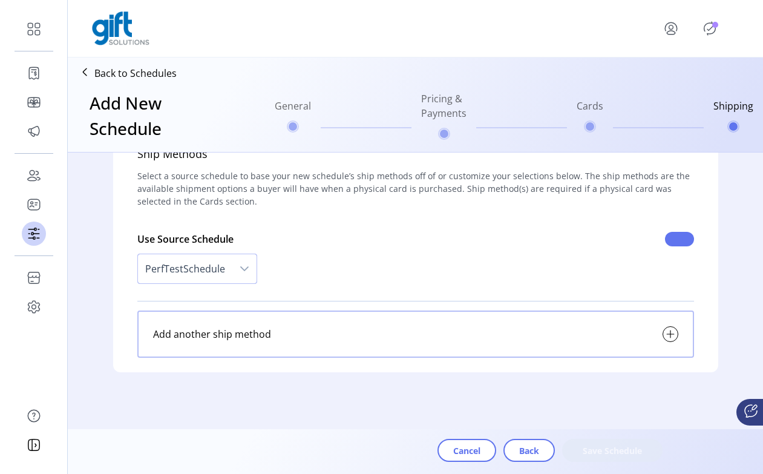
click at [361, 239] on span at bounding box center [679, 239] width 29 height 15
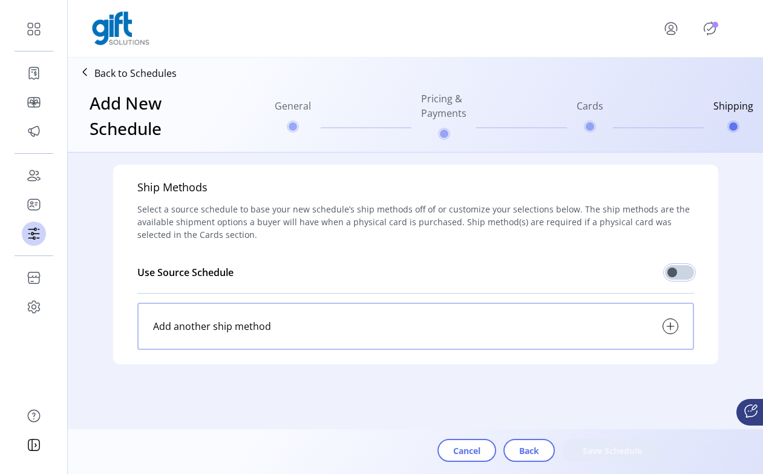
click at [361, 326] on icon at bounding box center [670, 326] width 7 height 0
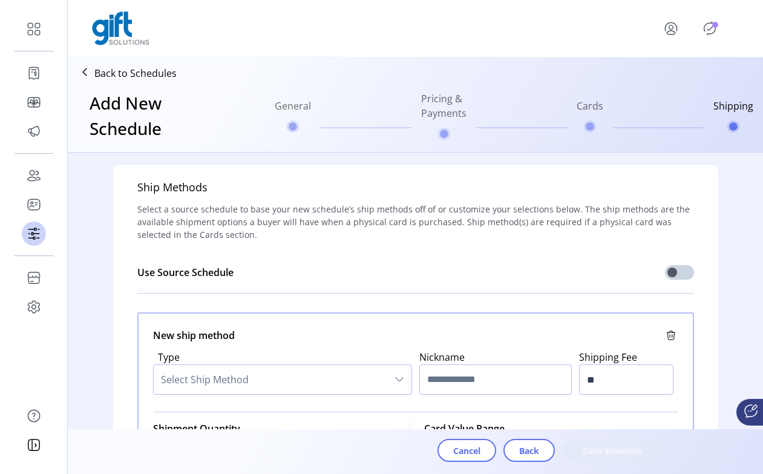
click at [359, 376] on span "Select Ship Method" at bounding box center [270, 379] width 233 height 29
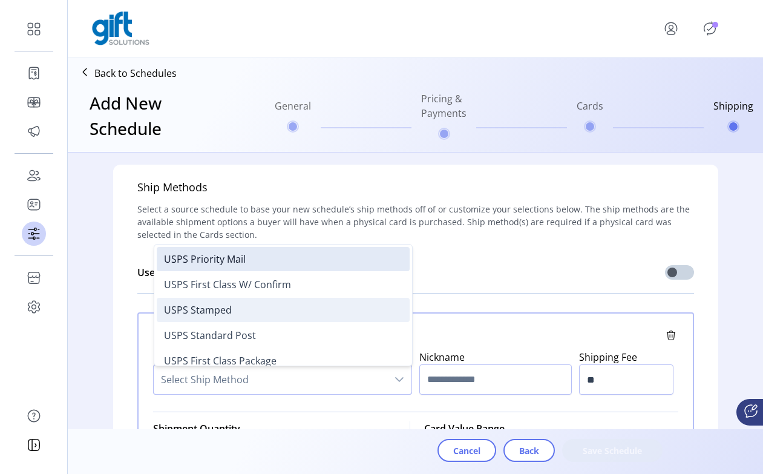
click at [309, 302] on li "USPS Stamped" at bounding box center [283, 310] width 253 height 24
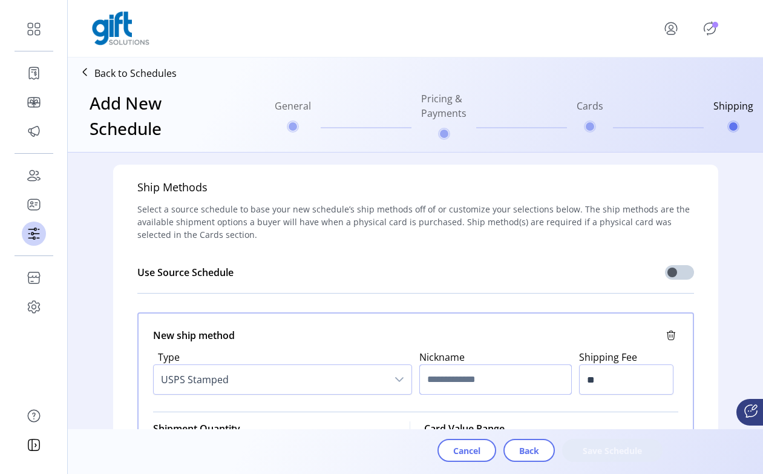
click at [361, 386] on input "text" at bounding box center [495, 379] width 152 height 30
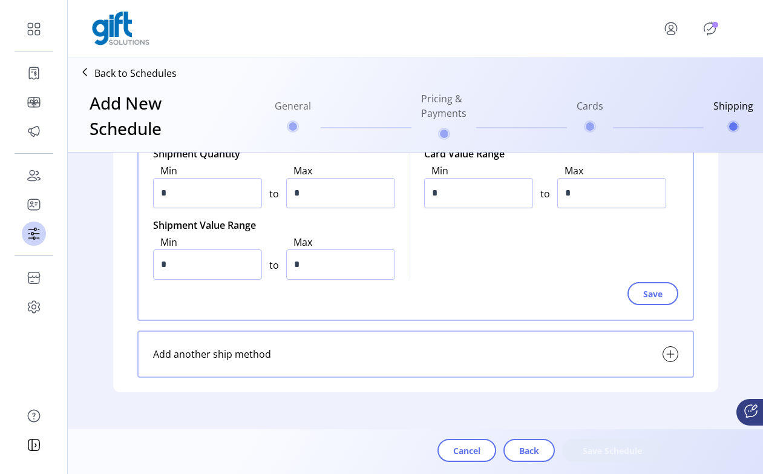
scroll to position [295, 0]
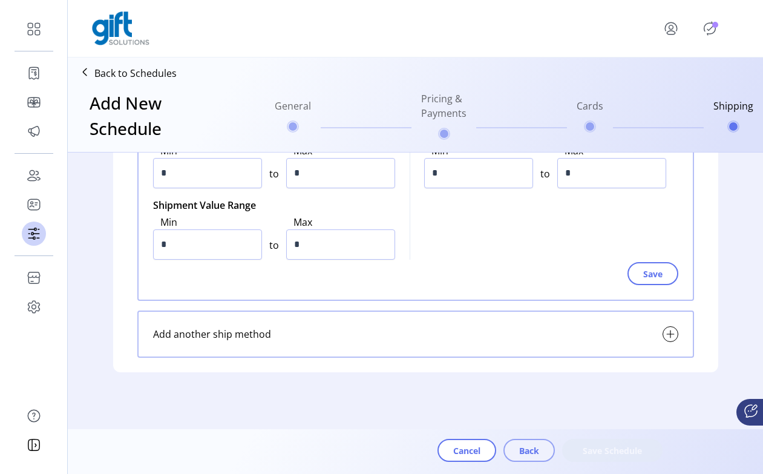
type input "***"
click at [361, 448] on span "Back" at bounding box center [529, 450] width 20 height 13
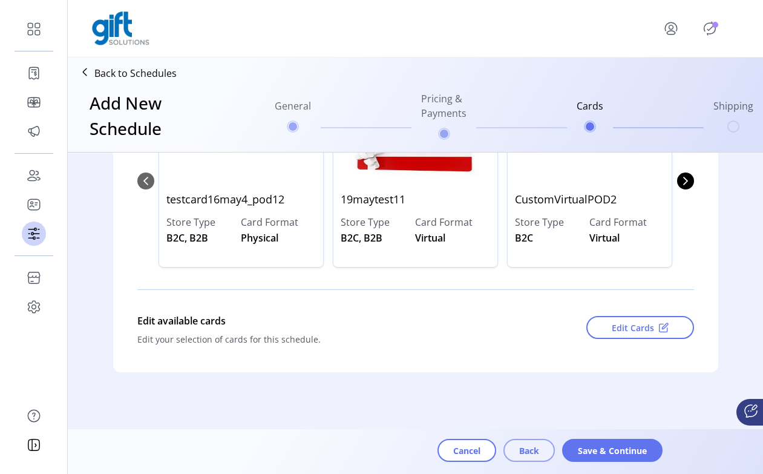
click at [361, 448] on span "Back" at bounding box center [529, 450] width 20 height 13
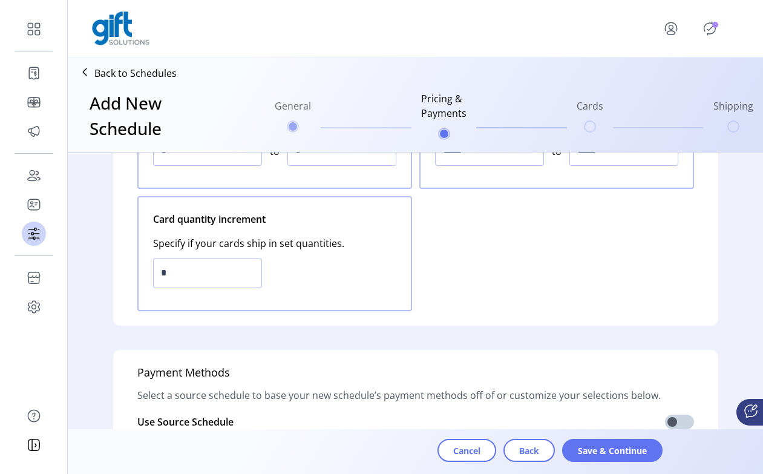
click at [361, 462] on div "Cancel Back Save & Continue" at bounding box center [449, 455] width 619 height 33
click at [361, 440] on button "Cancel" at bounding box center [466, 450] width 59 height 23
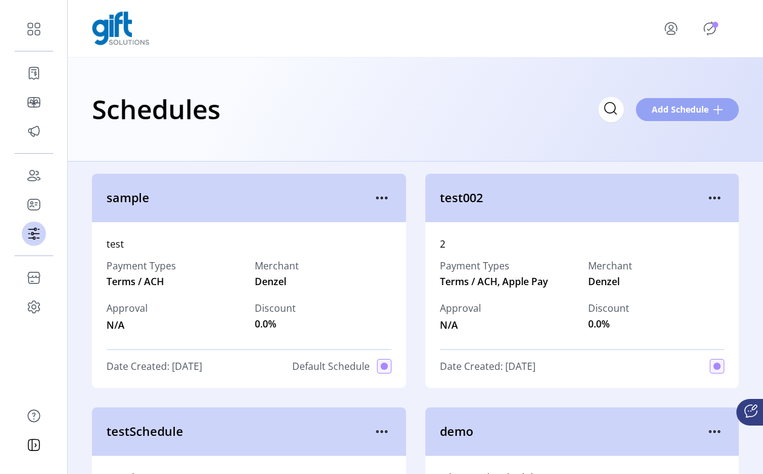
click at [361, 111] on span "Add Schedule" at bounding box center [679, 109] width 57 height 13
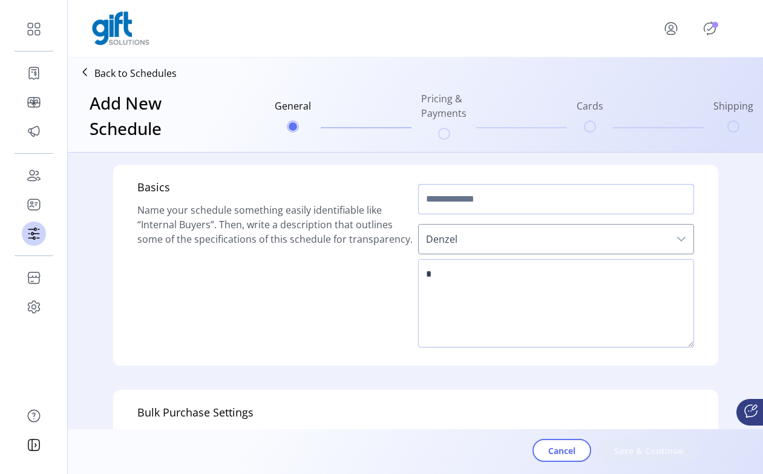
click at [361, 201] on input "text" at bounding box center [556, 199] width 276 height 30
paste input "**********"
type input "**********"
click at [361, 452] on span "Cancel" at bounding box center [561, 450] width 27 height 13
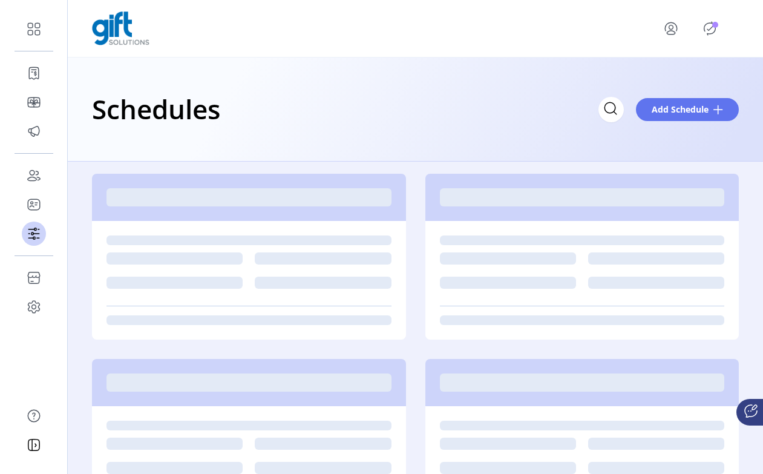
scroll to position [4, 0]
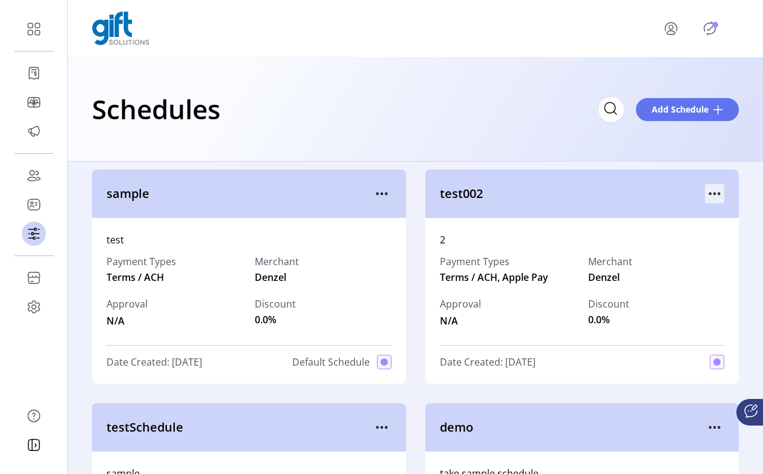
click at [361, 191] on icon "menu" at bounding box center [714, 193] width 19 height 19
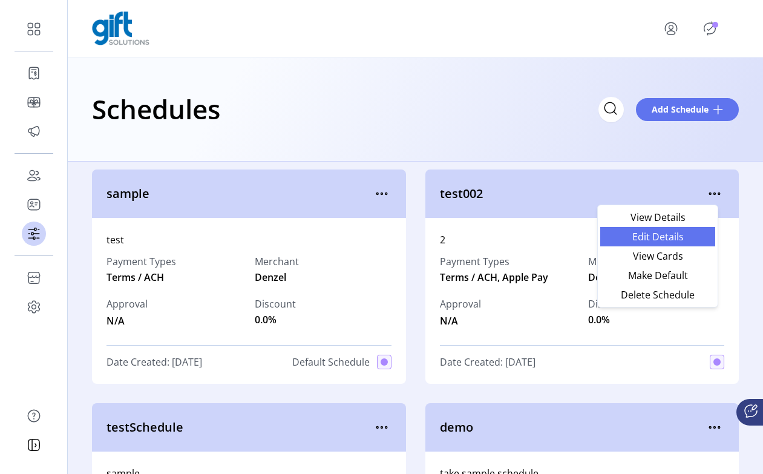
click at [361, 237] on span "Edit Details" at bounding box center [657, 237] width 100 height 10
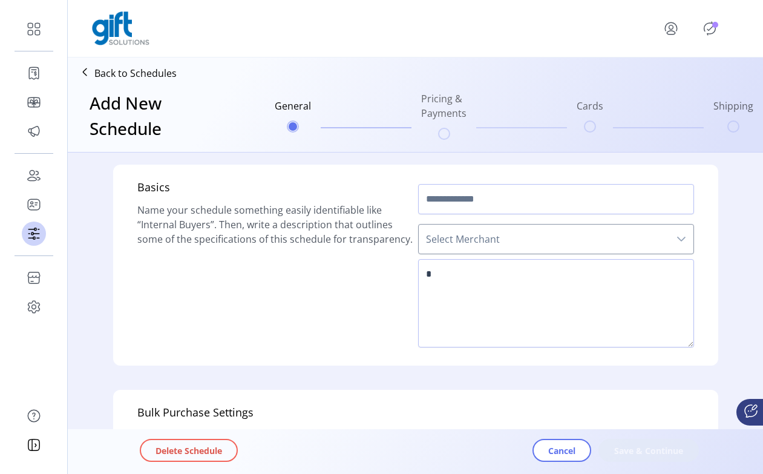
type input "*******"
type textarea "*"
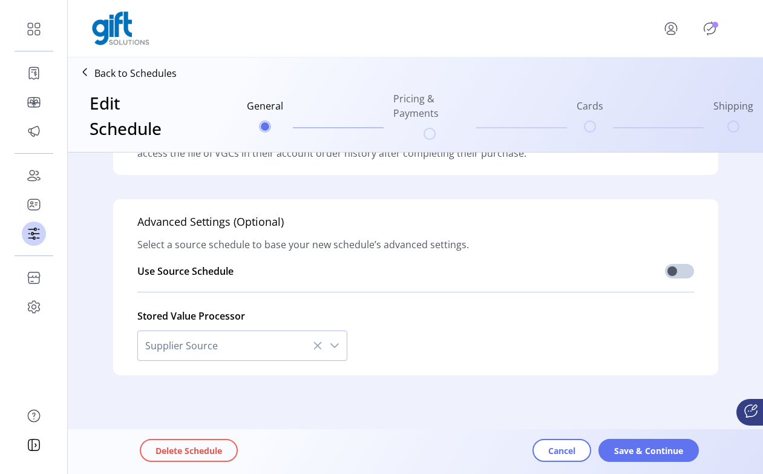
scroll to position [389, 0]
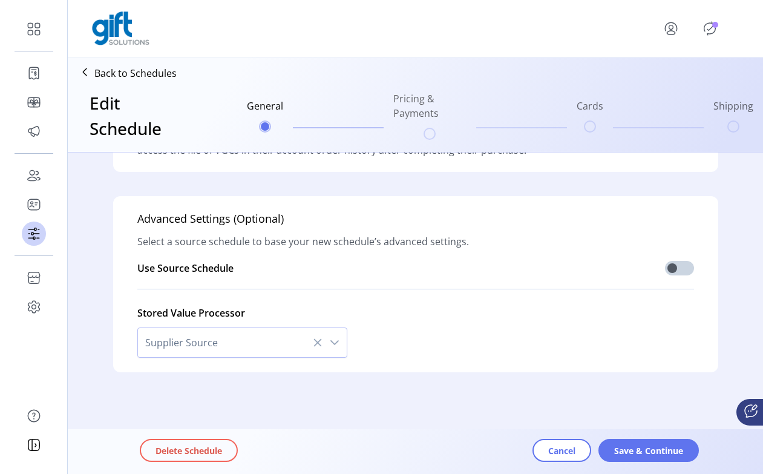
click at [361, 435] on div "Delete Schedule Cancel Save & Continue" at bounding box center [449, 451] width 619 height 40
click at [361, 439] on button "Save & Continue" at bounding box center [648, 450] width 100 height 23
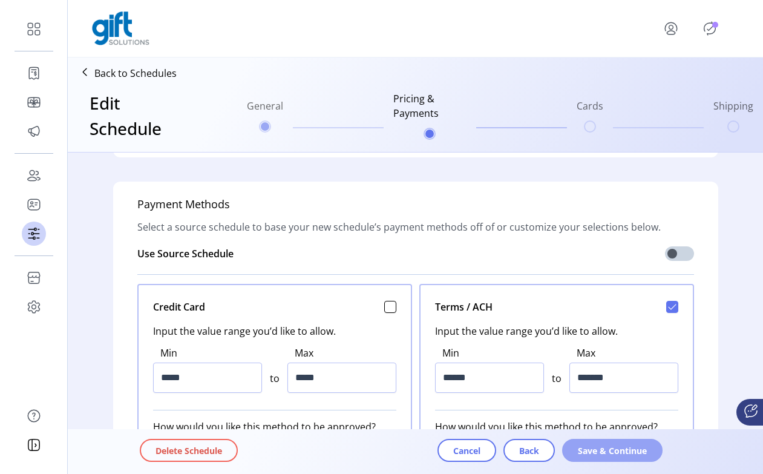
click at [361, 444] on span "Save & Continue" at bounding box center [612, 450] width 69 height 13
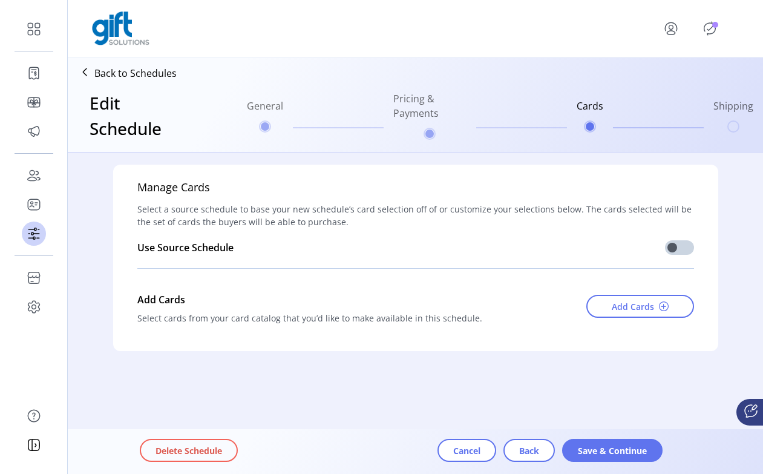
scroll to position [0, 0]
click at [361, 306] on span "Add Cards" at bounding box center [633, 306] width 42 height 13
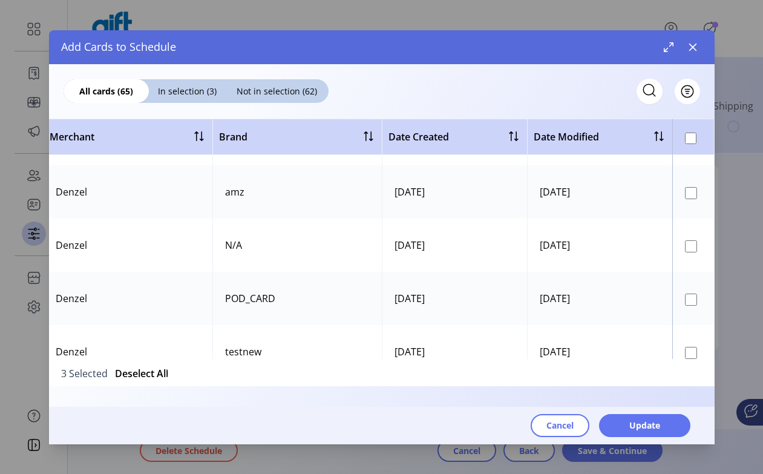
scroll to position [471, 578]
click at [361, 304] on td at bounding box center [693, 296] width 42 height 53
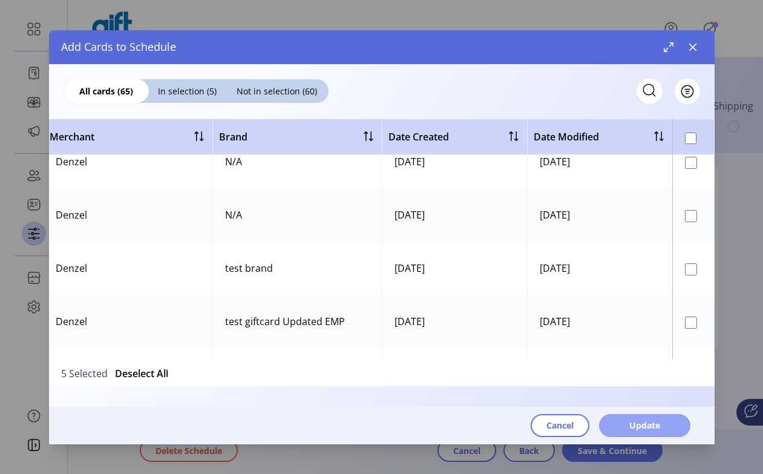
click at [361, 422] on button "Update" at bounding box center [644, 425] width 91 height 23
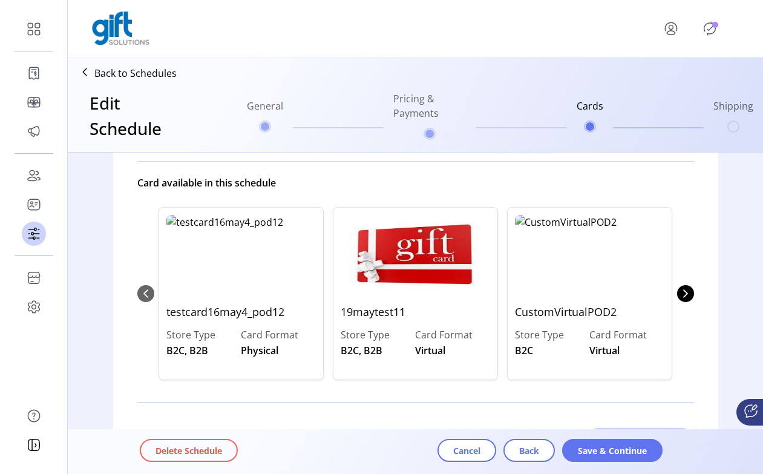
scroll to position [123, 0]
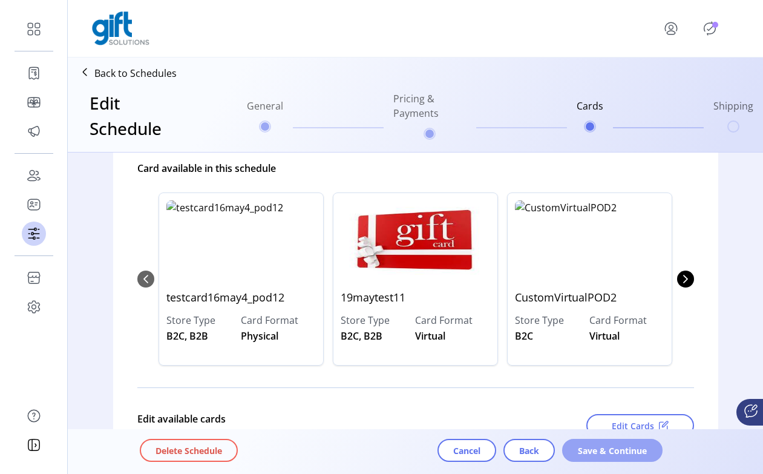
click at [361, 444] on span "Save & Continue" at bounding box center [612, 450] width 69 height 13
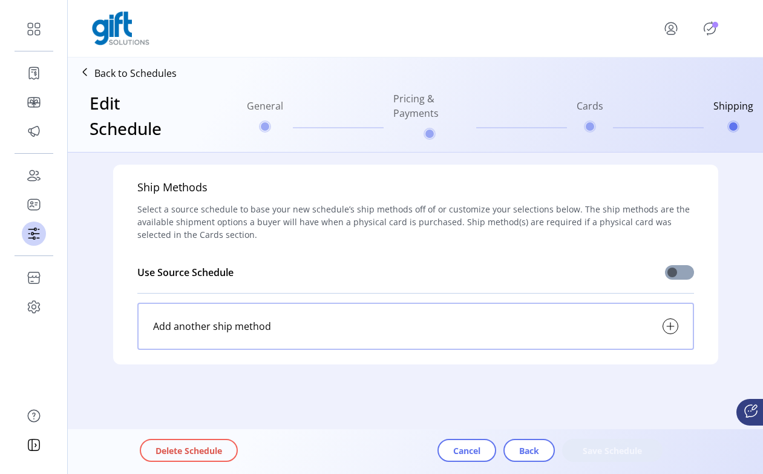
click at [361, 272] on span at bounding box center [679, 272] width 29 height 15
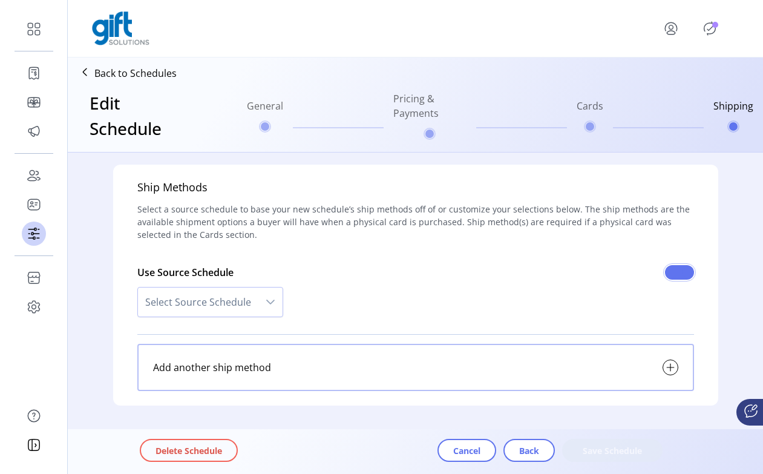
scroll to position [7, 4]
click at [208, 299] on span "Select Source Schedule" at bounding box center [198, 301] width 120 height 29
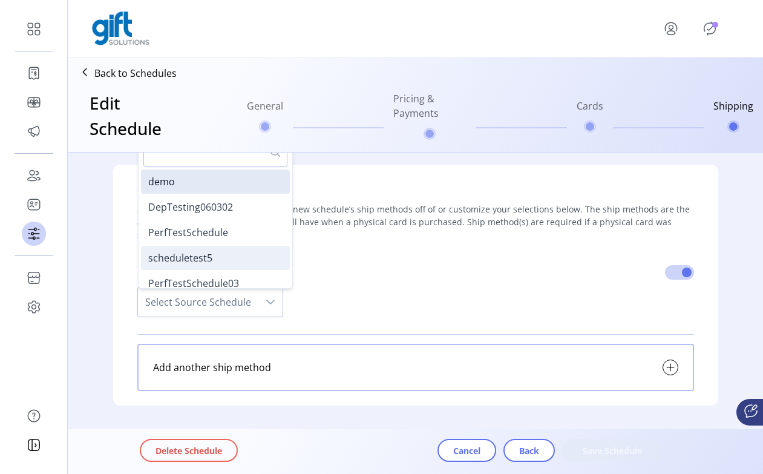
click at [226, 258] on li "scheduletest5" at bounding box center [215, 258] width 149 height 24
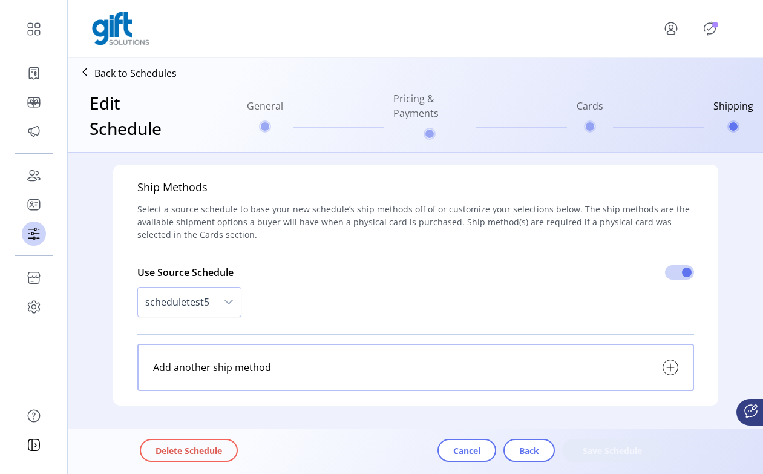
click at [256, 368] on div "Add another ship method" at bounding box center [212, 367] width 118 height 15
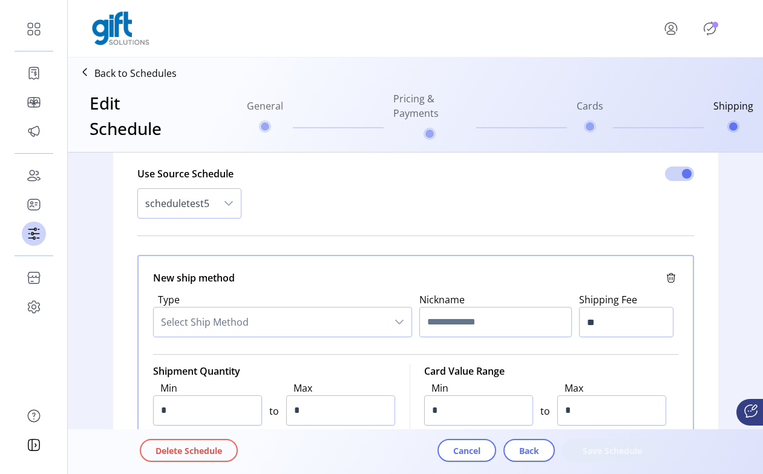
scroll to position [101, 0]
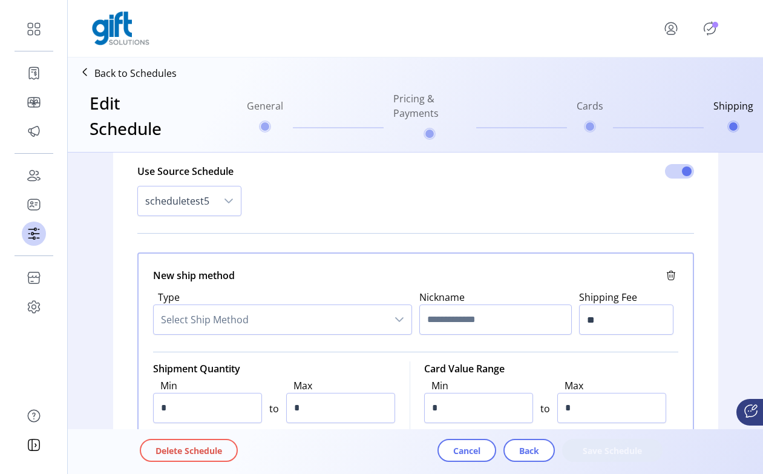
click at [361, 319] on span "Select Ship Method" at bounding box center [270, 319] width 233 height 29
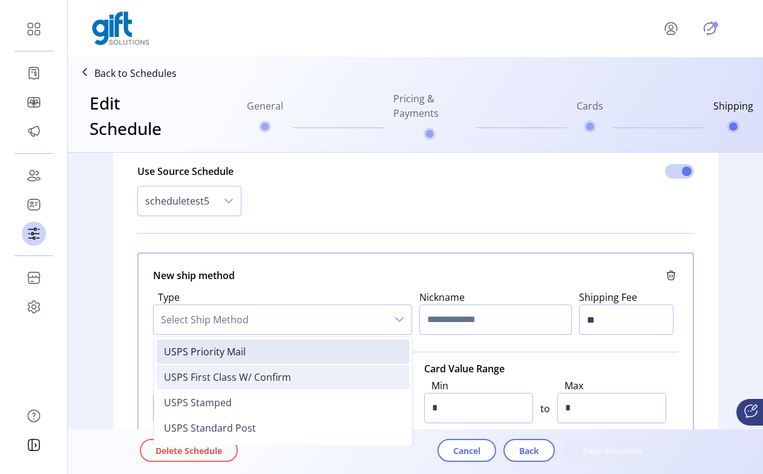
click at [347, 375] on li "USPS First Class W/ Confirm" at bounding box center [283, 377] width 253 height 24
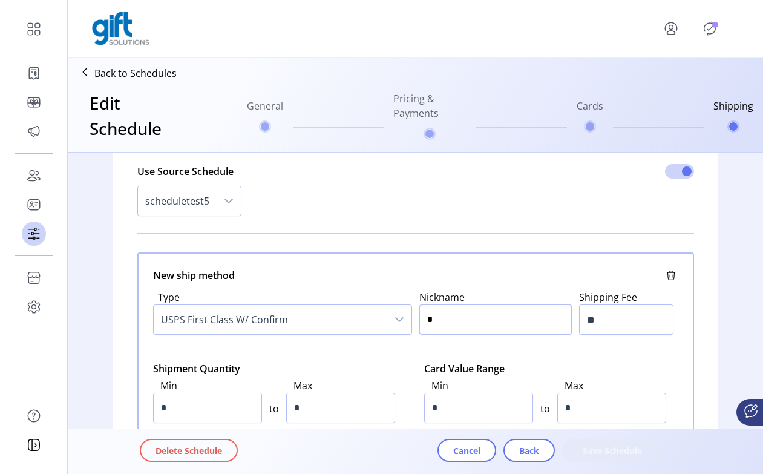
click at [361, 329] on input "*" at bounding box center [495, 319] width 152 height 30
type input "****"
click at [361, 181] on p-inputswitch at bounding box center [679, 173] width 29 height 18
click at [361, 171] on span at bounding box center [679, 171] width 29 height 15
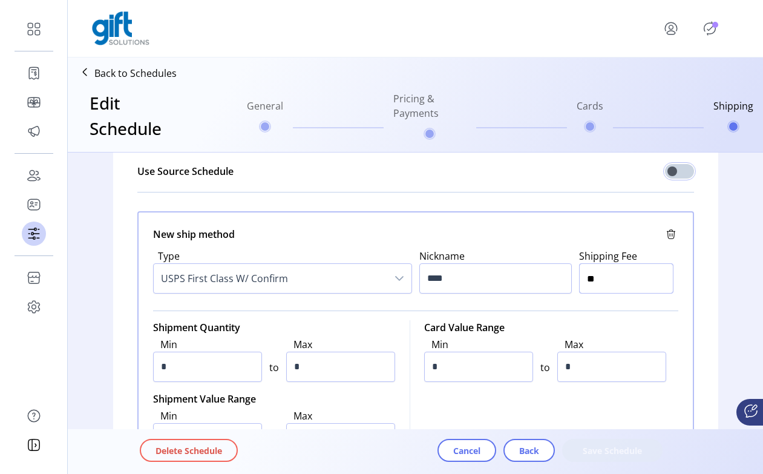
click at [361, 269] on input "**" at bounding box center [626, 278] width 94 height 30
type input "***"
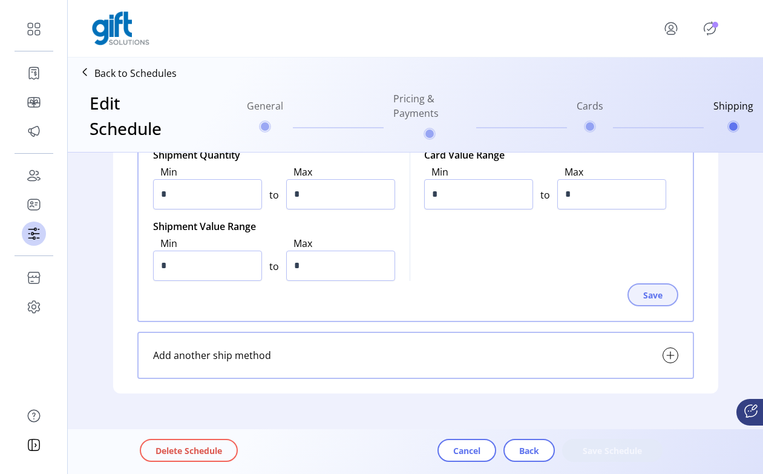
click at [361, 296] on span "Save" at bounding box center [652, 295] width 19 height 13
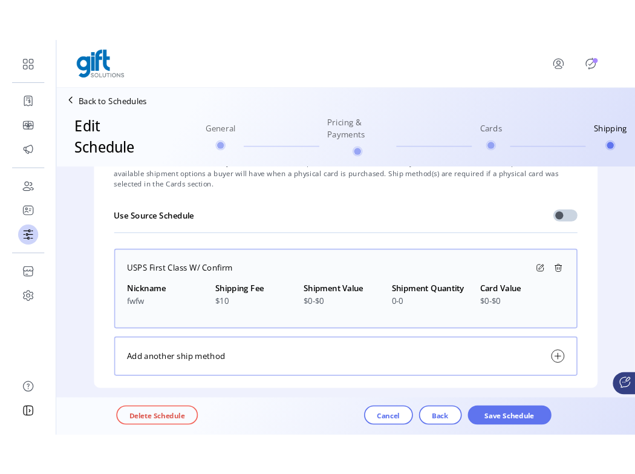
scroll to position [57, 0]
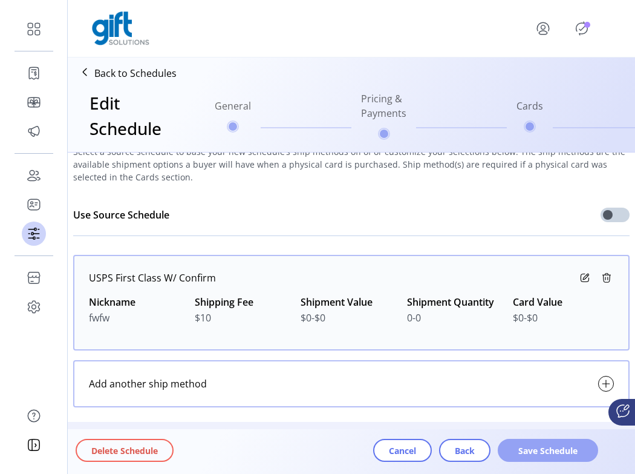
click at [361, 439] on button "Save Schedule" at bounding box center [548, 450] width 100 height 23
